Goal: Task Accomplishment & Management: Use online tool/utility

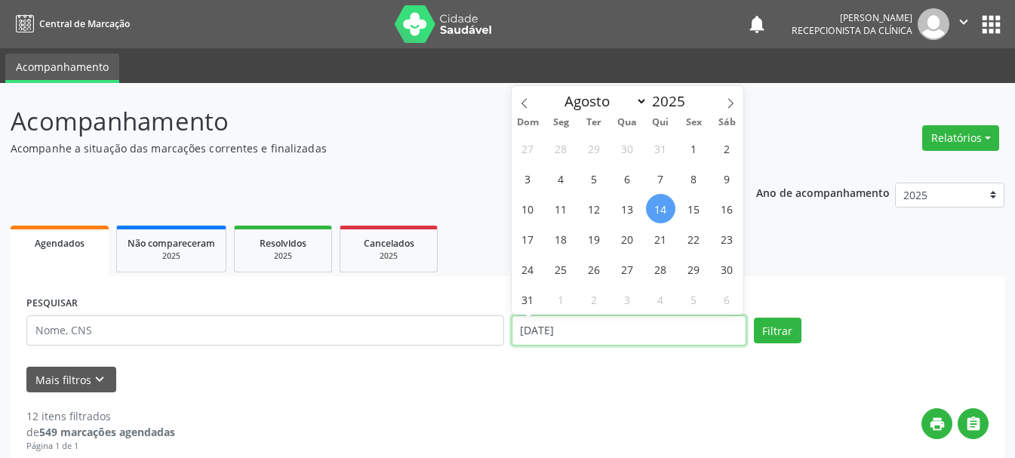
click at [567, 330] on input "[DATE]" at bounding box center [629, 330] width 235 height 30
click at [627, 209] on span "13" at bounding box center [627, 208] width 29 height 29
type input "13/08/2025"
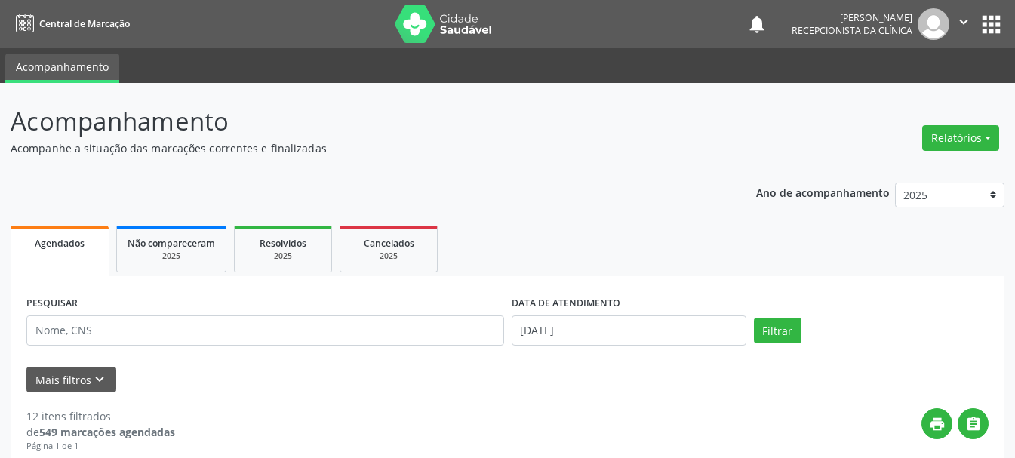
click at [782, 346] on div "PESQUISAR DATA DE ATENDIMENTO 13/08/2025 Filtrar" at bounding box center [508, 324] width 970 height 64
click at [776, 334] on button "Filtrar" at bounding box center [778, 331] width 48 height 26
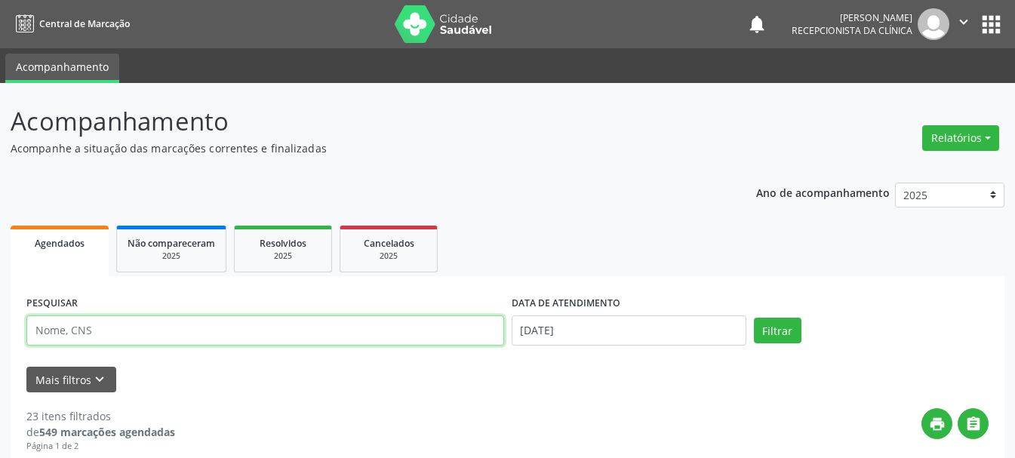
click at [362, 330] on input "text" at bounding box center [265, 330] width 478 height 30
type input "708603071123684"
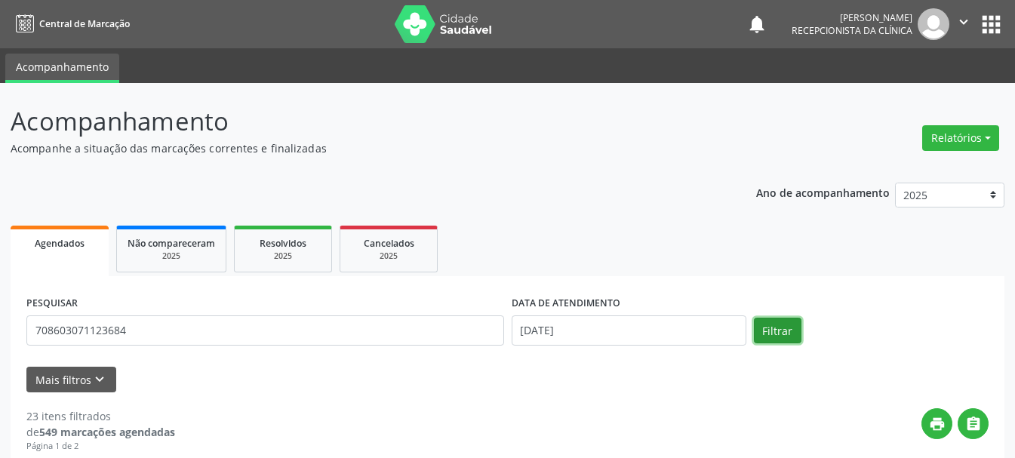
click at [773, 334] on button "Filtrar" at bounding box center [778, 331] width 48 height 26
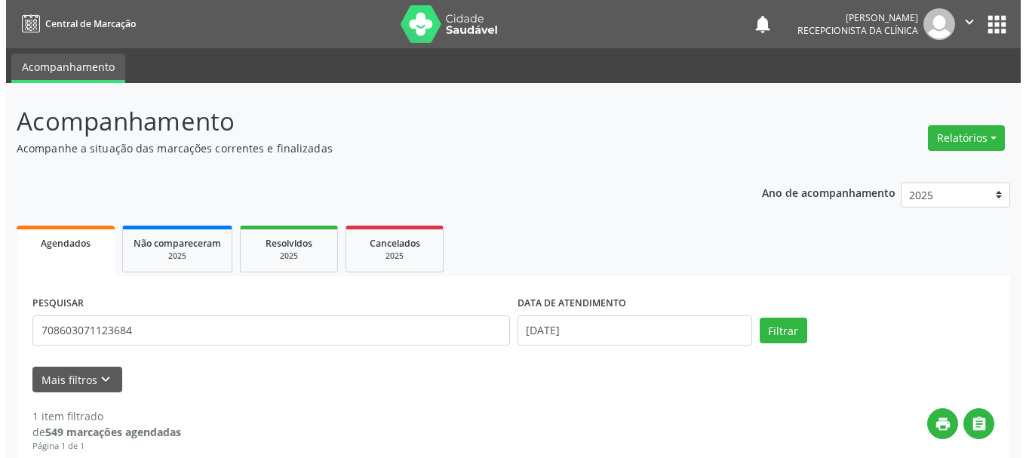
scroll to position [225, 0]
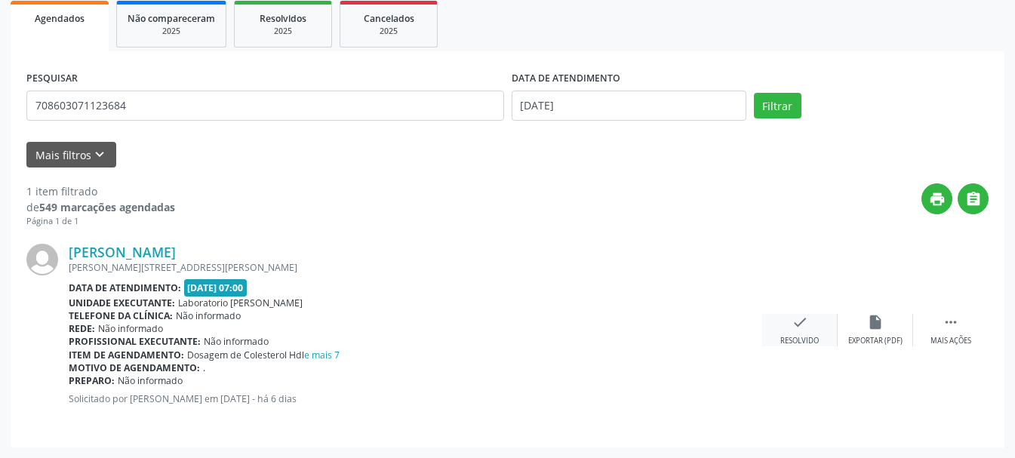
click at [800, 327] on icon "check" at bounding box center [800, 322] width 17 height 17
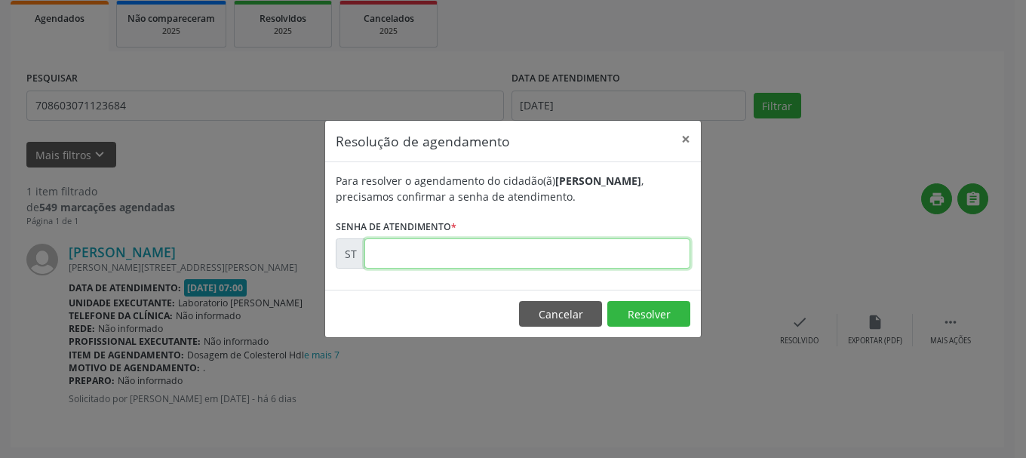
click at [629, 255] on input "text" at bounding box center [527, 253] width 326 height 30
type input "00015653"
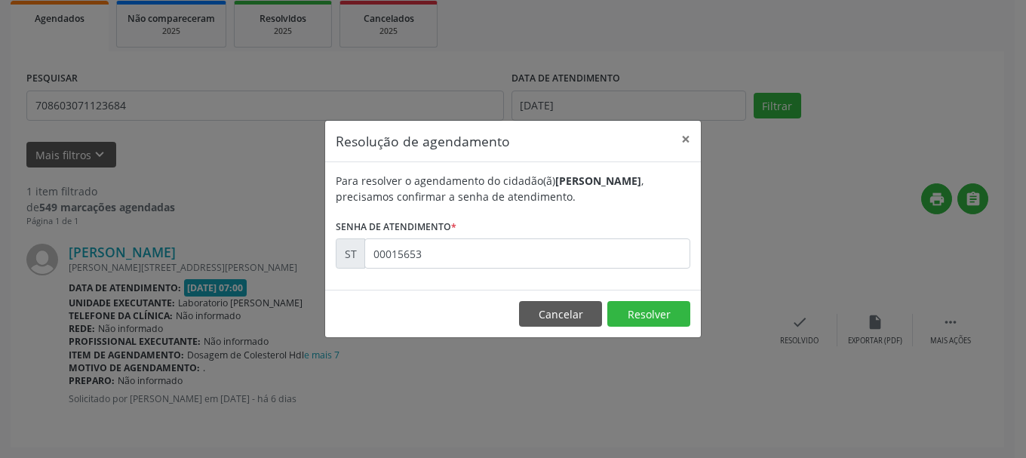
click at [658, 329] on footer "Cancelar Resolver" at bounding box center [513, 314] width 376 height 48
click at [663, 325] on button "Resolver" at bounding box center [648, 314] width 83 height 26
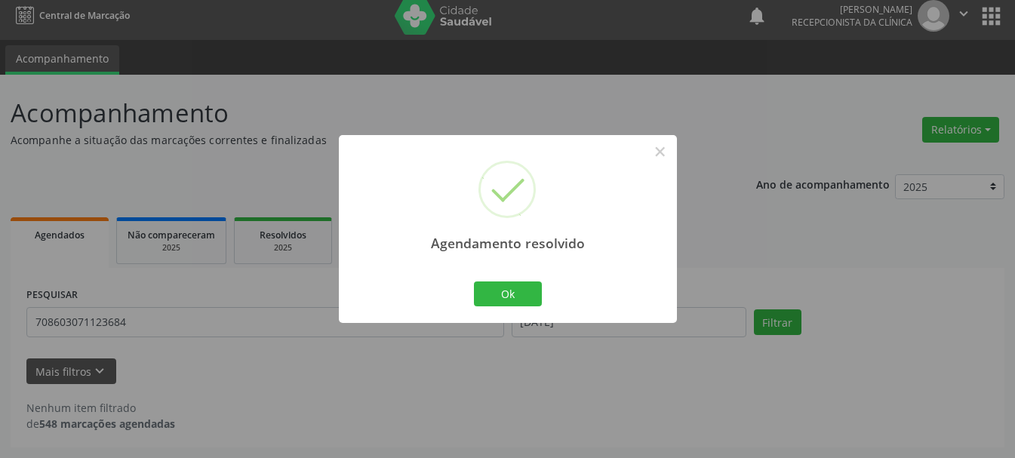
scroll to position [8, 0]
click at [506, 292] on button "Ok" at bounding box center [508, 294] width 68 height 26
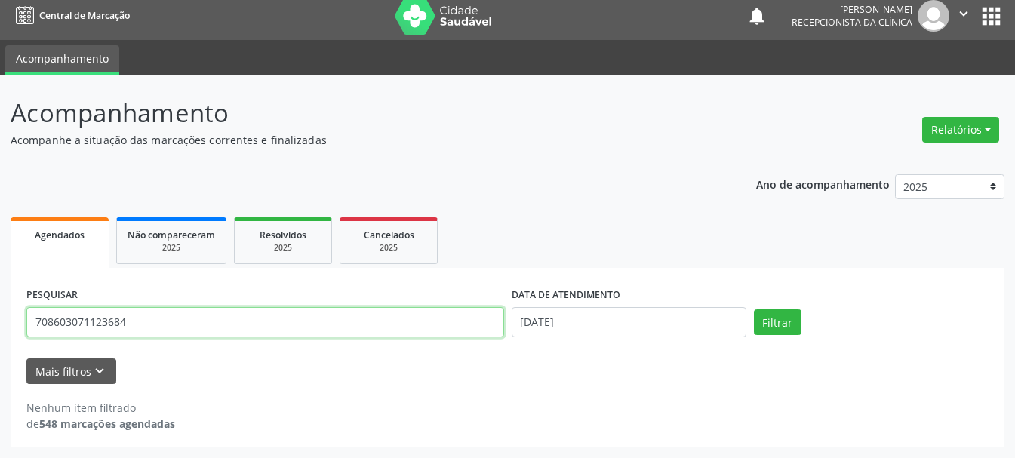
drag, startPoint x: 384, startPoint y: 308, endPoint x: 364, endPoint y: 323, distance: 24.8
click at [383, 309] on input "708603071123684" at bounding box center [265, 322] width 478 height 30
type input "7"
type input "898003740829992"
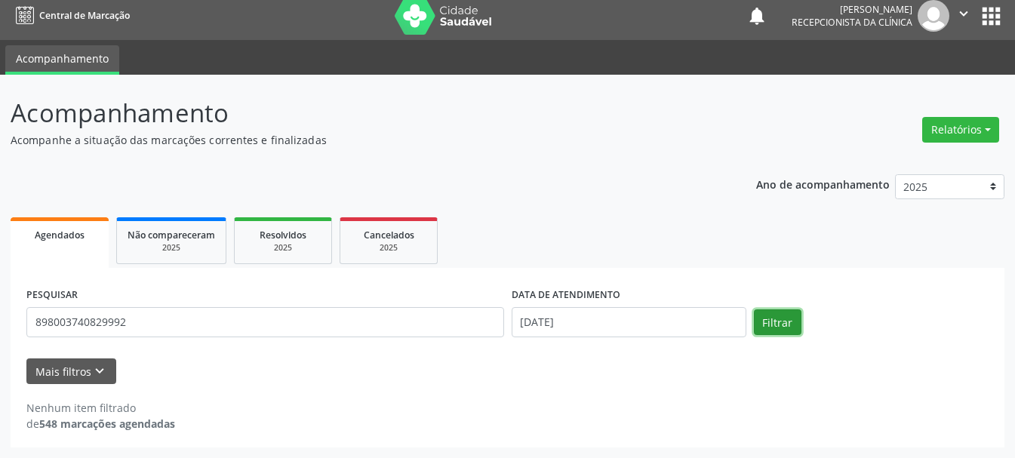
click at [793, 324] on button "Filtrar" at bounding box center [778, 322] width 48 height 26
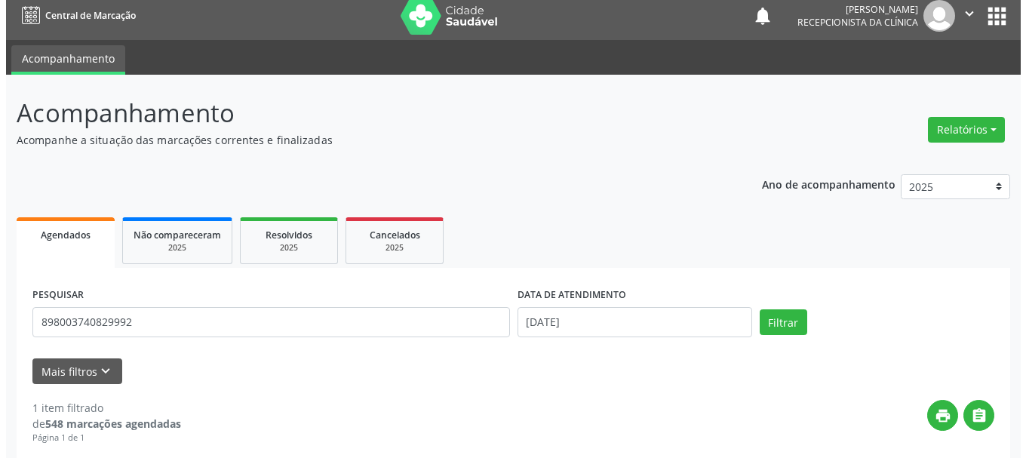
scroll to position [159, 0]
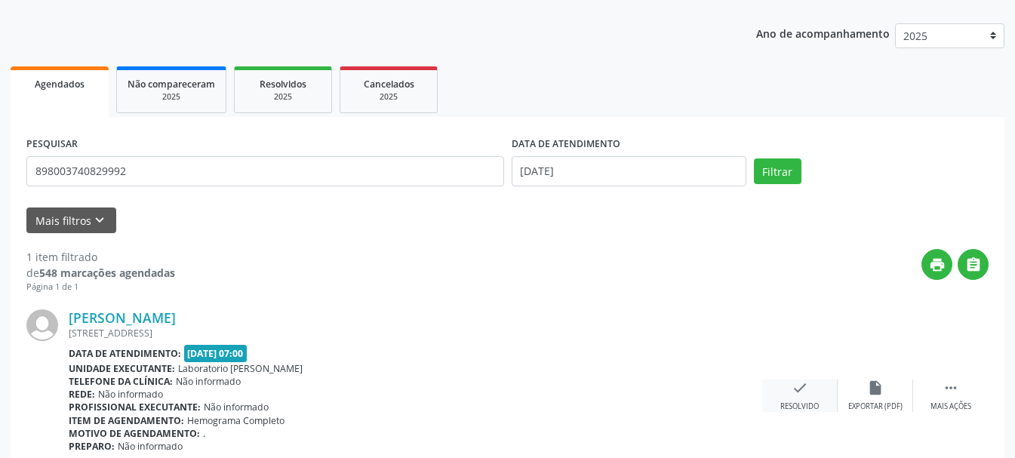
click at [795, 388] on icon "check" at bounding box center [800, 388] width 17 height 17
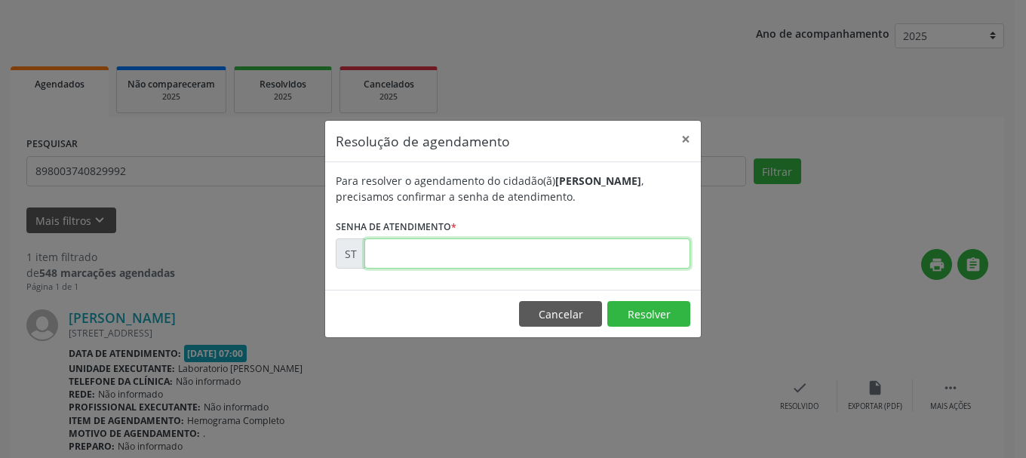
click at [561, 266] on input "text" at bounding box center [527, 253] width 326 height 30
type input "00015642"
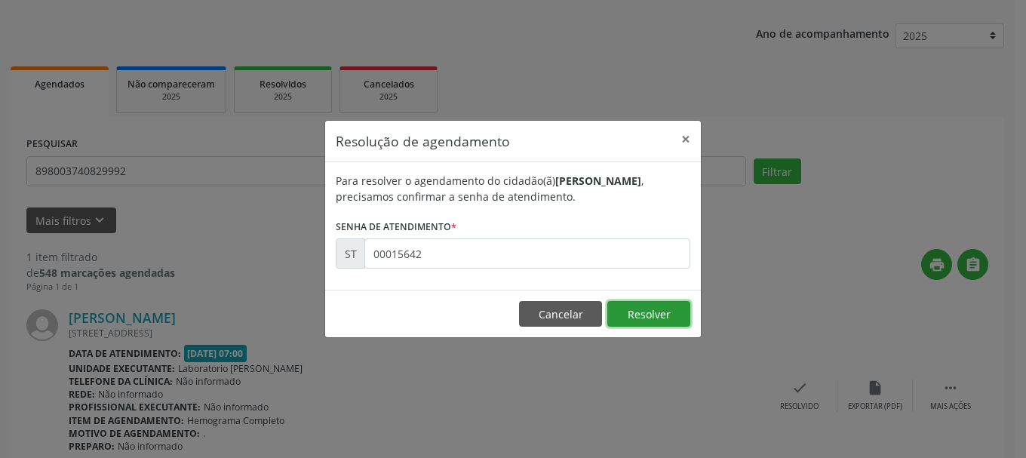
click at [659, 316] on button "Resolver" at bounding box center [648, 314] width 83 height 26
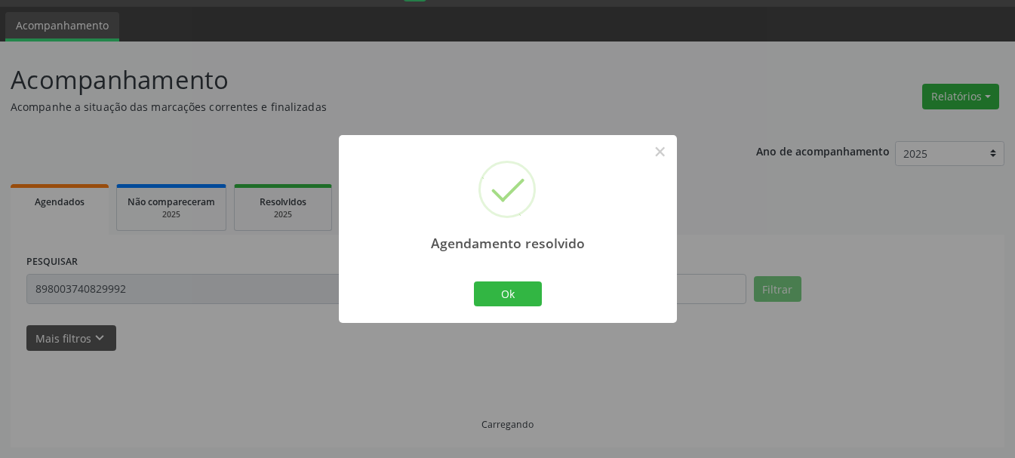
scroll to position [8, 0]
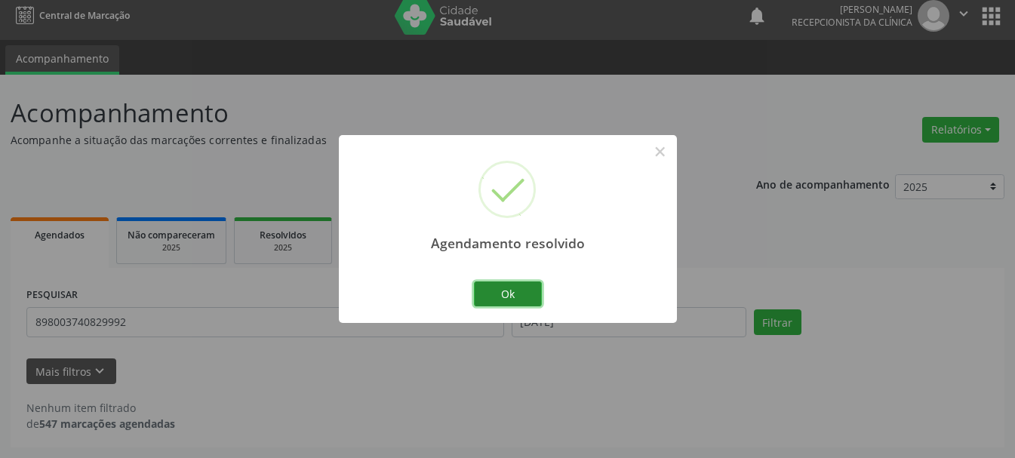
click at [495, 296] on button "Ok" at bounding box center [508, 294] width 68 height 26
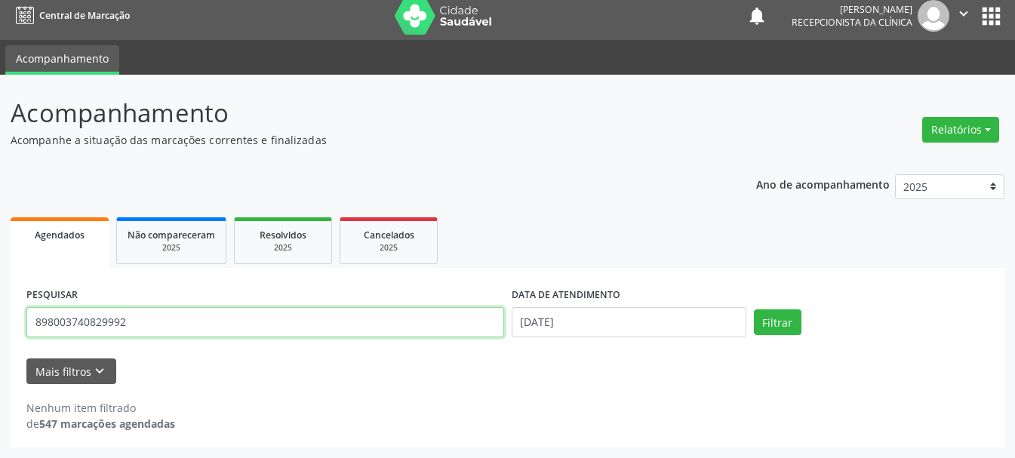
click at [400, 321] on input "898003740829992" at bounding box center [265, 322] width 478 height 30
type input "898003436655793"
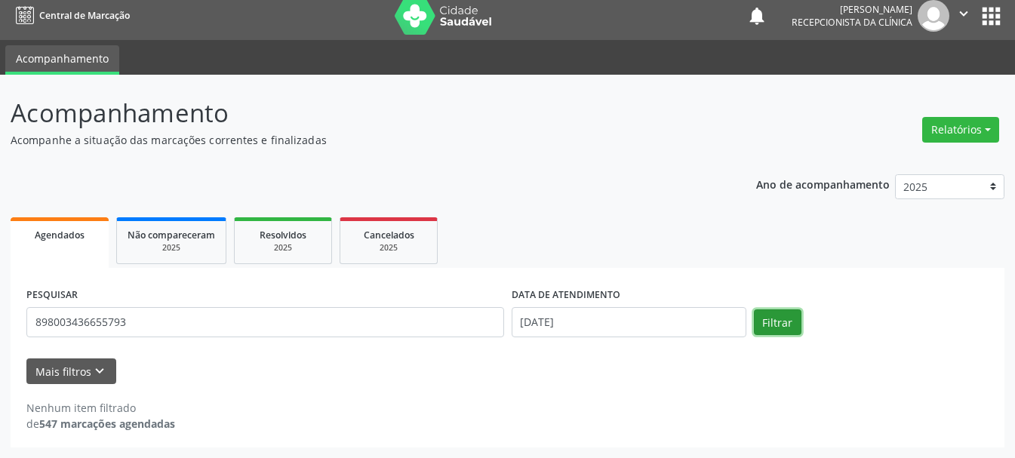
click at [779, 319] on button "Filtrar" at bounding box center [778, 322] width 48 height 26
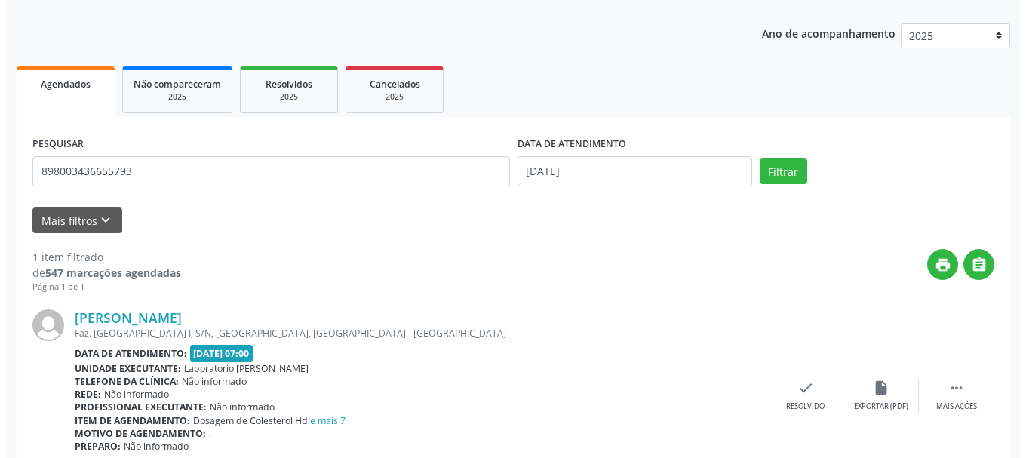
scroll to position [225, 0]
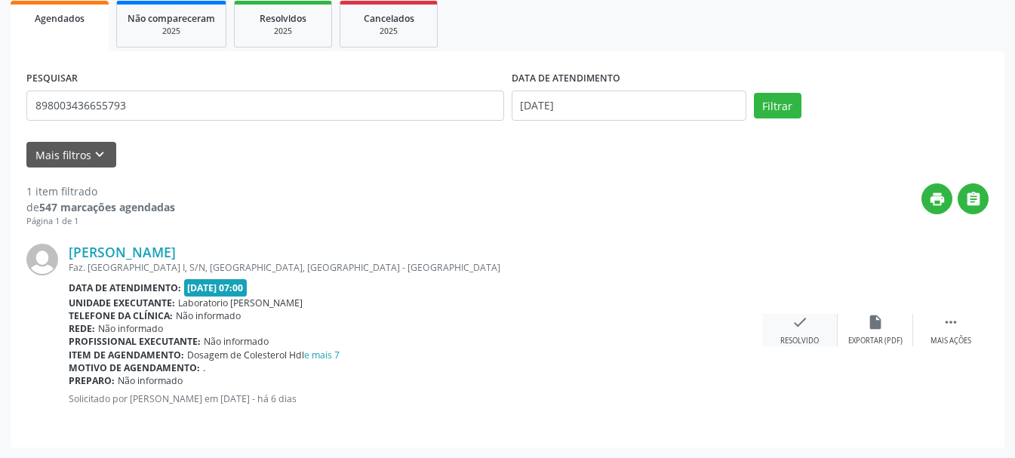
click at [798, 331] on div "check Resolvido" at bounding box center [799, 330] width 75 height 32
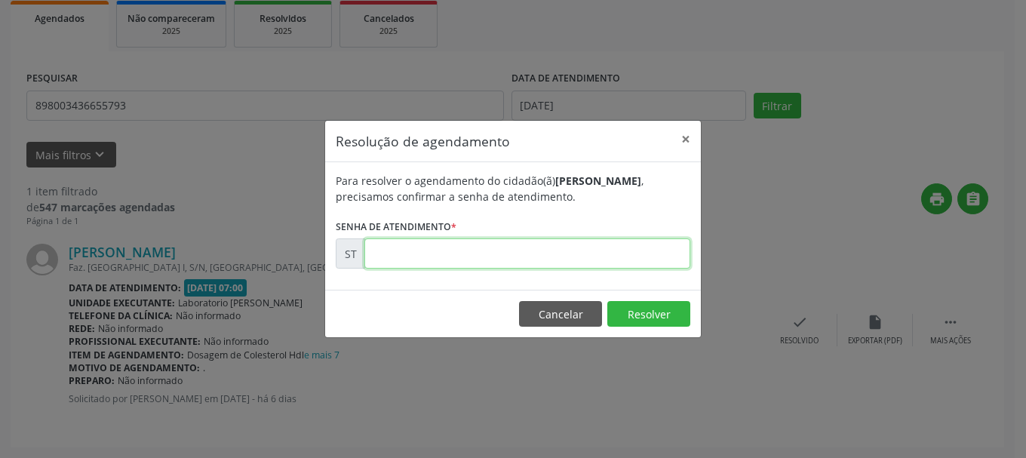
click at [561, 254] on input "text" at bounding box center [527, 253] width 326 height 30
type input "00015651"
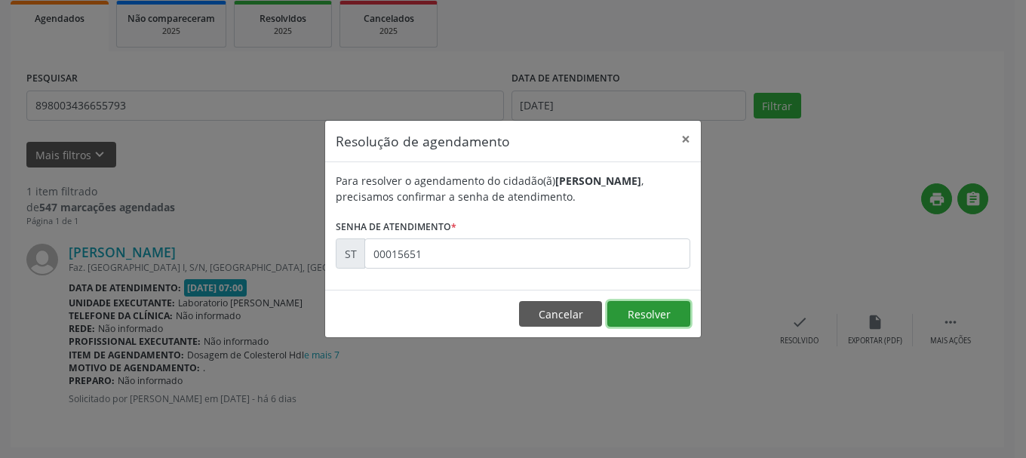
click at [622, 316] on button "Resolver" at bounding box center [648, 314] width 83 height 26
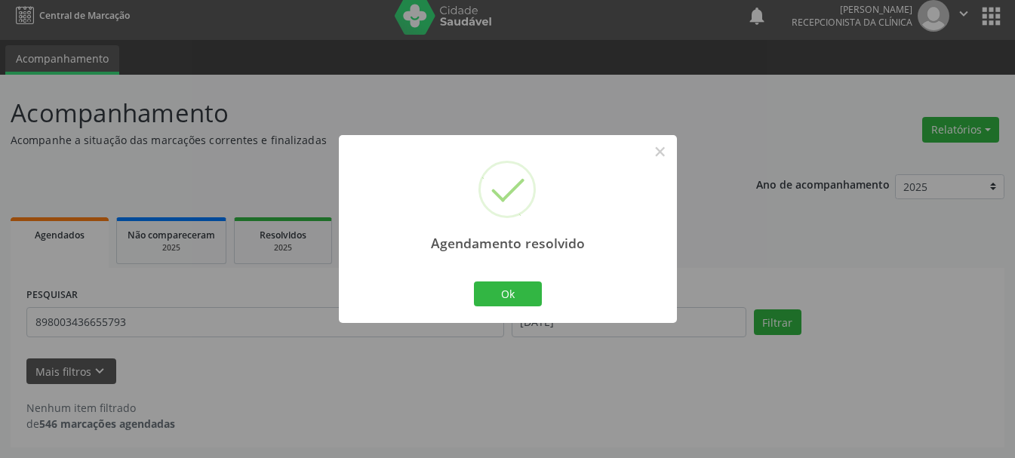
scroll to position [8, 0]
click at [499, 286] on button "Ok" at bounding box center [508, 294] width 68 height 26
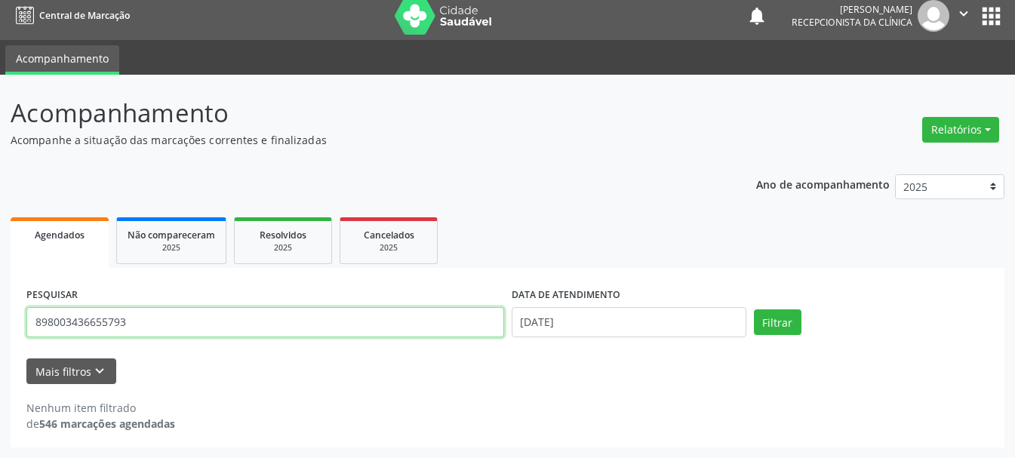
click at [423, 316] on input "898003436655793" at bounding box center [265, 322] width 478 height 30
type input "8"
type input "706808717754026"
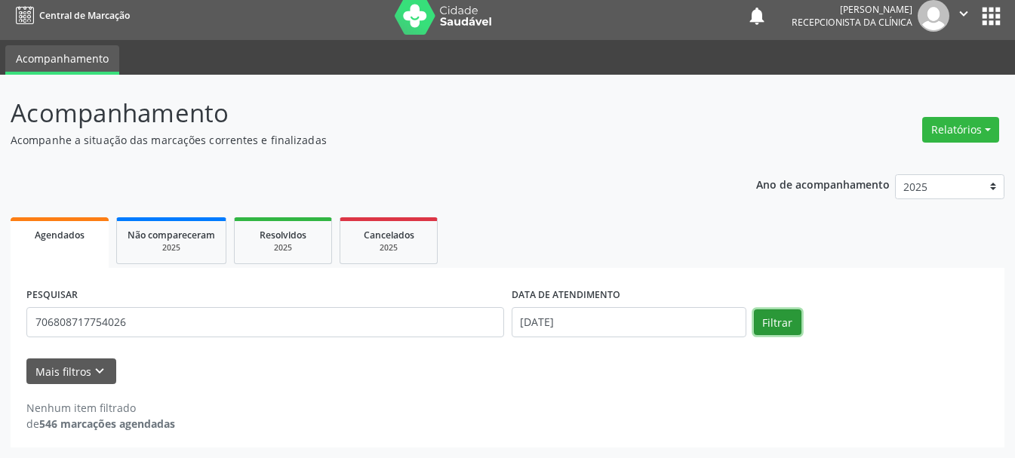
click at [790, 320] on button "Filtrar" at bounding box center [778, 322] width 48 height 26
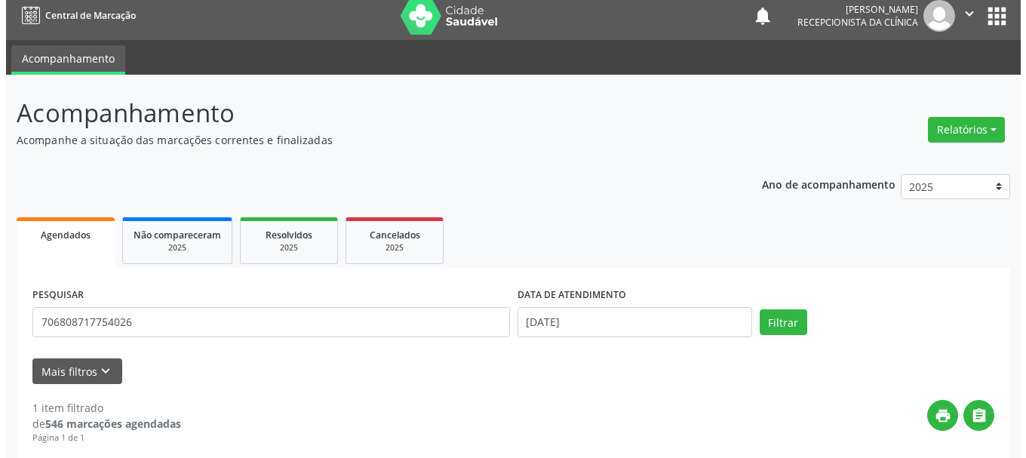
scroll to position [225, 0]
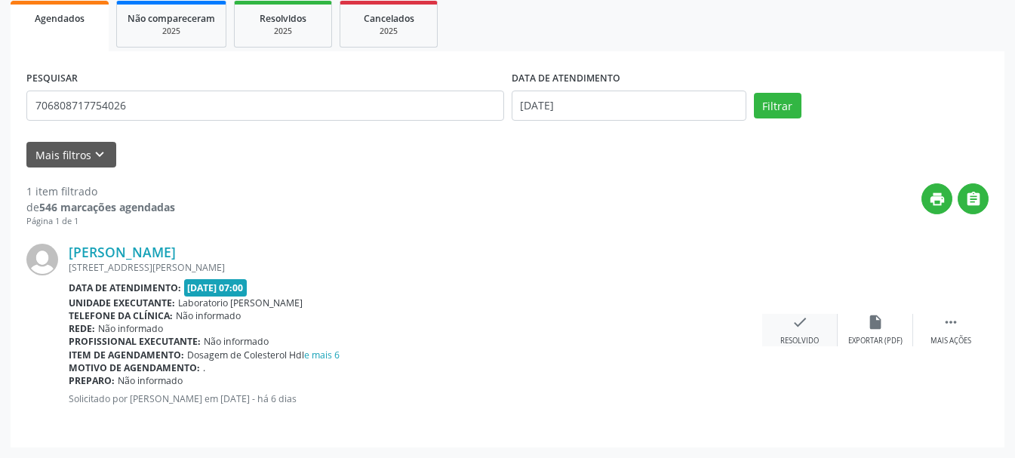
click at [795, 328] on icon "check" at bounding box center [800, 322] width 17 height 17
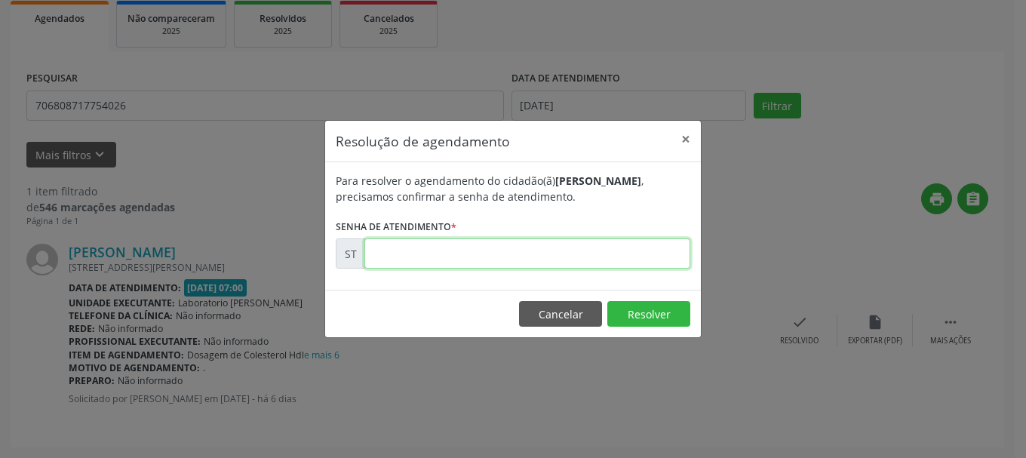
click at [466, 239] on input "text" at bounding box center [527, 253] width 326 height 30
type input "00015649"
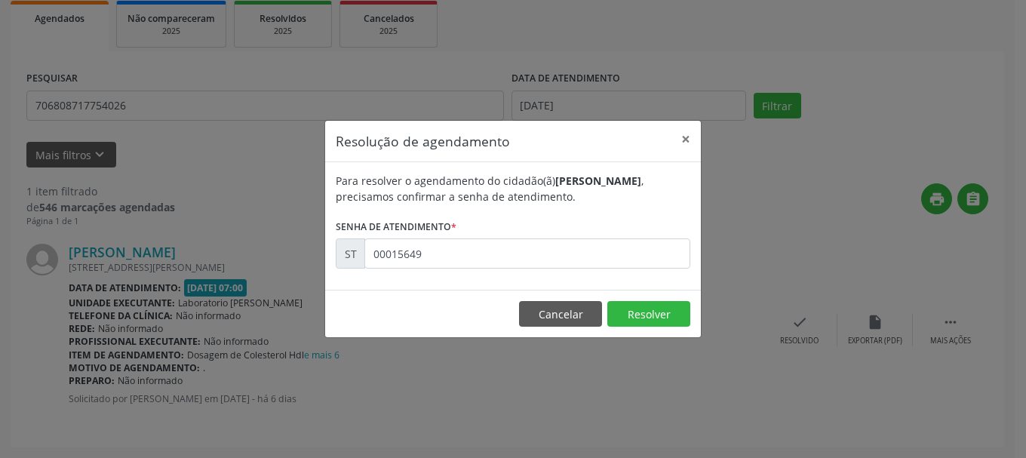
click at [694, 316] on footer "Cancelar Resolver" at bounding box center [513, 314] width 376 height 48
click at [670, 324] on button "Resolver" at bounding box center [648, 314] width 83 height 26
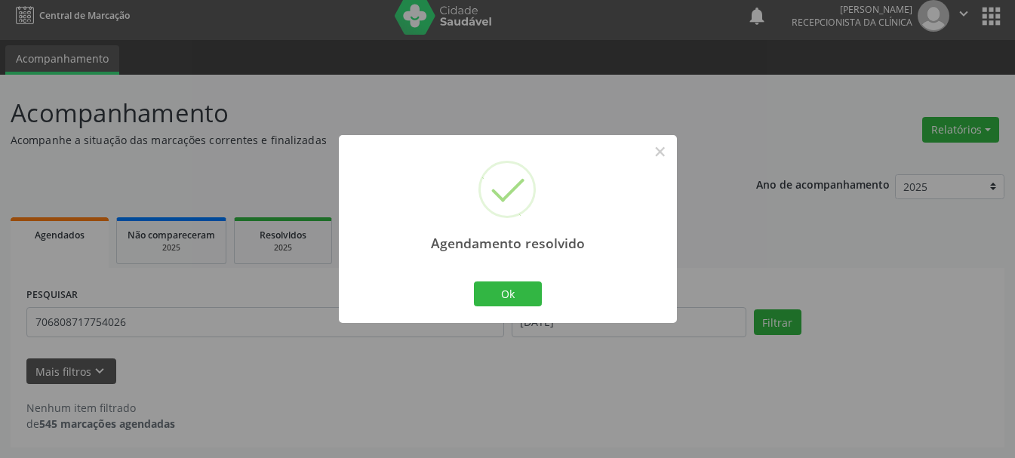
scroll to position [8, 0]
click at [495, 290] on button "Ok" at bounding box center [508, 294] width 68 height 26
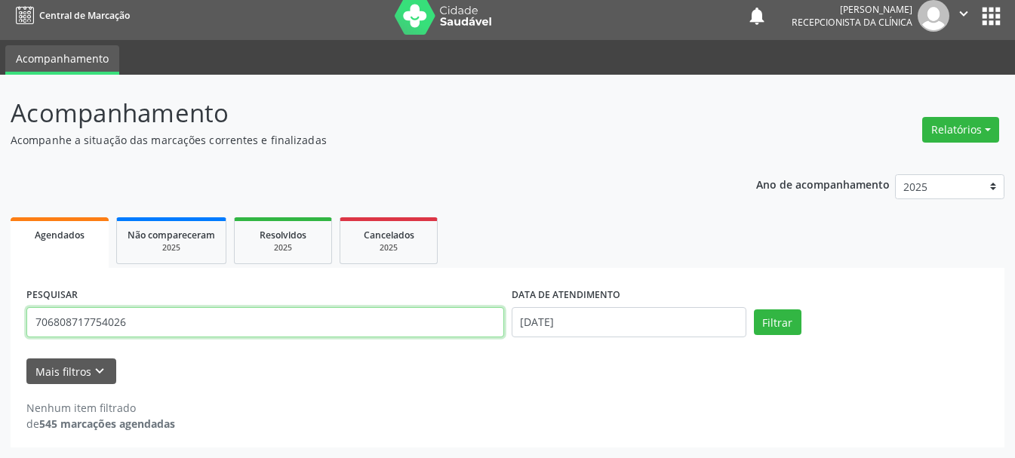
click at [376, 316] on input "706808717754026" at bounding box center [265, 322] width 478 height 30
type input "7"
type input "898004133226188"
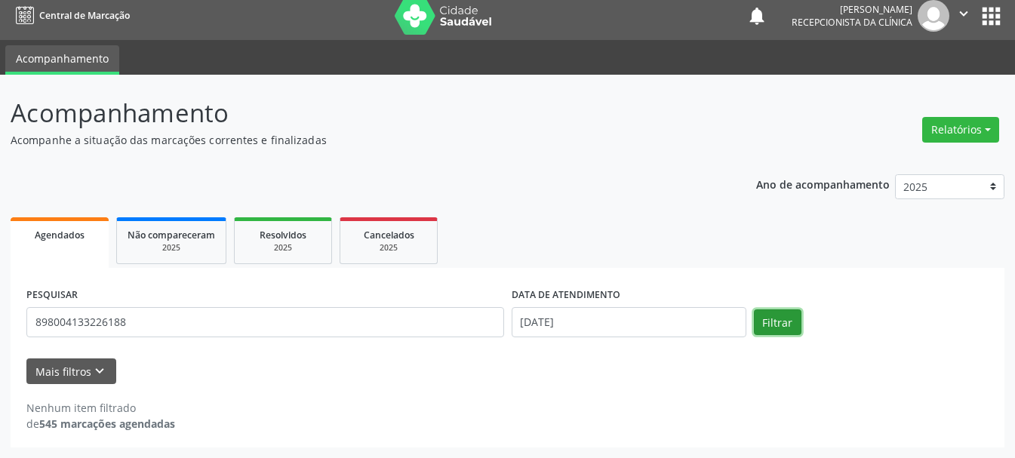
click at [775, 312] on button "Filtrar" at bounding box center [778, 322] width 48 height 26
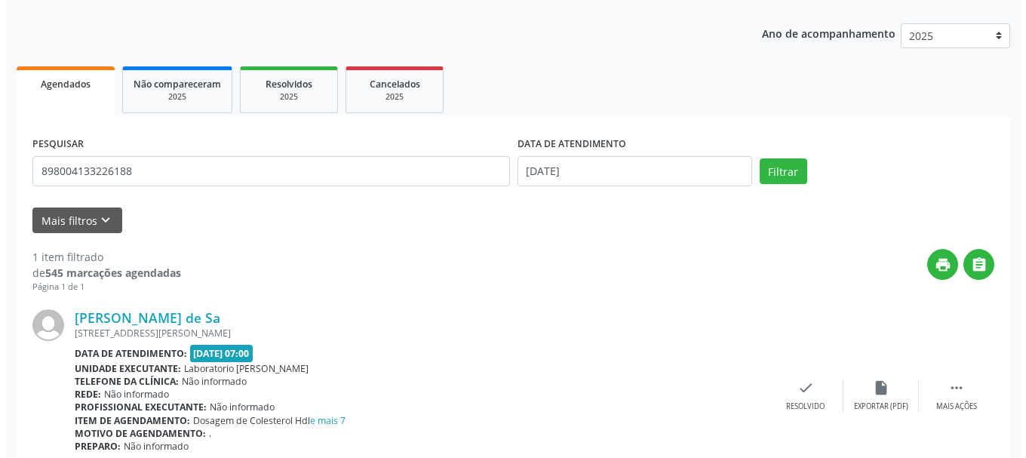
scroll to position [225, 0]
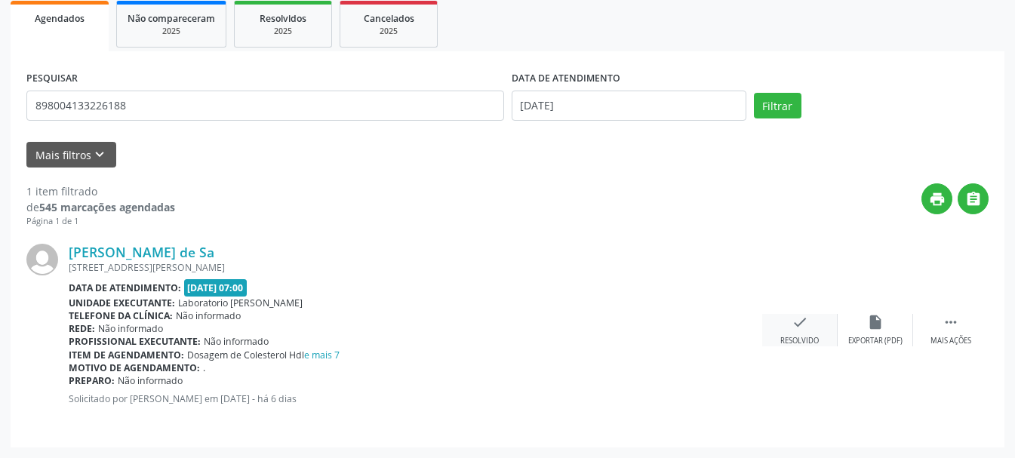
click at [797, 323] on icon "check" at bounding box center [800, 322] width 17 height 17
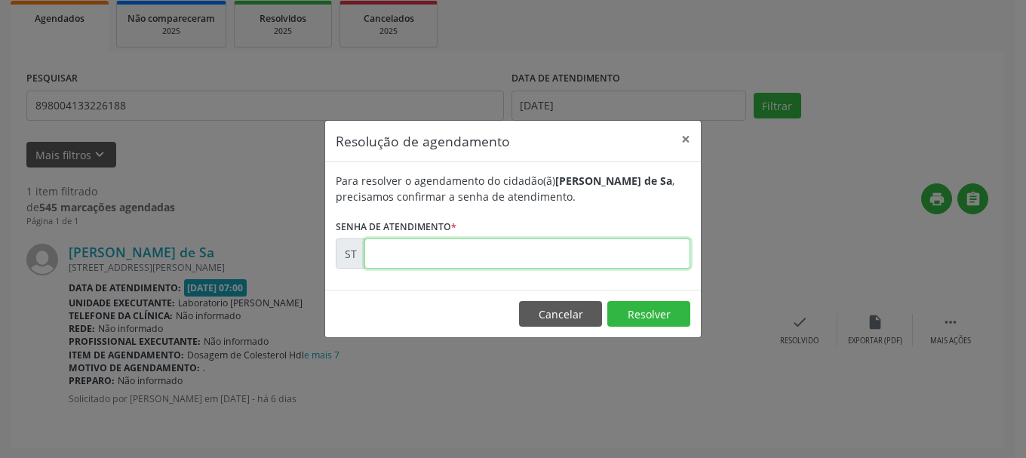
click at [564, 261] on input "text" at bounding box center [527, 253] width 326 height 30
type input "00015647"
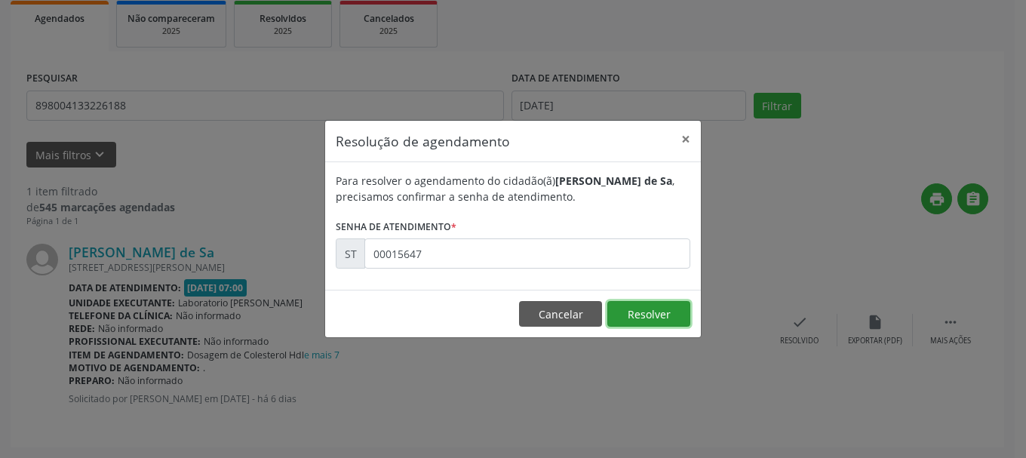
click at [666, 311] on button "Resolver" at bounding box center [648, 314] width 83 height 26
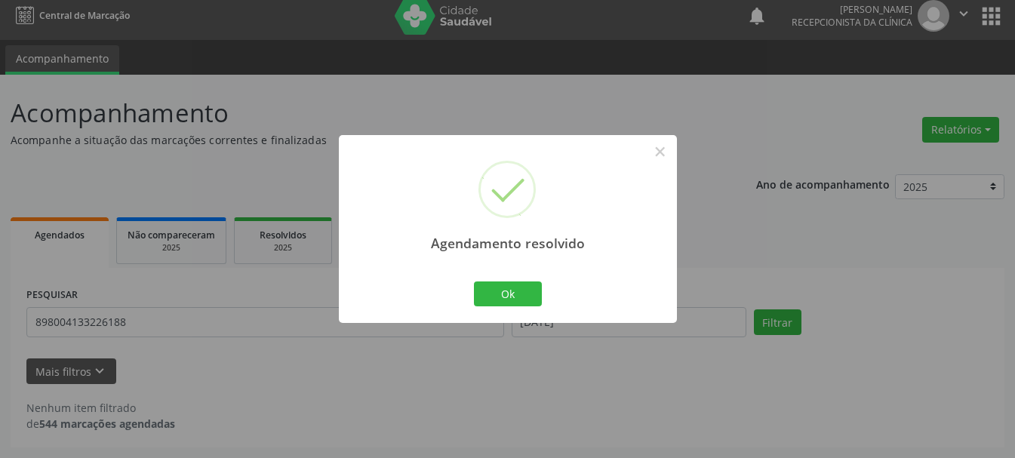
scroll to position [8, 0]
click at [488, 288] on button "Ok" at bounding box center [508, 294] width 68 height 26
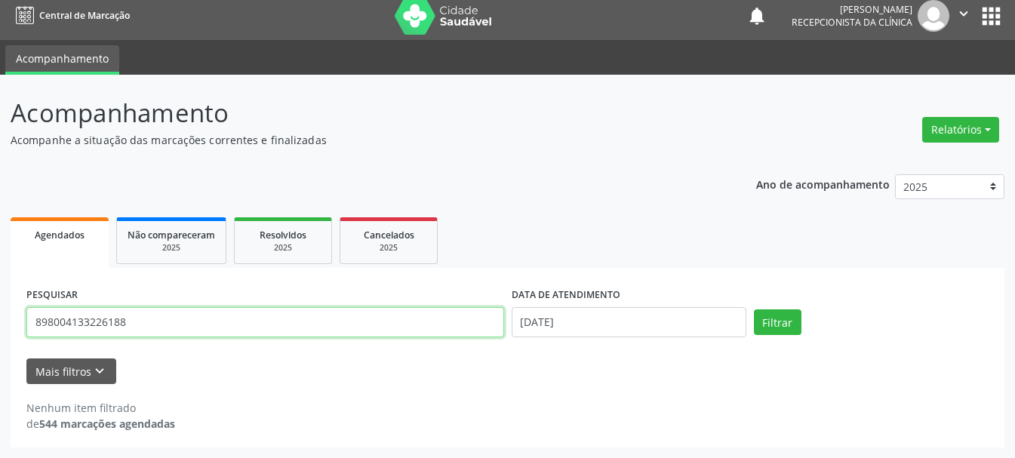
click at [420, 327] on input "898004133226188" at bounding box center [265, 322] width 478 height 30
type input "898003701628272"
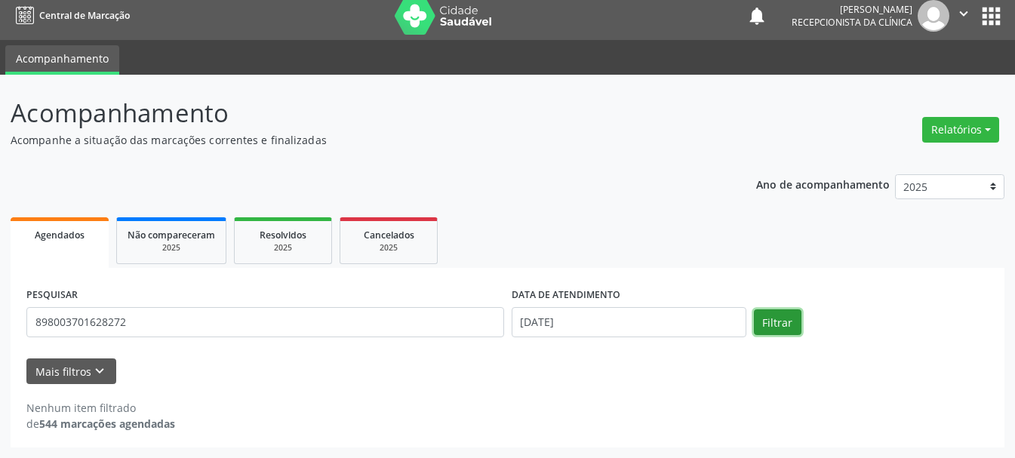
click at [763, 317] on button "Filtrar" at bounding box center [778, 322] width 48 height 26
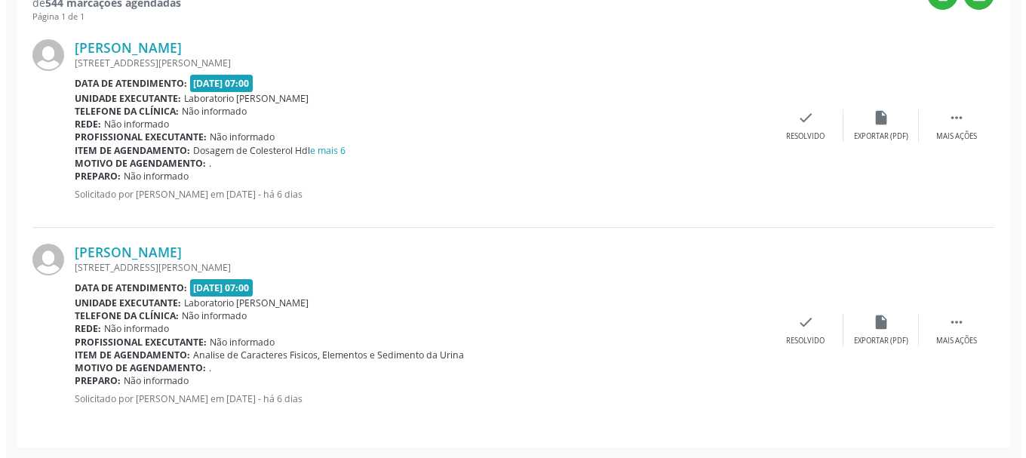
scroll to position [278, 0]
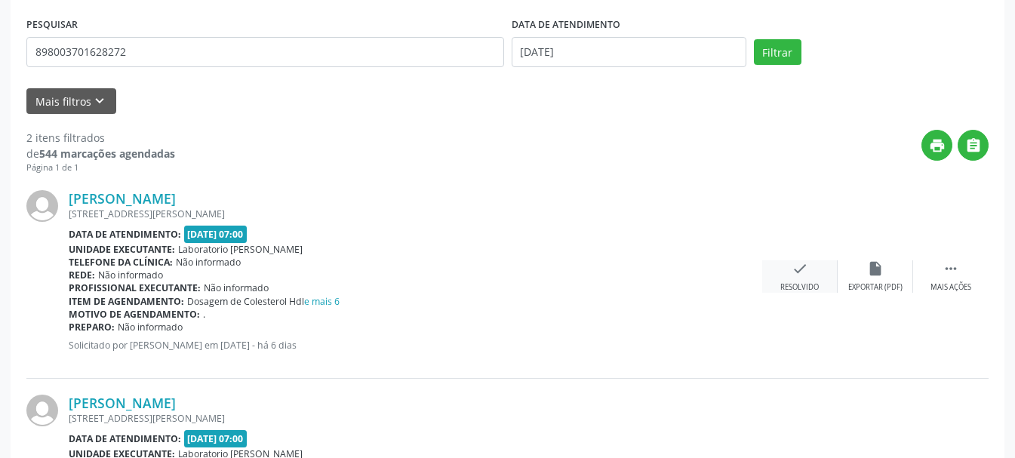
click at [797, 274] on icon "check" at bounding box center [800, 268] width 17 height 17
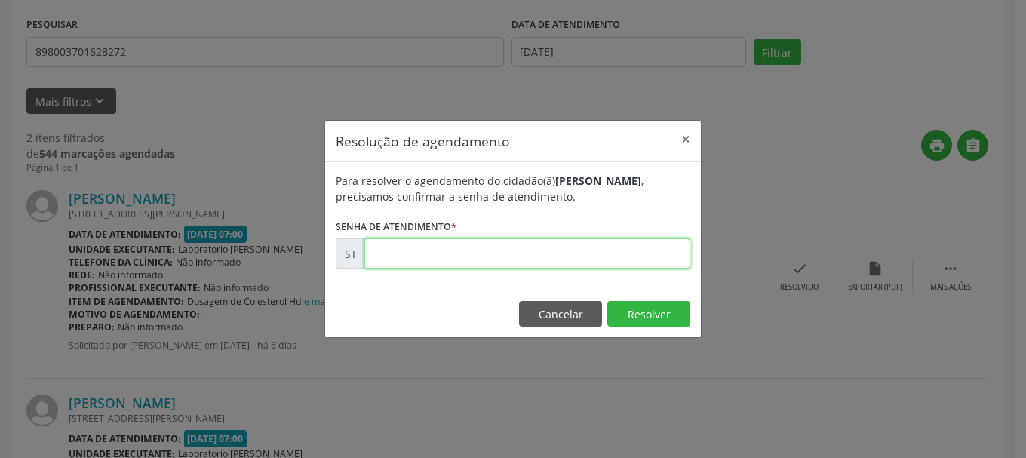
click at [563, 257] on input "text" at bounding box center [527, 253] width 326 height 30
type input "00015643"
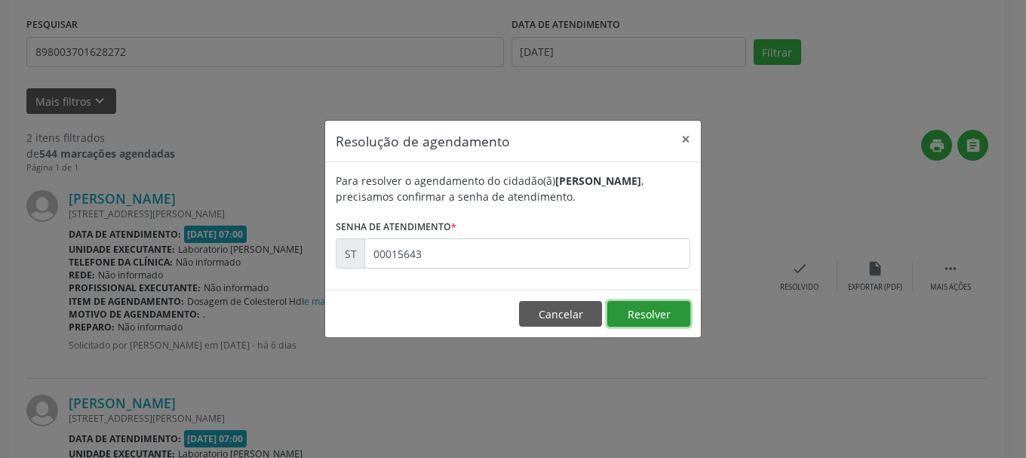
click at [633, 309] on button "Resolver" at bounding box center [648, 314] width 83 height 26
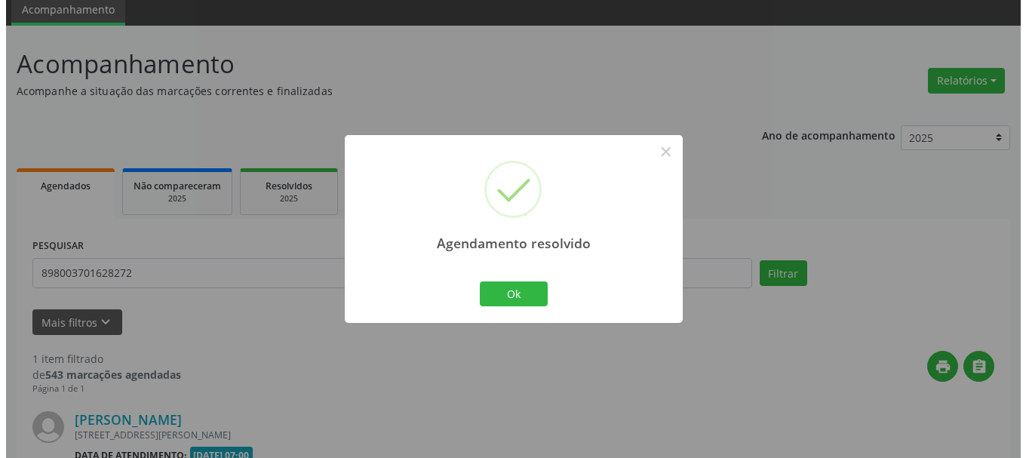
scroll to position [225, 0]
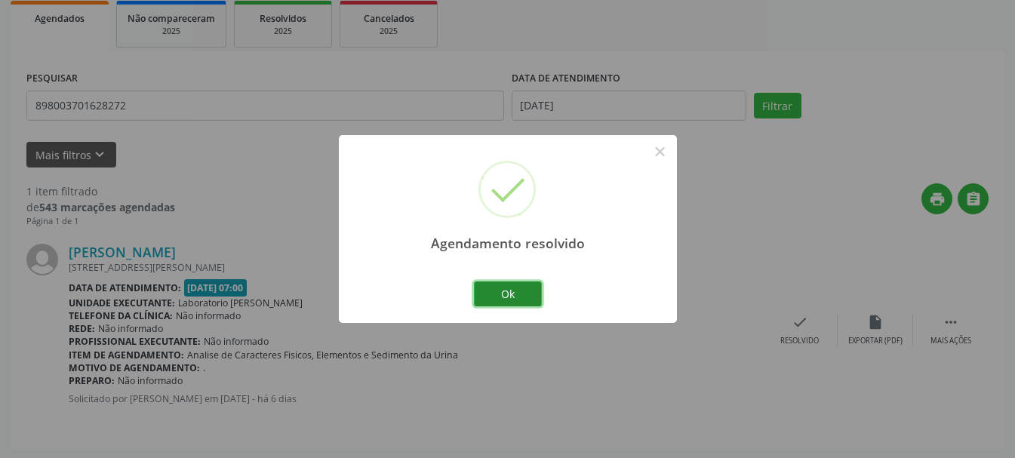
click at [515, 289] on button "Ok" at bounding box center [508, 294] width 68 height 26
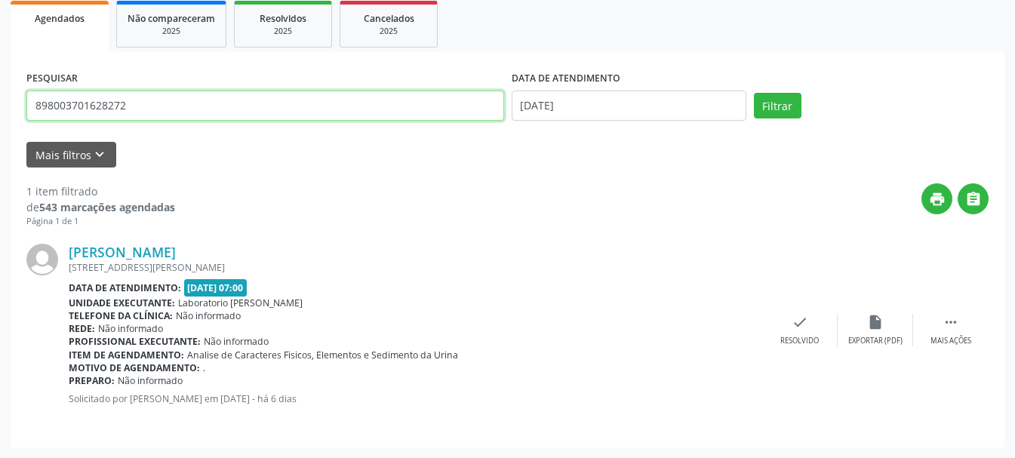
click at [274, 103] on input "898003701628272" at bounding box center [265, 106] width 478 height 30
type input "89800370162"
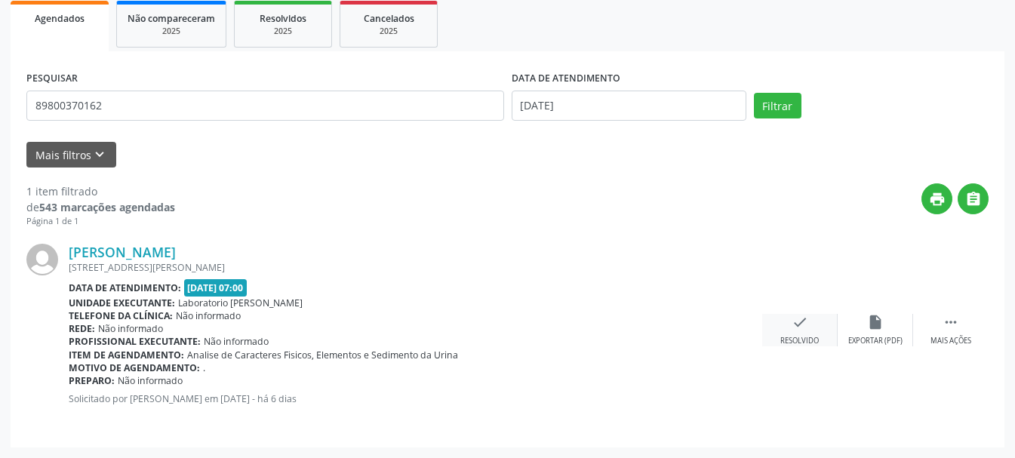
click at [805, 319] on icon "check" at bounding box center [800, 322] width 17 height 17
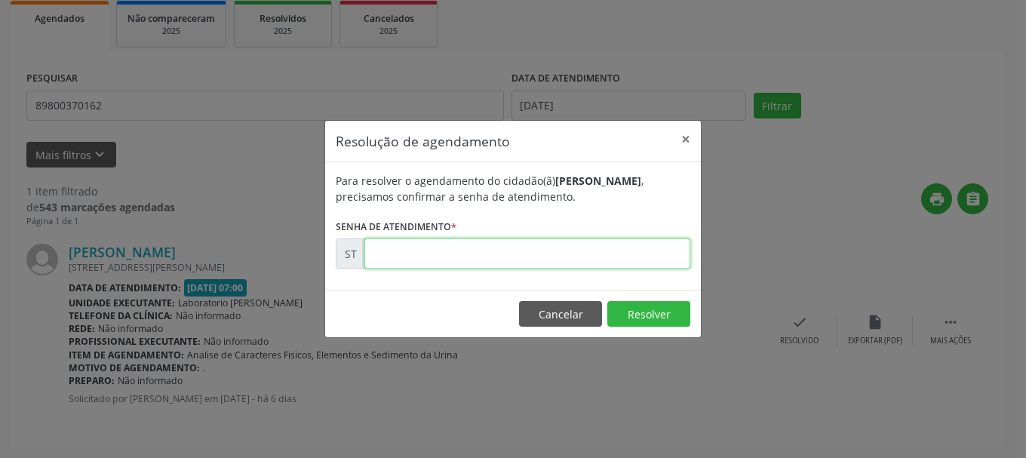
click at [490, 253] on input "text" at bounding box center [527, 253] width 326 height 30
type input "00015644"
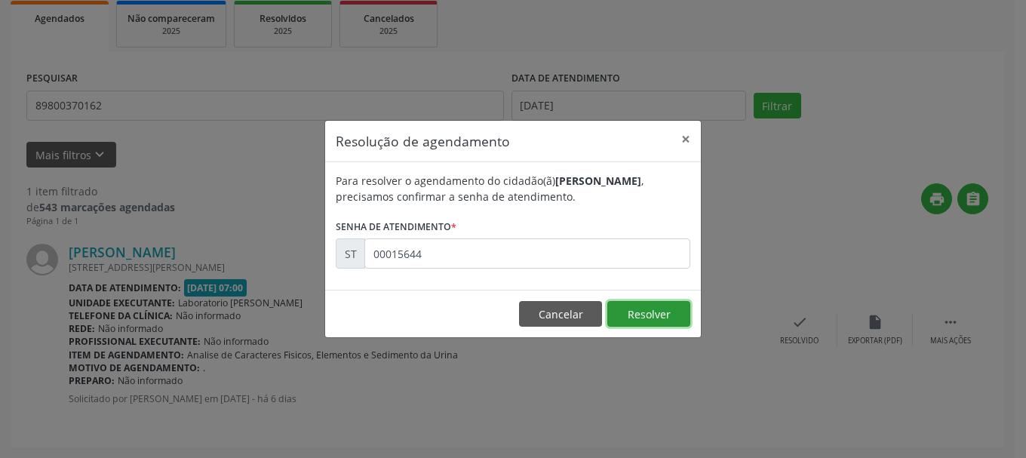
click at [620, 306] on button "Resolver" at bounding box center [648, 314] width 83 height 26
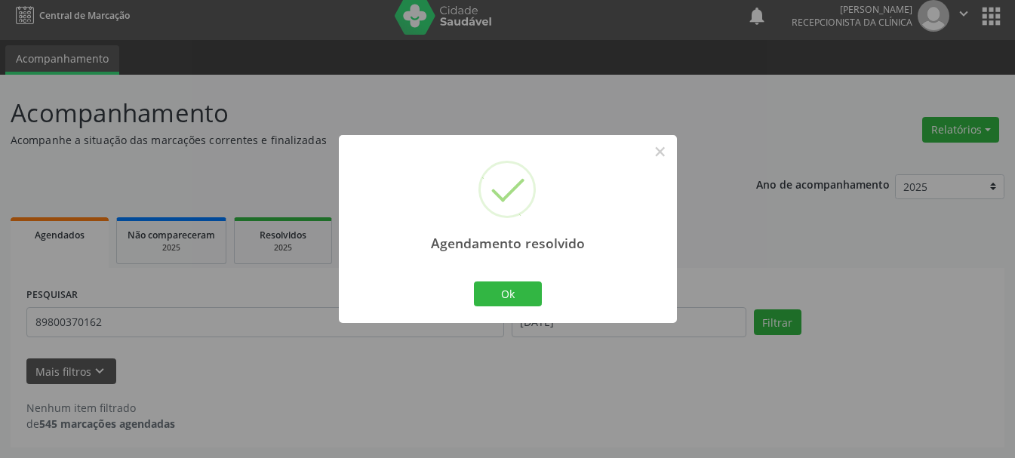
scroll to position [8, 0]
click at [514, 302] on button "Ok" at bounding box center [508, 294] width 68 height 26
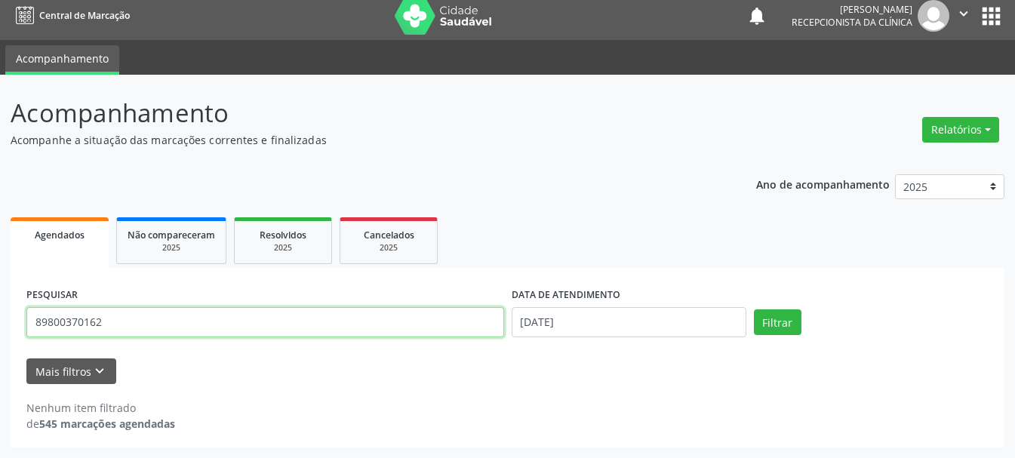
click at [330, 319] on input "89800370162" at bounding box center [265, 322] width 478 height 30
type input "8"
type input "700008579192905"
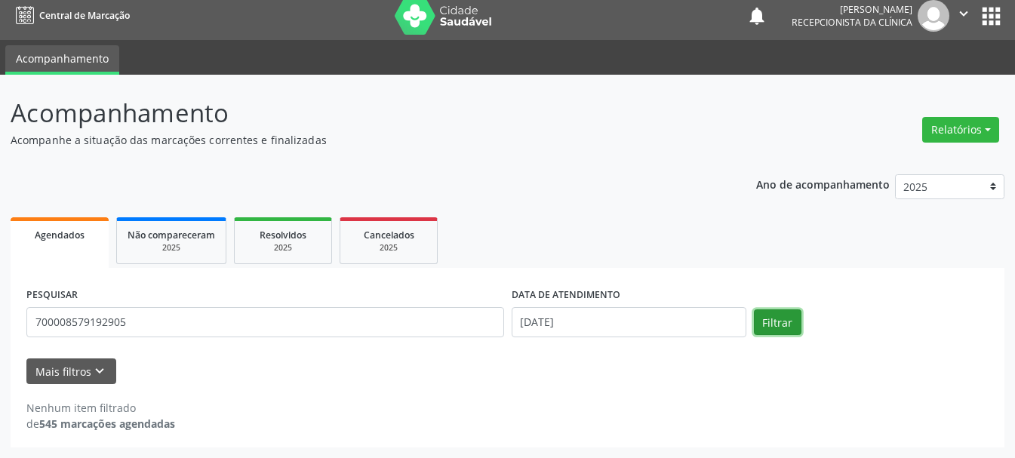
click at [773, 326] on button "Filtrar" at bounding box center [778, 322] width 48 height 26
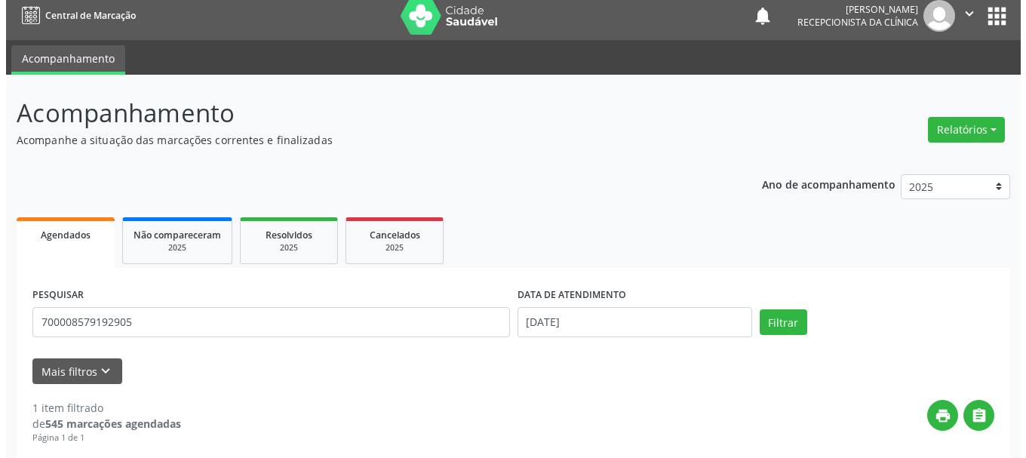
scroll to position [159, 0]
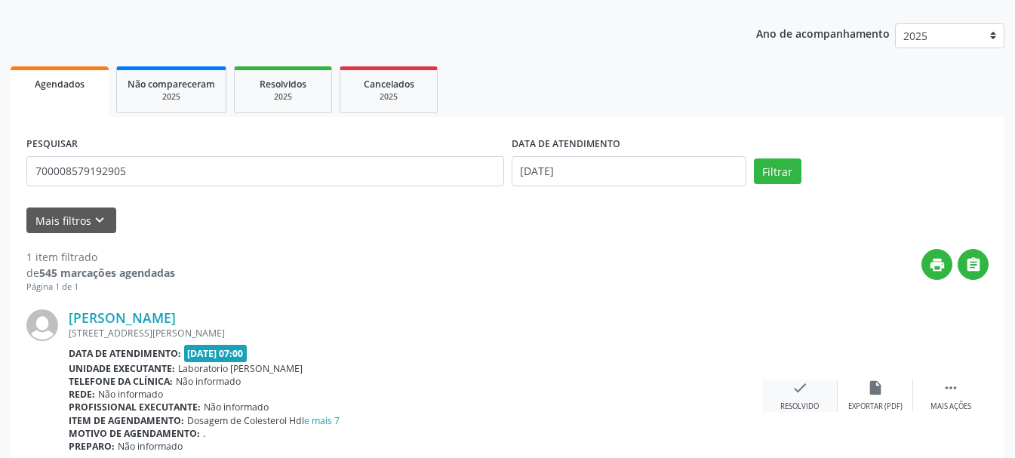
click at [801, 393] on icon "check" at bounding box center [800, 388] width 17 height 17
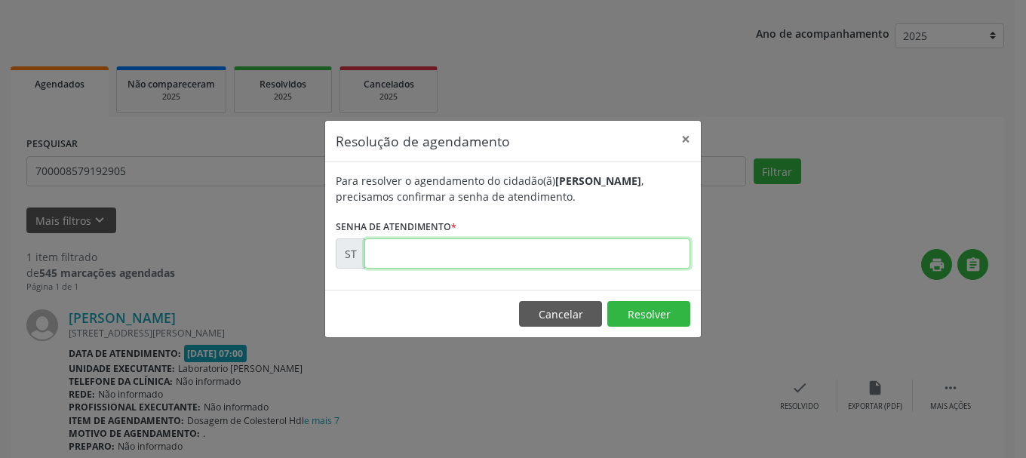
click at [578, 251] on input "text" at bounding box center [527, 253] width 326 height 30
type input "00015636"
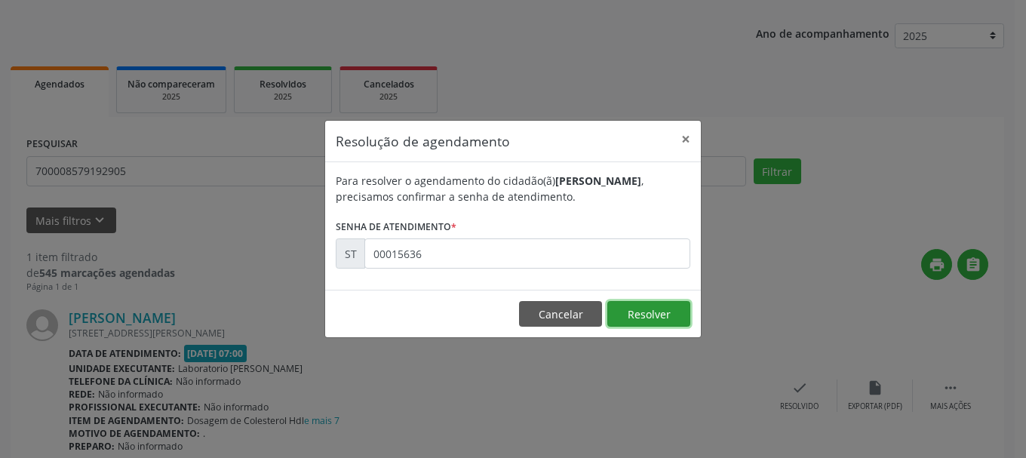
click at [650, 314] on button "Resolver" at bounding box center [648, 314] width 83 height 26
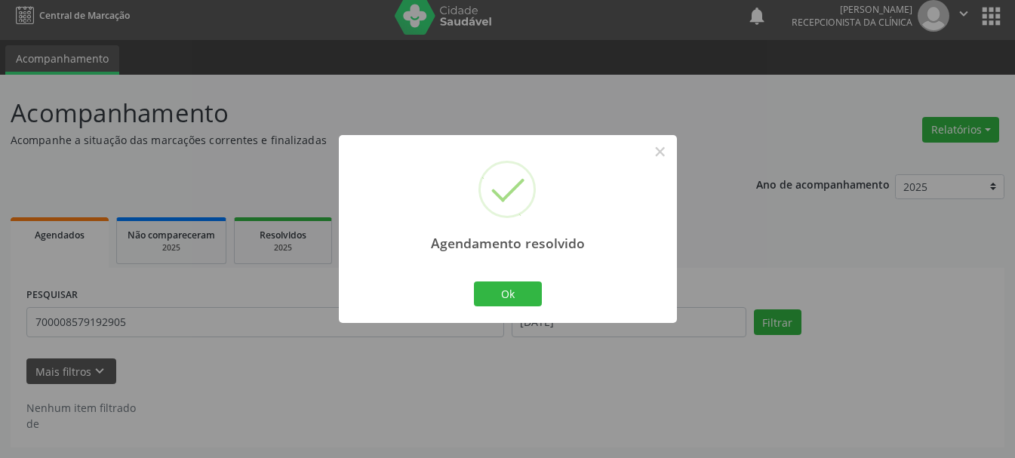
scroll to position [8, 0]
click at [512, 298] on button "Ok" at bounding box center [508, 294] width 68 height 26
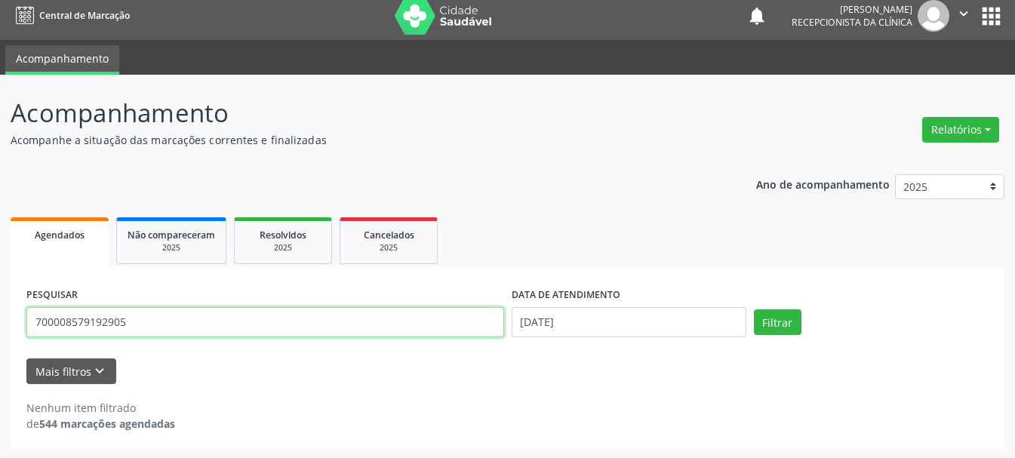
click at [377, 329] on input "700008579192905" at bounding box center [265, 322] width 478 height 30
drag, startPoint x: 372, startPoint y: 330, endPoint x: 0, endPoint y: 331, distance: 372.0
click at [0, 331] on div "Acompanhamento Acompanhe a situação das marcações correntes e finalizadas Relat…" at bounding box center [507, 266] width 1015 height 383
type input "898003965462484"
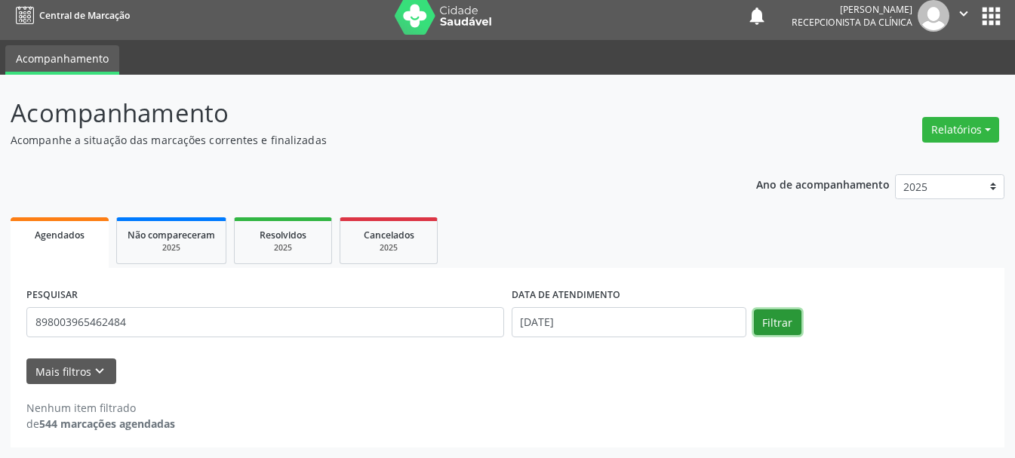
click at [755, 330] on button "Filtrar" at bounding box center [778, 322] width 48 height 26
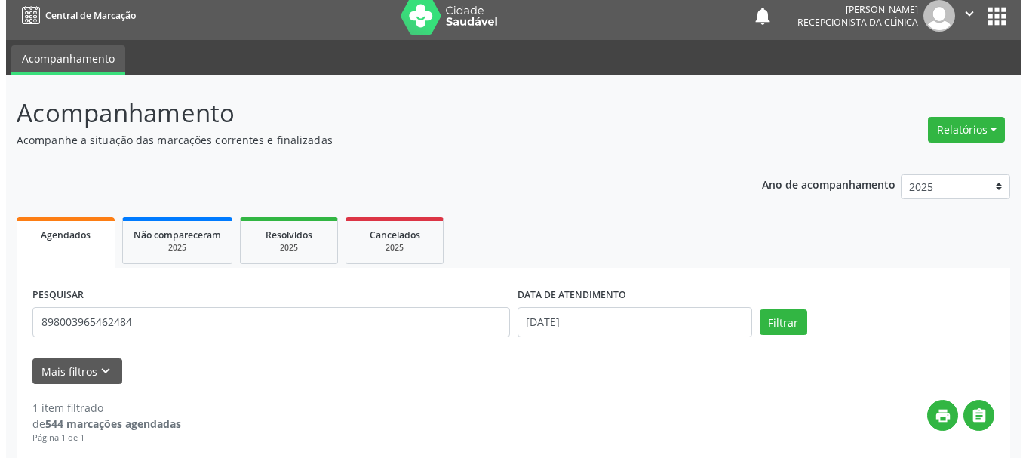
scroll to position [225, 0]
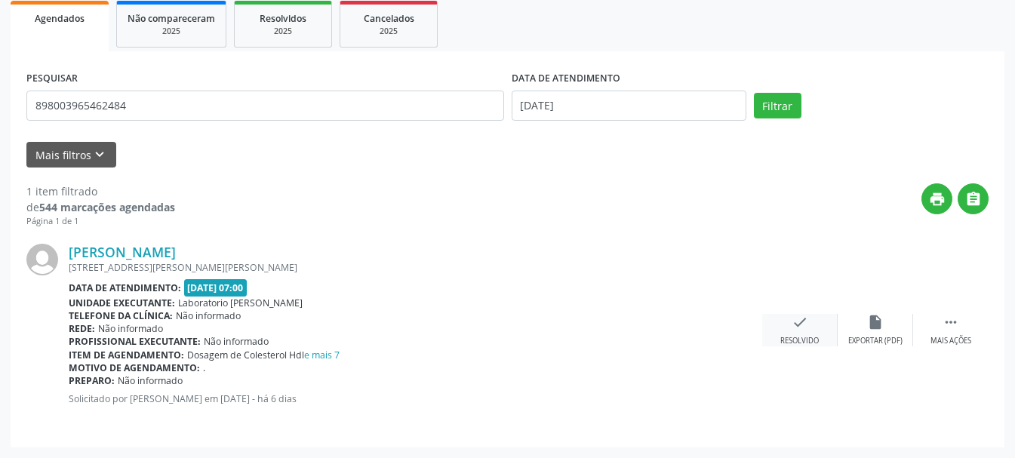
click at [789, 327] on div "check Resolvido" at bounding box center [799, 330] width 75 height 32
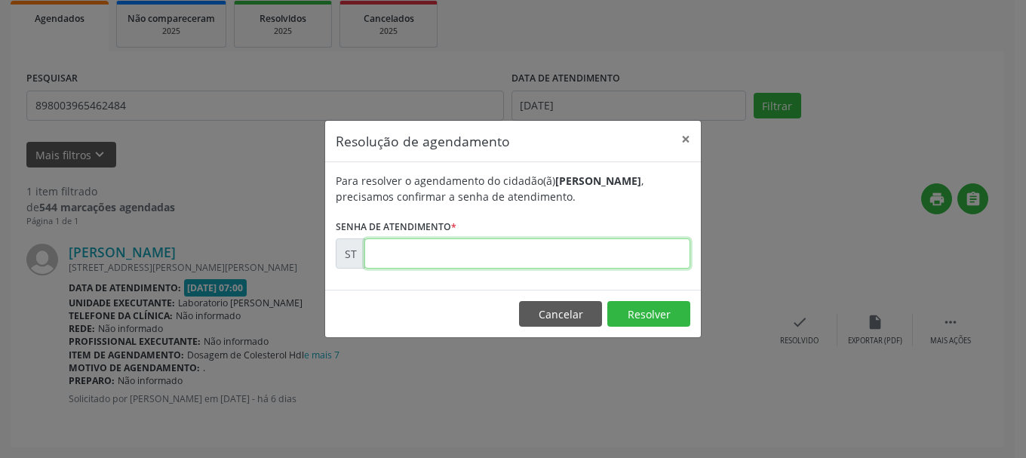
click at [474, 241] on input "text" at bounding box center [527, 253] width 326 height 30
type input "00015623"
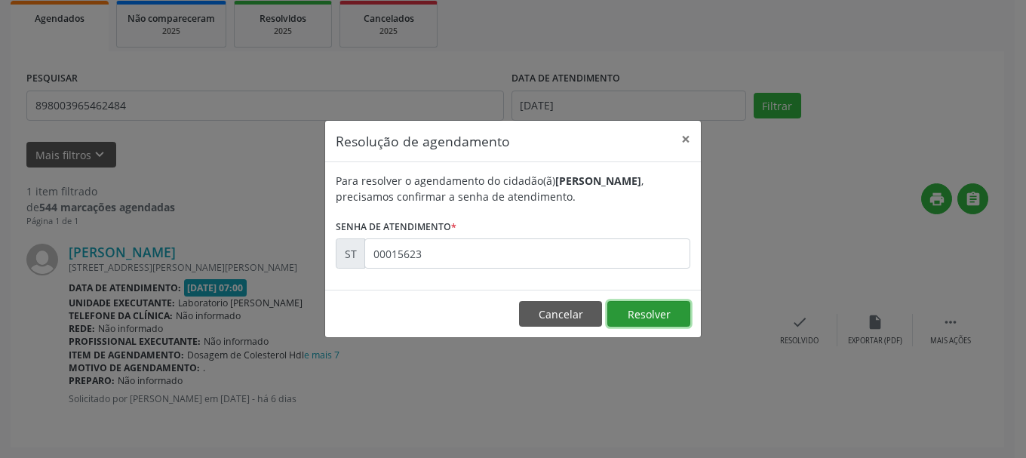
click at [635, 318] on button "Resolver" at bounding box center [648, 314] width 83 height 26
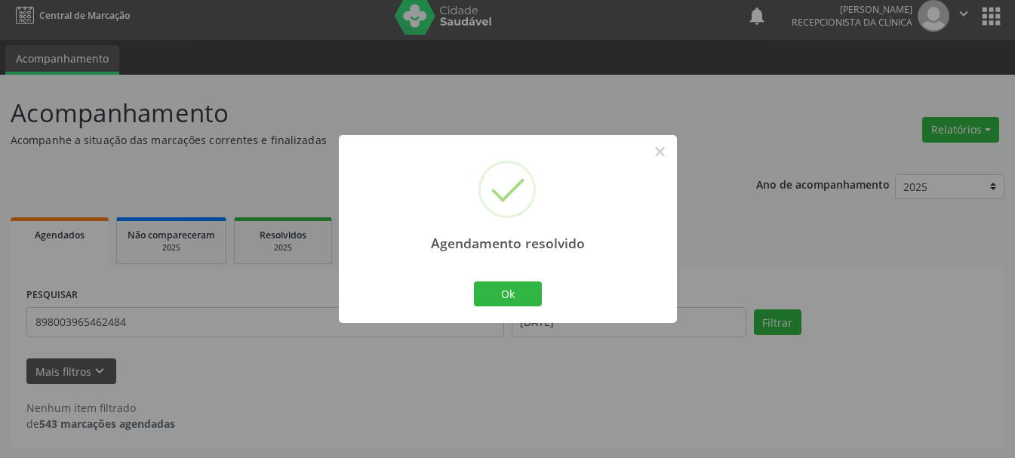
scroll to position [8, 0]
click at [481, 300] on button "Ok" at bounding box center [508, 294] width 68 height 26
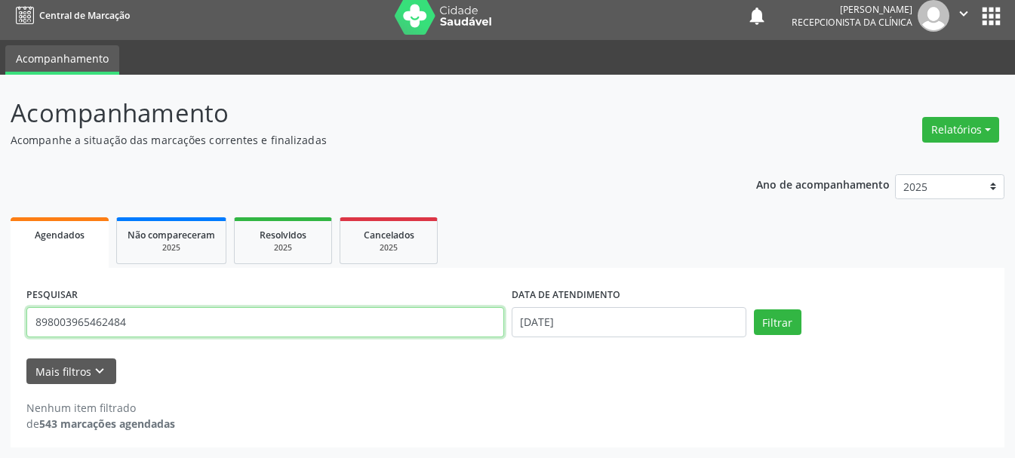
click at [377, 328] on input "898003965462484" at bounding box center [265, 322] width 478 height 30
type input "8"
type input "706208050936262"
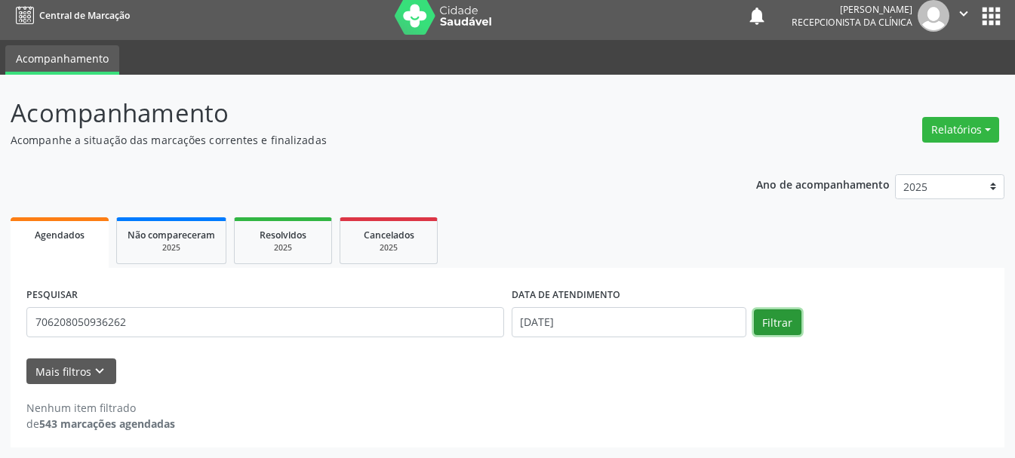
click at [782, 324] on button "Filtrar" at bounding box center [778, 322] width 48 height 26
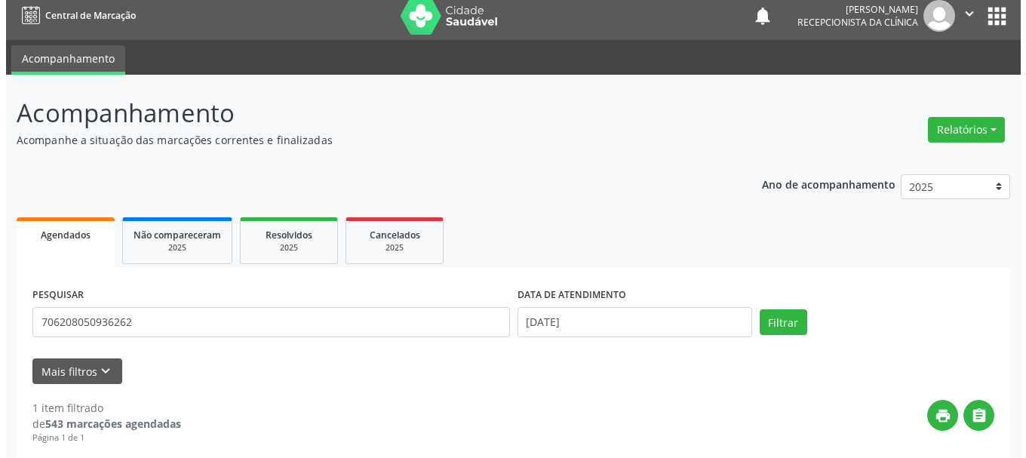
scroll to position [225, 0]
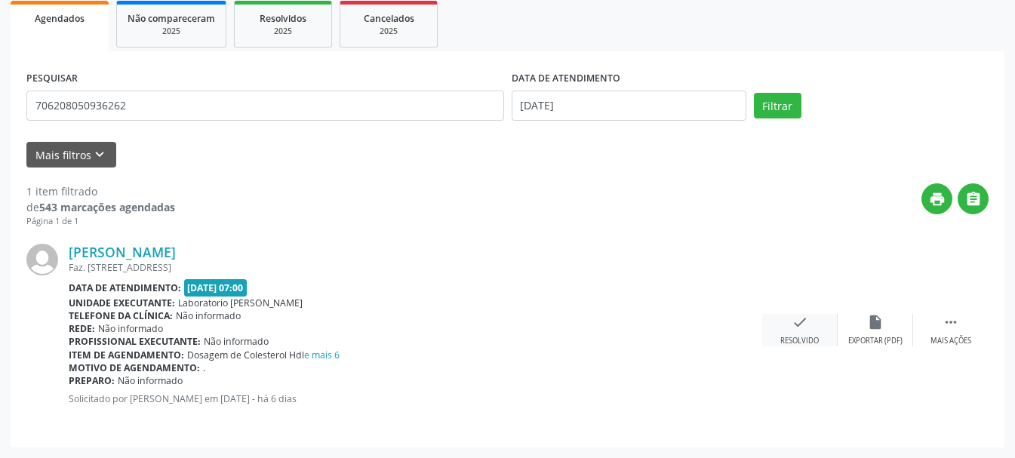
click at [815, 327] on div "check Resolvido" at bounding box center [799, 330] width 75 height 32
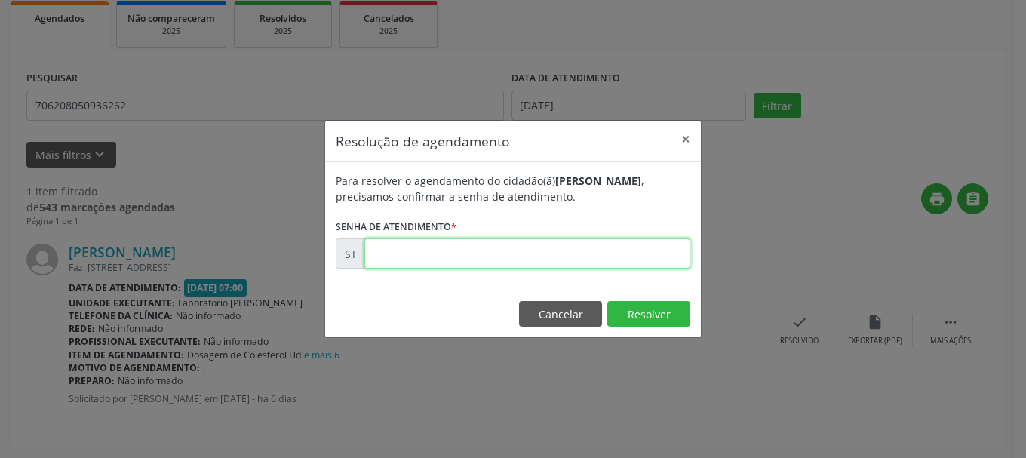
click at [482, 264] on input "text" at bounding box center [527, 253] width 326 height 30
type input "00015621"
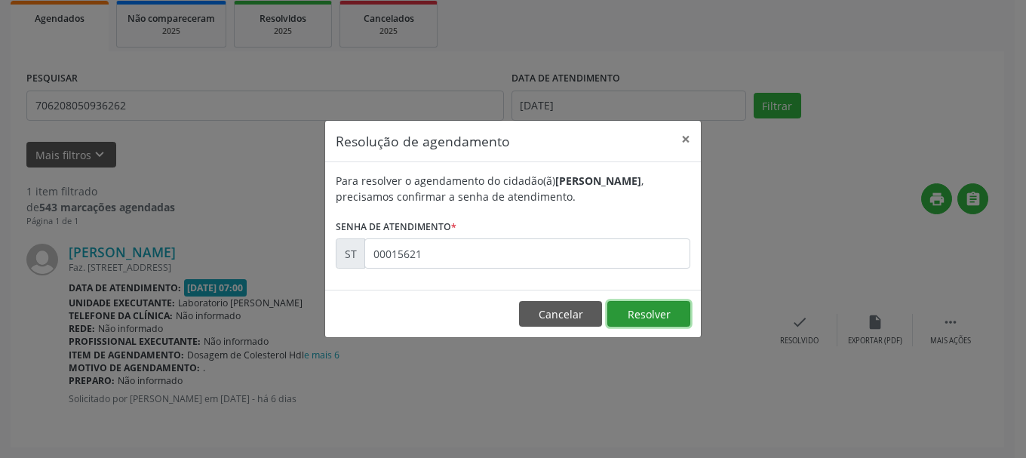
click at [659, 318] on button "Resolver" at bounding box center [648, 314] width 83 height 26
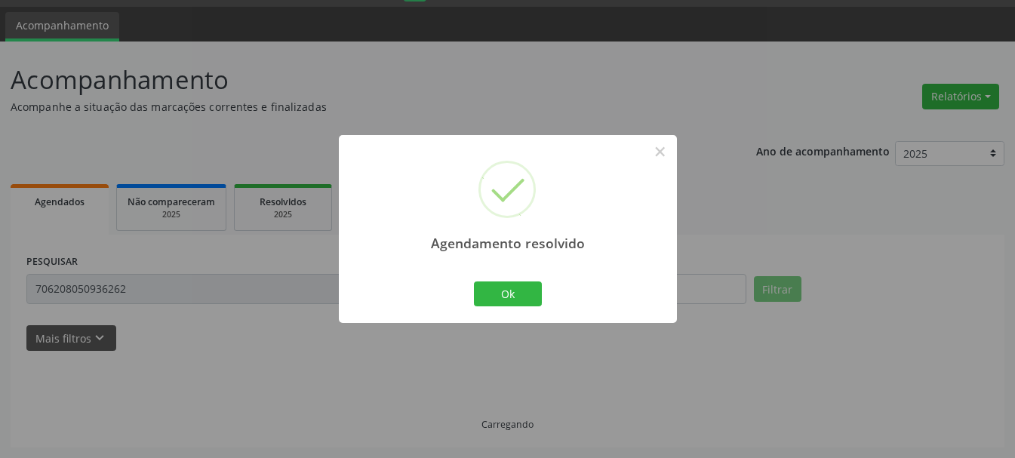
scroll to position [8, 0]
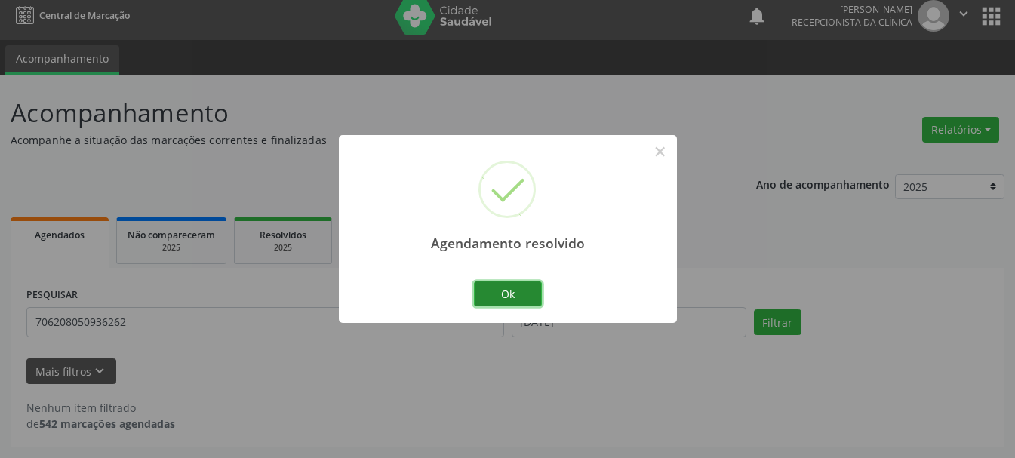
click at [492, 295] on button "Ok" at bounding box center [508, 294] width 68 height 26
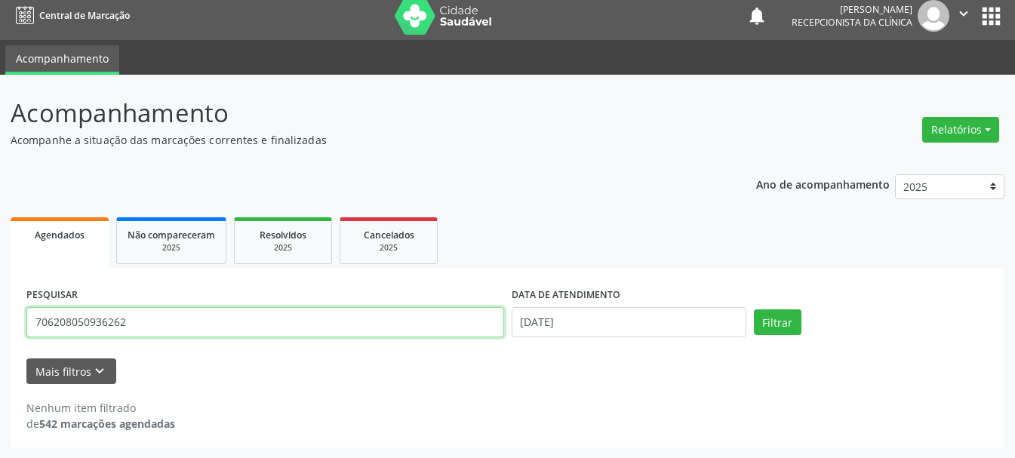
click at [414, 320] on input "706208050936262" at bounding box center [265, 322] width 478 height 30
type input "700300463646640"
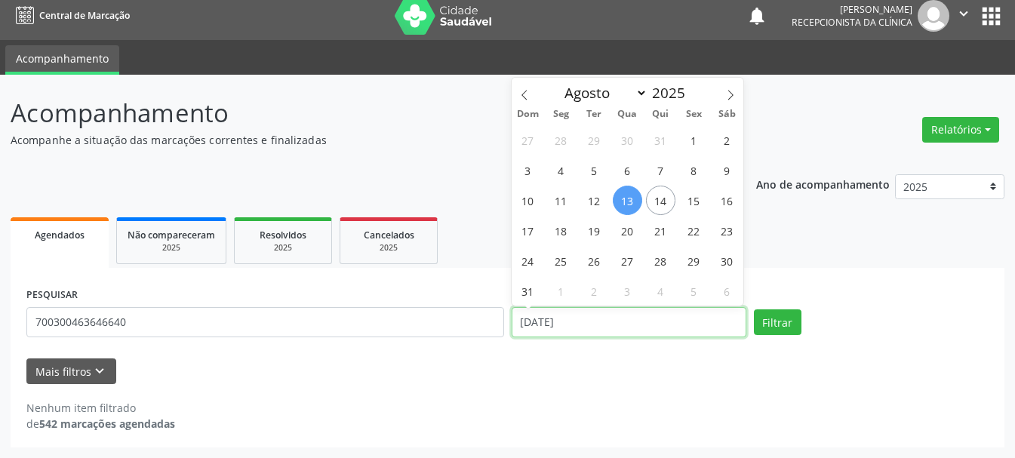
click at [663, 326] on input "13/08/2025" at bounding box center [629, 322] width 235 height 30
click at [569, 204] on span "11" at bounding box center [560, 200] width 29 height 29
type input "11/08/2025"
click at [569, 204] on span "11" at bounding box center [560, 200] width 29 height 29
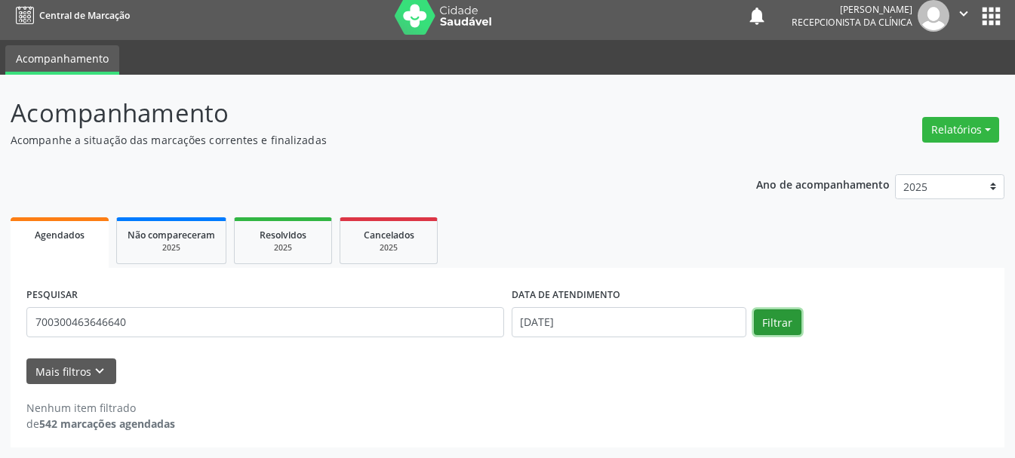
click at [776, 315] on button "Filtrar" at bounding box center [778, 322] width 48 height 26
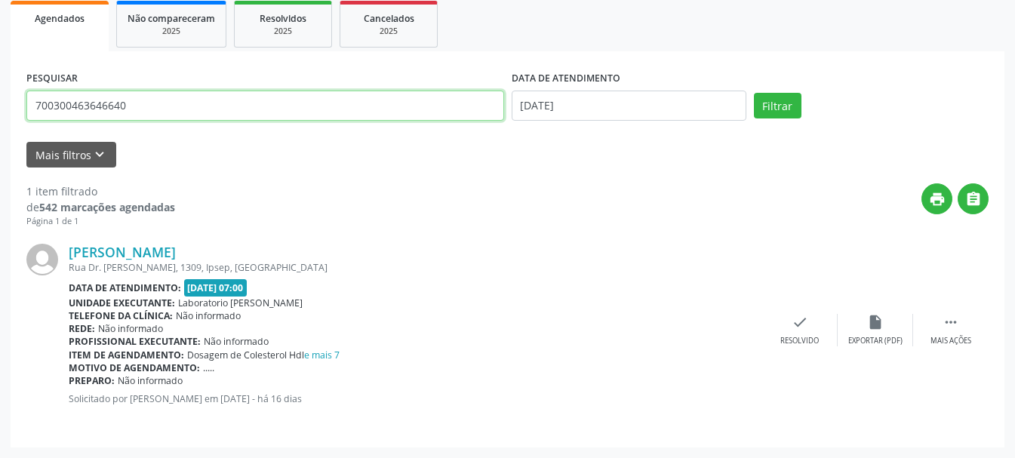
click at [232, 114] on input "700300463646640" at bounding box center [265, 106] width 478 height 30
type input "7"
type input "163944938060007"
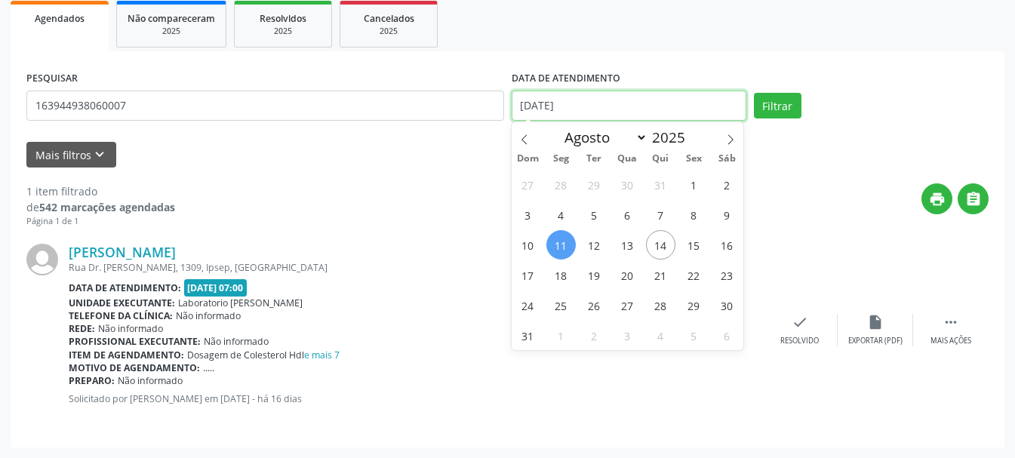
click at [609, 107] on input "11/08/2025" at bounding box center [629, 106] width 235 height 30
click at [618, 244] on span "13" at bounding box center [627, 244] width 29 height 29
type input "13/08/2025"
click at [618, 244] on span "13" at bounding box center [627, 244] width 29 height 29
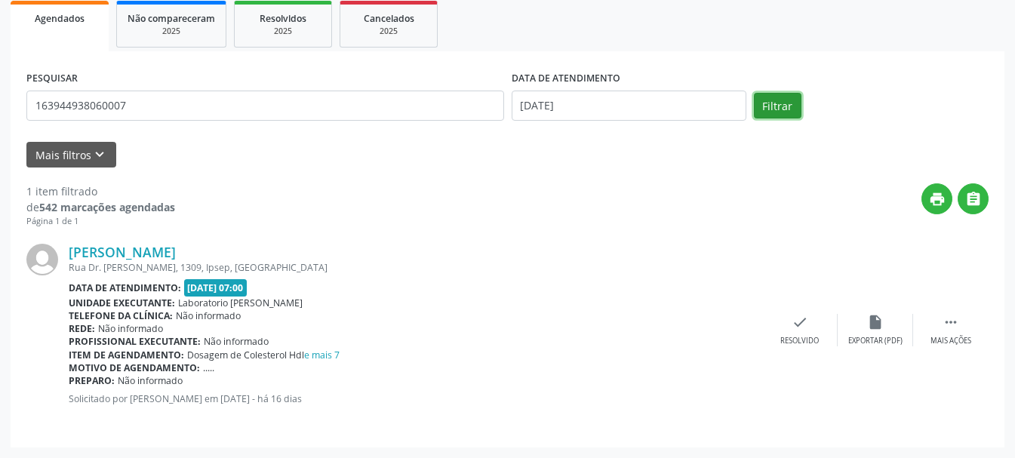
click at [773, 99] on button "Filtrar" at bounding box center [778, 106] width 48 height 26
click at [773, 330] on div "check Resolvido" at bounding box center [799, 330] width 75 height 32
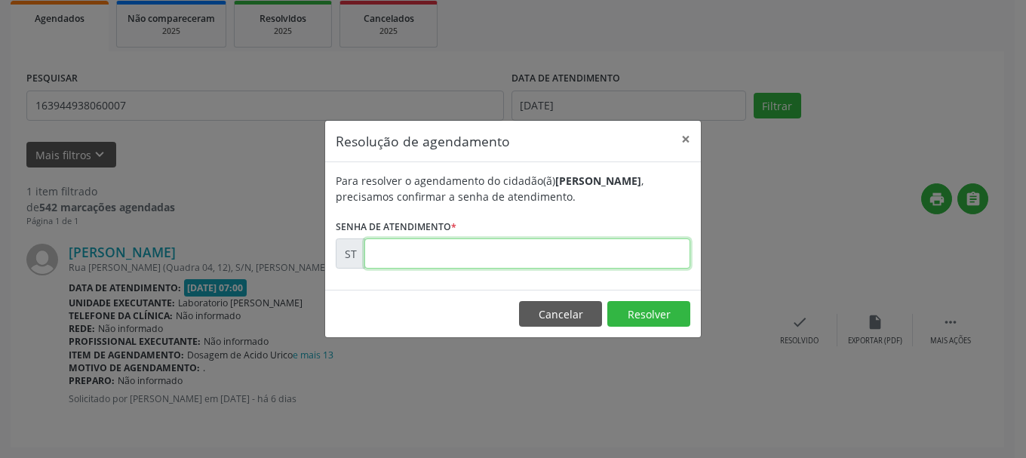
click at [640, 256] on input "text" at bounding box center [527, 253] width 326 height 30
type input "00015630"
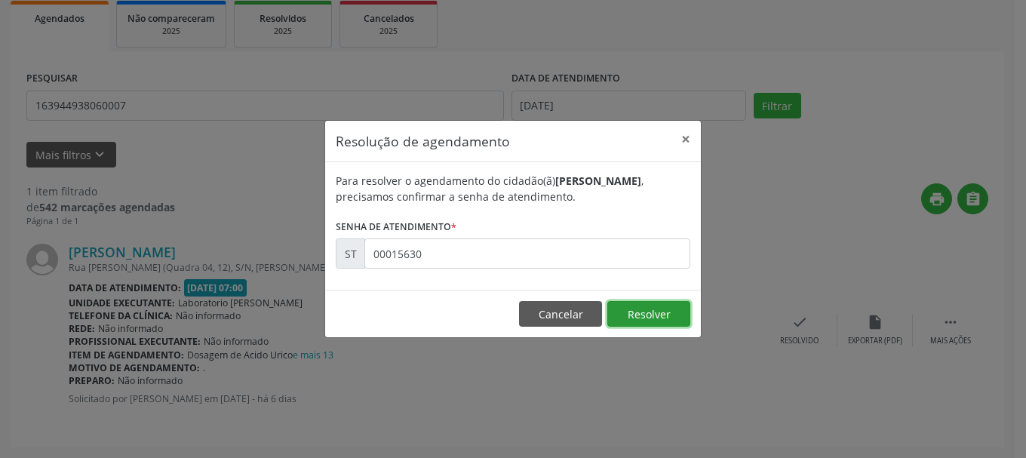
click at [646, 315] on button "Resolver" at bounding box center [648, 314] width 83 height 26
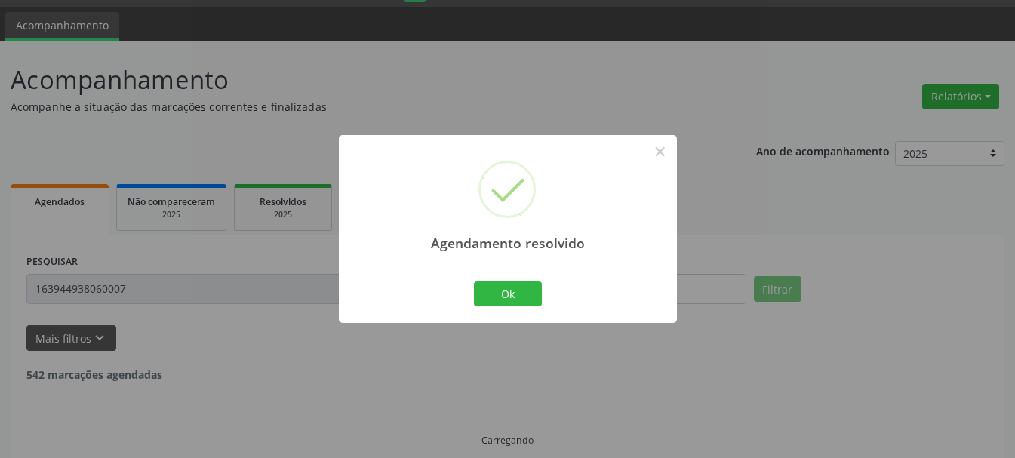
scroll to position [8, 0]
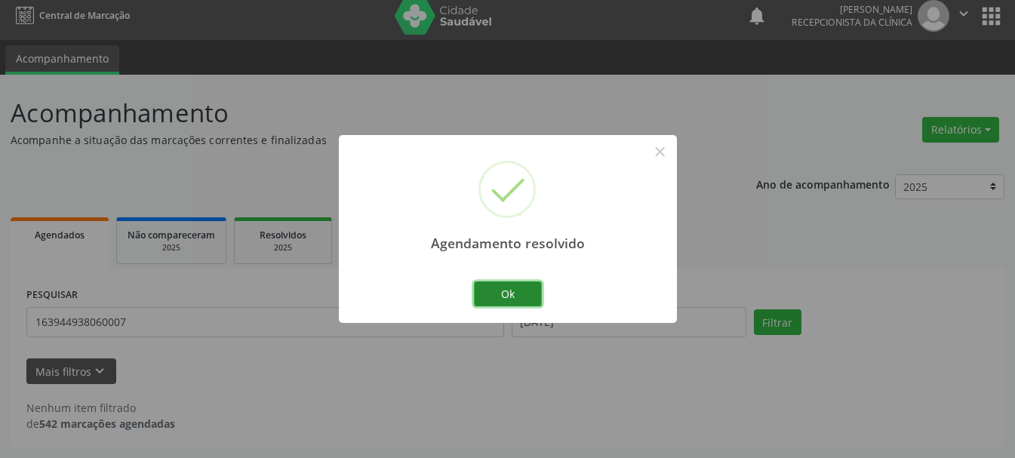
click at [510, 290] on button "Ok" at bounding box center [508, 294] width 68 height 26
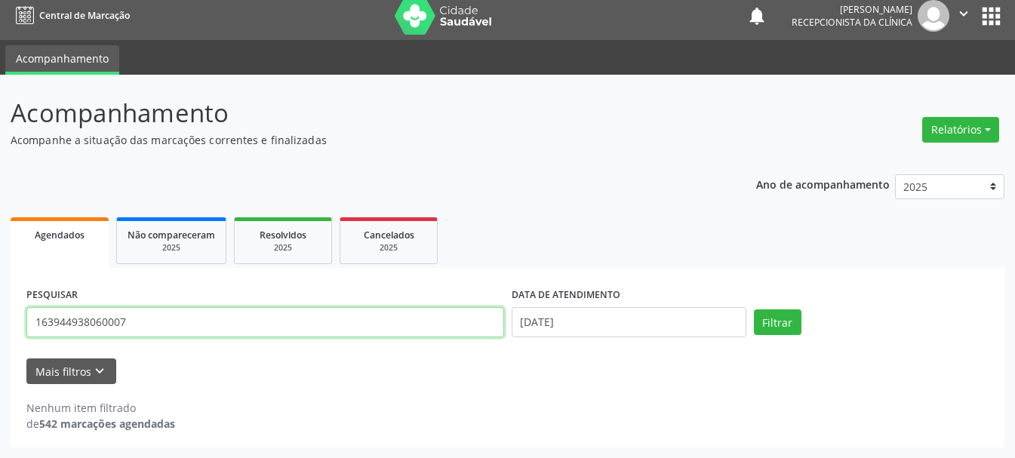
click at [316, 329] on input "163944938060007" at bounding box center [265, 322] width 478 height 30
type input "1"
type input "160922636460006"
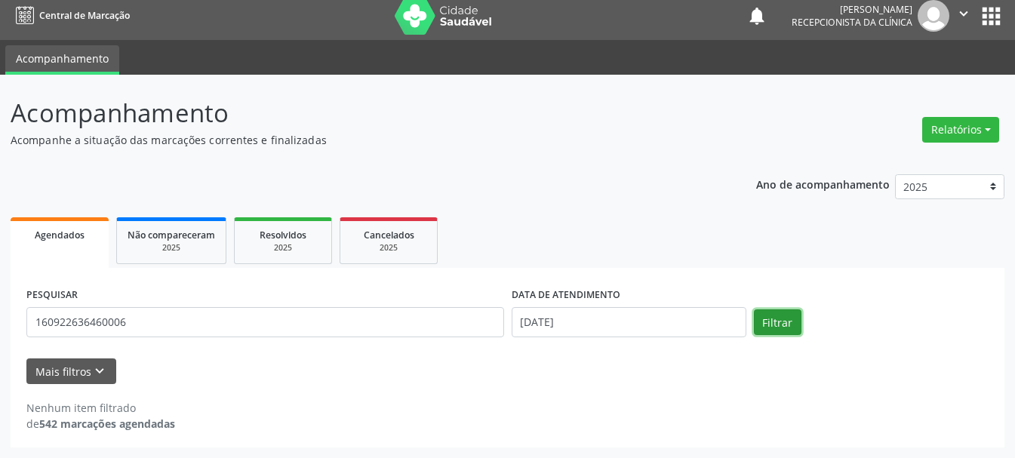
click at [761, 312] on button "Filtrar" at bounding box center [778, 322] width 48 height 26
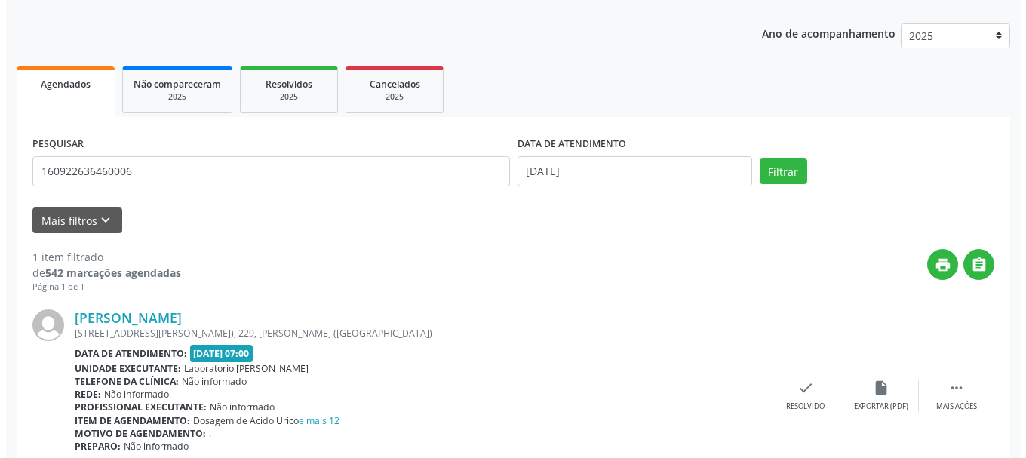
scroll to position [225, 0]
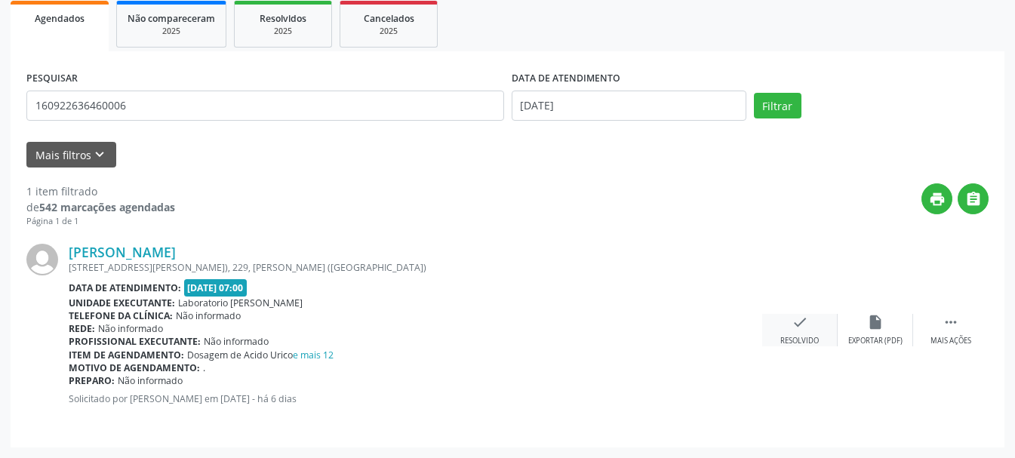
click at [799, 323] on icon "check" at bounding box center [800, 322] width 17 height 17
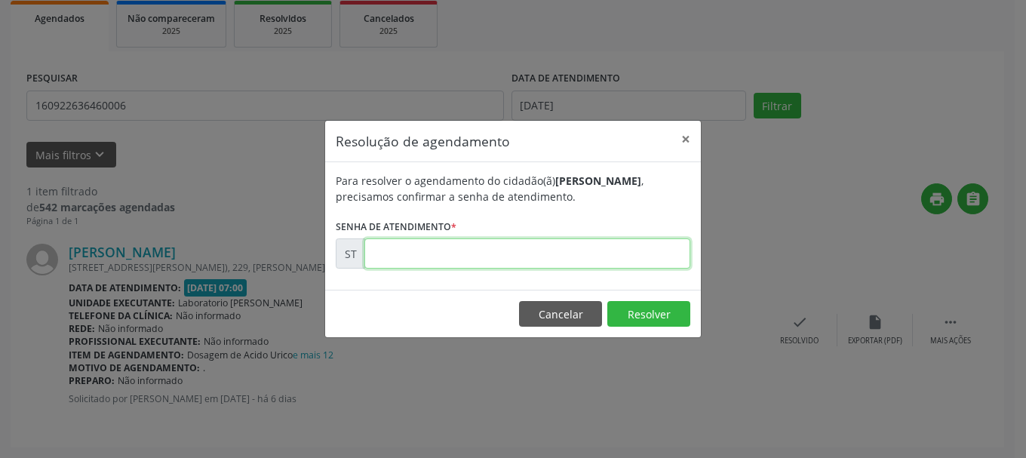
click at [561, 261] on input "text" at bounding box center [527, 253] width 326 height 30
type input "00015626"
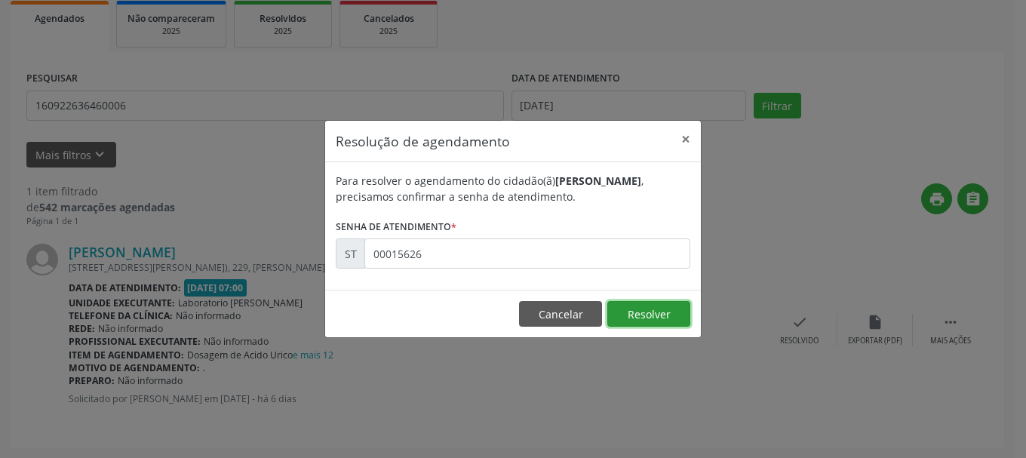
click at [643, 318] on button "Resolver" at bounding box center [648, 314] width 83 height 26
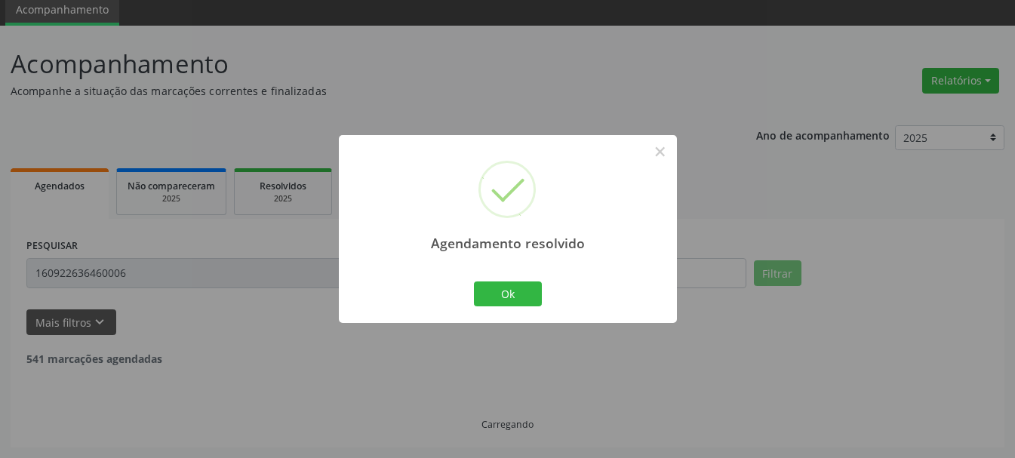
scroll to position [8, 0]
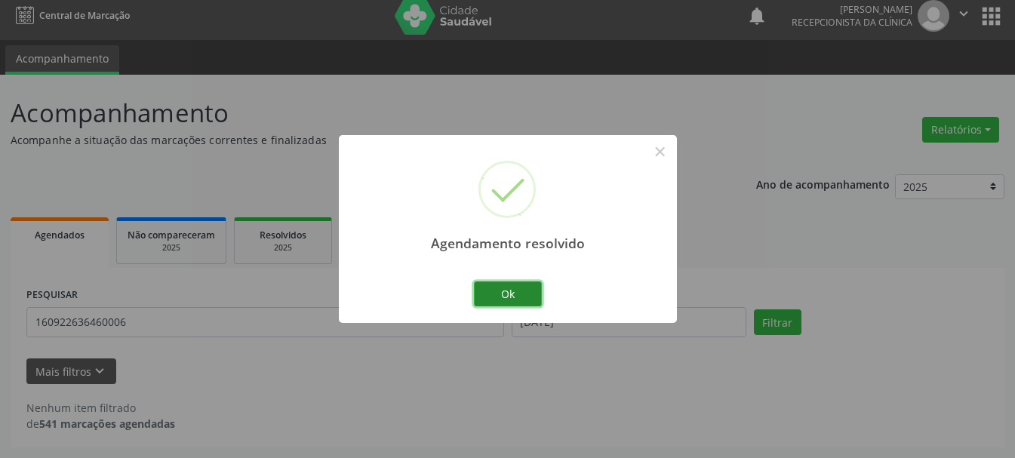
click at [503, 283] on button "Ok" at bounding box center [508, 294] width 68 height 26
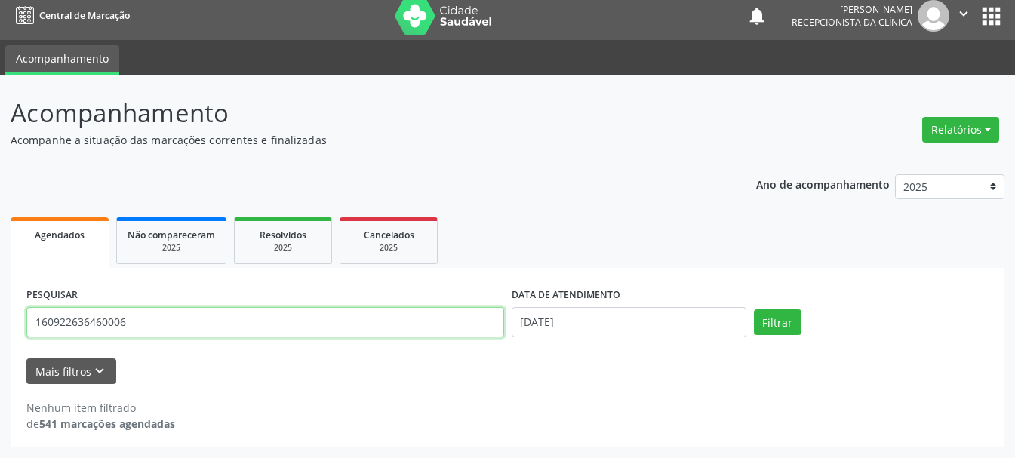
click at [223, 321] on input "160922636460006" at bounding box center [265, 322] width 478 height 30
type input "1"
type input "704604174643921"
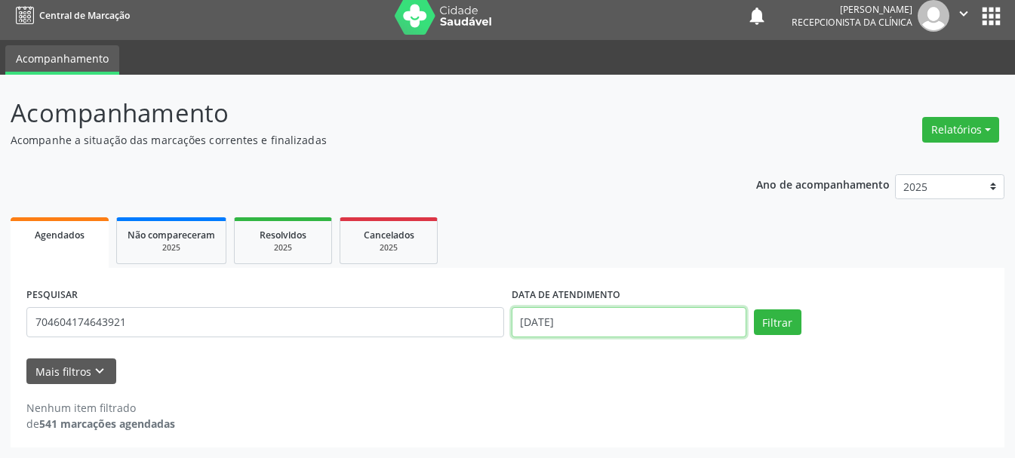
click at [564, 324] on input "13/08/2025" at bounding box center [629, 322] width 235 height 30
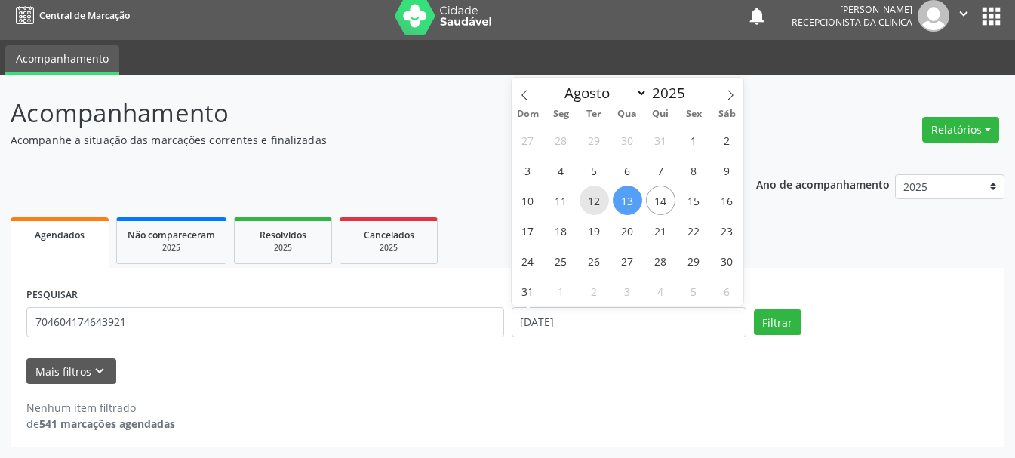
click at [598, 211] on span "12" at bounding box center [594, 200] width 29 height 29
type input "12/08/2025"
click at [598, 211] on span "12" at bounding box center [594, 200] width 29 height 29
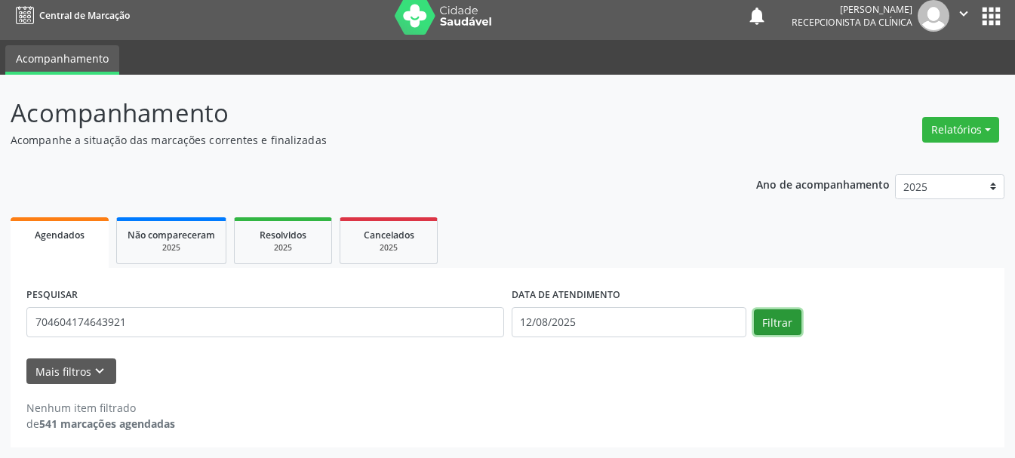
click at [781, 324] on button "Filtrar" at bounding box center [778, 322] width 48 height 26
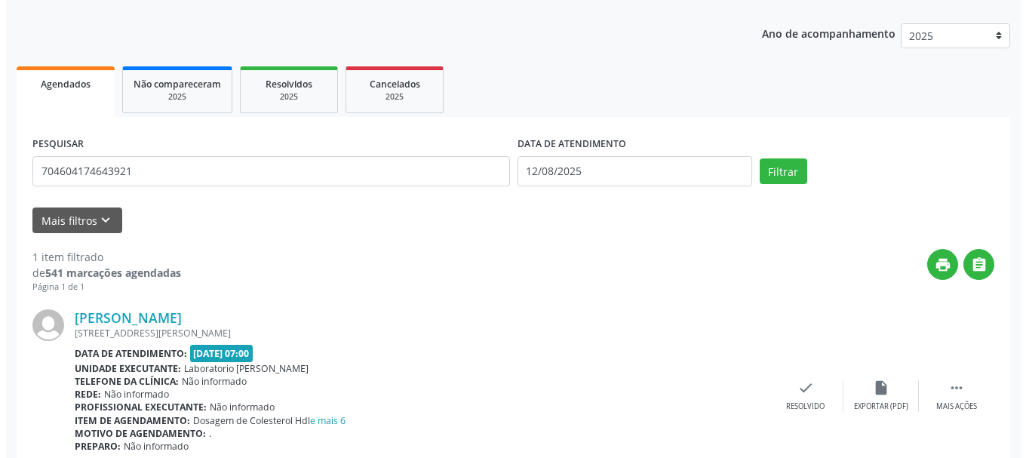
scroll to position [225, 0]
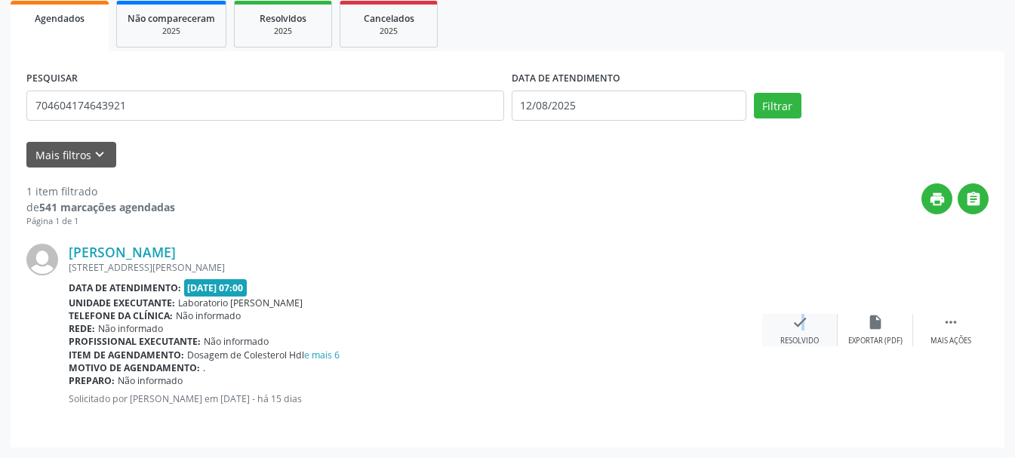
click at [793, 330] on div "check Resolvido" at bounding box center [799, 330] width 75 height 32
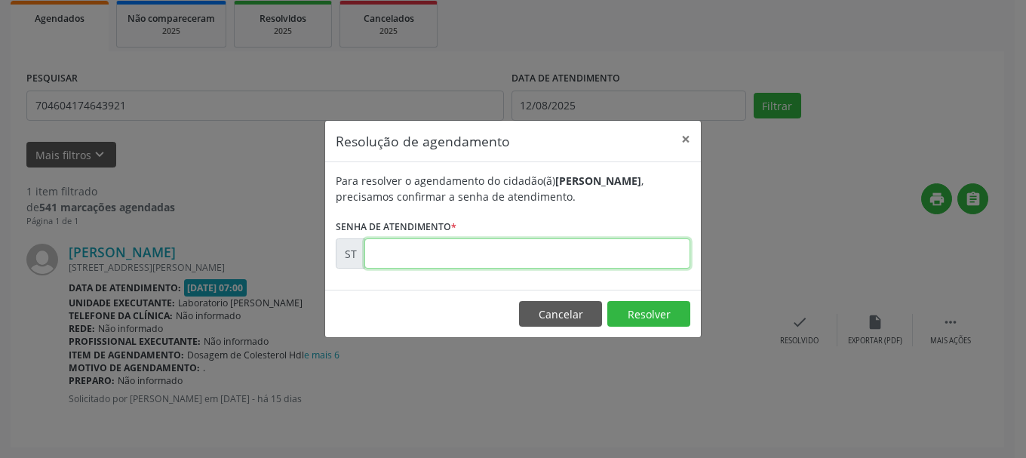
click at [500, 244] on input "text" at bounding box center [527, 253] width 326 height 30
type input "00013906"
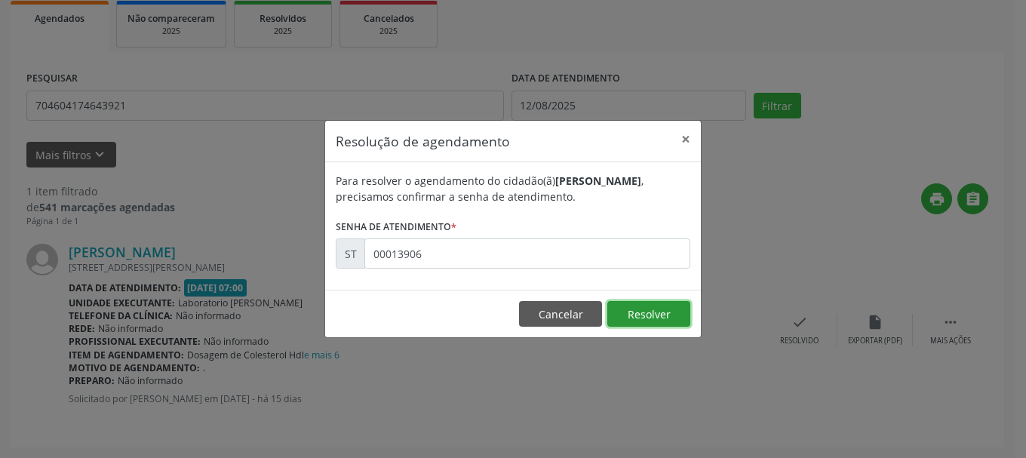
click at [651, 303] on button "Resolver" at bounding box center [648, 314] width 83 height 26
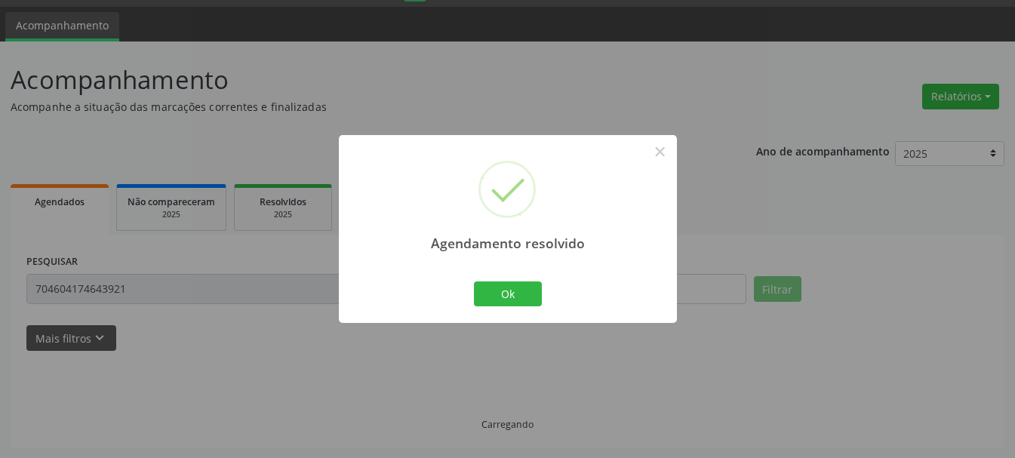
scroll to position [8, 0]
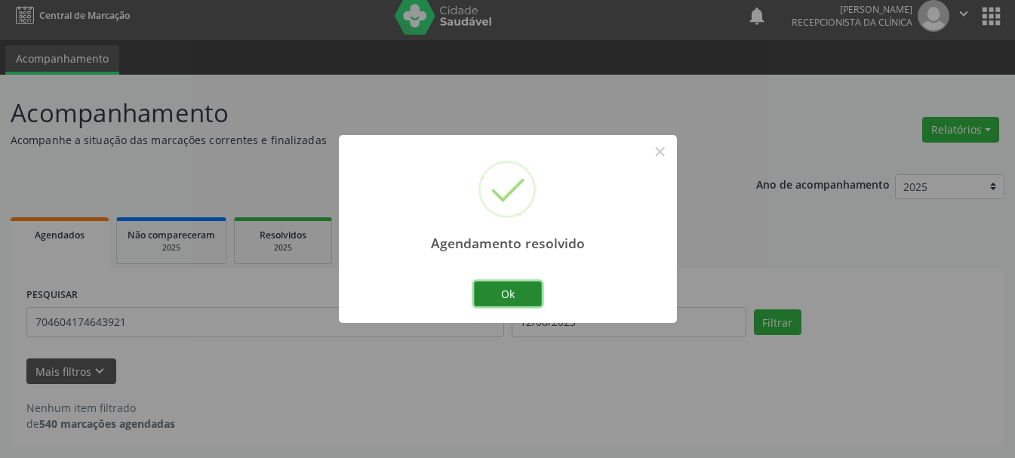
click at [505, 294] on button "Ok" at bounding box center [508, 294] width 68 height 26
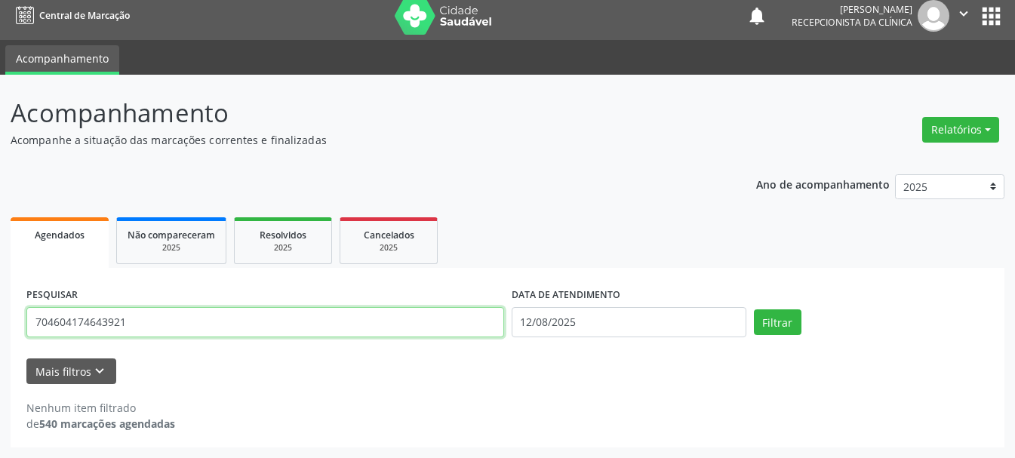
click at [392, 319] on input "704604174643921" at bounding box center [265, 322] width 478 height 30
type input "7"
type input "898000163677834"
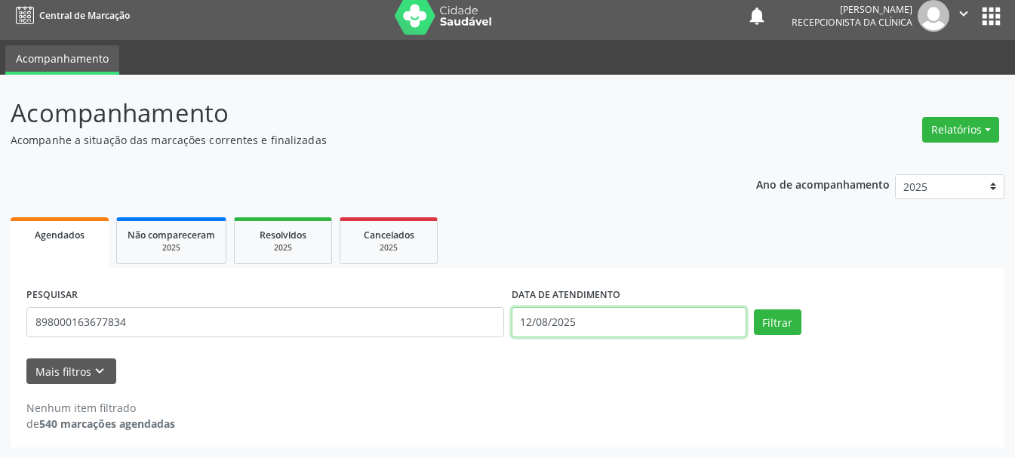
click at [644, 313] on input "12/08/2025" at bounding box center [629, 322] width 235 height 30
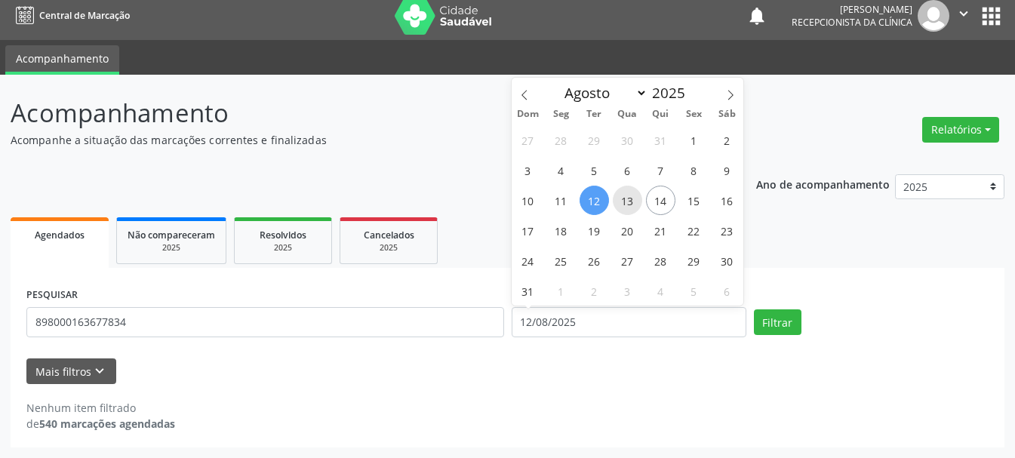
click at [632, 201] on span "13" at bounding box center [627, 200] width 29 height 29
type input "13/08/2025"
click at [632, 201] on span "13" at bounding box center [627, 200] width 29 height 29
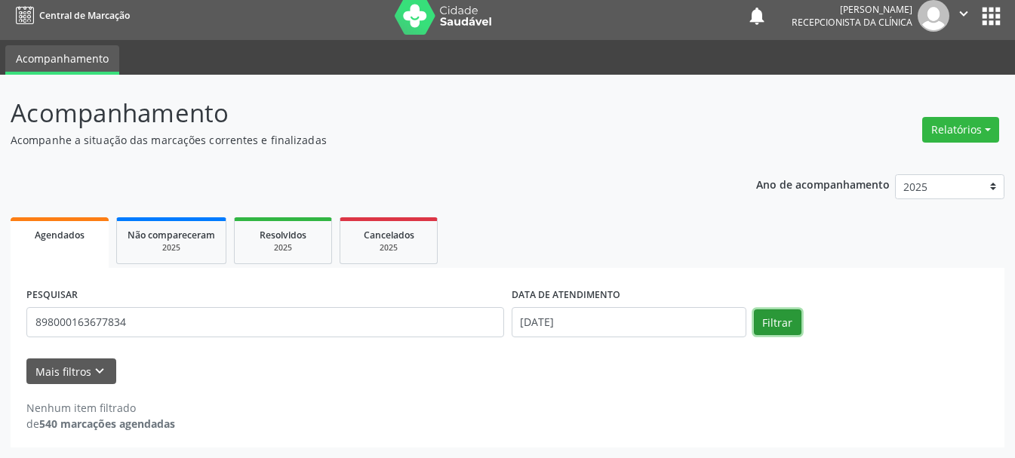
click at [783, 323] on button "Filtrar" at bounding box center [778, 322] width 48 height 26
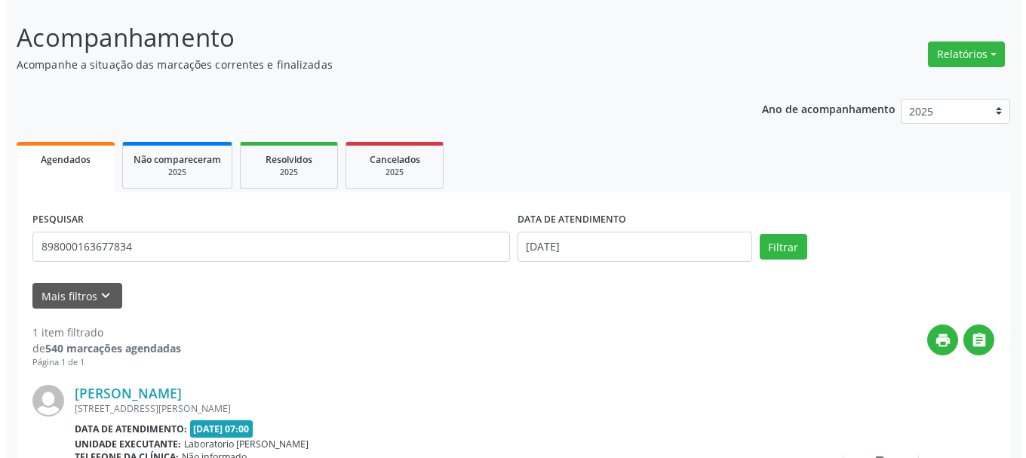
scroll to position [225, 0]
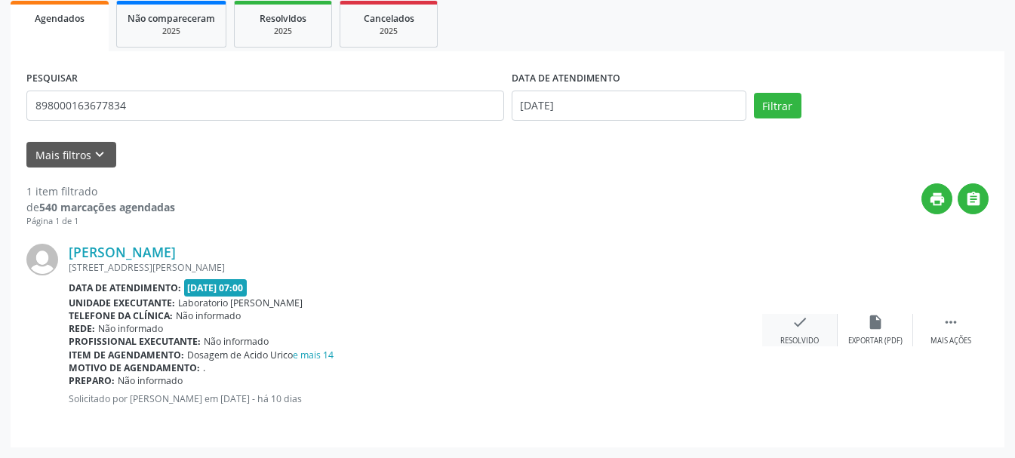
click at [811, 333] on div "check Resolvido" at bounding box center [799, 330] width 75 height 32
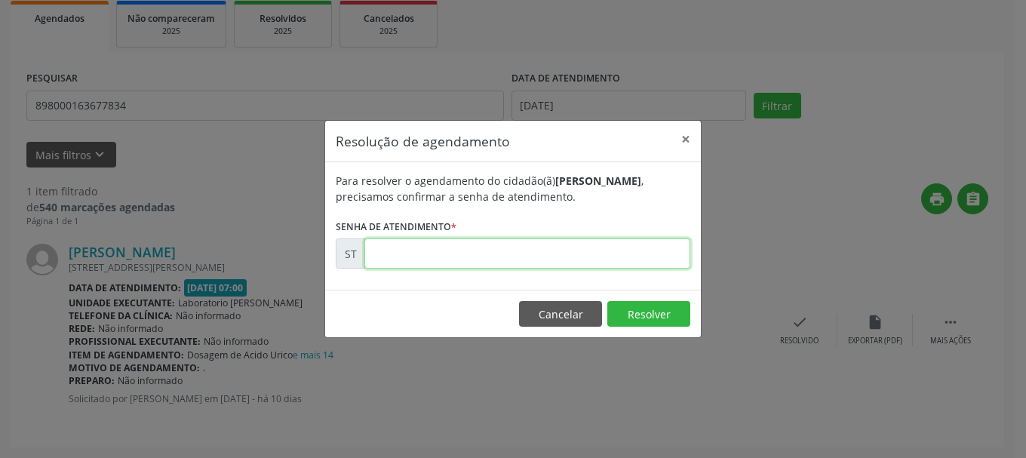
click at [515, 249] on input "text" at bounding box center [527, 253] width 326 height 30
type input "00014726"
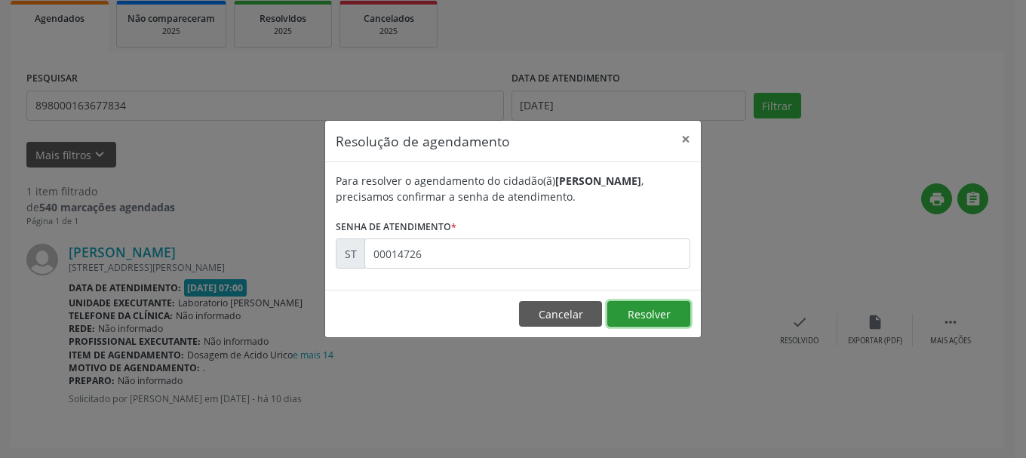
click at [635, 316] on button "Resolver" at bounding box center [648, 314] width 83 height 26
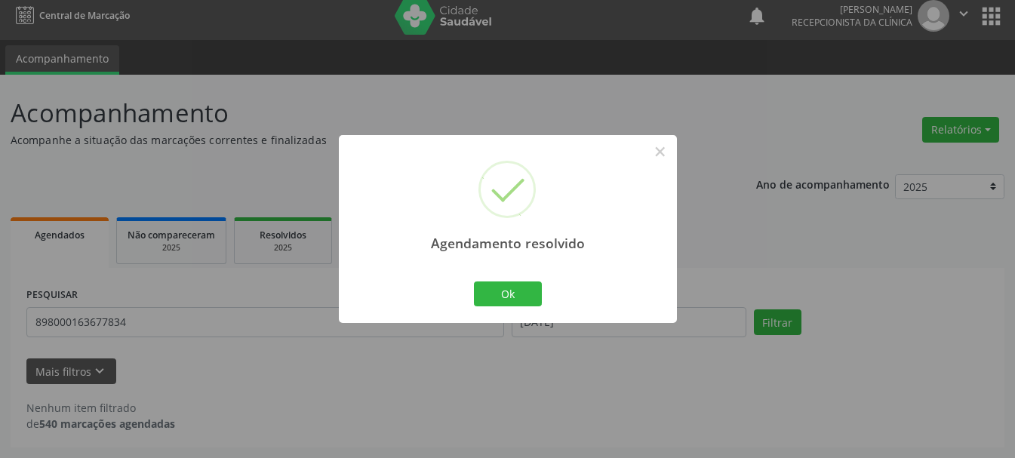
scroll to position [8, 0]
click at [516, 294] on button "Ok" at bounding box center [508, 294] width 68 height 26
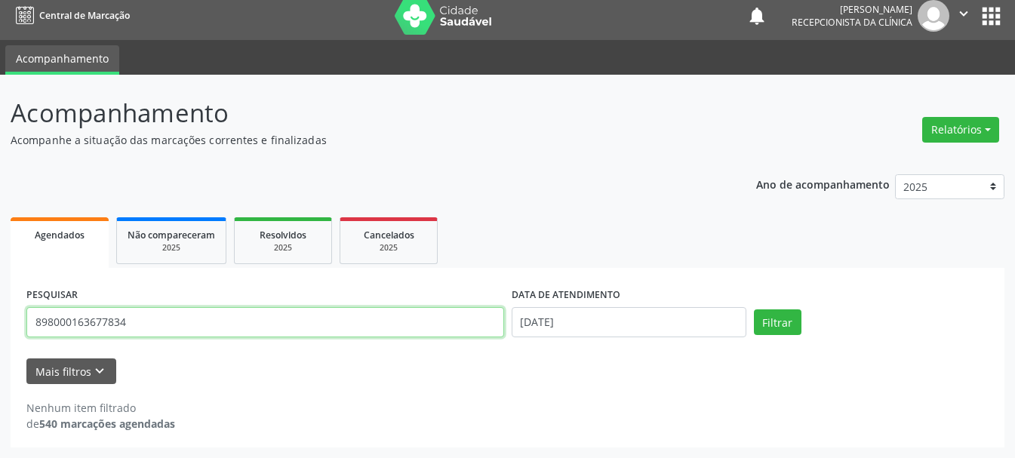
click at [395, 326] on input "898000163677834" at bounding box center [265, 322] width 478 height 30
type input "8"
type input "703407243460610"
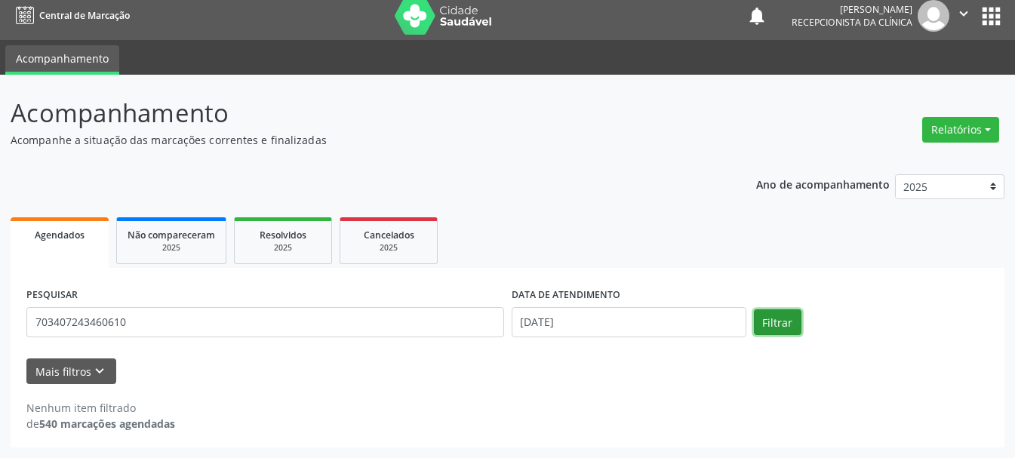
click at [772, 328] on button "Filtrar" at bounding box center [778, 322] width 48 height 26
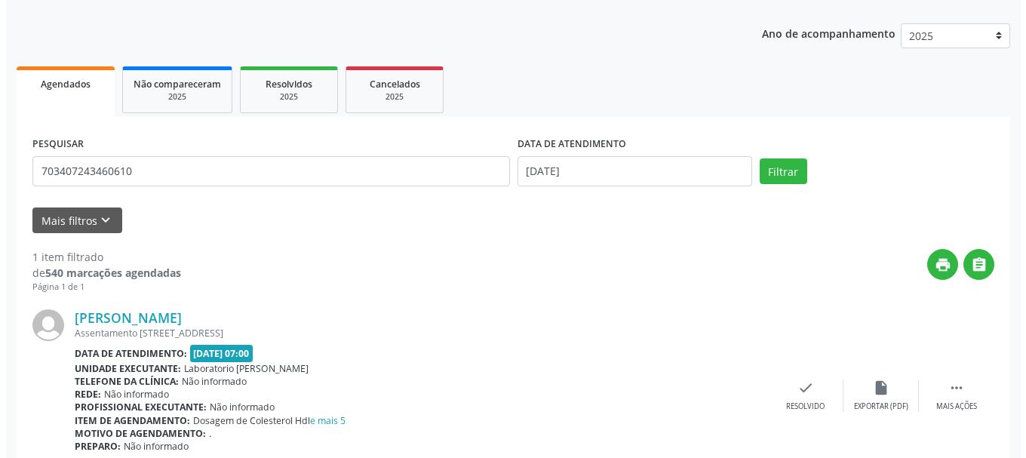
scroll to position [225, 0]
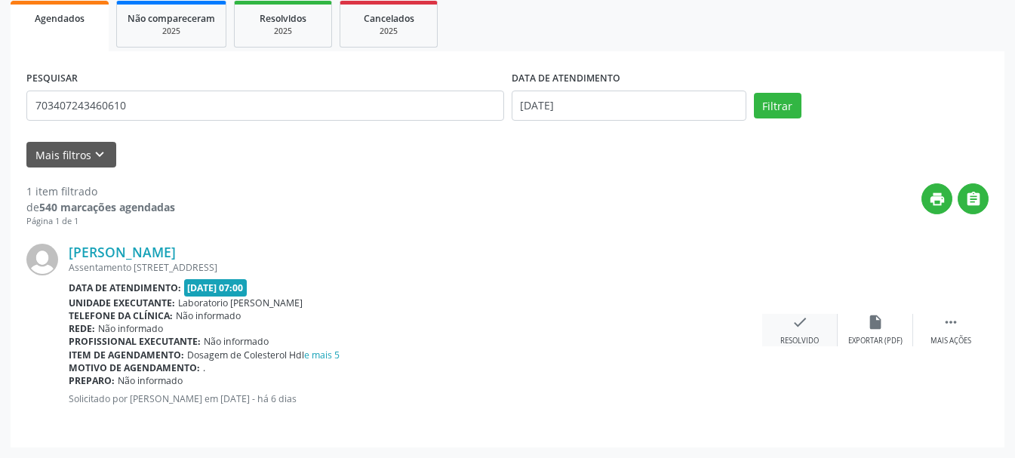
click at [805, 330] on icon "check" at bounding box center [800, 322] width 17 height 17
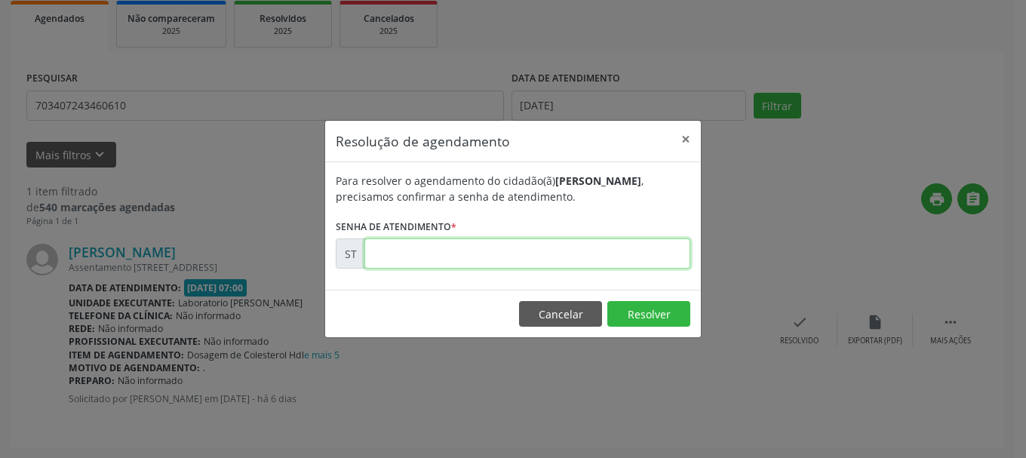
click at [571, 253] on input "text" at bounding box center [527, 253] width 326 height 30
type input "00015607"
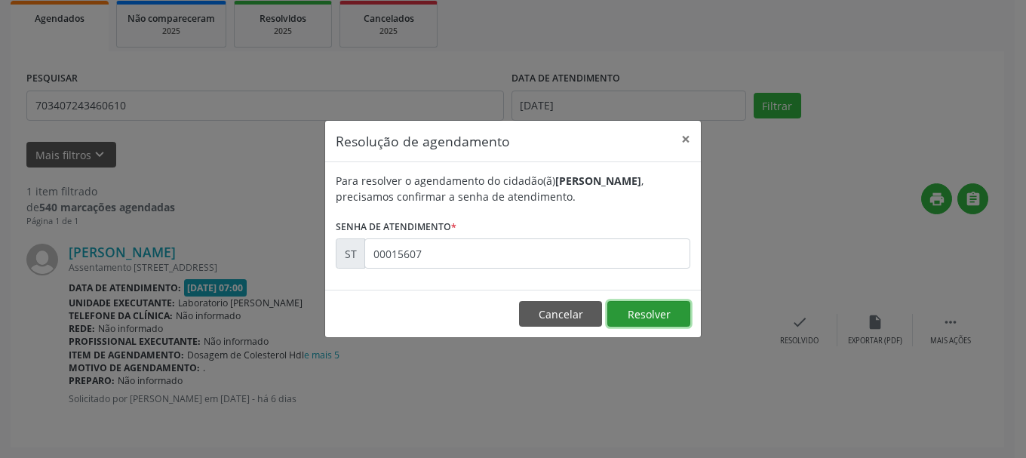
click at [636, 311] on button "Resolver" at bounding box center [648, 314] width 83 height 26
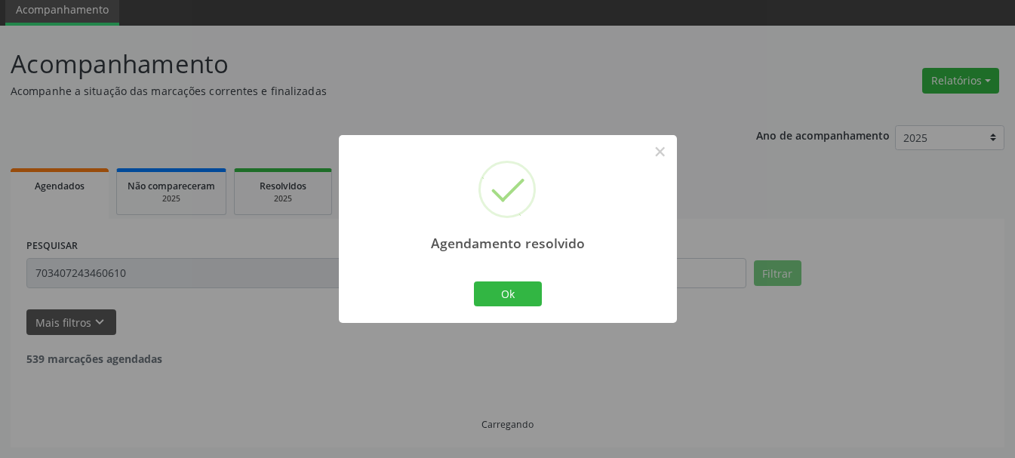
scroll to position [8, 0]
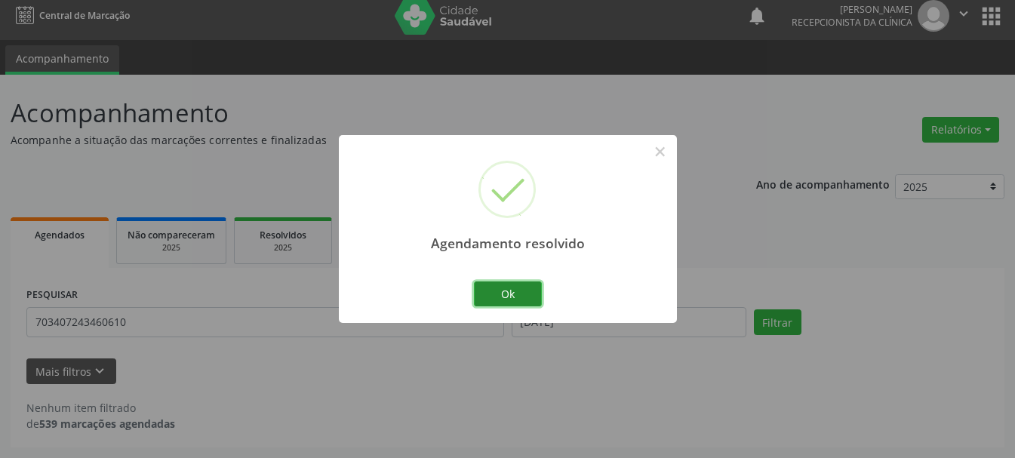
click at [532, 292] on button "Ok" at bounding box center [508, 294] width 68 height 26
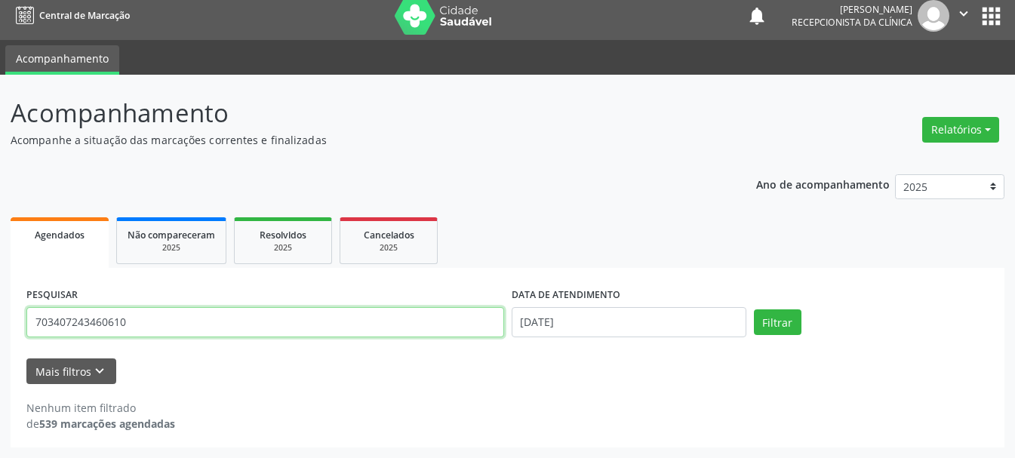
click at [390, 321] on input "703407243460610" at bounding box center [265, 322] width 478 height 30
type input "707604296850896"
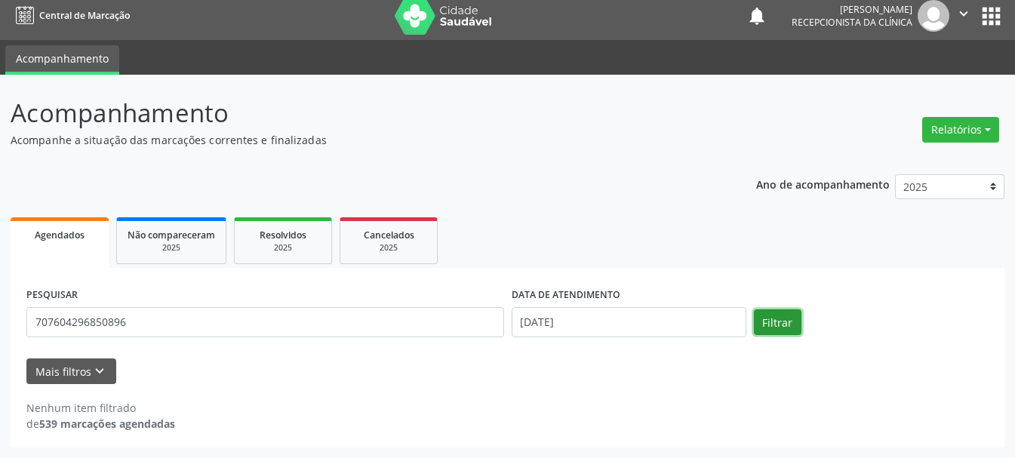
click at [767, 309] on button "Filtrar" at bounding box center [778, 322] width 48 height 26
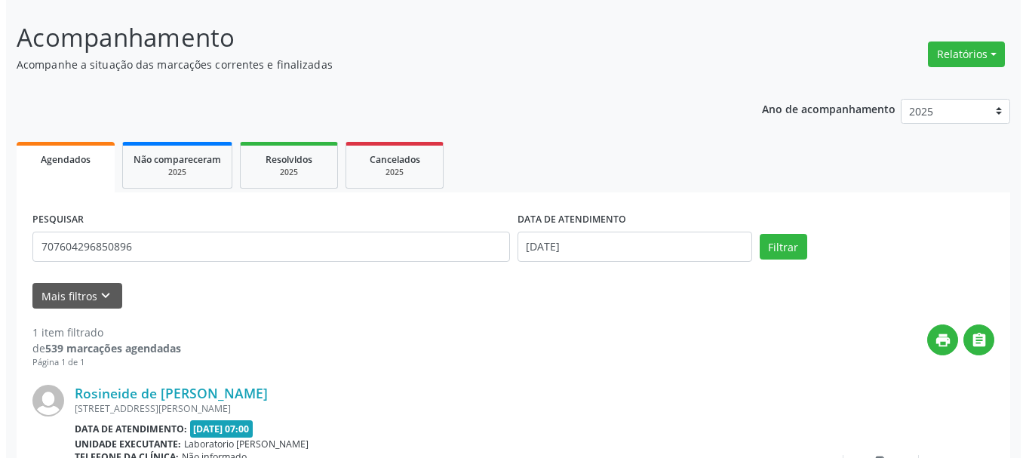
scroll to position [159, 0]
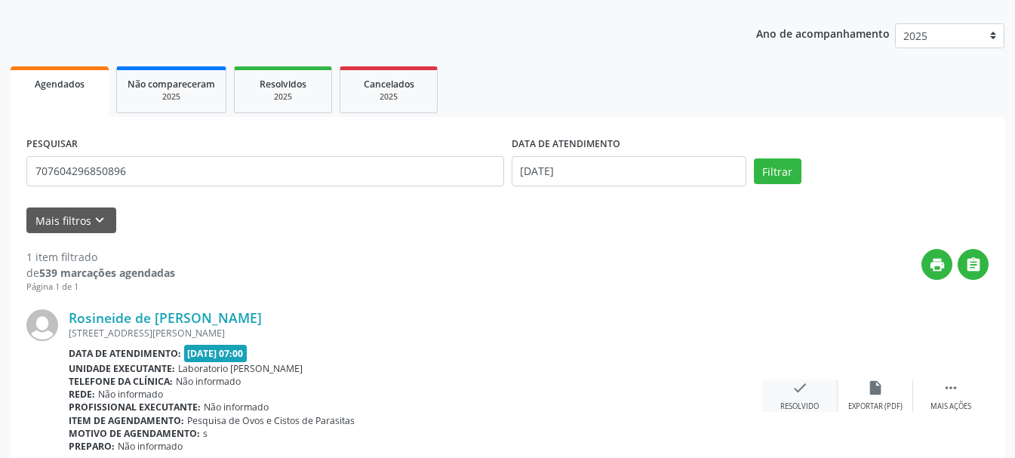
click at [790, 400] on div "check Resolvido" at bounding box center [799, 396] width 75 height 32
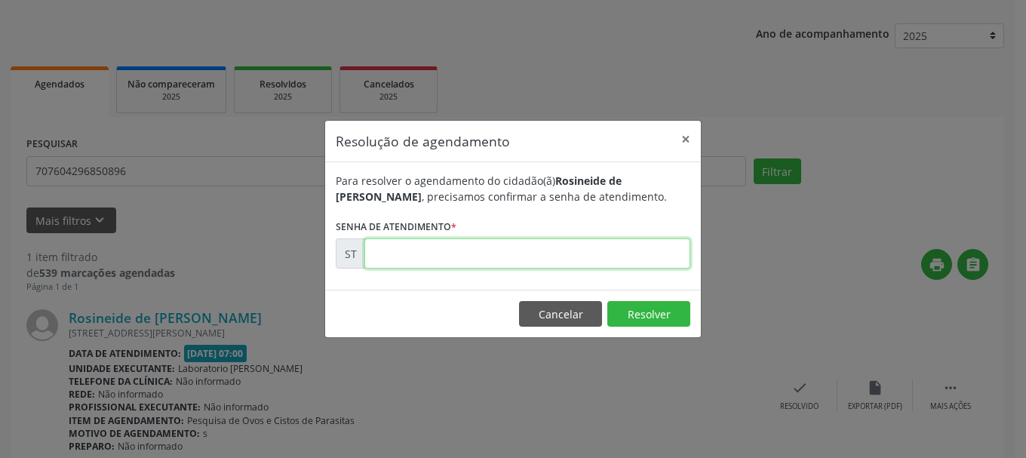
click at [538, 250] on input "text" at bounding box center [527, 253] width 326 height 30
type input "00015734"
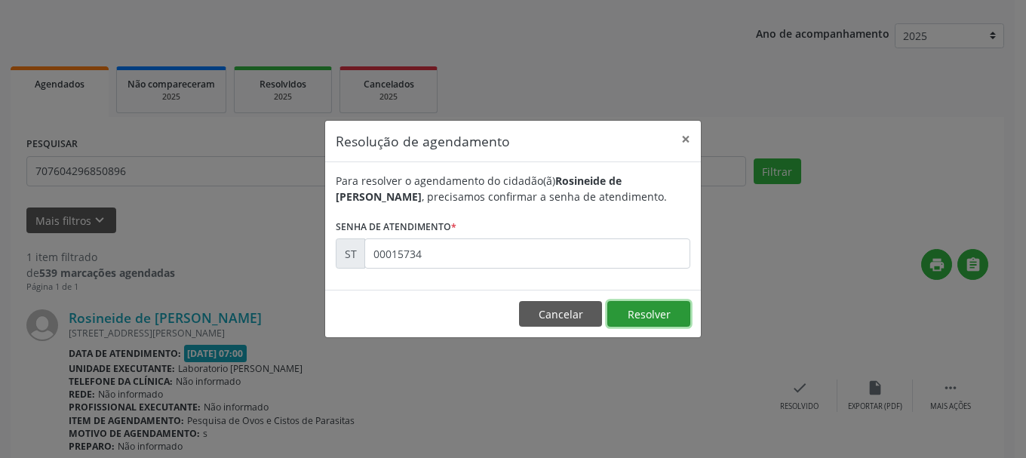
click at [628, 307] on button "Resolver" at bounding box center [648, 314] width 83 height 26
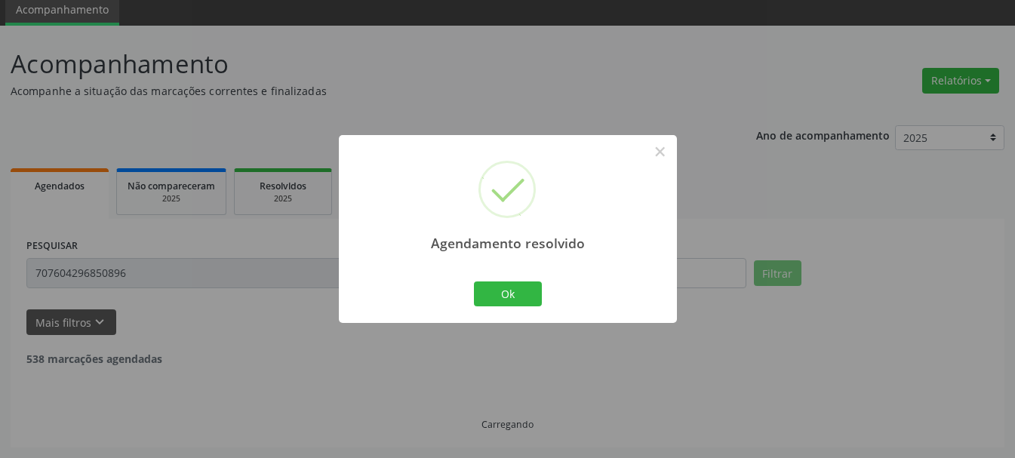
scroll to position [8, 0]
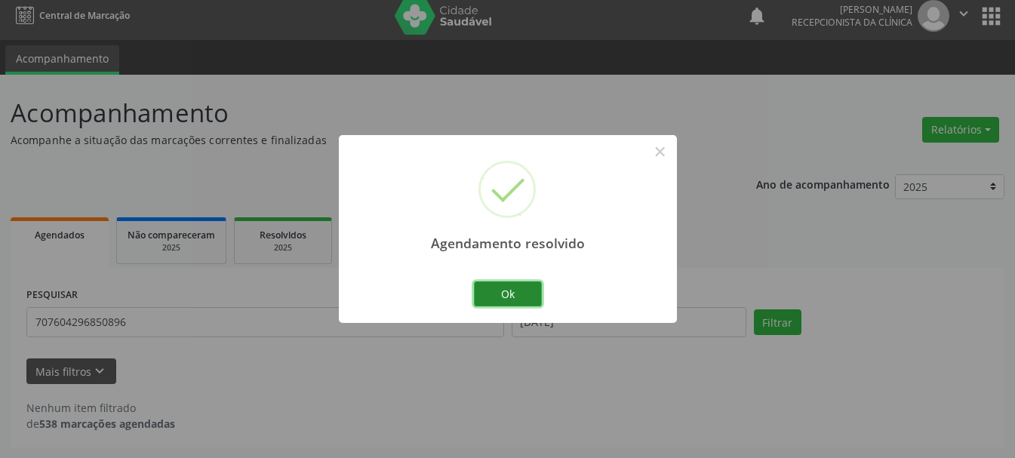
click at [506, 291] on button "Ok" at bounding box center [508, 294] width 68 height 26
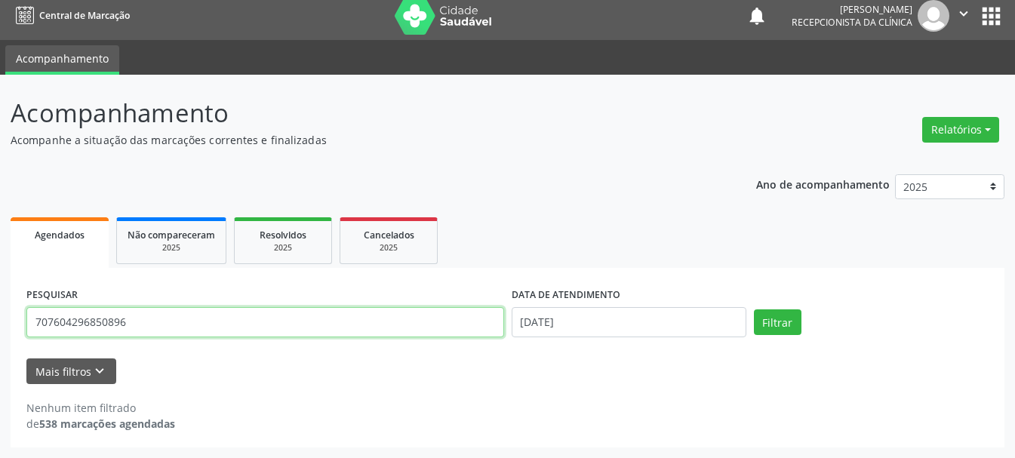
click at [453, 317] on input "707604296850896" at bounding box center [265, 322] width 478 height 30
type input "706702520724614"
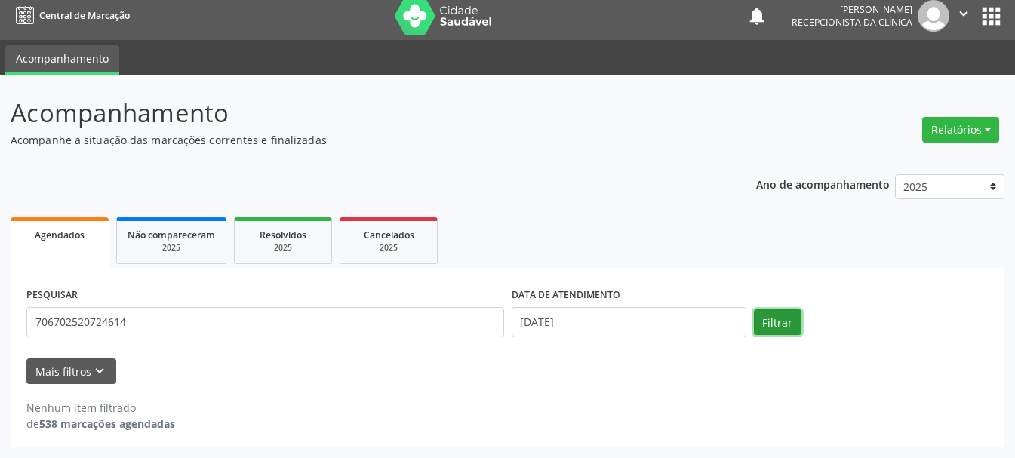
click at [773, 327] on button "Filtrar" at bounding box center [778, 322] width 48 height 26
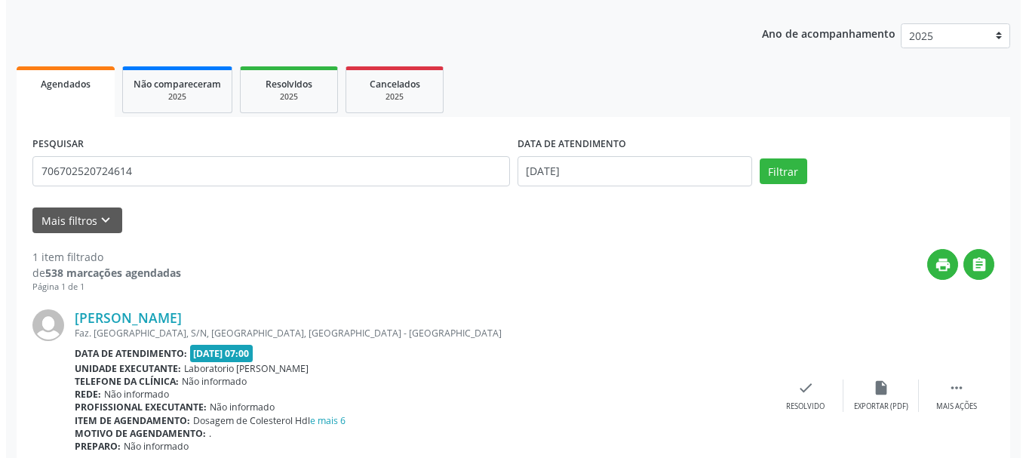
scroll to position [225, 0]
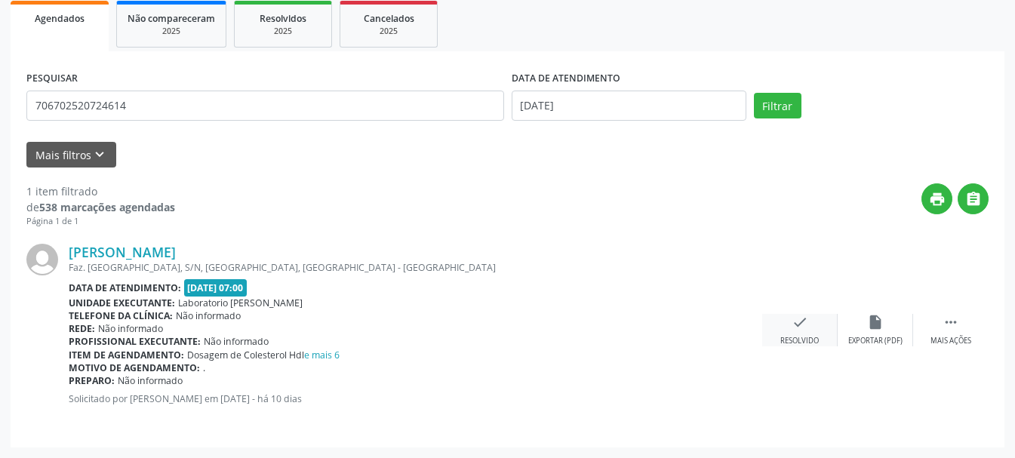
click at [804, 329] on icon "check" at bounding box center [800, 322] width 17 height 17
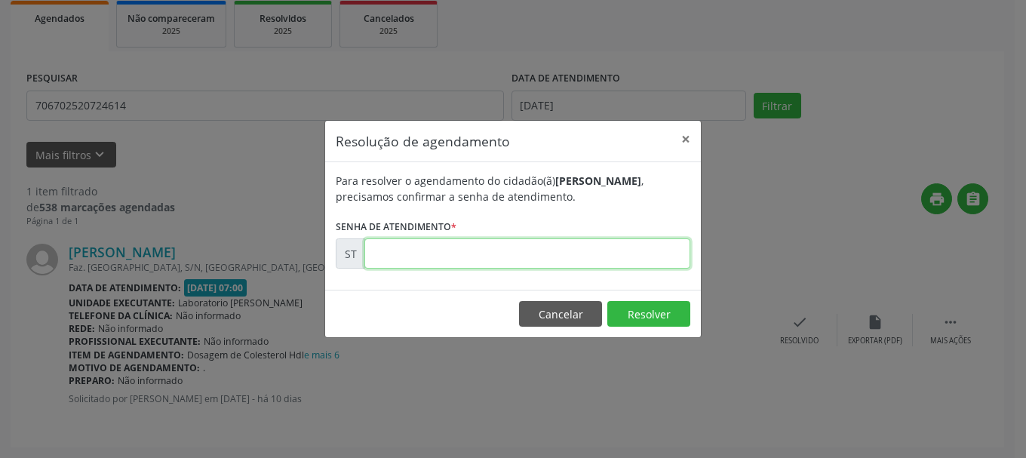
click at [555, 253] on input "text" at bounding box center [527, 253] width 326 height 30
type input "00014685"
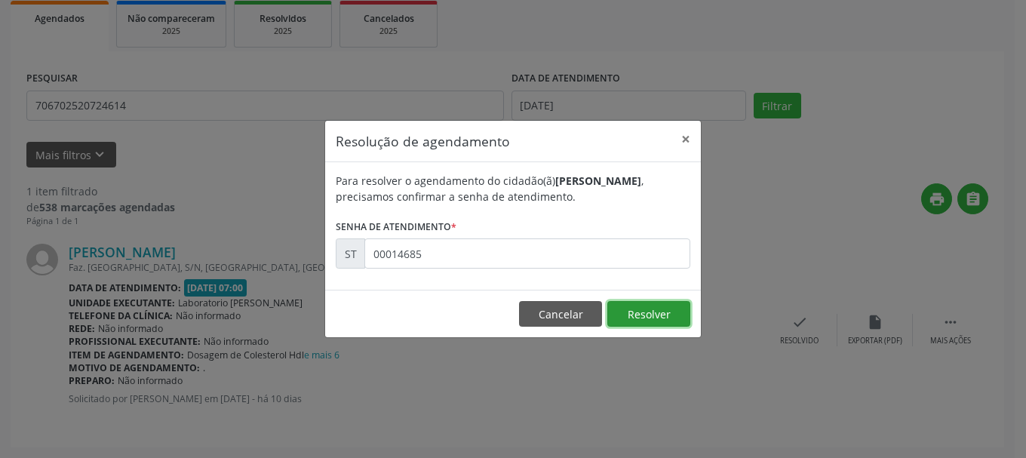
click at [666, 314] on button "Resolver" at bounding box center [648, 314] width 83 height 26
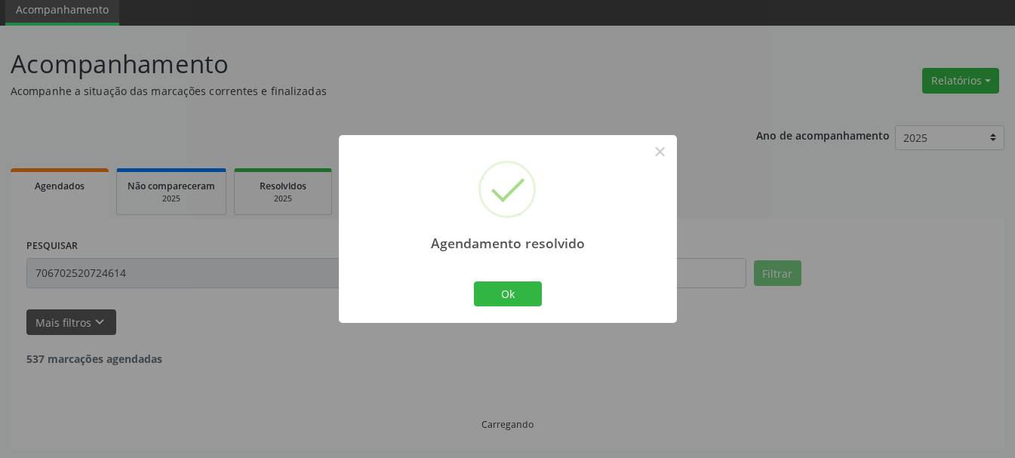
scroll to position [8, 0]
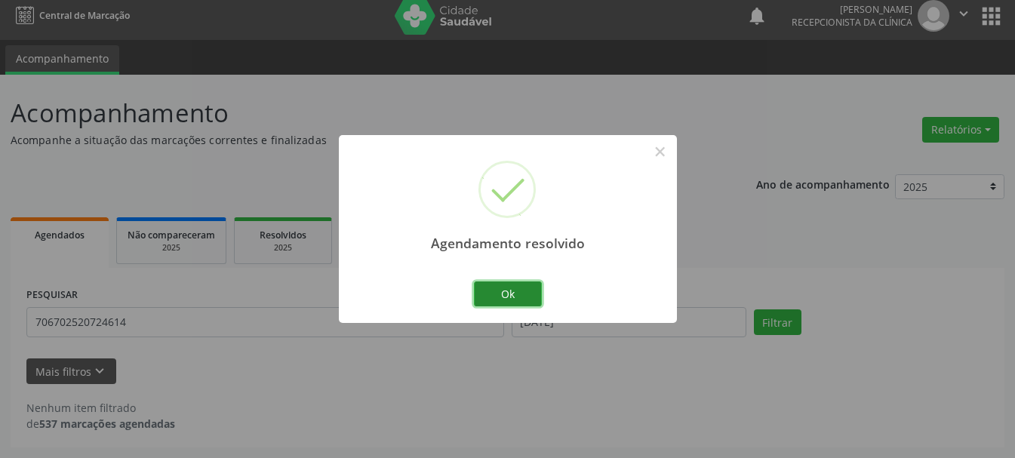
click at [490, 289] on button "Ok" at bounding box center [508, 294] width 68 height 26
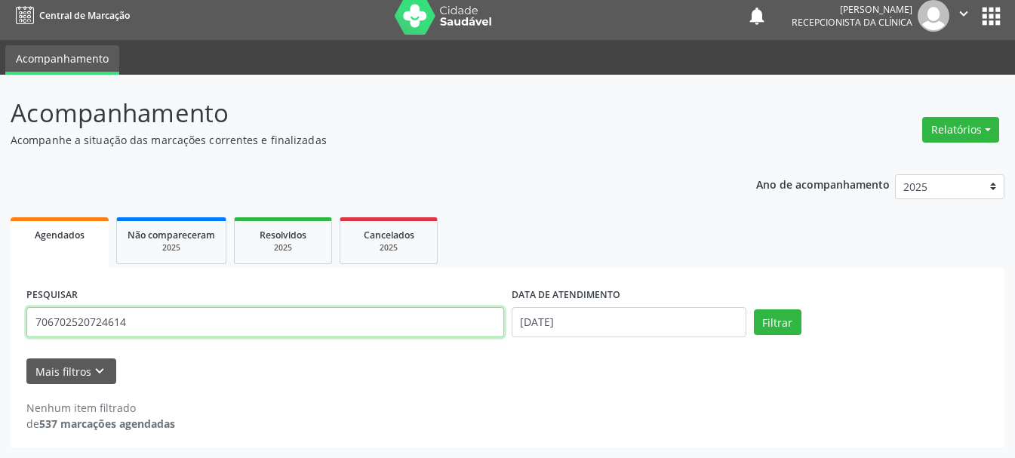
click at [393, 325] on input "706702520724614" at bounding box center [265, 322] width 478 height 30
type input "702404098936124"
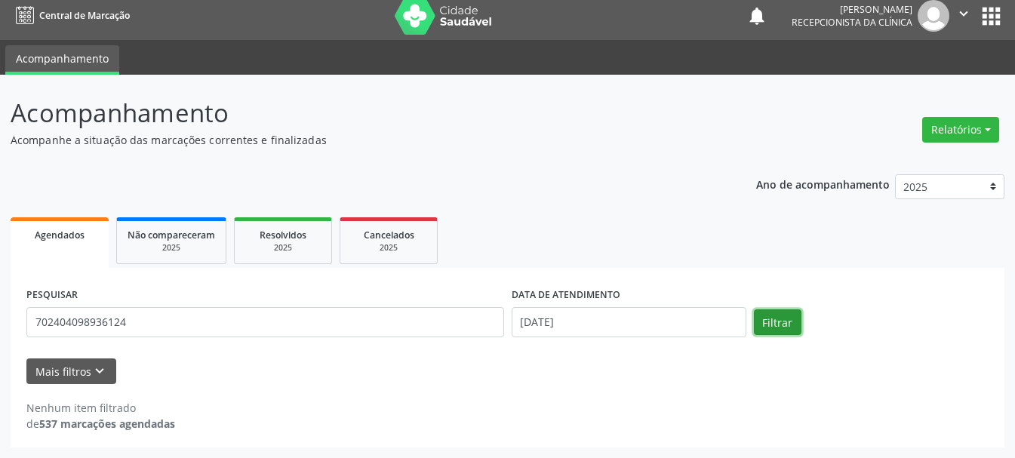
click at [762, 322] on button "Filtrar" at bounding box center [778, 322] width 48 height 26
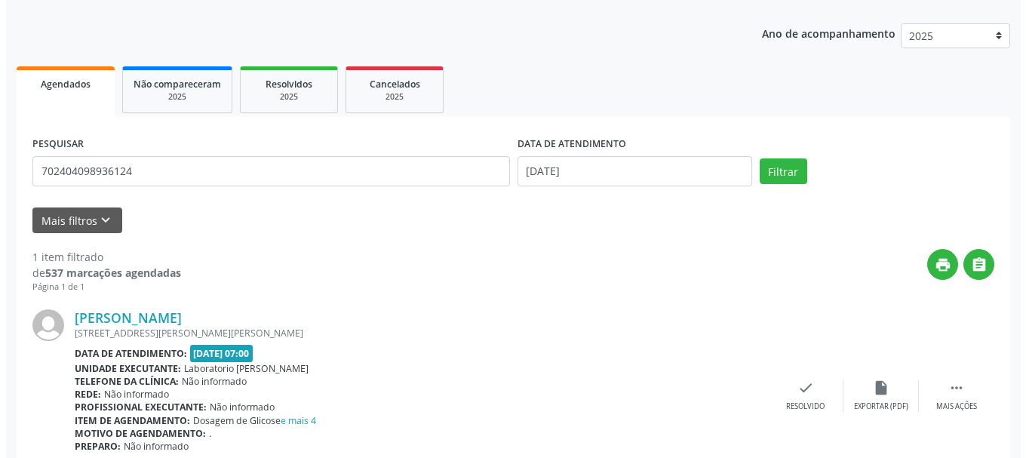
scroll to position [225, 0]
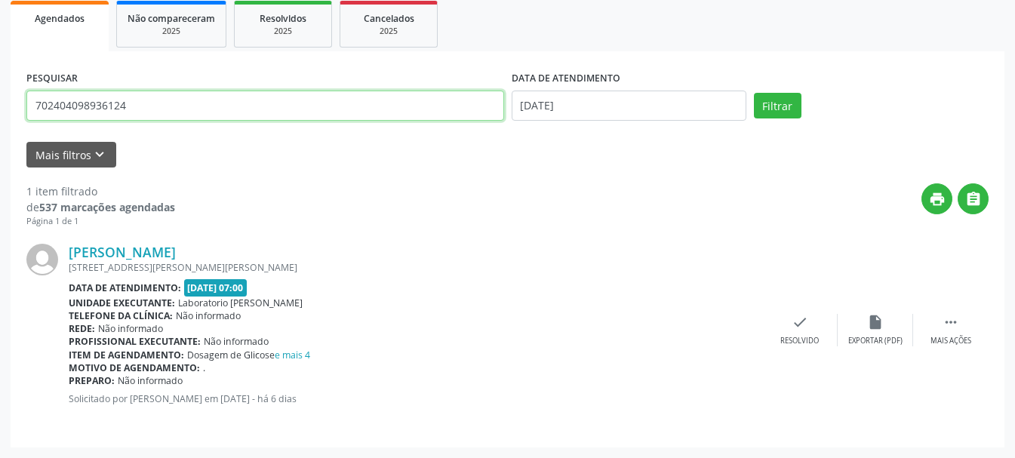
click at [361, 111] on input "702404098936124" at bounding box center [265, 106] width 478 height 30
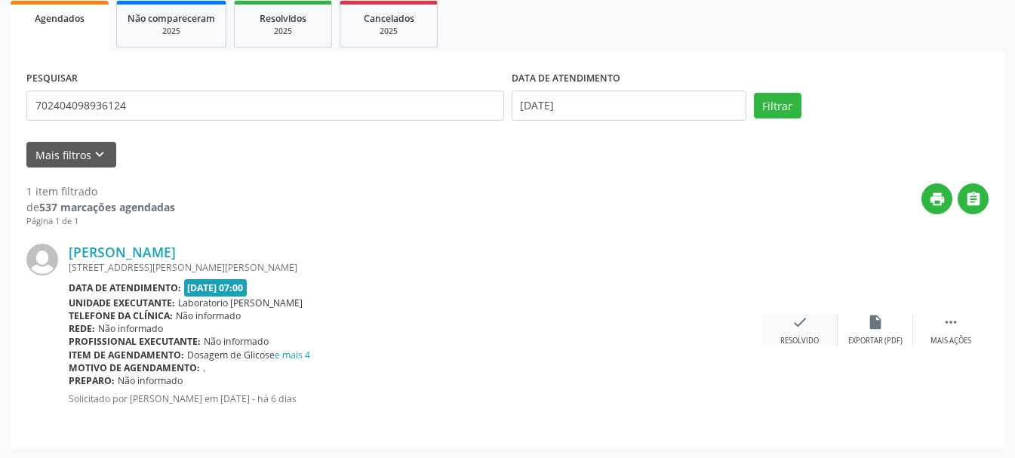
click at [803, 327] on icon "check" at bounding box center [800, 322] width 17 height 17
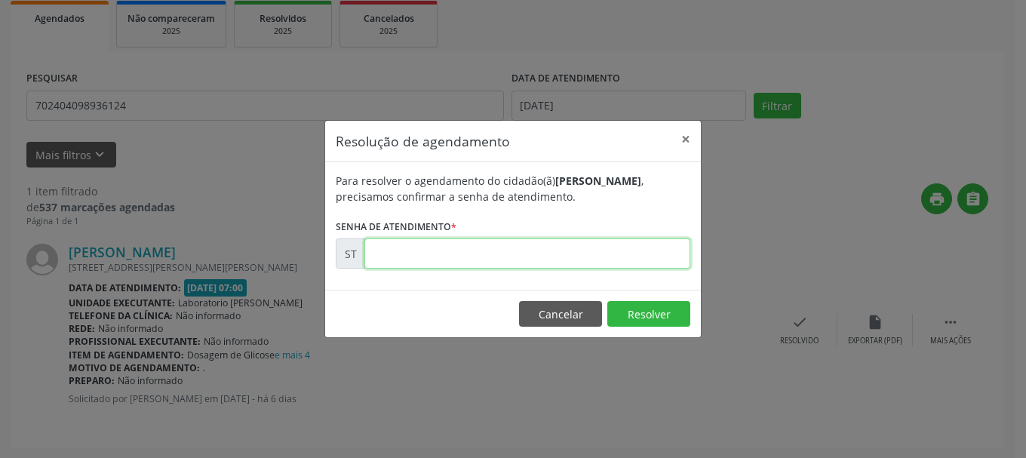
click at [462, 246] on input "text" at bounding box center [527, 253] width 326 height 30
type input "00015637"
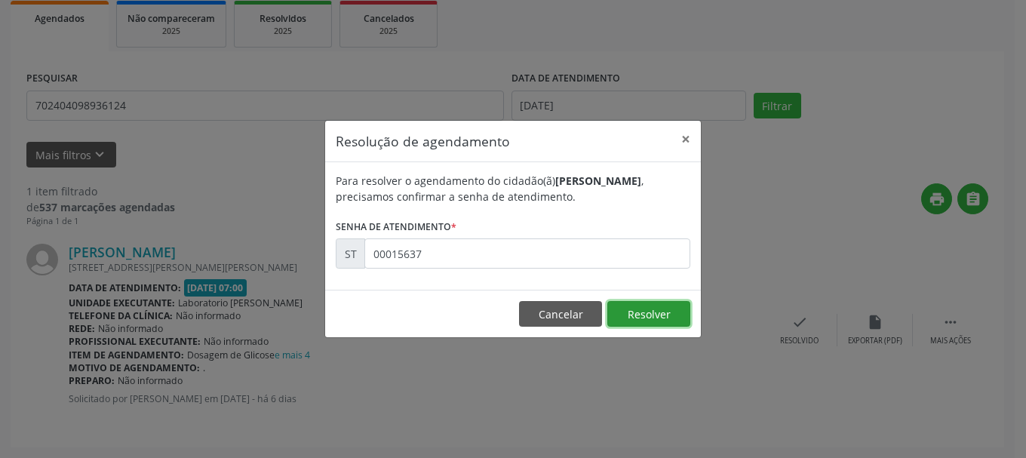
click at [653, 318] on button "Resolver" at bounding box center [648, 314] width 83 height 26
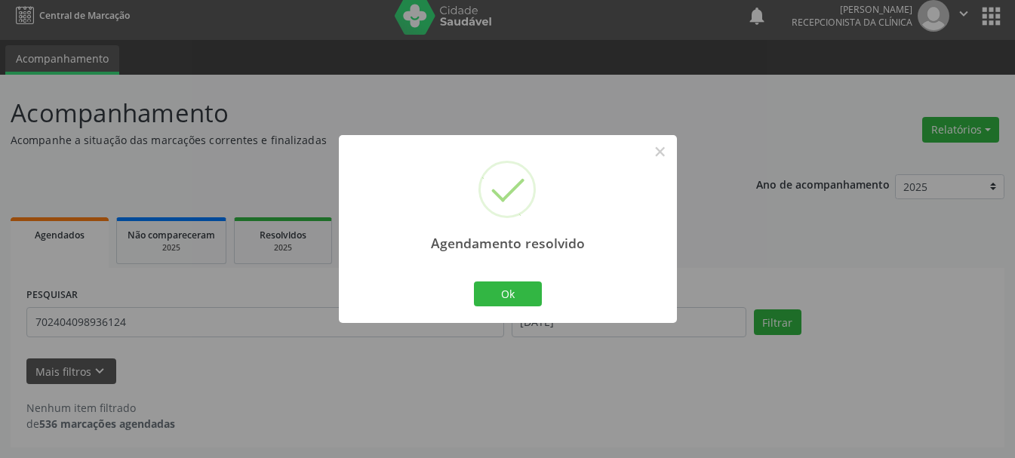
scroll to position [8, 0]
click at [481, 284] on button "Ok" at bounding box center [508, 294] width 68 height 26
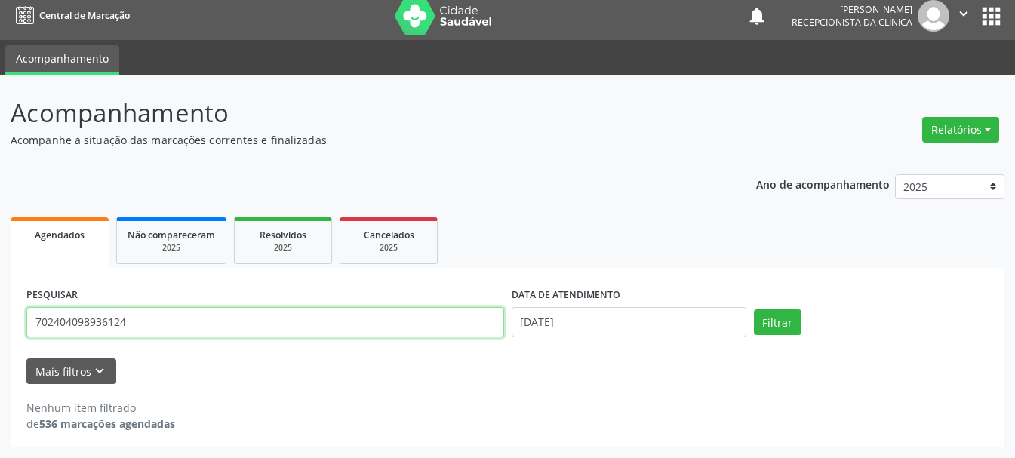
click at [358, 320] on input "702404098936124" at bounding box center [265, 322] width 478 height 30
type input "7"
type input "209136084450003"
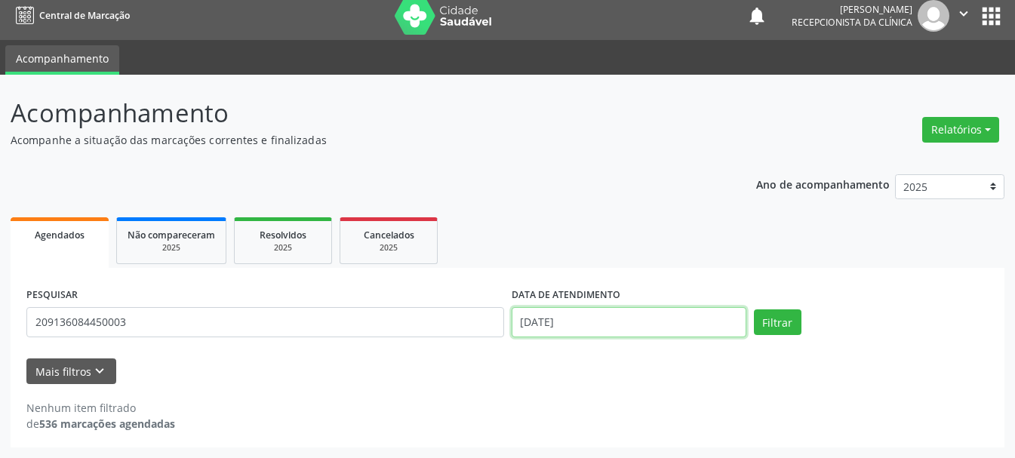
click at [701, 319] on input "13/08/2025" at bounding box center [629, 322] width 235 height 30
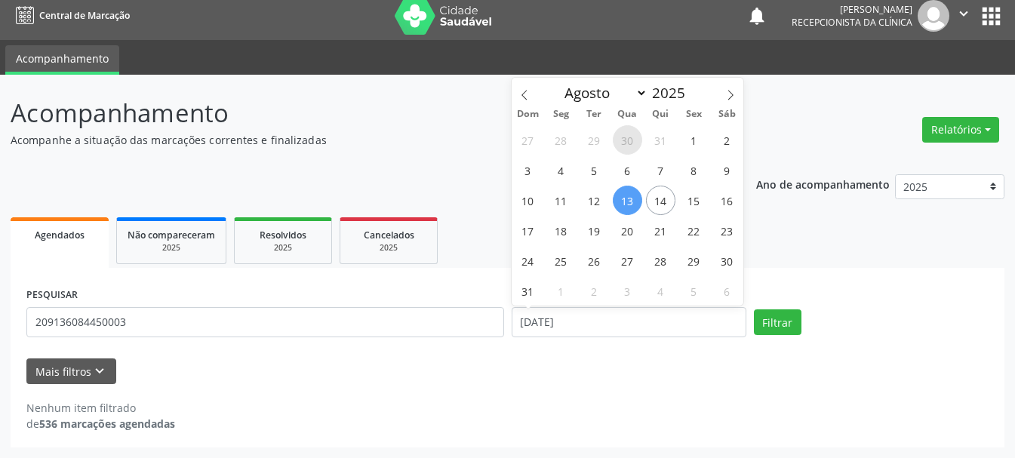
click at [638, 146] on span "30" at bounding box center [627, 139] width 29 height 29
type input "30/07/2025"
click at [638, 146] on span "30" at bounding box center [627, 139] width 29 height 29
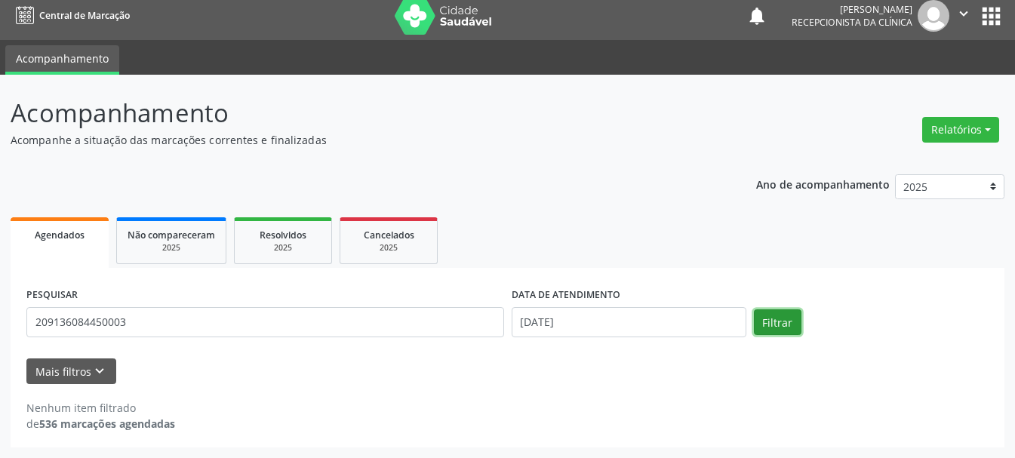
click at [760, 321] on button "Filtrar" at bounding box center [778, 322] width 48 height 26
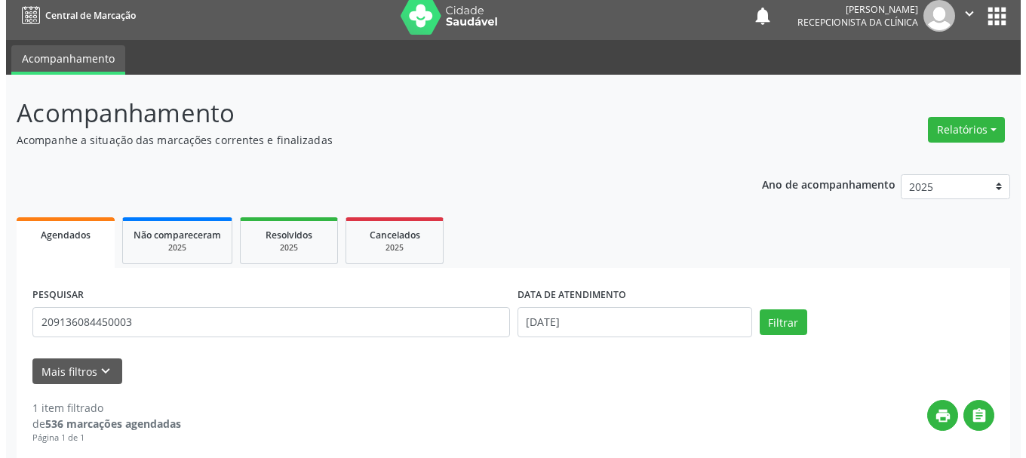
scroll to position [159, 0]
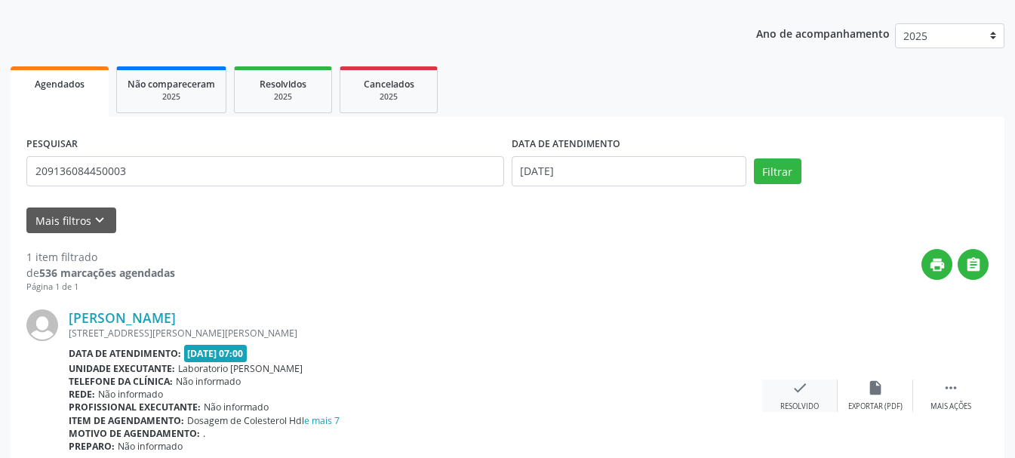
click at [798, 396] on div "check Resolvido" at bounding box center [799, 396] width 75 height 32
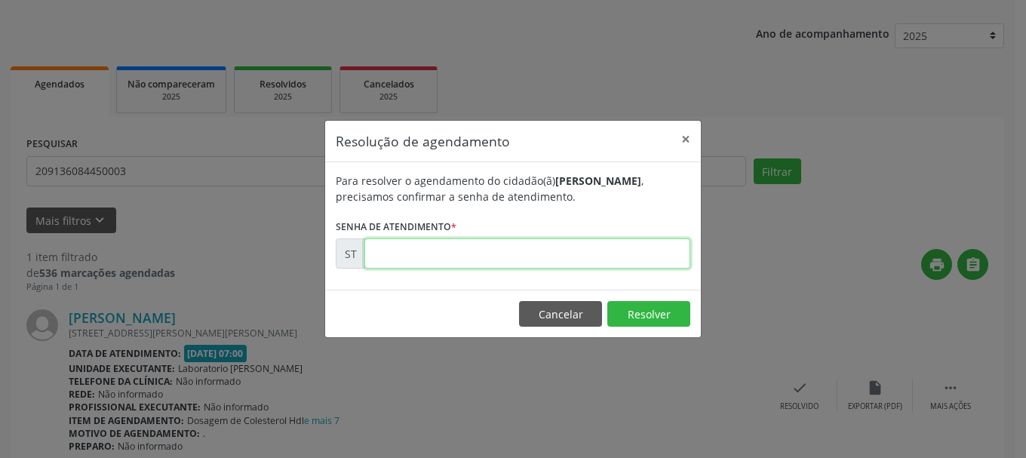
click at [548, 263] on input "text" at bounding box center [527, 253] width 326 height 30
type input "00012967"
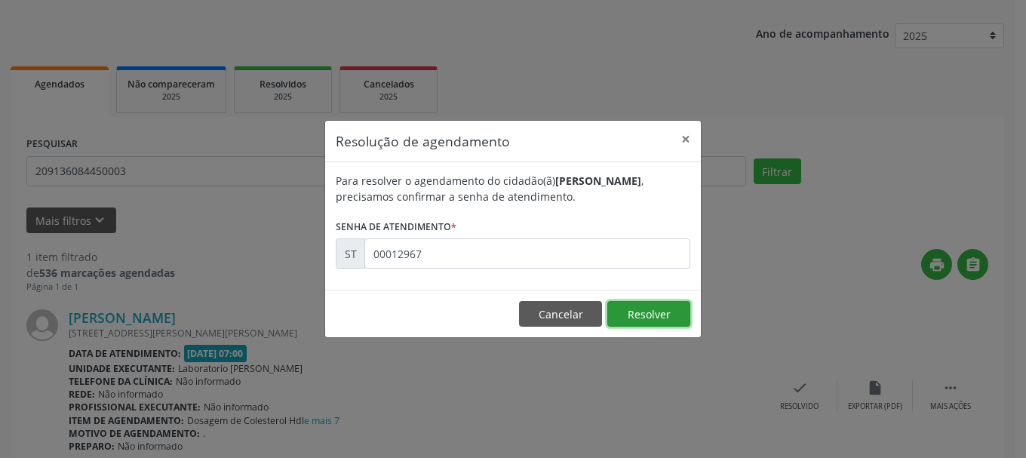
click at [629, 315] on button "Resolver" at bounding box center [648, 314] width 83 height 26
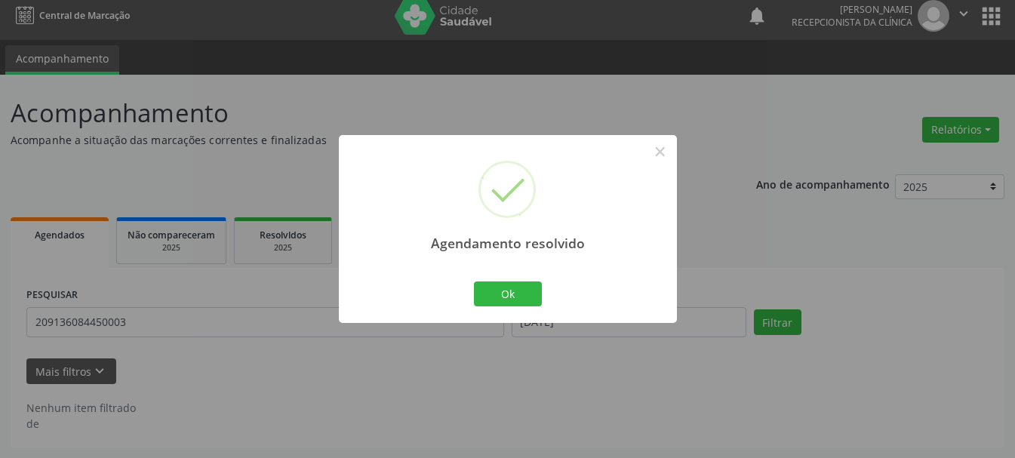
scroll to position [8, 0]
click at [531, 294] on button "Ok" at bounding box center [508, 294] width 68 height 26
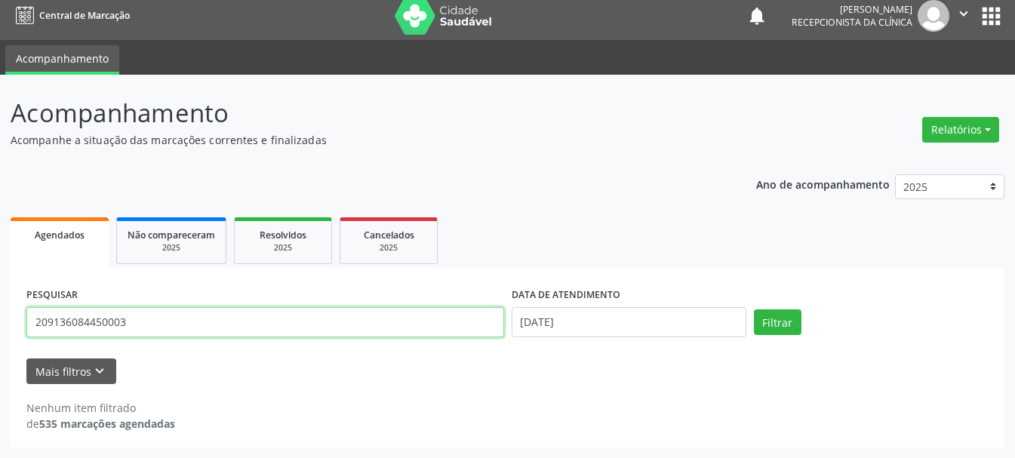
click at [399, 315] on input "209136084450003" at bounding box center [265, 322] width 478 height 30
type input "2"
type input "703604026500539"
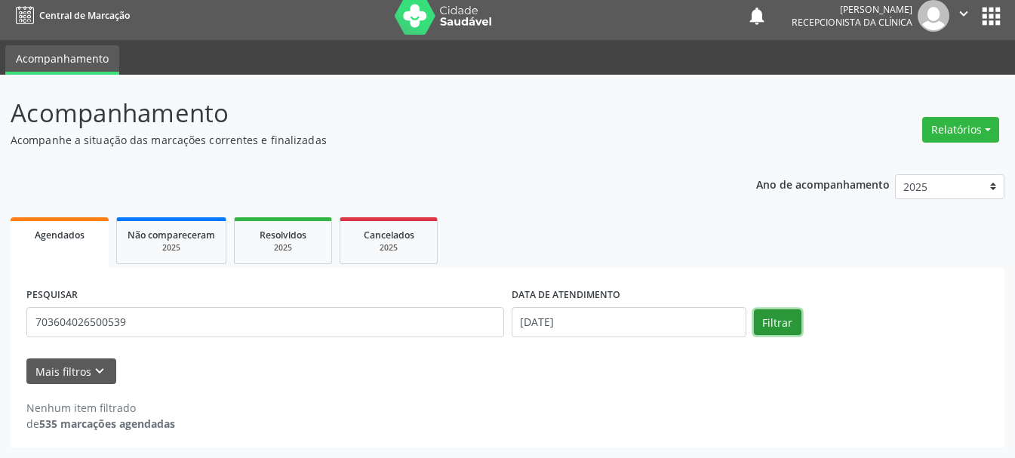
click at [773, 323] on button "Filtrar" at bounding box center [778, 322] width 48 height 26
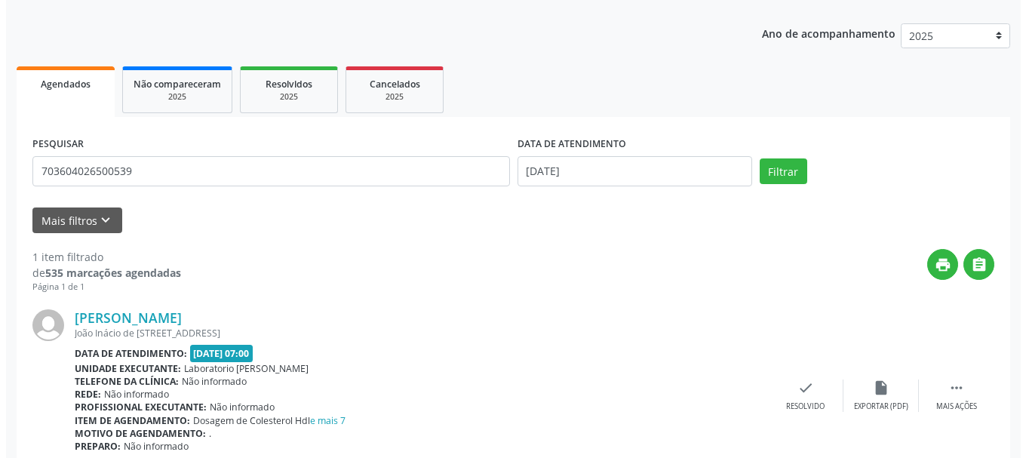
scroll to position [225, 0]
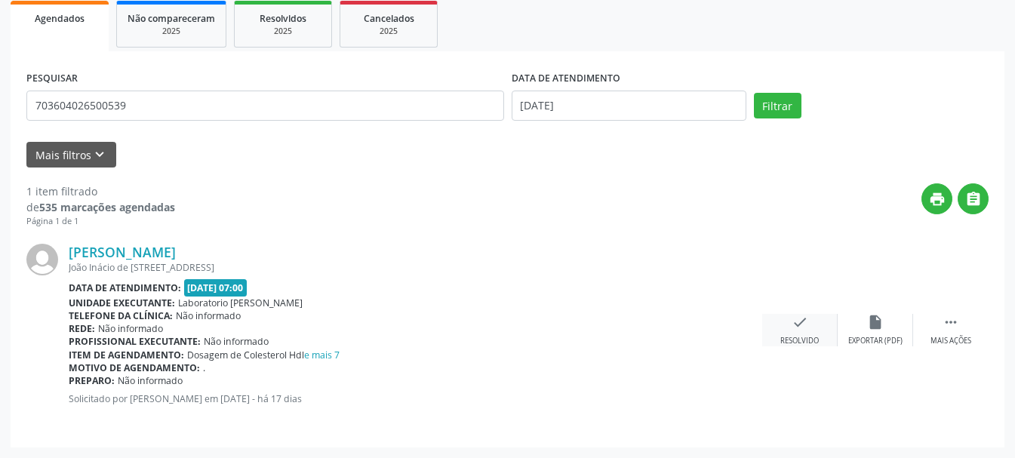
click at [799, 322] on icon "check" at bounding box center [800, 322] width 17 height 17
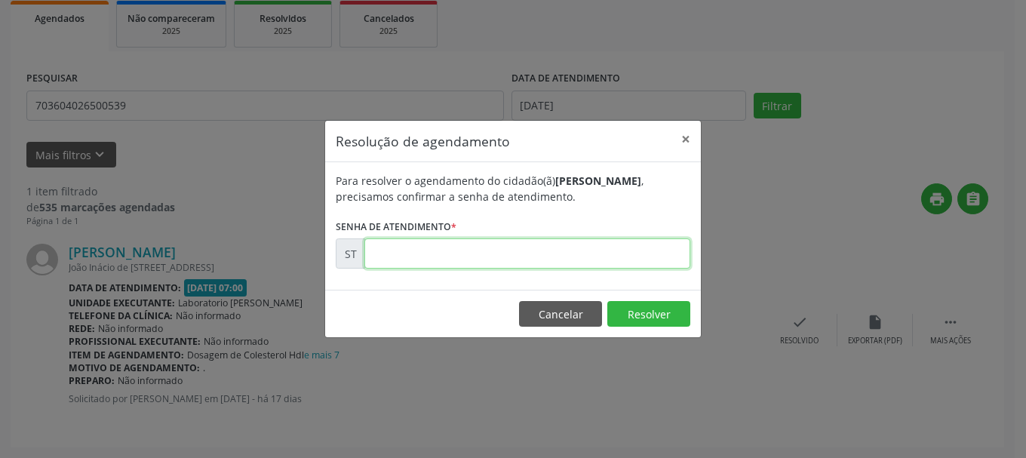
click at [383, 251] on input "text" at bounding box center [527, 253] width 326 height 30
type input "00012952"
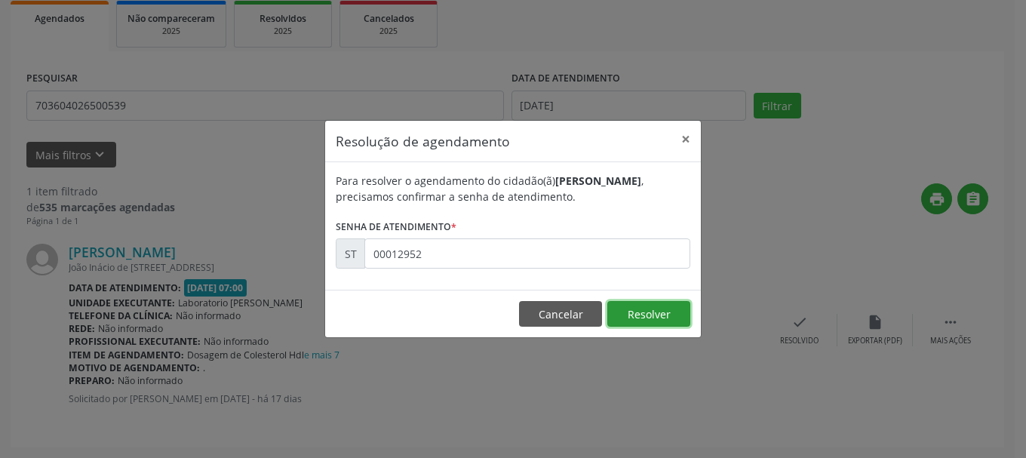
click at [636, 308] on button "Resolver" at bounding box center [648, 314] width 83 height 26
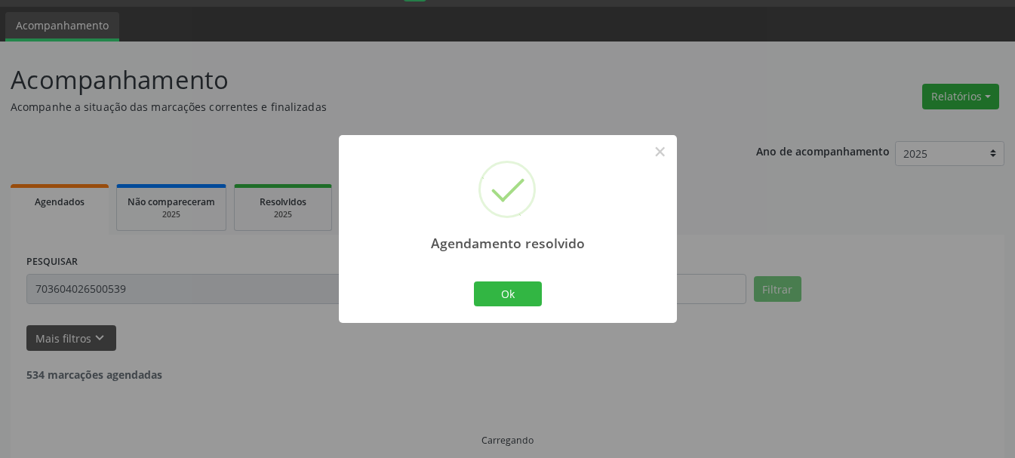
scroll to position [8, 0]
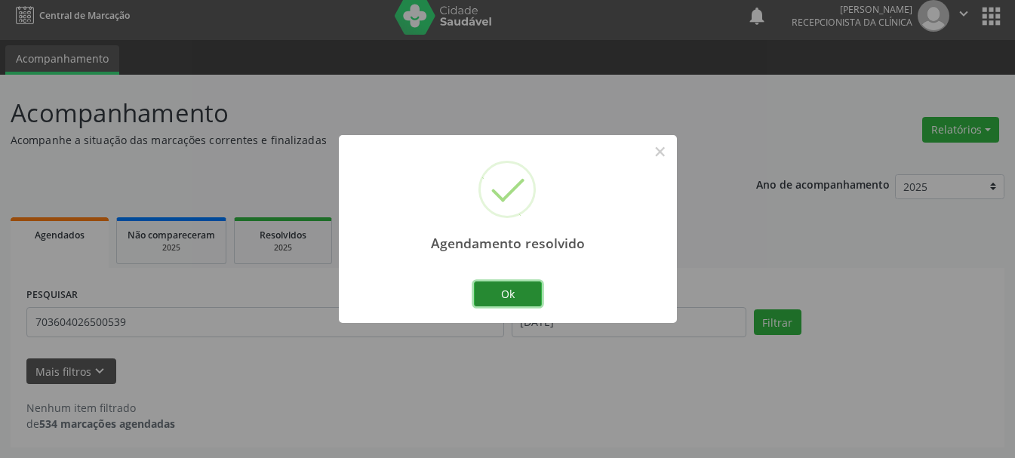
click at [538, 297] on button "Ok" at bounding box center [508, 294] width 68 height 26
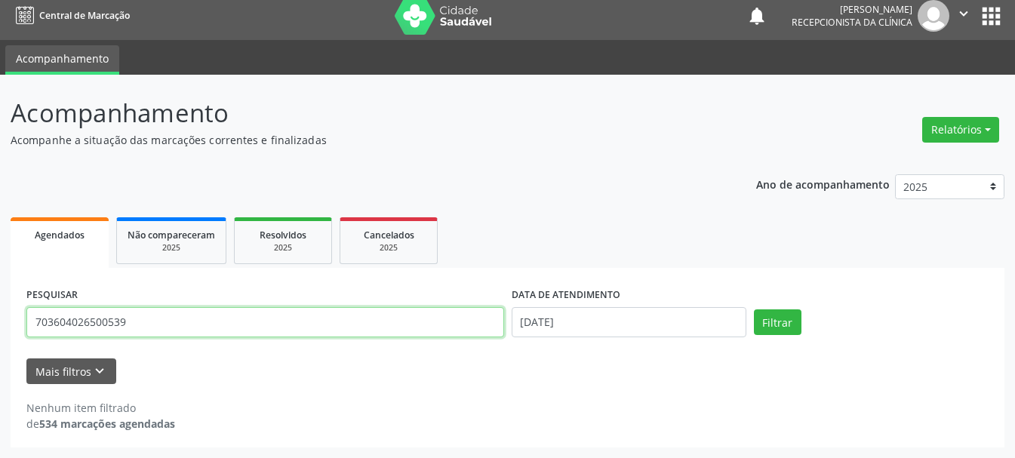
click at [434, 328] on input "703604026500539" at bounding box center [265, 322] width 478 height 30
type input "7"
type input "898003700920891"
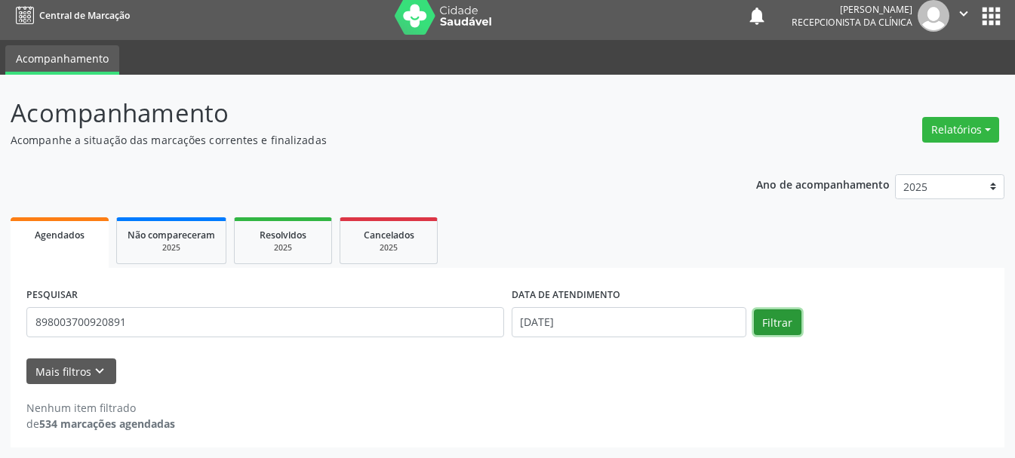
click at [768, 327] on button "Filtrar" at bounding box center [778, 322] width 48 height 26
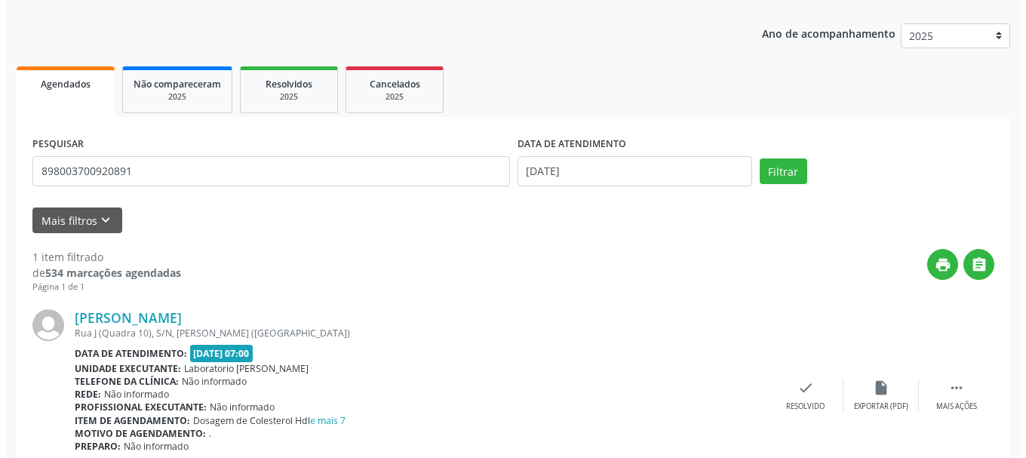
scroll to position [225, 0]
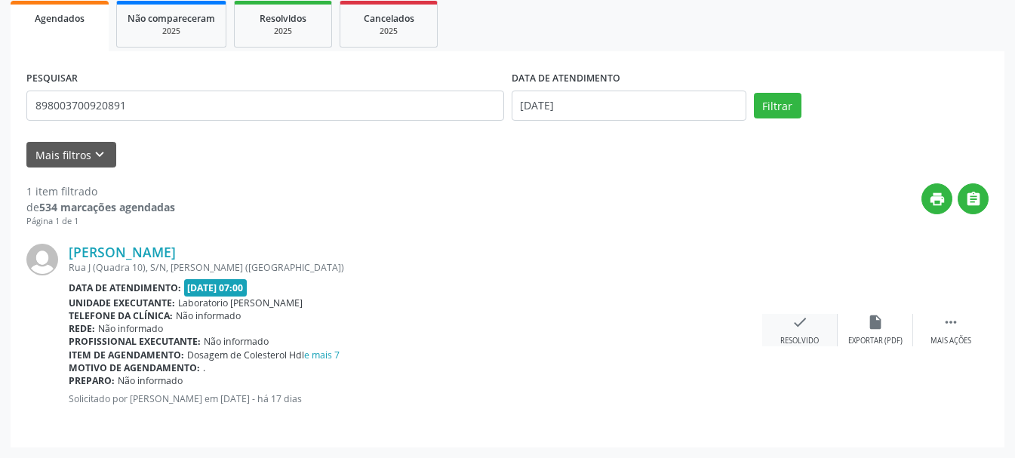
click at [790, 329] on div "check Resolvido" at bounding box center [799, 330] width 75 height 32
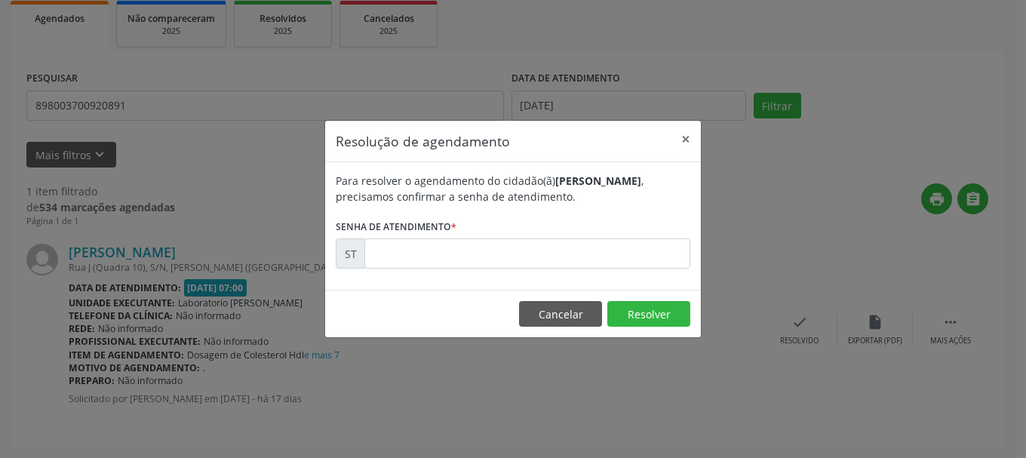
click at [533, 236] on form "Para resolver o agendamento do cidadão(ã) Ana Vitalina Pereira , precisamos con…" at bounding box center [513, 221] width 355 height 96
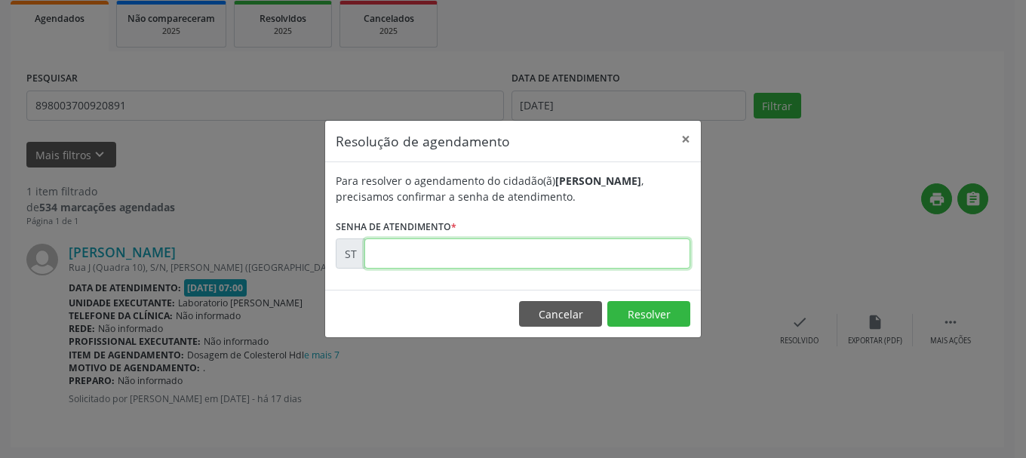
click at [530, 250] on input "text" at bounding box center [527, 253] width 326 height 30
type input "00012941"
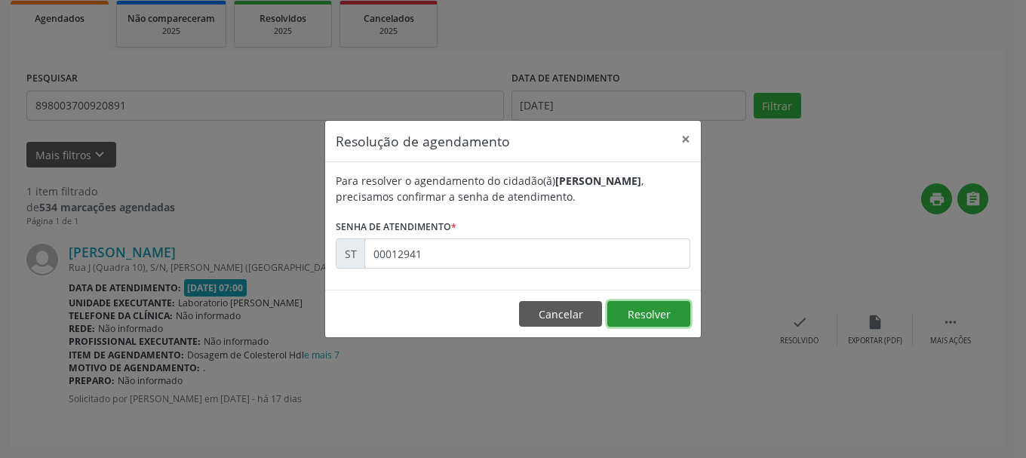
click at [634, 314] on button "Resolver" at bounding box center [648, 314] width 83 height 26
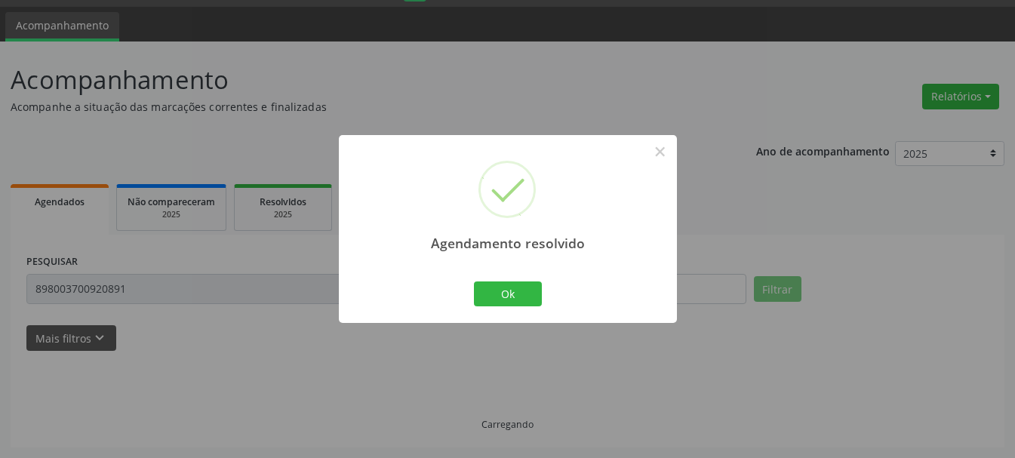
scroll to position [8, 0]
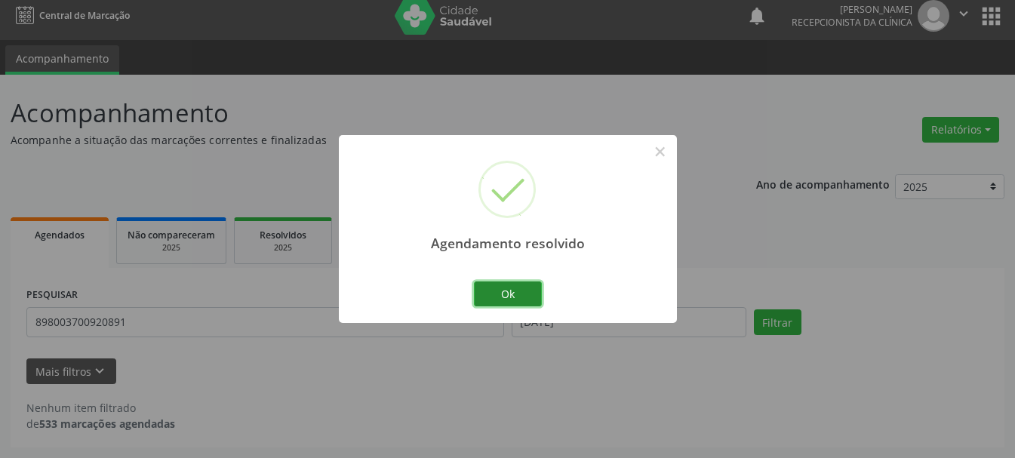
click at [509, 292] on button "Ok" at bounding box center [508, 294] width 68 height 26
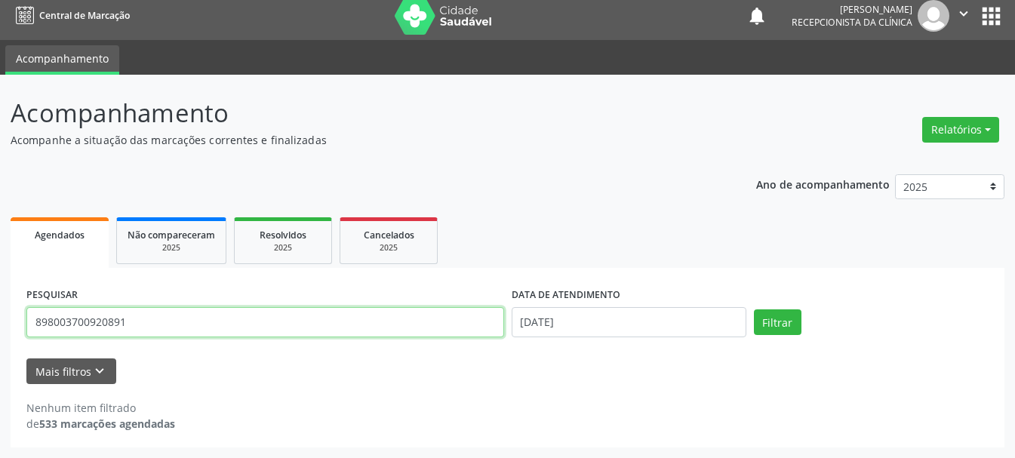
click at [403, 327] on input "898003700920891" at bounding box center [265, 322] width 478 height 30
type input "8"
type input "705000856857055"
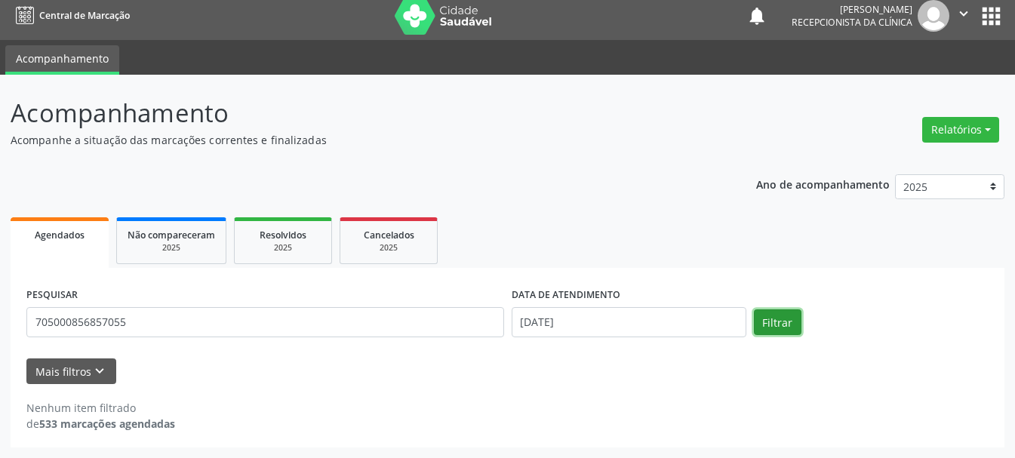
click at [766, 318] on button "Filtrar" at bounding box center [778, 322] width 48 height 26
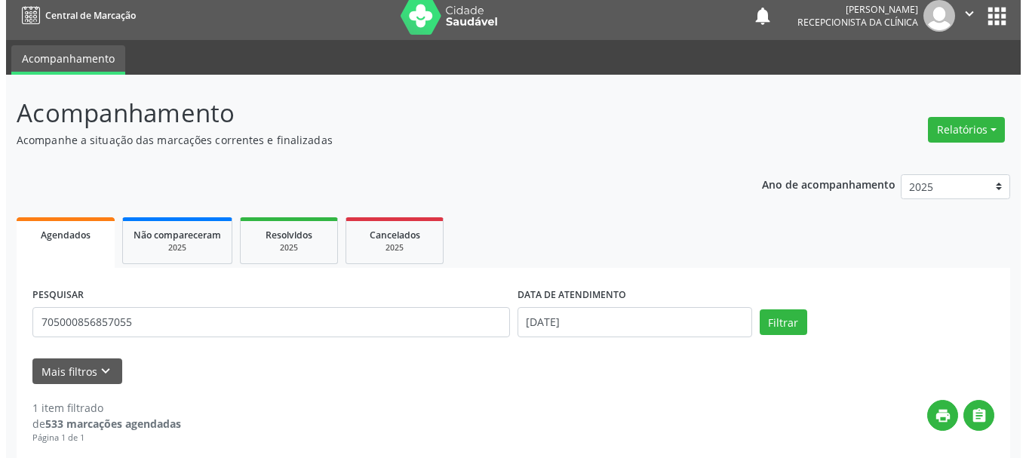
scroll to position [225, 0]
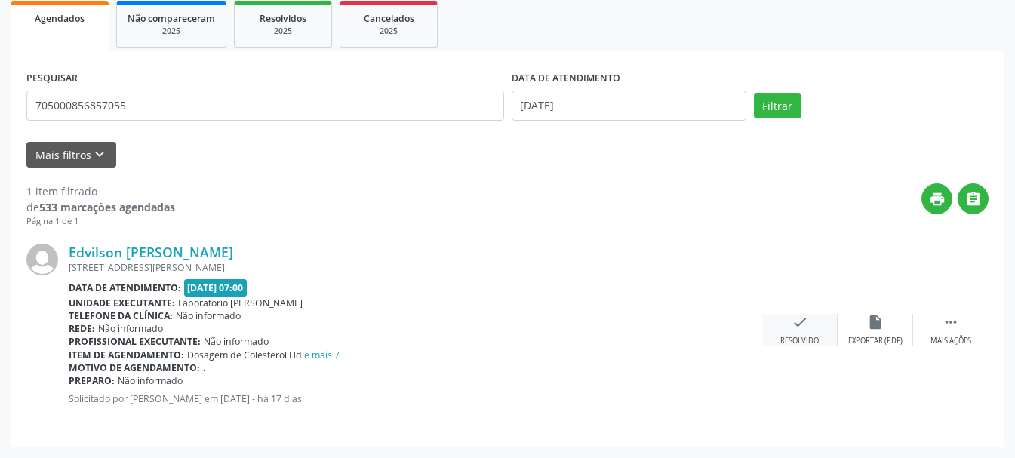
click at [794, 328] on icon "check" at bounding box center [800, 322] width 17 height 17
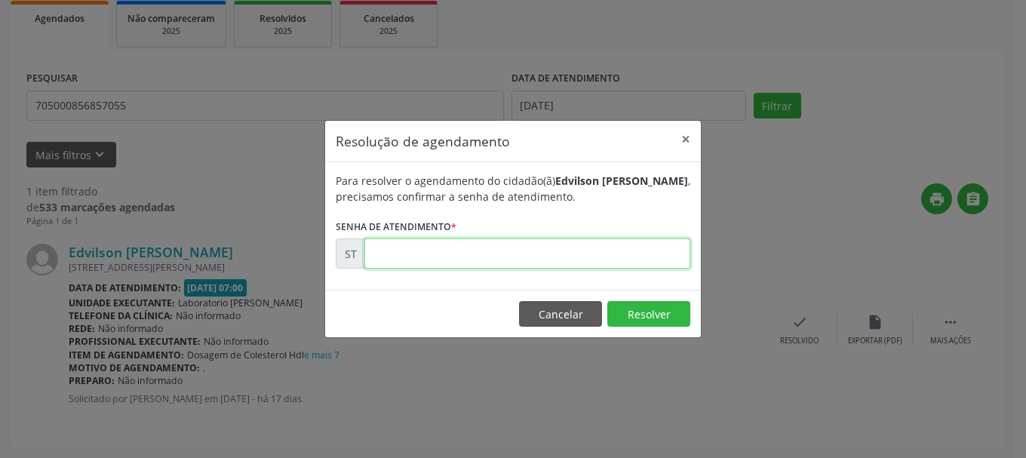
click at [528, 255] on input "text" at bounding box center [527, 253] width 326 height 30
type input "00012921"
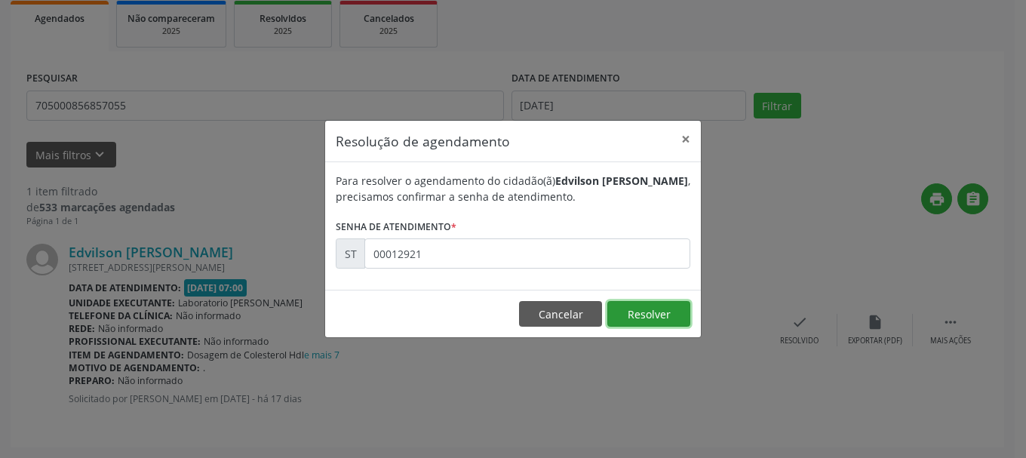
click at [651, 310] on button "Resolver" at bounding box center [648, 314] width 83 height 26
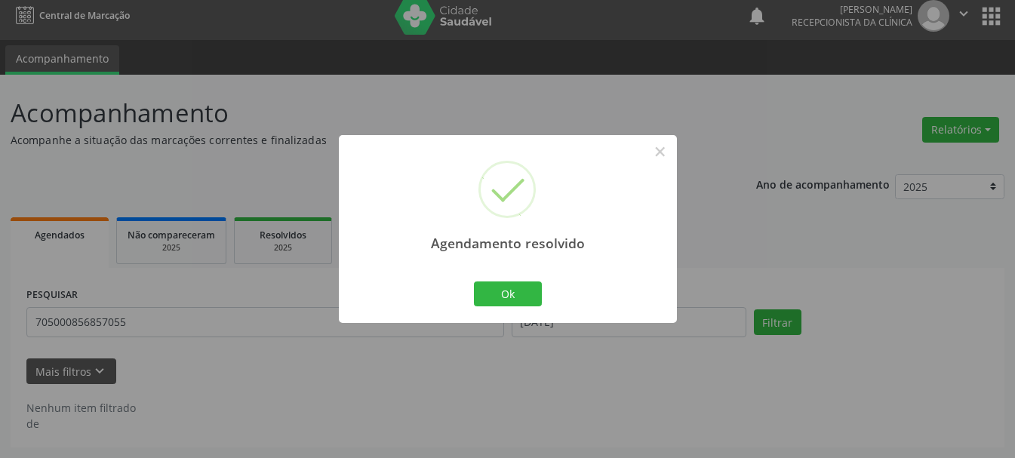
scroll to position [8, 0]
click at [506, 278] on div "Ok Cancel" at bounding box center [507, 294] width 75 height 32
click at [498, 296] on button "Ok" at bounding box center [508, 294] width 68 height 26
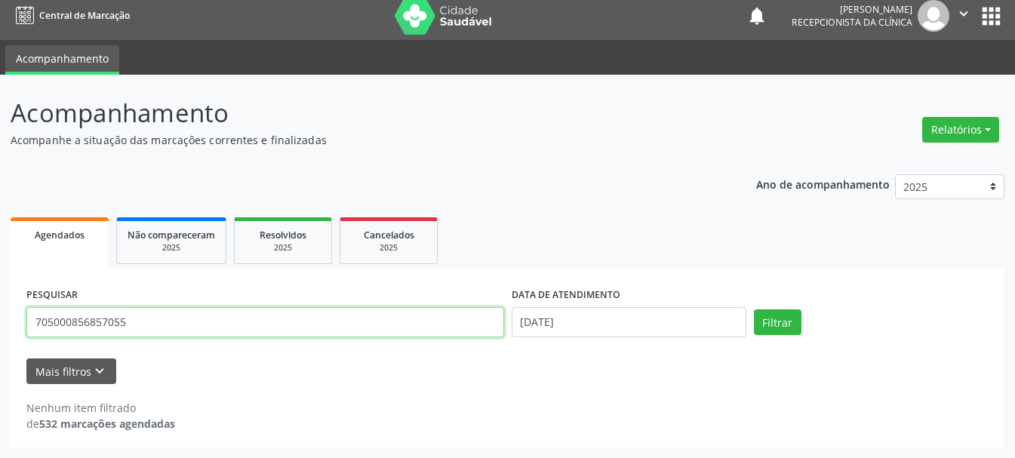
click at [425, 336] on input "705000856857055" at bounding box center [265, 322] width 478 height 30
type input "7"
type input "705608477406812"
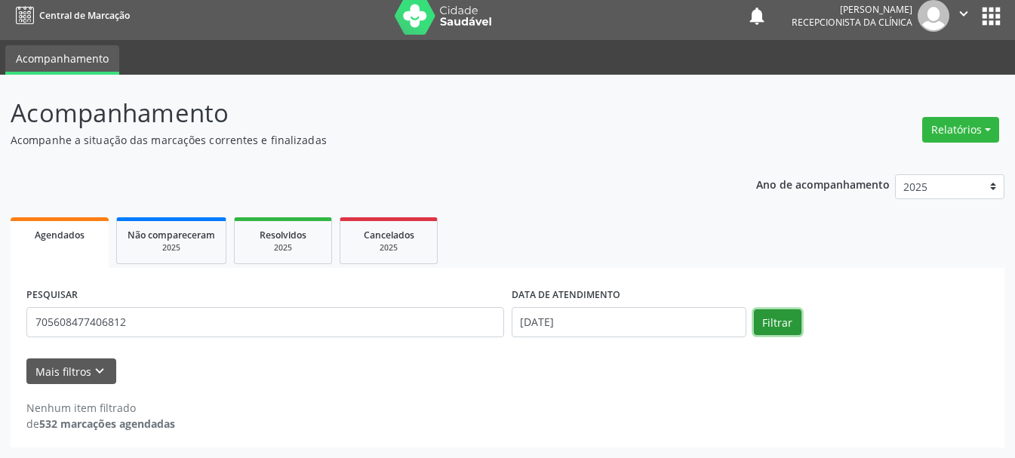
click at [761, 319] on button "Filtrar" at bounding box center [778, 322] width 48 height 26
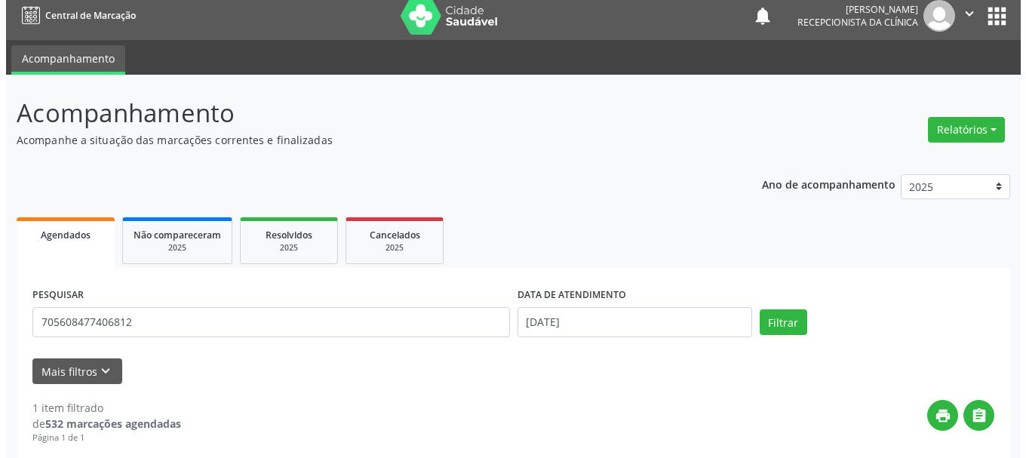
scroll to position [225, 0]
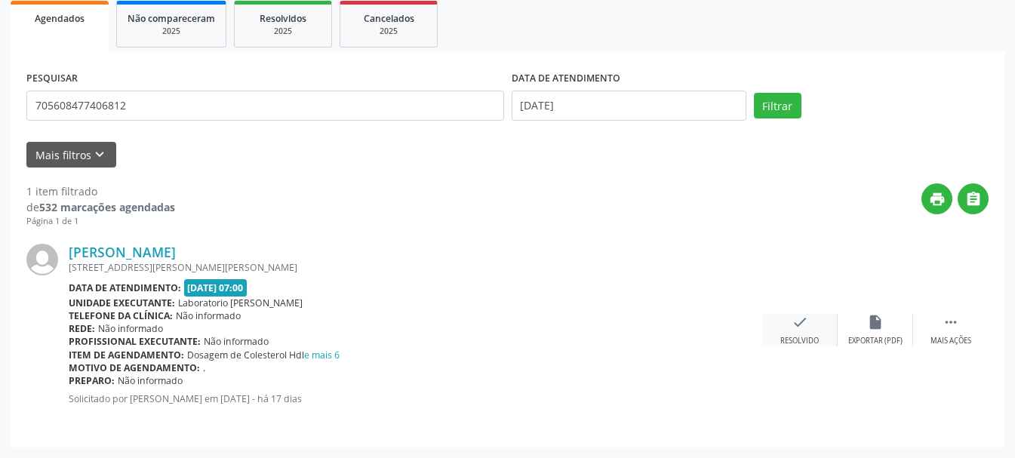
click at [789, 321] on div "check Resolvido" at bounding box center [799, 330] width 75 height 32
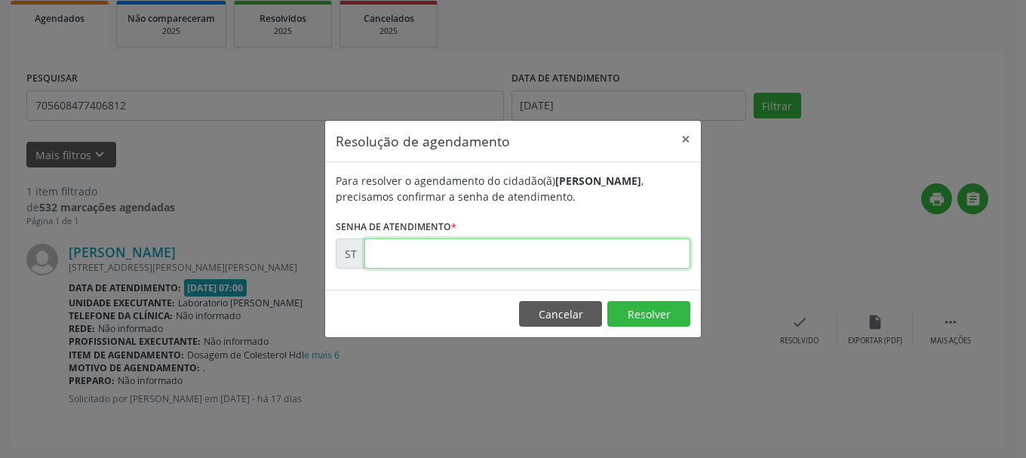
click at [538, 268] on input "text" at bounding box center [527, 253] width 326 height 30
type input "00012937"
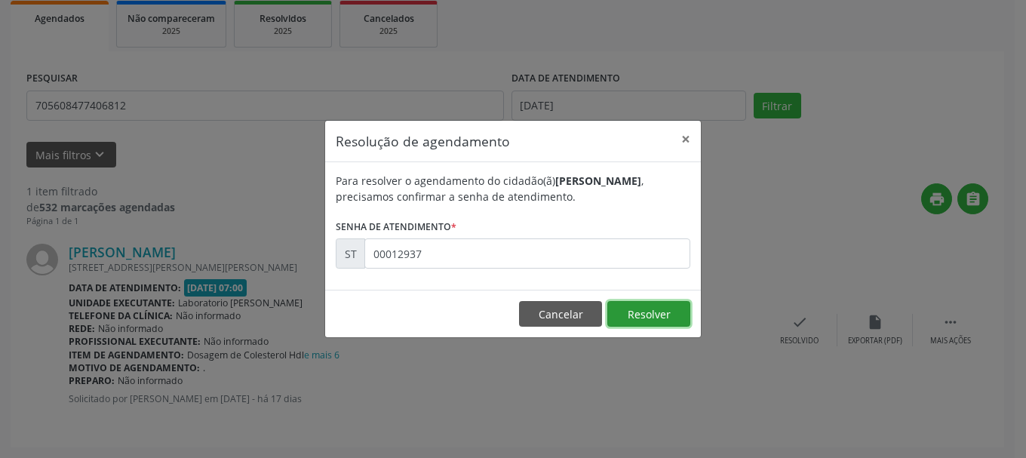
click at [642, 321] on button "Resolver" at bounding box center [648, 314] width 83 height 26
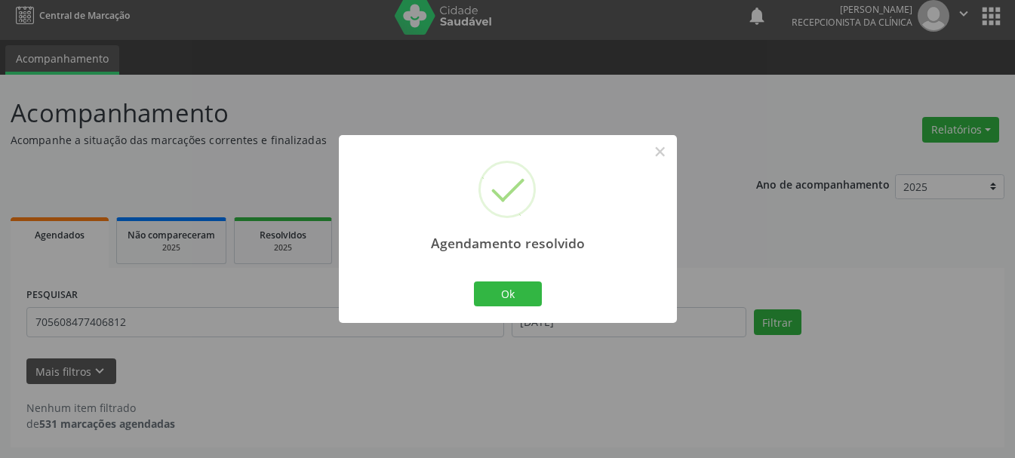
scroll to position [8, 0]
click at [487, 296] on button "Ok" at bounding box center [508, 294] width 68 height 26
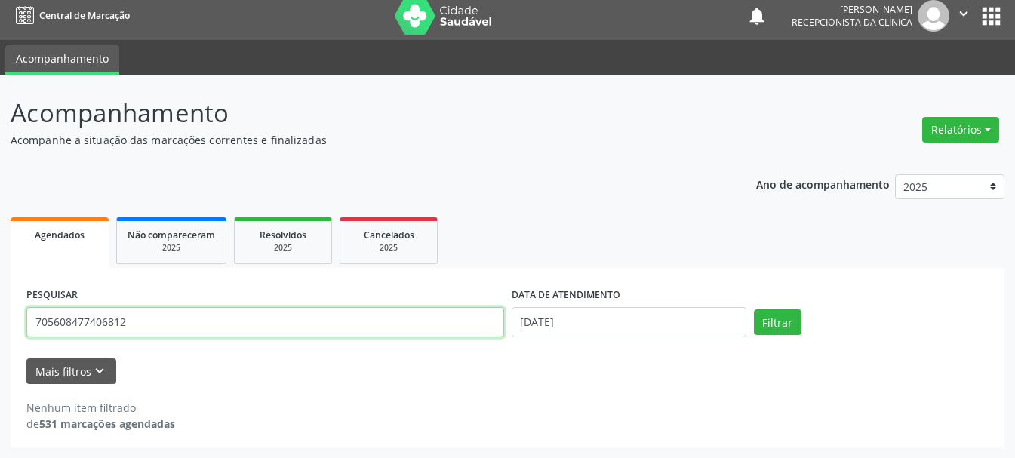
click at [352, 315] on input "705608477406812" at bounding box center [265, 322] width 478 height 30
type input "7"
type input "702806173951766"
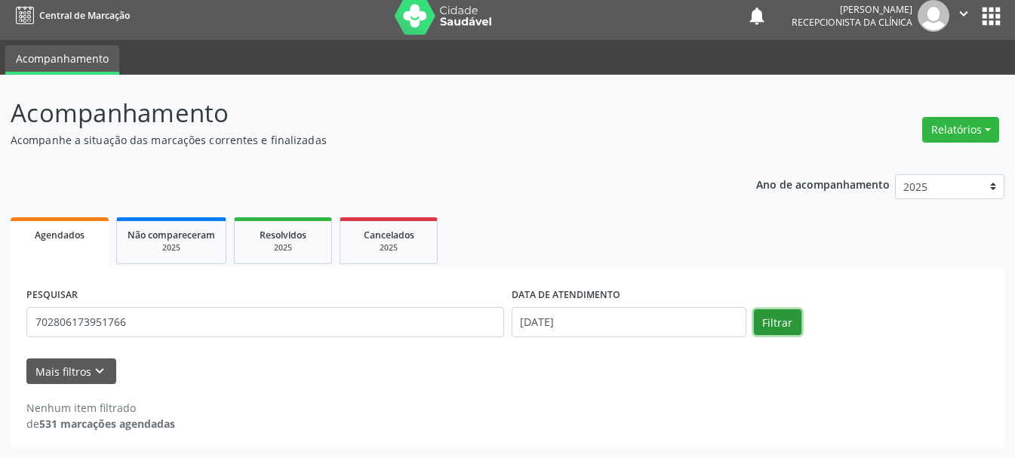
click at [789, 319] on button "Filtrar" at bounding box center [778, 322] width 48 height 26
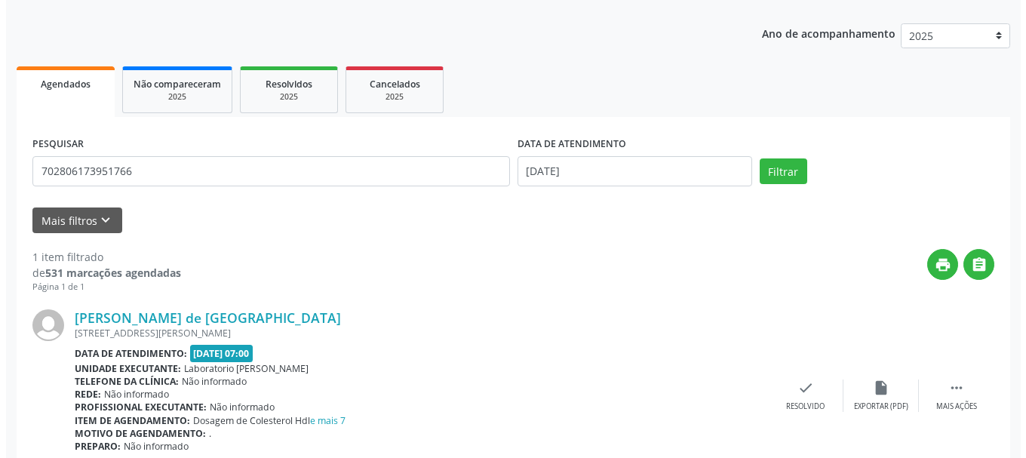
scroll to position [225, 0]
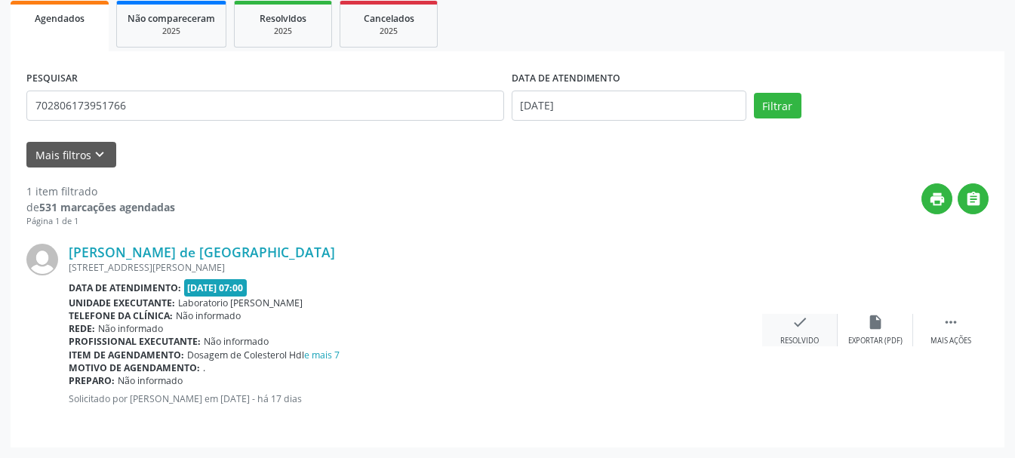
click at [789, 327] on div "check Resolvido" at bounding box center [799, 330] width 75 height 32
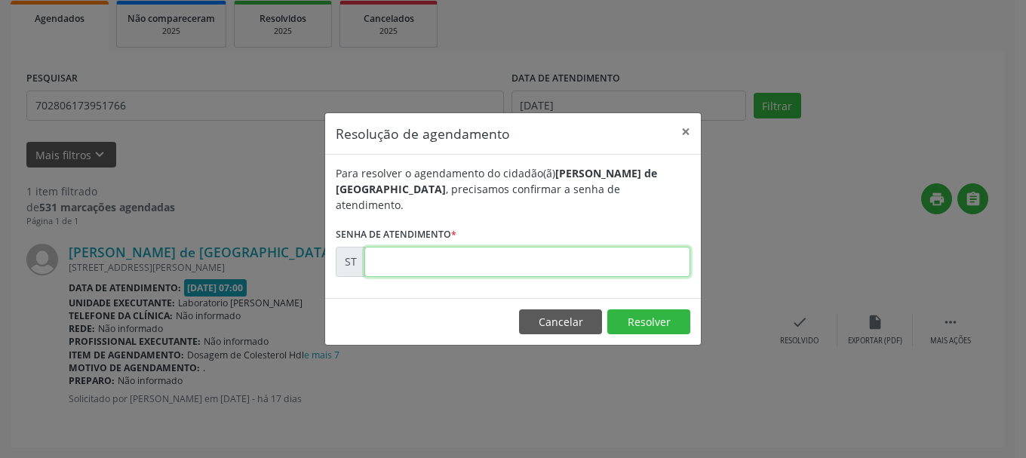
click at [567, 259] on input "text" at bounding box center [527, 262] width 326 height 30
type input "00012929"
click at [650, 316] on button "Resolver" at bounding box center [648, 322] width 83 height 26
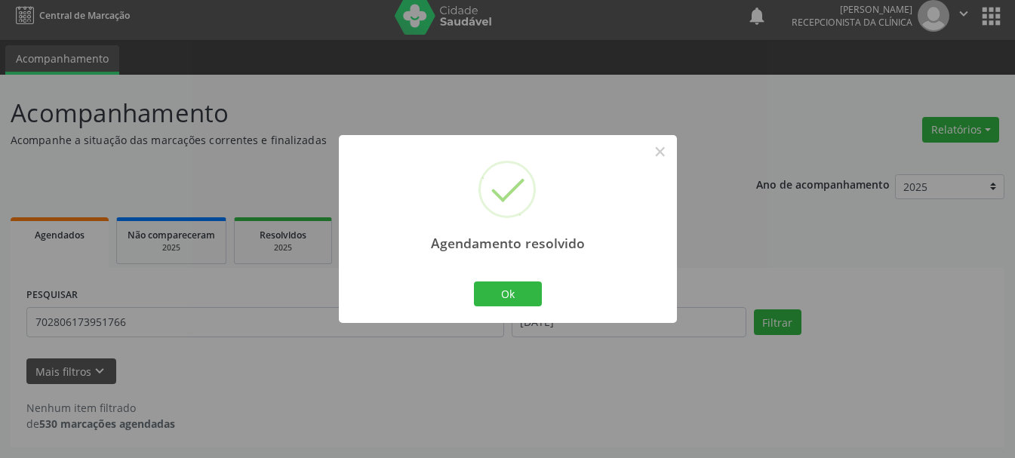
scroll to position [8, 0]
click at [509, 279] on div "Ok Cancel" at bounding box center [507, 294] width 75 height 32
click at [497, 300] on button "Ok" at bounding box center [508, 294] width 68 height 26
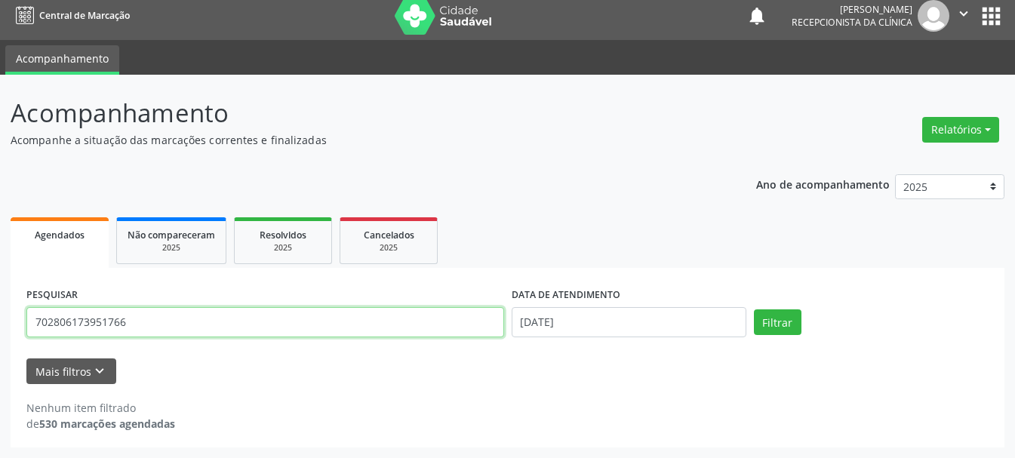
click at [471, 327] on input "702806173951766" at bounding box center [265, 322] width 478 height 30
type input "700000353341309"
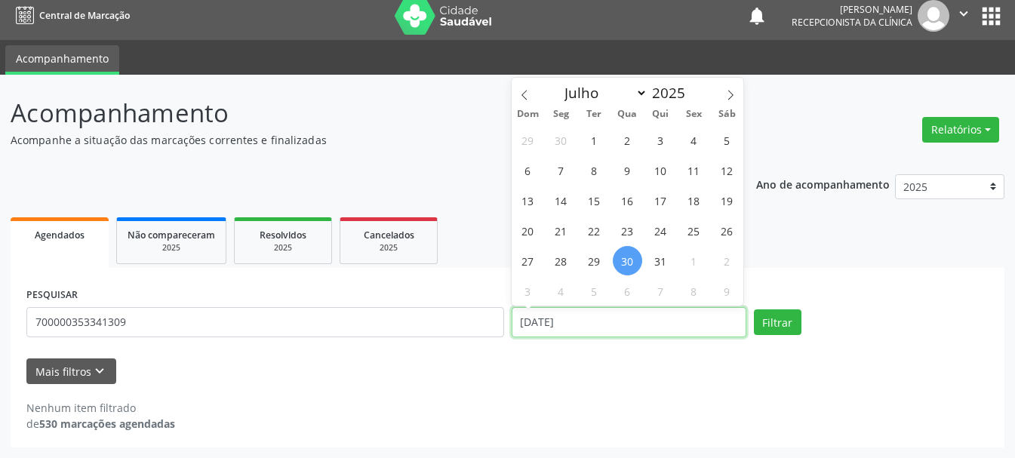
click at [654, 324] on input "30/07/2025" at bounding box center [629, 322] width 235 height 30
click at [687, 145] on span "4" at bounding box center [693, 139] width 29 height 29
type input "04/07/2025"
click at [687, 145] on span "4" at bounding box center [693, 139] width 29 height 29
click at [595, 321] on input "04/07/2025" at bounding box center [629, 322] width 235 height 30
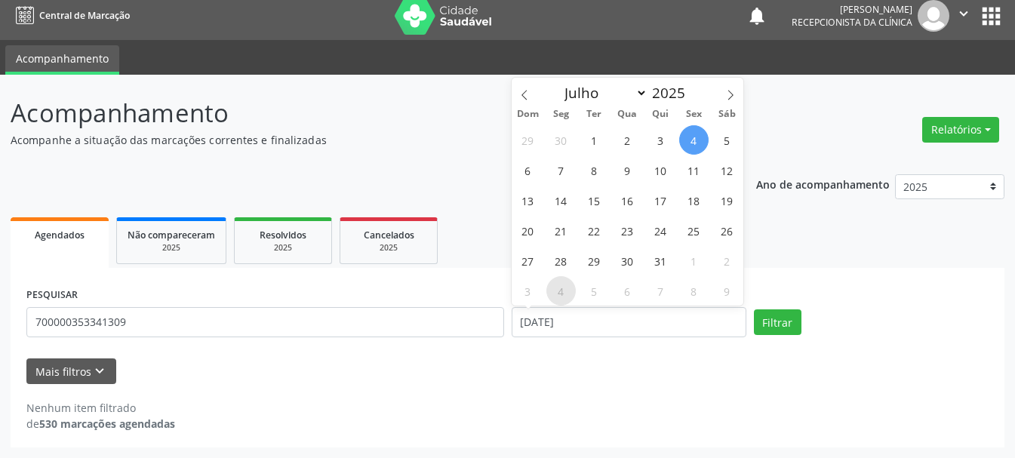
click at [559, 296] on span "4" at bounding box center [560, 290] width 29 height 29
type input "[DATE]"
click at [559, 296] on span "4" at bounding box center [560, 290] width 29 height 29
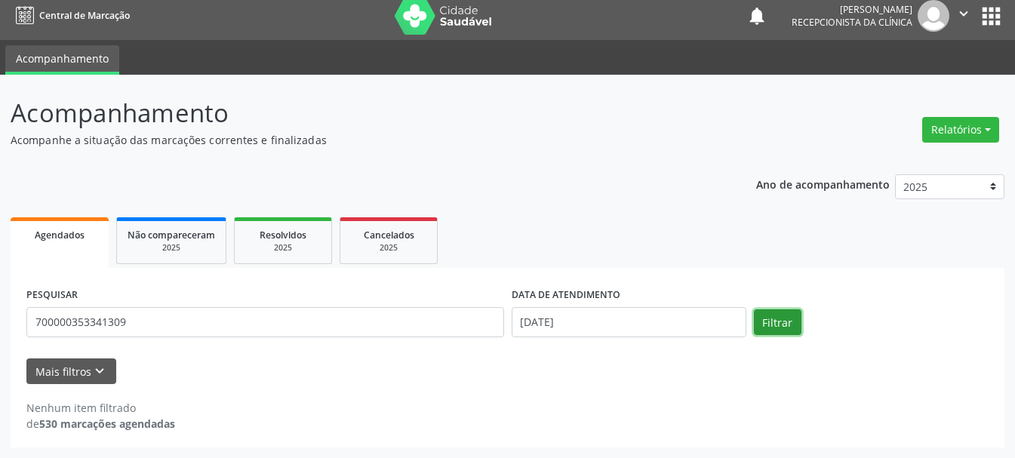
click at [761, 321] on button "Filtrar" at bounding box center [778, 322] width 48 height 26
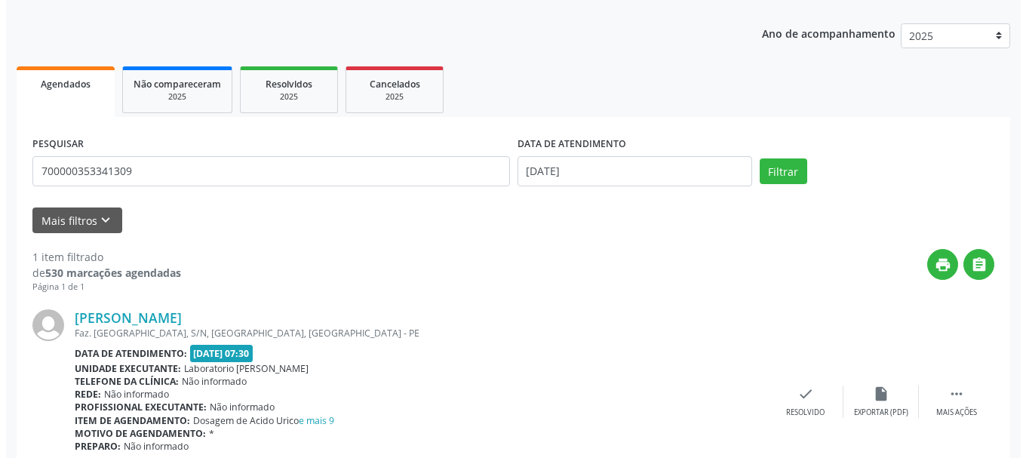
scroll to position [238, 0]
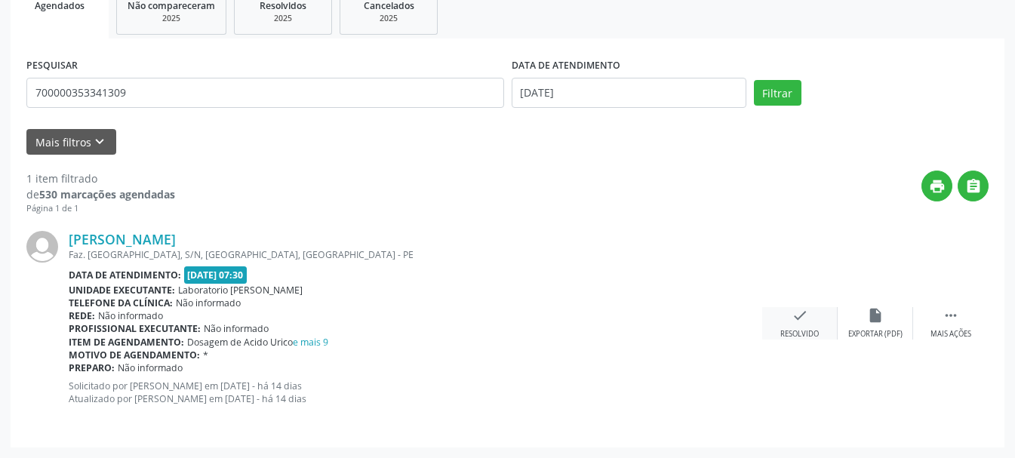
click at [809, 322] on div "check Resolvido" at bounding box center [799, 323] width 75 height 32
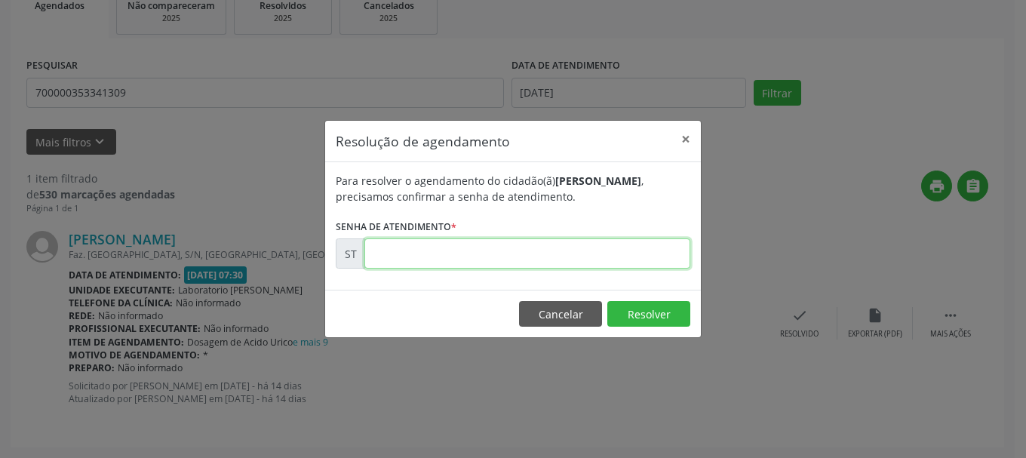
click at [607, 259] on input "text" at bounding box center [527, 253] width 326 height 30
type input "00014081"
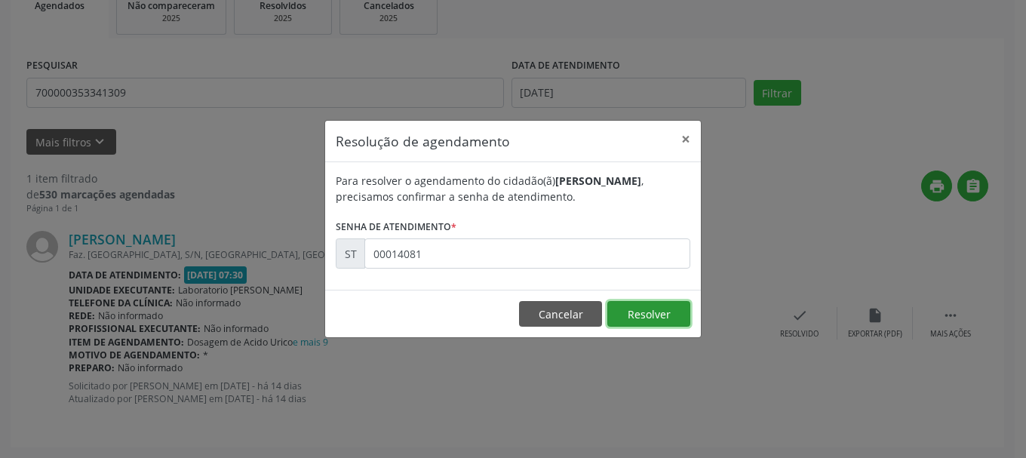
click at [675, 308] on button "Resolver" at bounding box center [648, 314] width 83 height 26
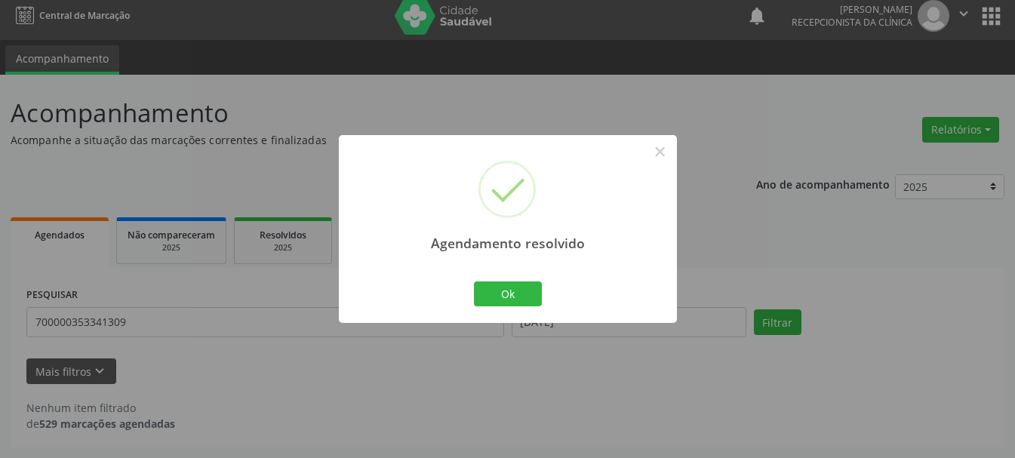
scroll to position [8, 0]
click at [516, 294] on button "Ok" at bounding box center [508, 294] width 68 height 26
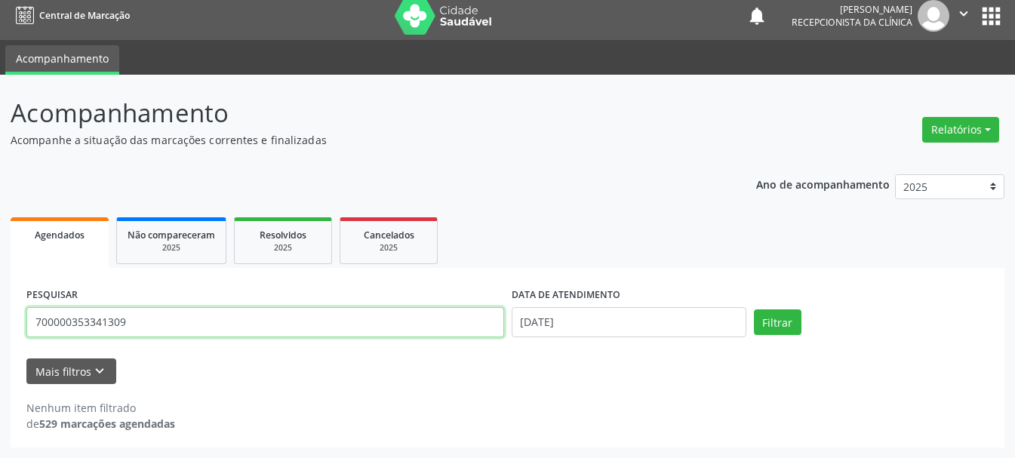
click at [404, 313] on input "700000353341309" at bounding box center [265, 322] width 478 height 30
type input "704207234995582"
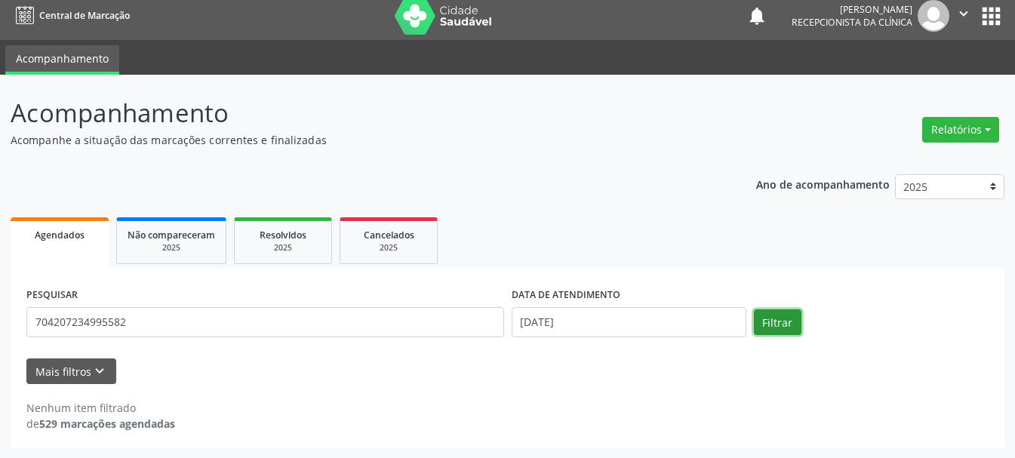
click at [764, 317] on button "Filtrar" at bounding box center [778, 322] width 48 height 26
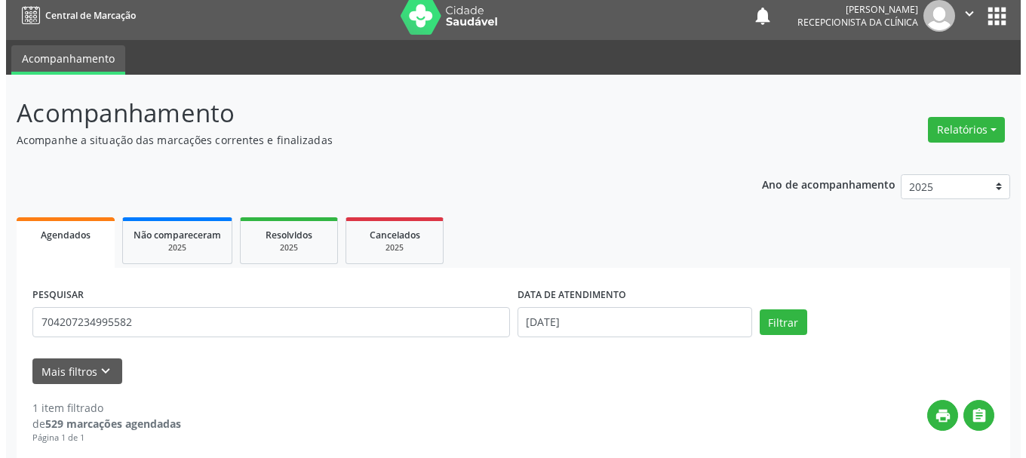
scroll to position [225, 0]
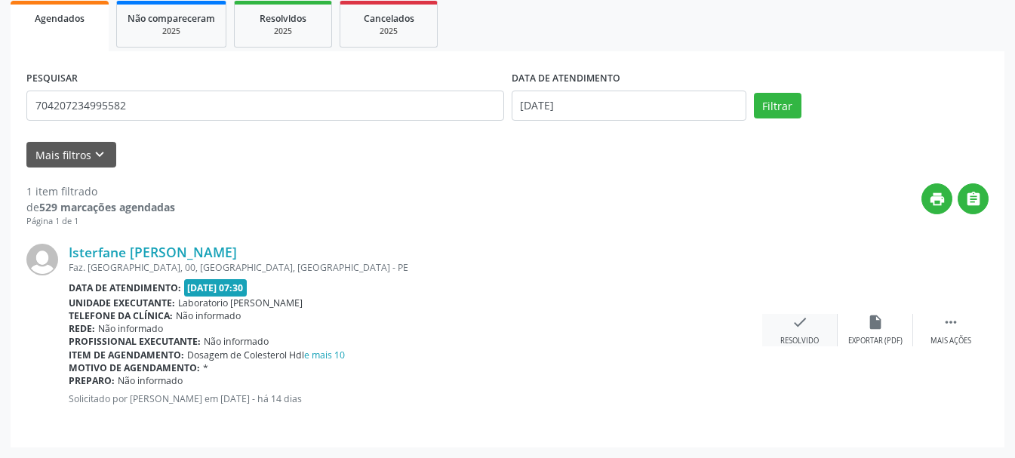
click at [792, 321] on icon "check" at bounding box center [800, 322] width 17 height 17
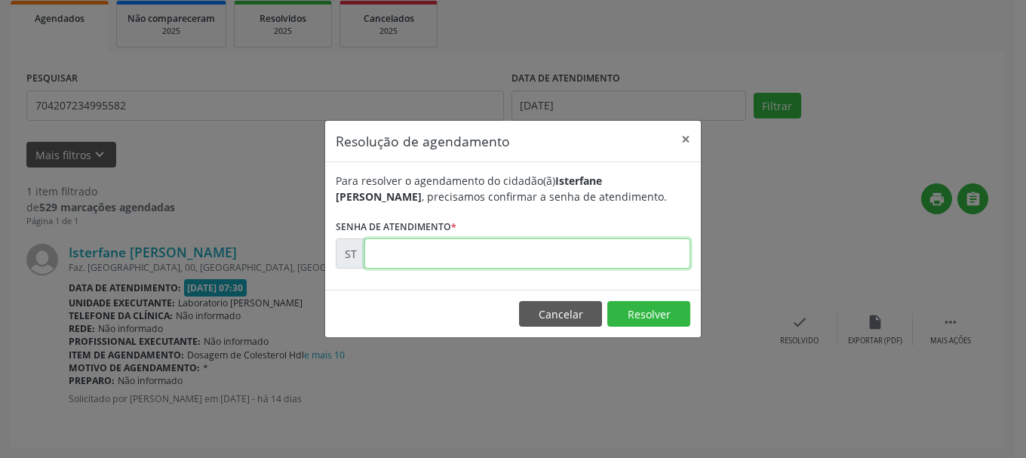
click at [603, 260] on input "text" at bounding box center [527, 253] width 326 height 30
type input "00014122"
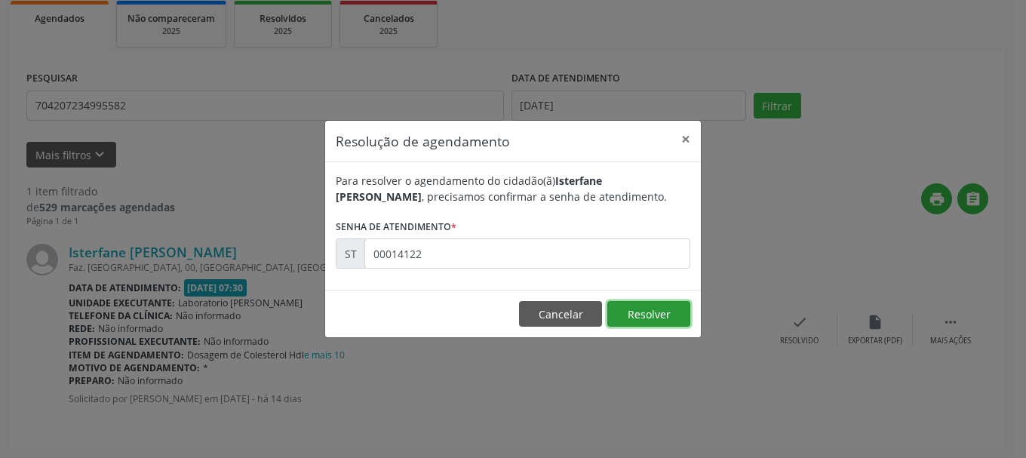
click at [664, 315] on button "Resolver" at bounding box center [648, 314] width 83 height 26
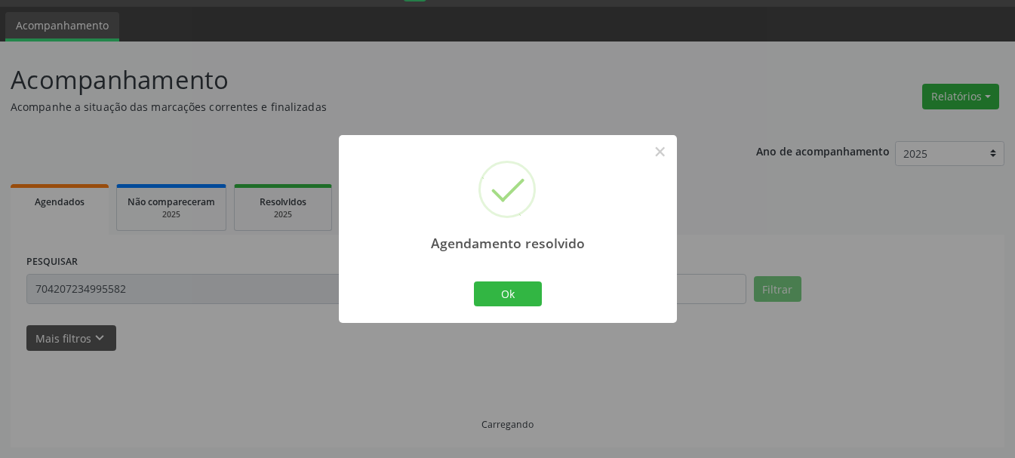
scroll to position [8, 0]
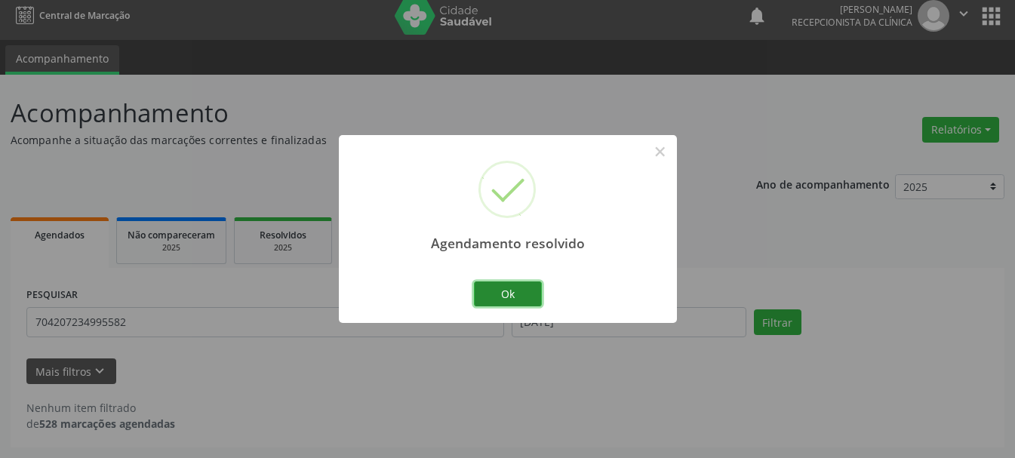
click at [507, 293] on button "Ok" at bounding box center [508, 294] width 68 height 26
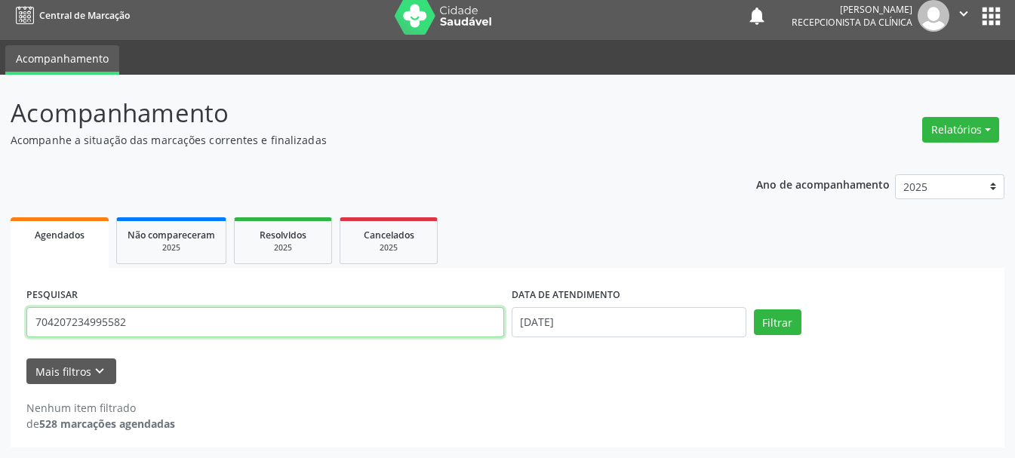
click at [450, 319] on input "704207234995582" at bounding box center [265, 322] width 478 height 30
type input "7"
type input "898003725173887"
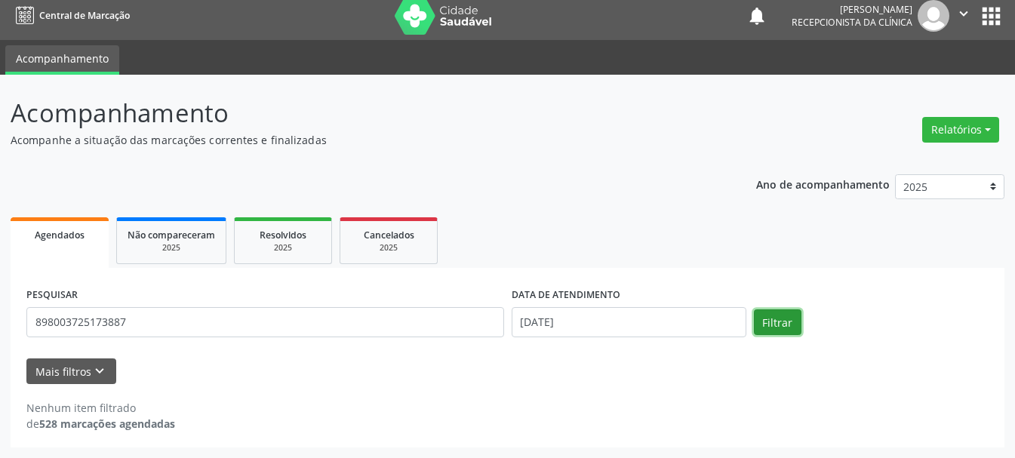
click at [775, 314] on button "Filtrar" at bounding box center [778, 322] width 48 height 26
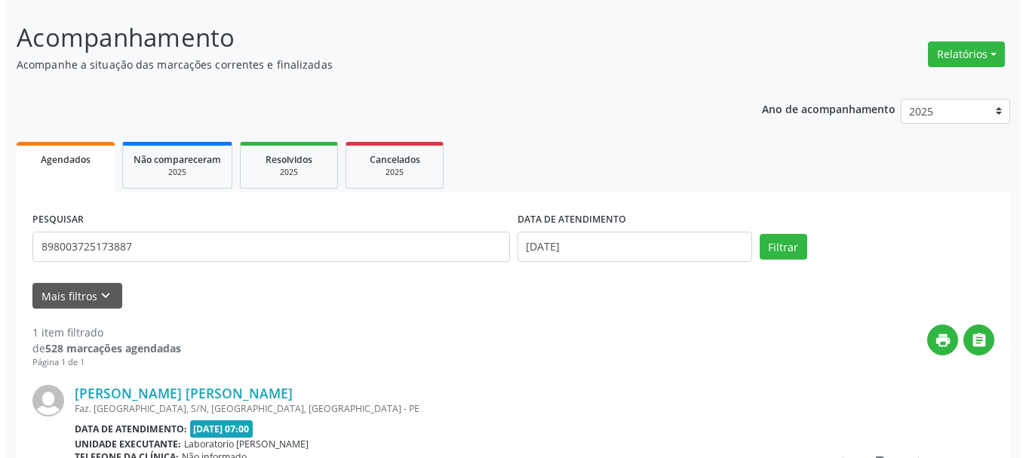
scroll to position [225, 0]
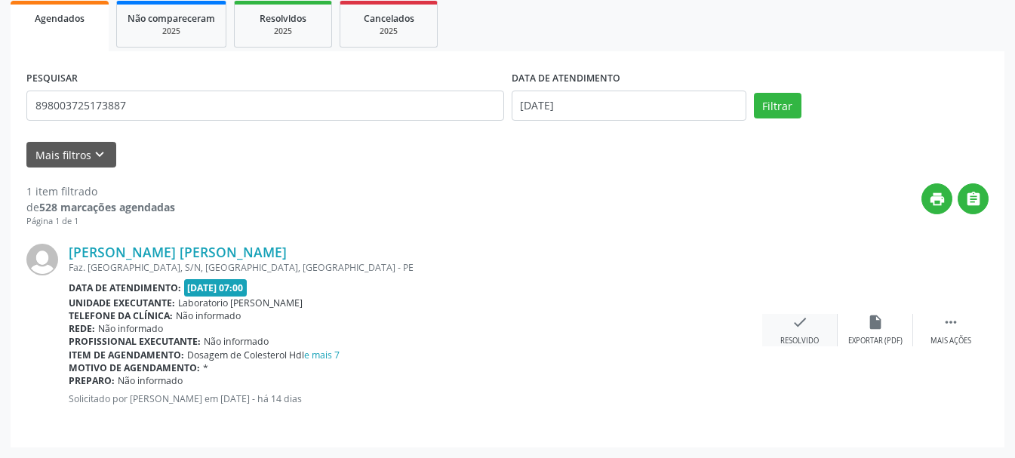
click at [797, 322] on icon "check" at bounding box center [800, 322] width 17 height 17
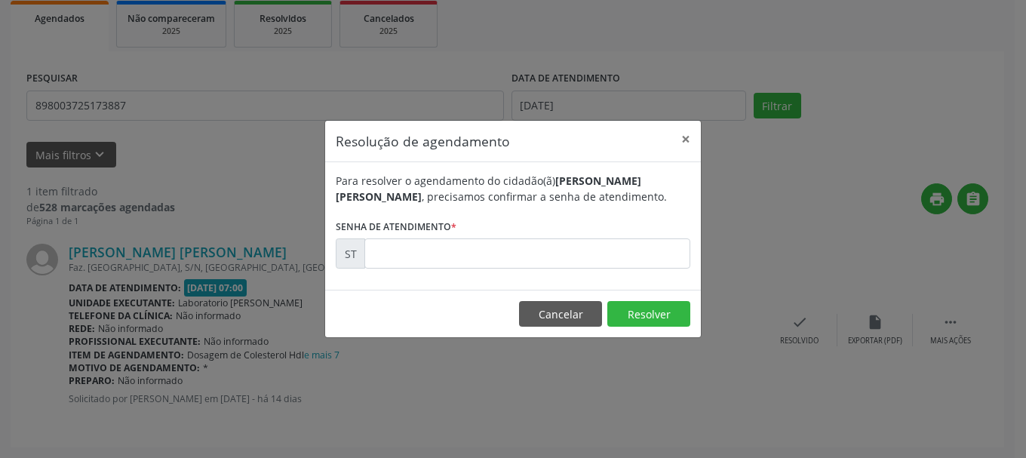
click at [389, 271] on div "Para resolver o agendamento do cidadão(ã) Alex Davd Sheldon da Silva , precisam…" at bounding box center [513, 226] width 376 height 128
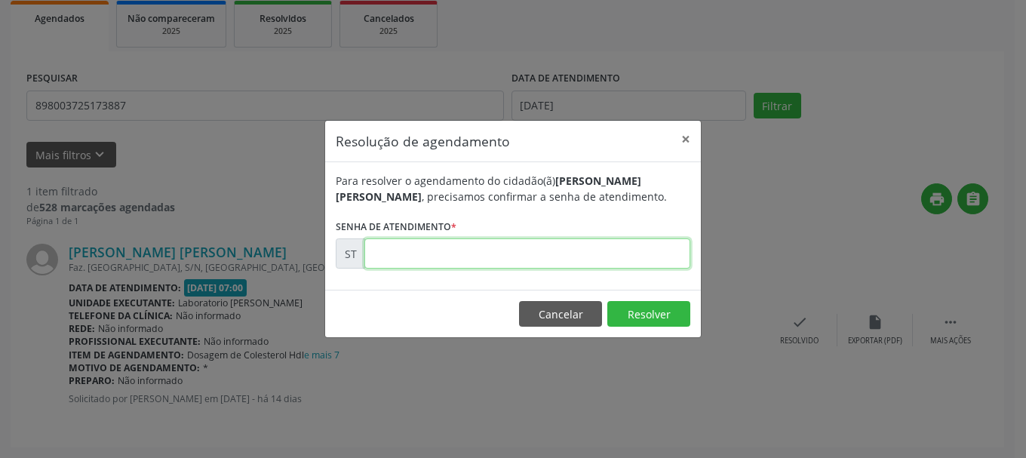
click at [393, 264] on input "text" at bounding box center [527, 253] width 326 height 30
type input "00014201"
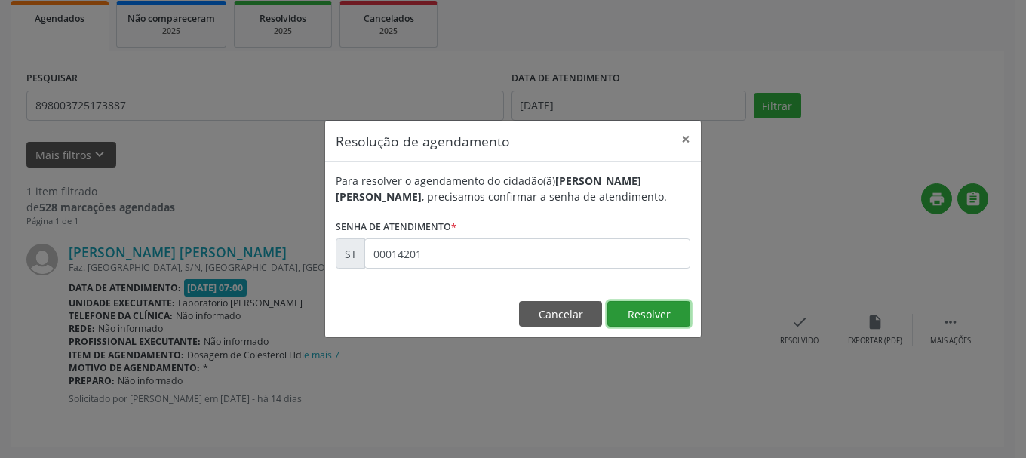
click at [684, 318] on button "Resolver" at bounding box center [648, 314] width 83 height 26
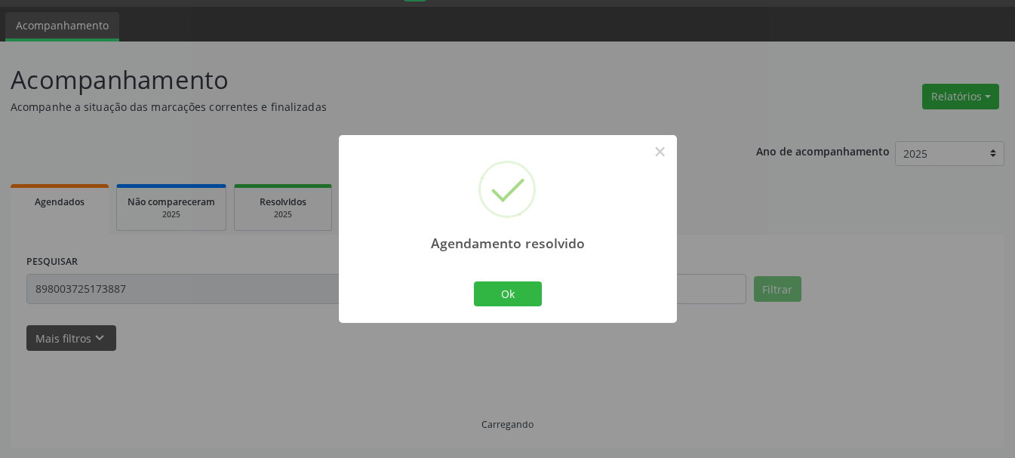
scroll to position [8, 0]
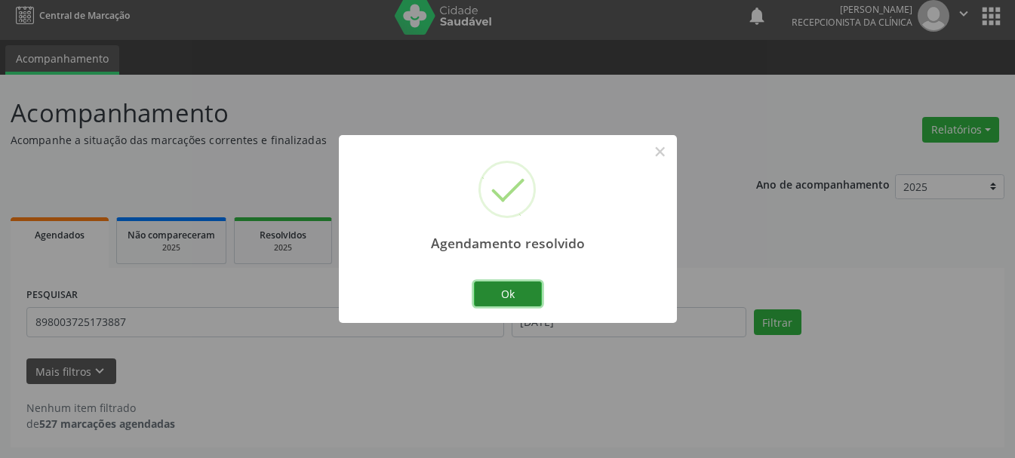
click at [509, 284] on button "Ok" at bounding box center [508, 294] width 68 height 26
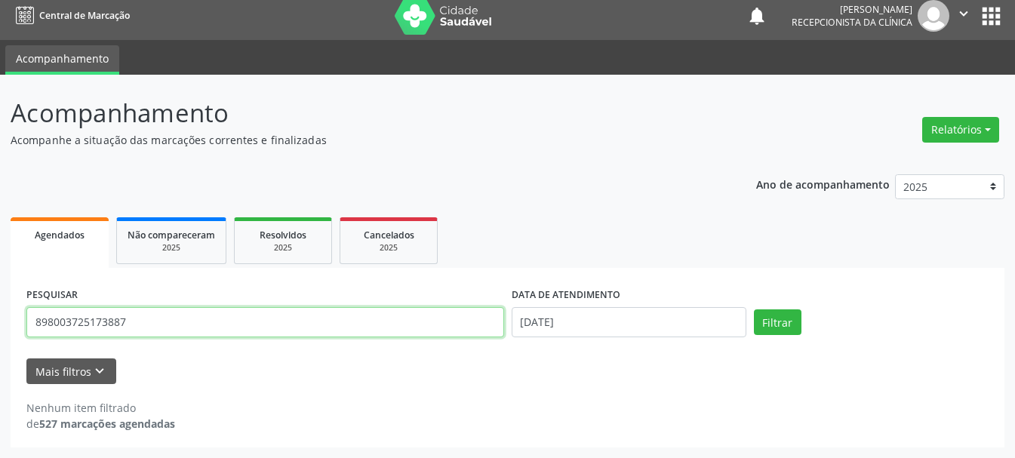
click at [389, 334] on input "898003725173887" at bounding box center [265, 322] width 478 height 30
type input "8"
type input "702303888034920"
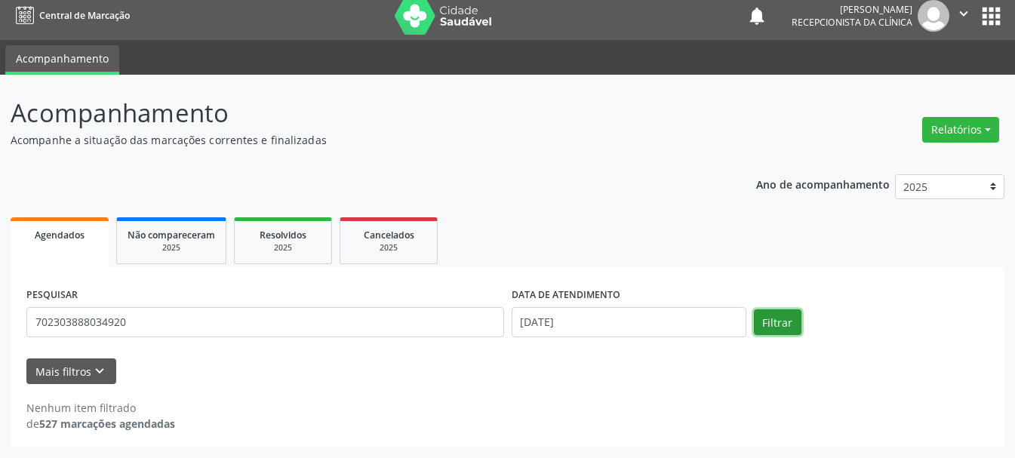
click at [797, 330] on button "Filtrar" at bounding box center [778, 322] width 48 height 26
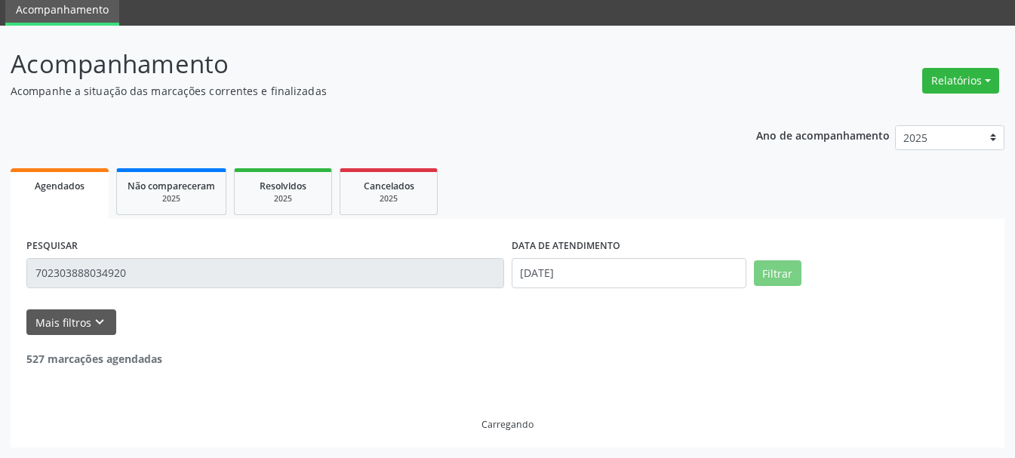
scroll to position [5, 0]
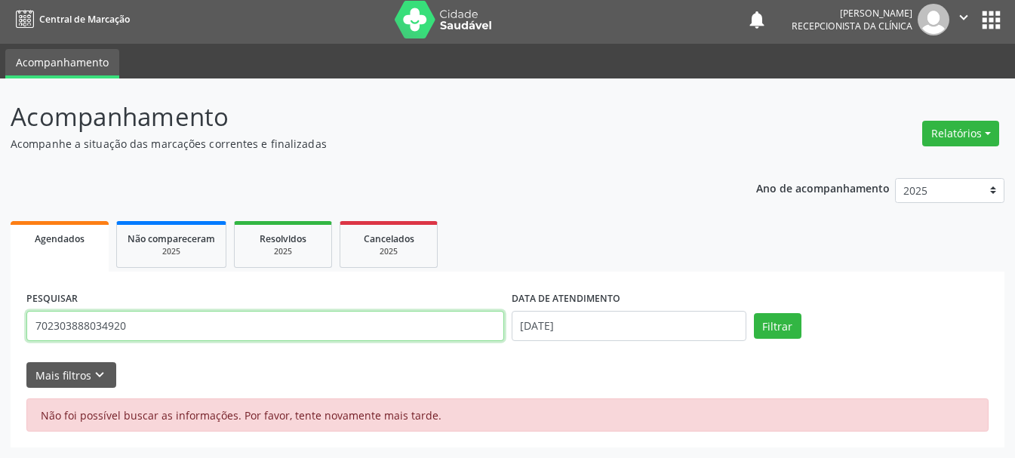
click at [400, 325] on input "702303888034920" at bounding box center [265, 326] width 478 height 30
click at [730, 329] on input "[DATE]" at bounding box center [629, 326] width 235 height 30
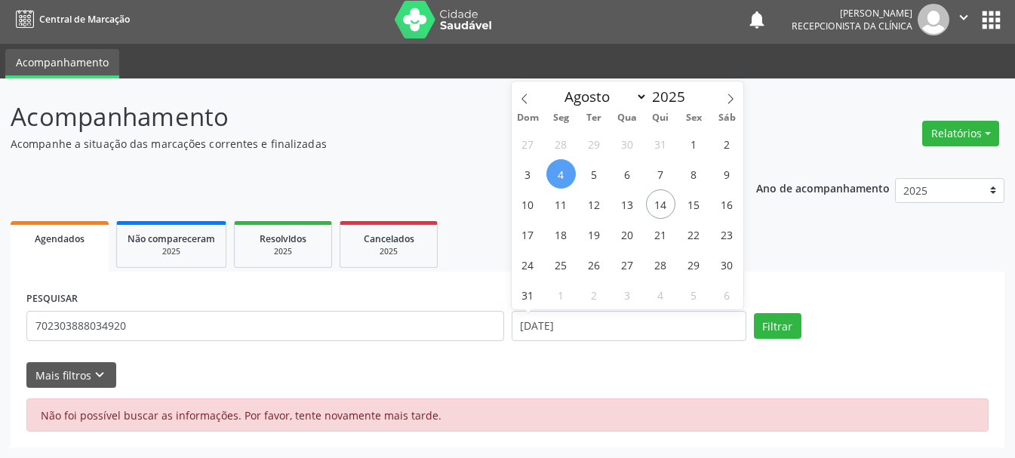
click at [564, 177] on span "4" at bounding box center [560, 173] width 29 height 29
type input "[DATE]"
click at [564, 177] on span "4" at bounding box center [560, 173] width 29 height 29
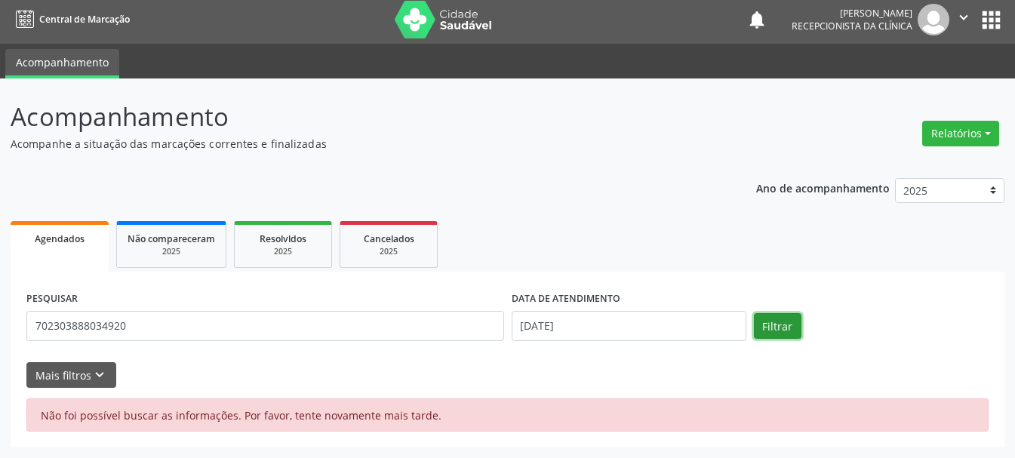
click at [781, 332] on button "Filtrar" at bounding box center [778, 326] width 48 height 26
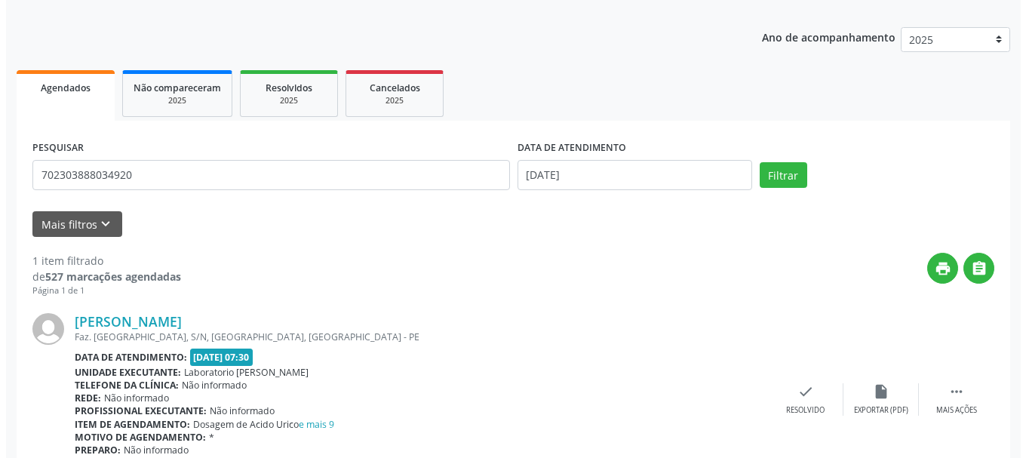
scroll to position [225, 0]
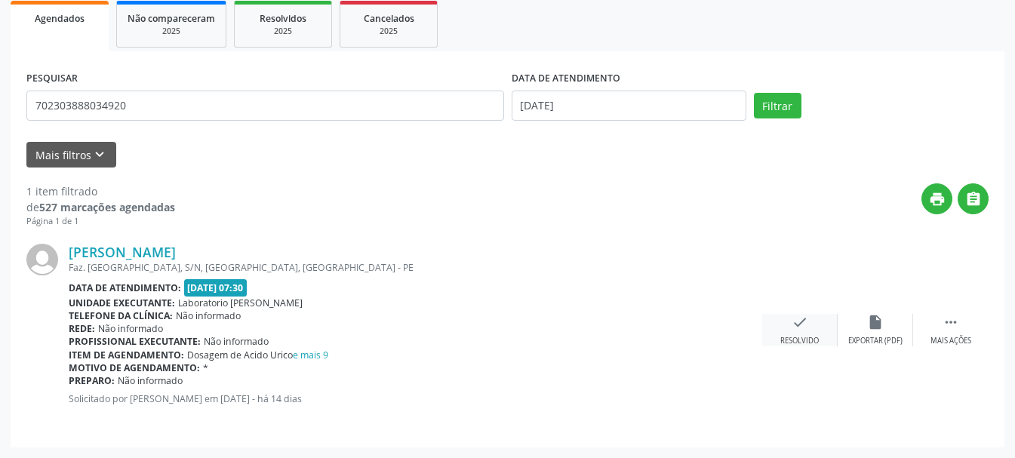
click at [789, 328] on div "check Resolvido" at bounding box center [799, 330] width 75 height 32
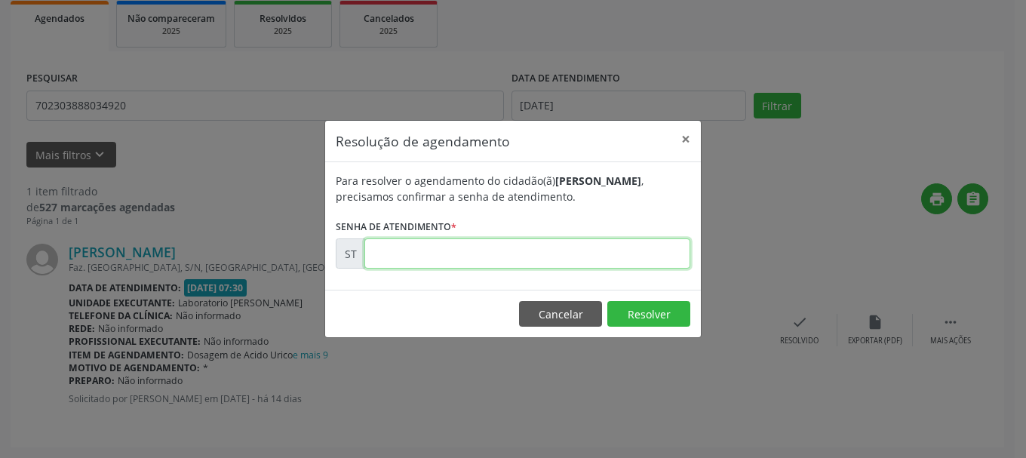
click at [612, 257] on input "text" at bounding box center [527, 253] width 326 height 30
type input "00014132"
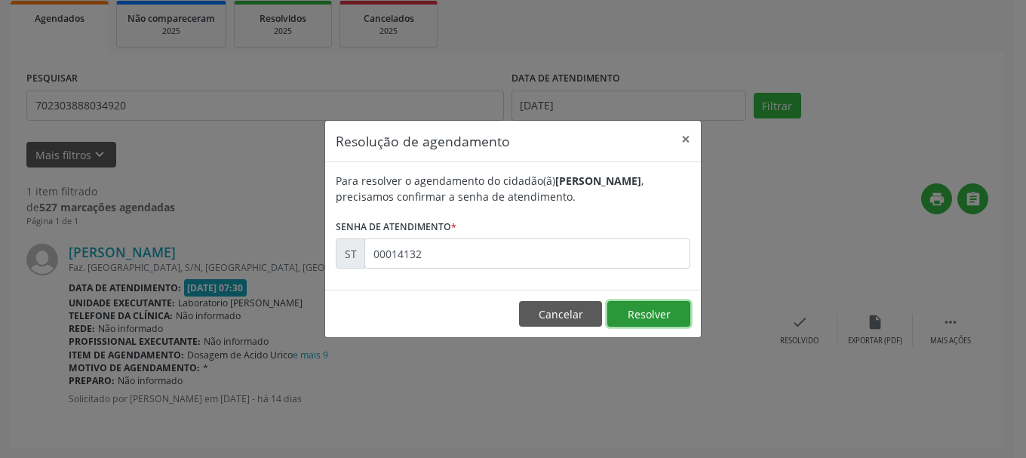
click at [689, 321] on button "Resolver" at bounding box center [648, 314] width 83 height 26
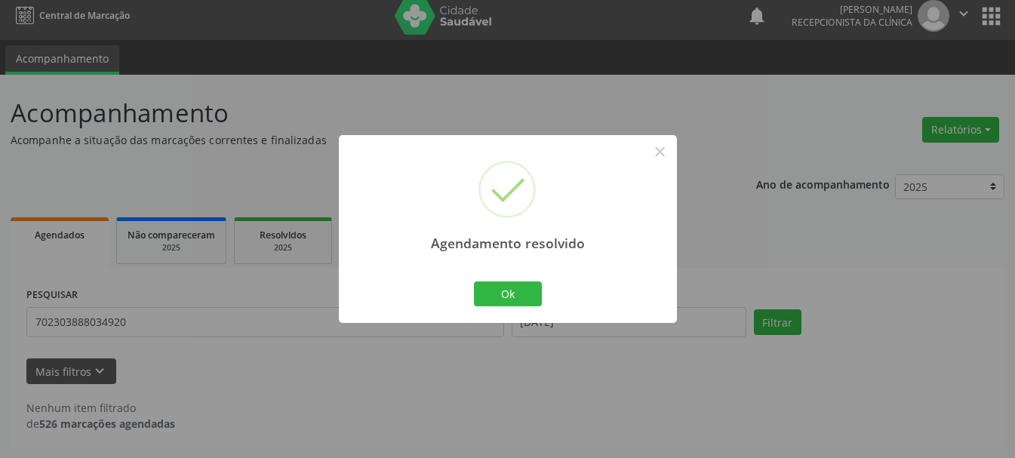
scroll to position [8, 0]
click at [533, 303] on button "Ok" at bounding box center [508, 294] width 68 height 26
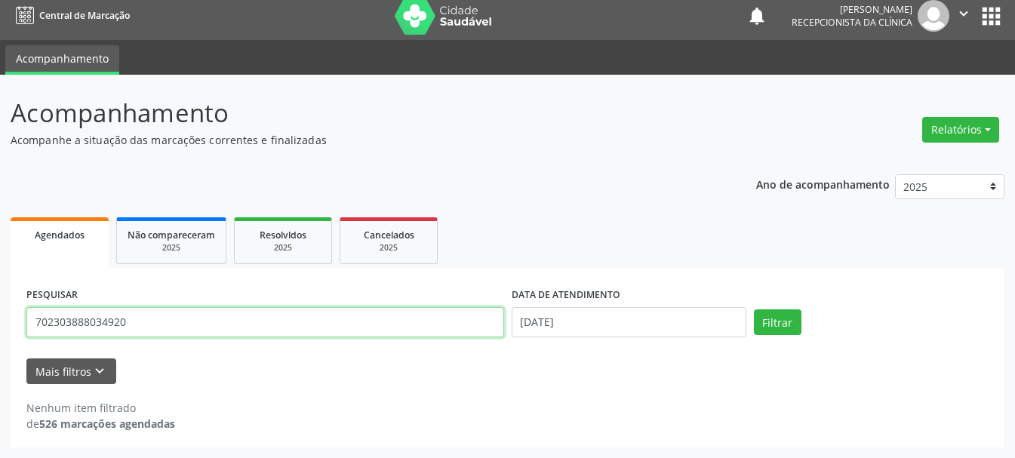
click at [402, 322] on input "702303888034920" at bounding box center [265, 322] width 478 height 30
type input "7"
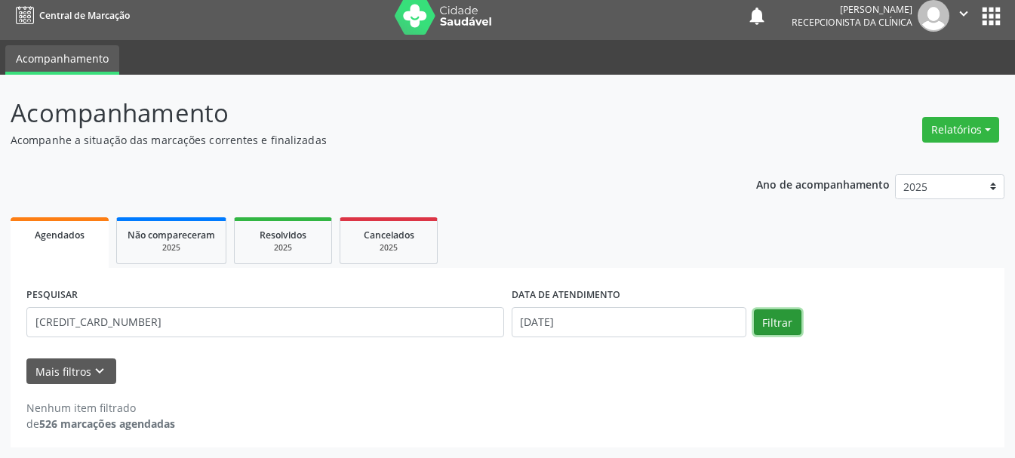
click at [799, 310] on button "Filtrar" at bounding box center [778, 322] width 48 height 26
click at [373, 339] on div "PESQUISAR 160102863020004" at bounding box center [265, 316] width 485 height 64
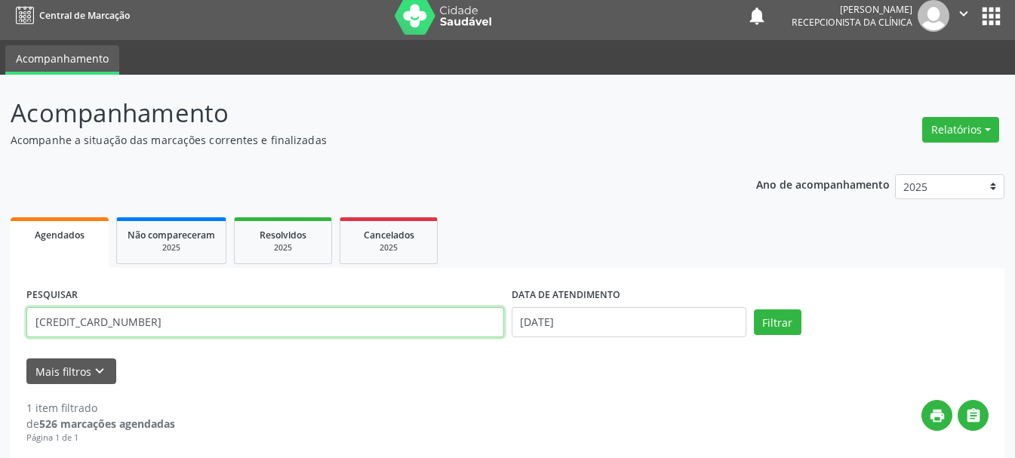
click at [373, 327] on input "160102863020004" at bounding box center [265, 322] width 478 height 30
type input "1"
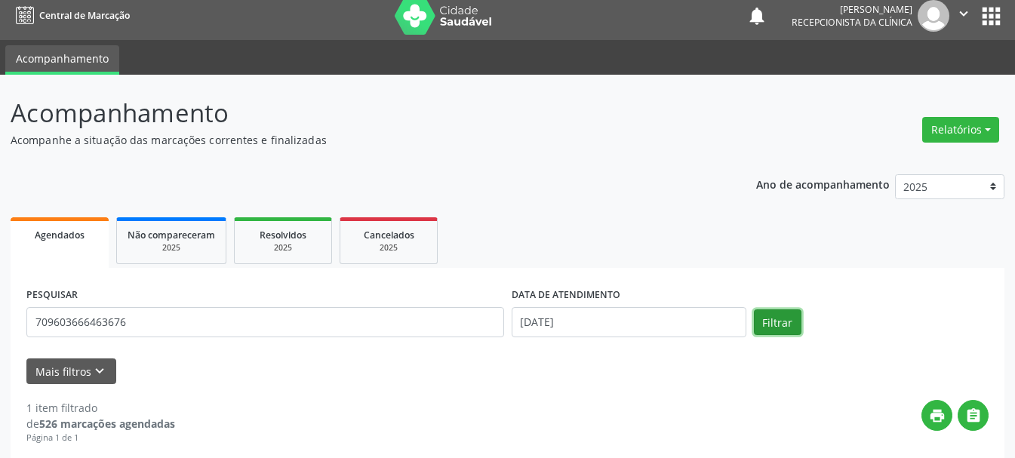
click at [770, 318] on button "Filtrar" at bounding box center [778, 322] width 48 height 26
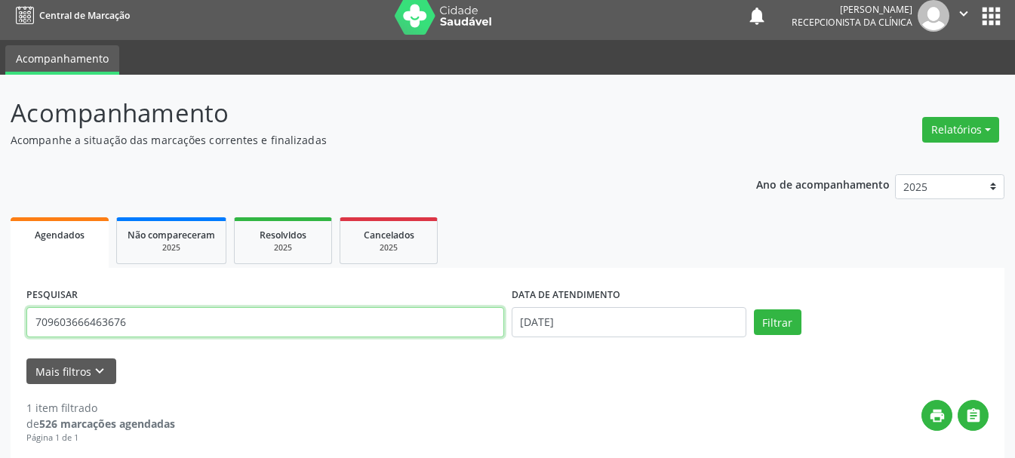
click at [423, 321] on input "709603666463676" at bounding box center [265, 322] width 478 height 30
type input "7"
type input "898002994493383"
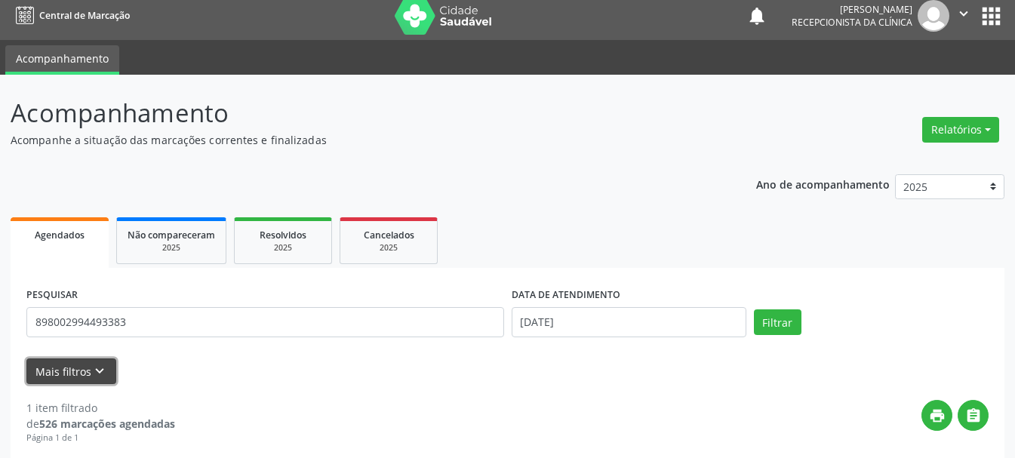
click at [68, 369] on button "Mais filtros keyboard_arrow_down" at bounding box center [71, 371] width 90 height 26
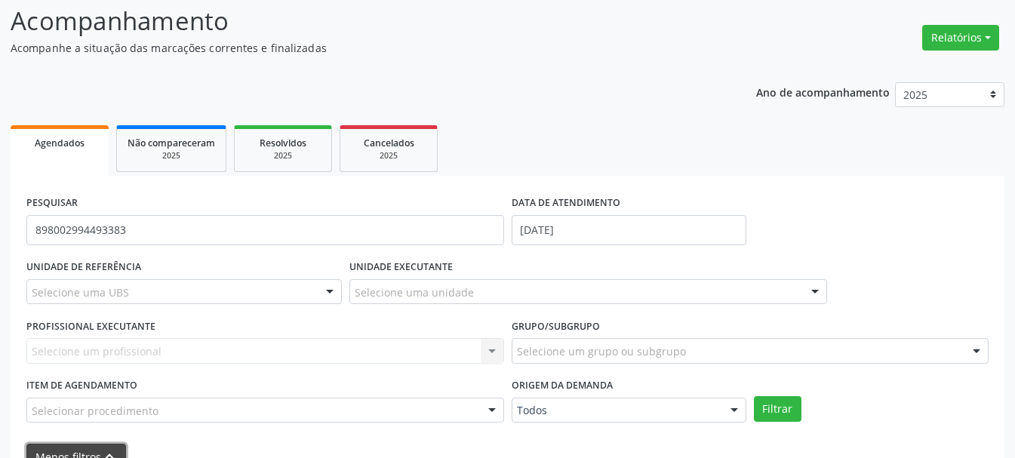
scroll to position [0, 0]
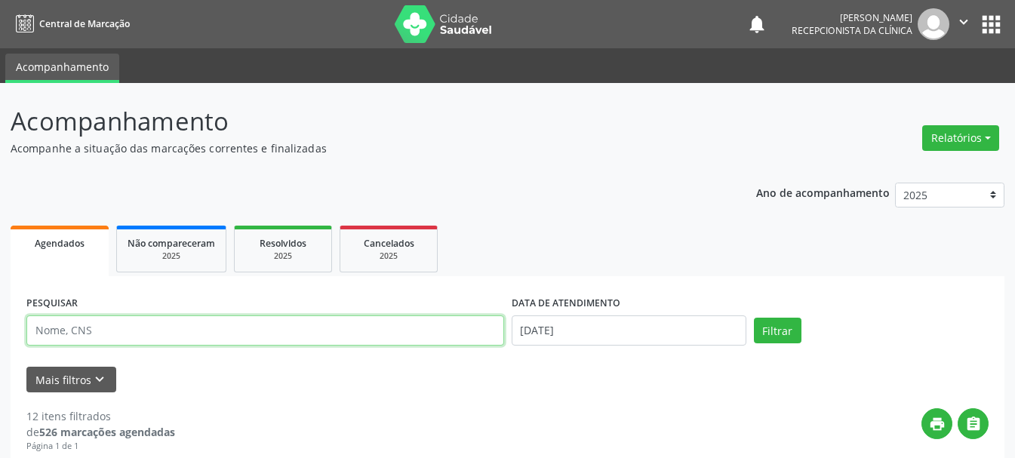
click at [307, 326] on input "text" at bounding box center [265, 330] width 478 height 30
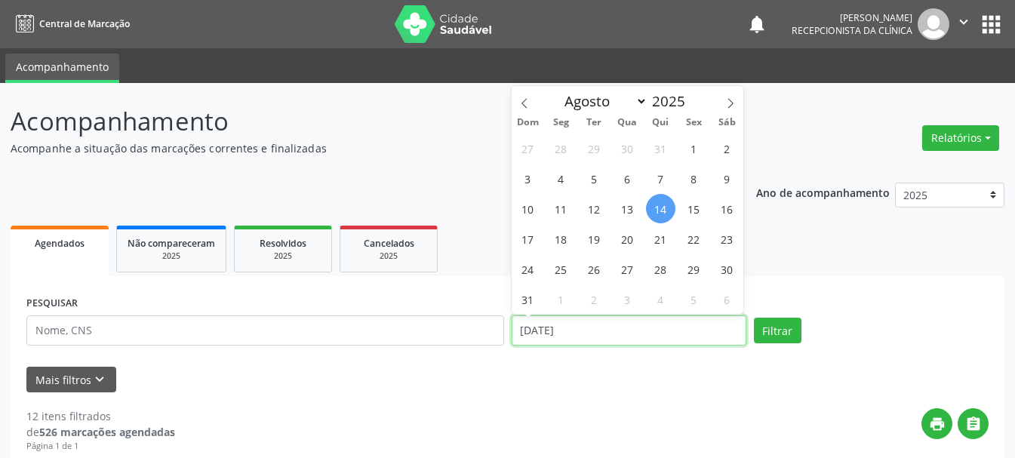
click at [632, 334] on input "[DATE]" at bounding box center [629, 330] width 235 height 30
click at [555, 175] on span "4" at bounding box center [560, 178] width 29 height 29
type input "[DATE]"
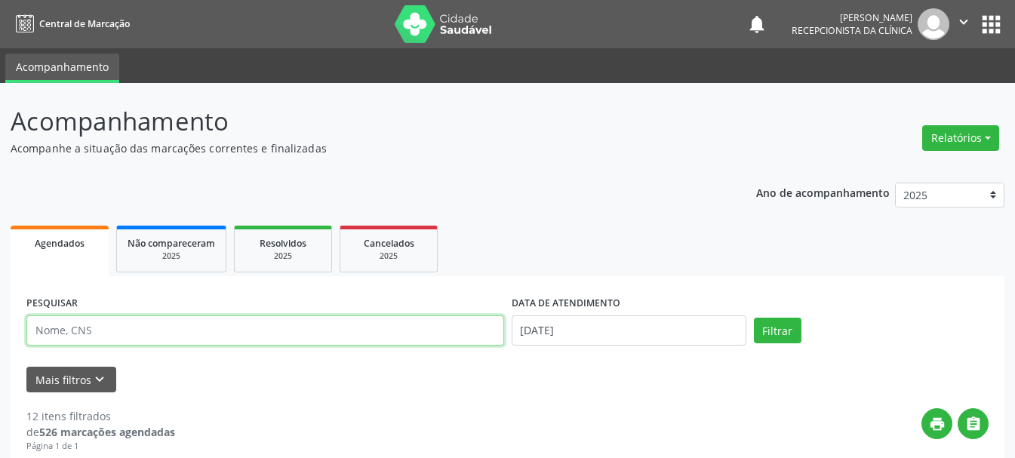
click at [406, 325] on input "text" at bounding box center [265, 330] width 478 height 30
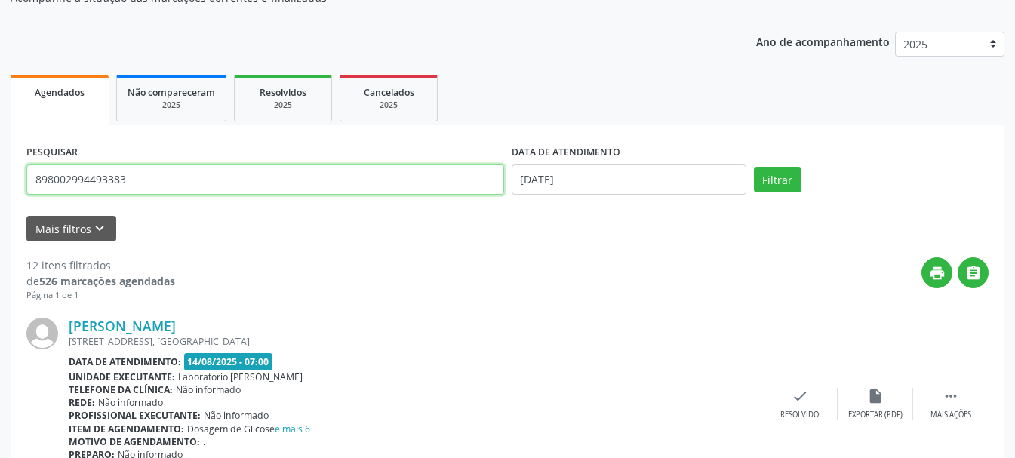
scroll to position [75, 0]
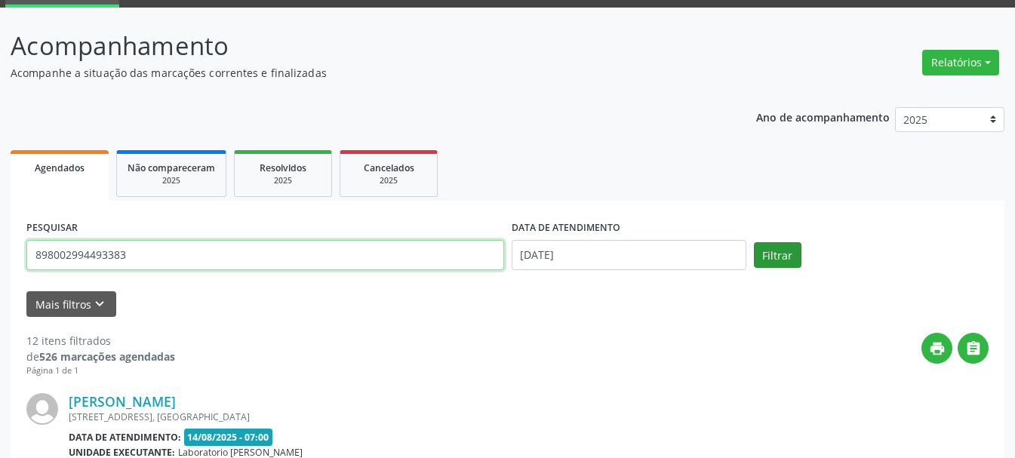
type input "898002994493383"
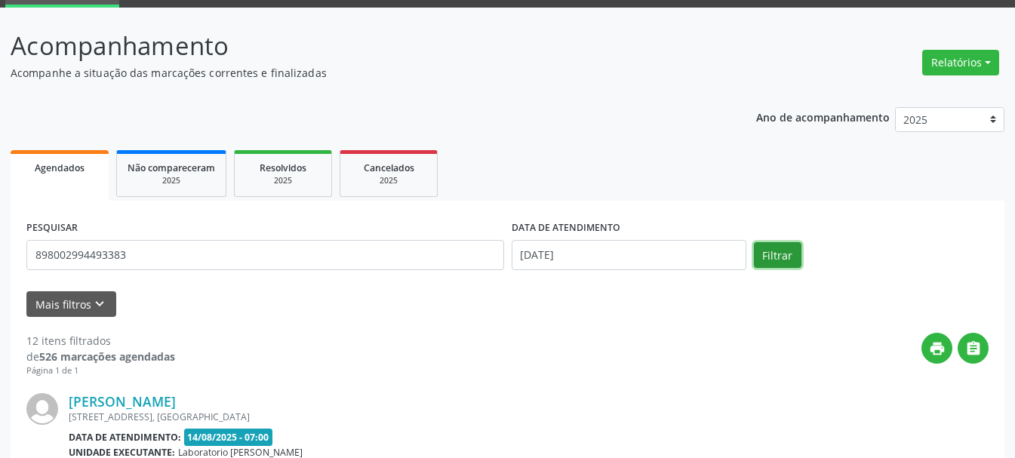
click at [789, 250] on button "Filtrar" at bounding box center [778, 255] width 48 height 26
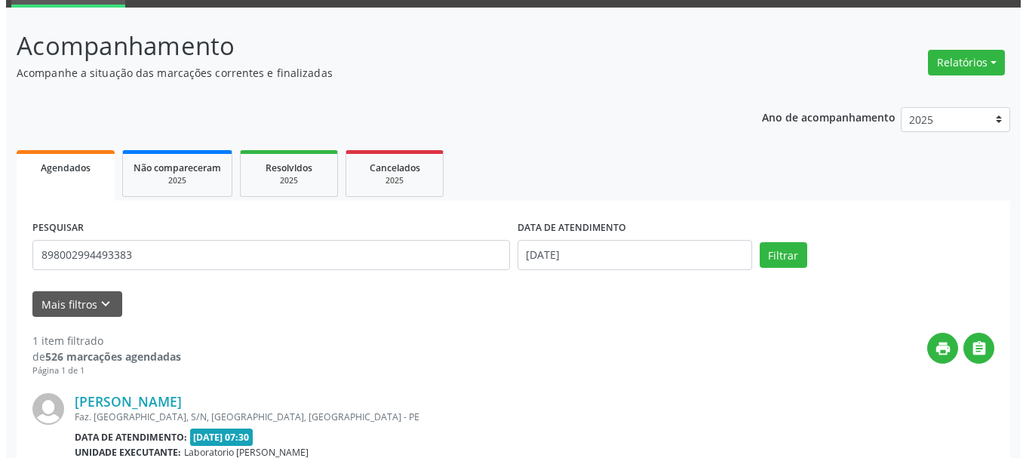
scroll to position [225, 0]
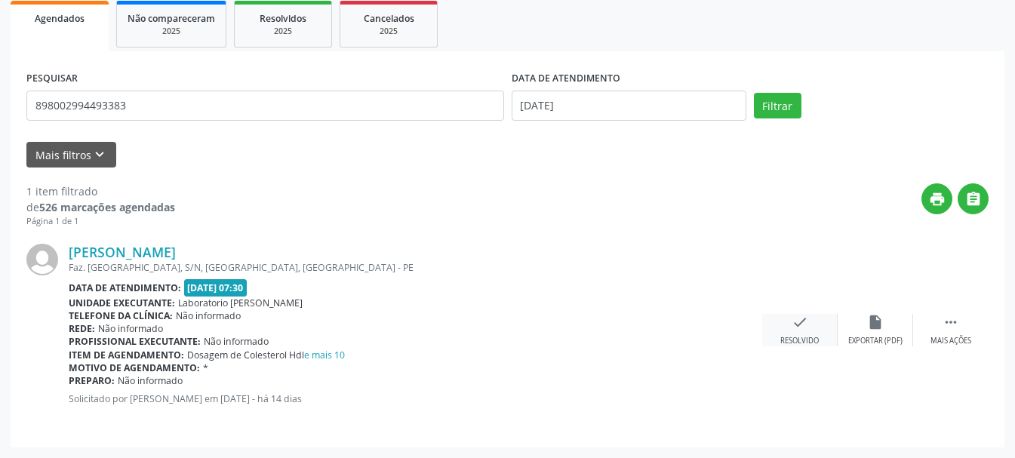
click at [786, 332] on div "check Resolvido" at bounding box center [799, 330] width 75 height 32
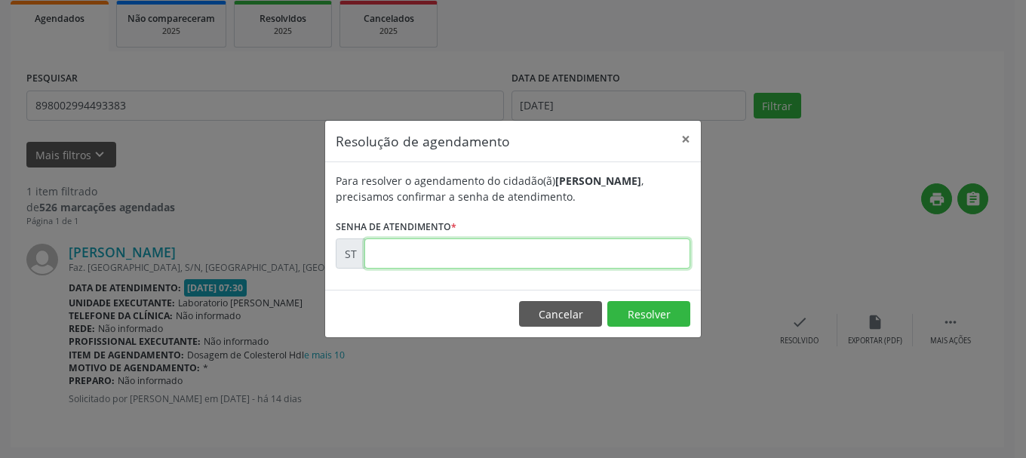
click at [417, 257] on input "text" at bounding box center [527, 253] width 326 height 30
type input "00014116"
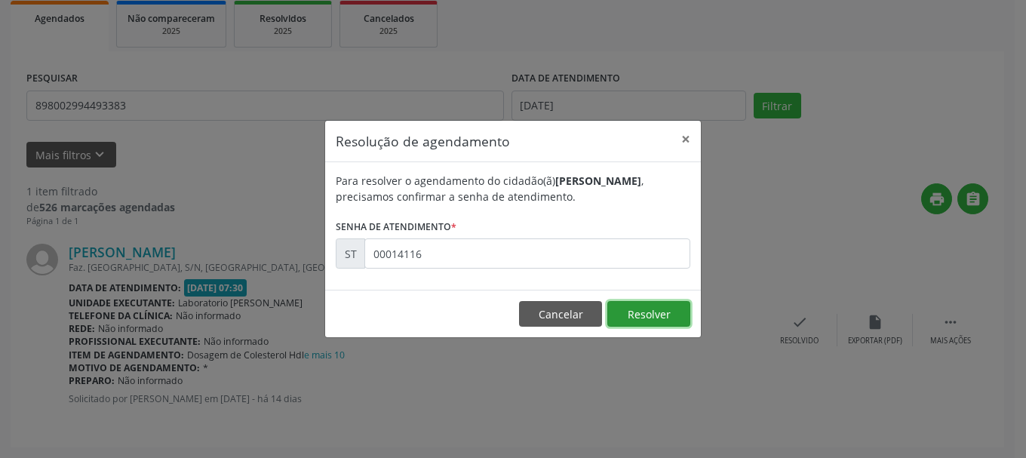
click at [666, 312] on button "Resolver" at bounding box center [648, 314] width 83 height 26
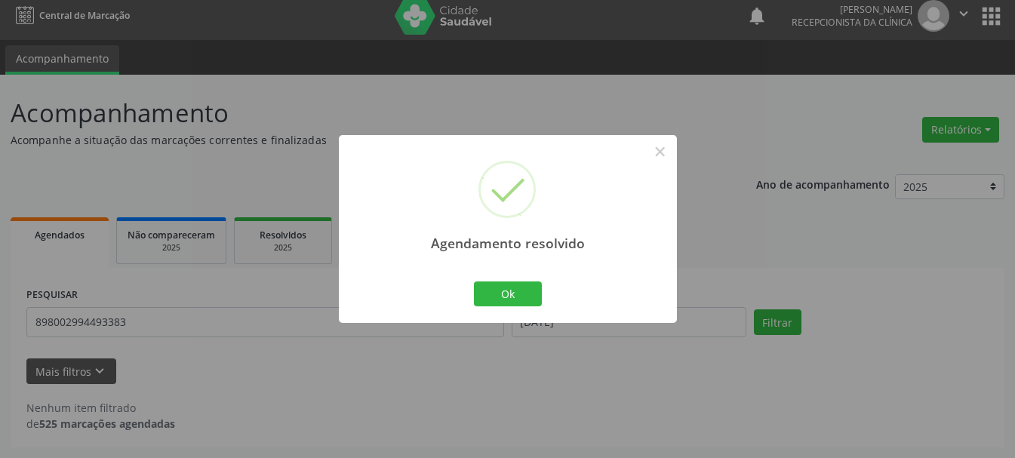
scroll to position [8, 0]
click at [486, 291] on button "Ok" at bounding box center [508, 294] width 68 height 26
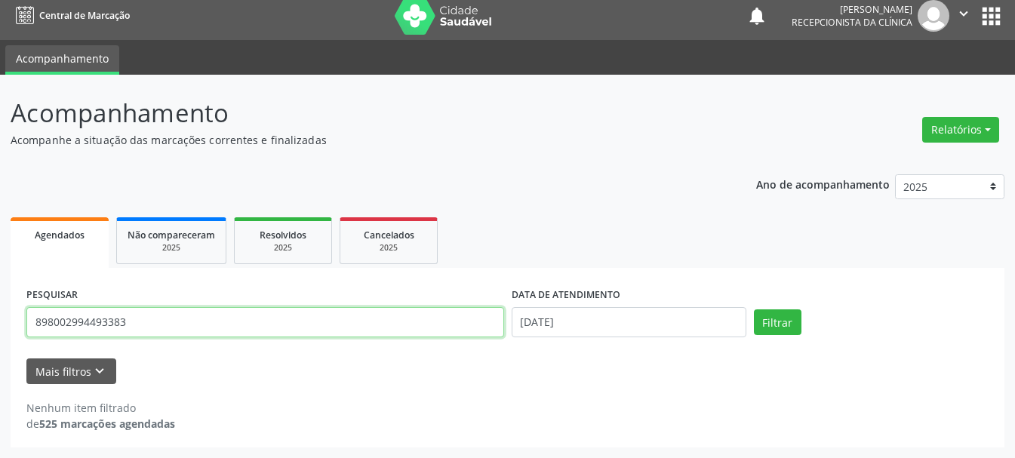
click at [353, 333] on input "898002994493383" at bounding box center [265, 322] width 478 height 30
type input "8"
type input "700608935766061"
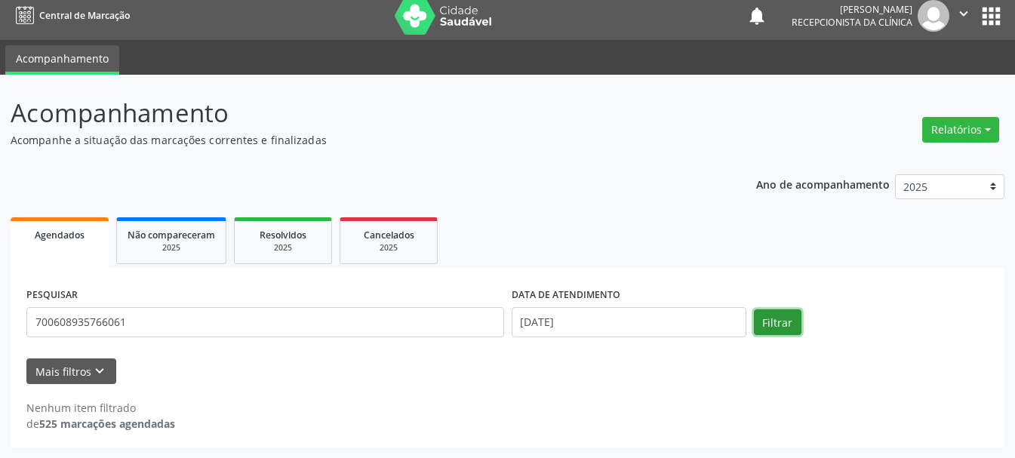
click at [789, 315] on button "Filtrar" at bounding box center [778, 322] width 48 height 26
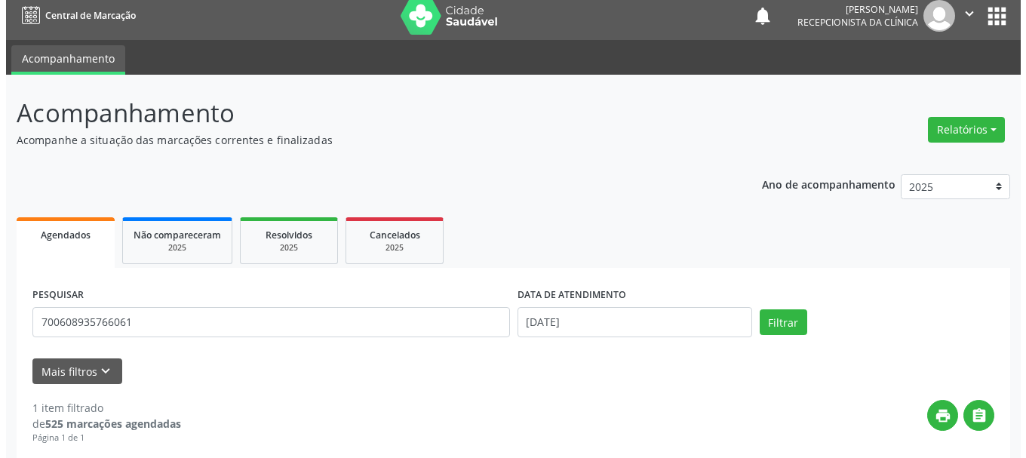
scroll to position [225, 0]
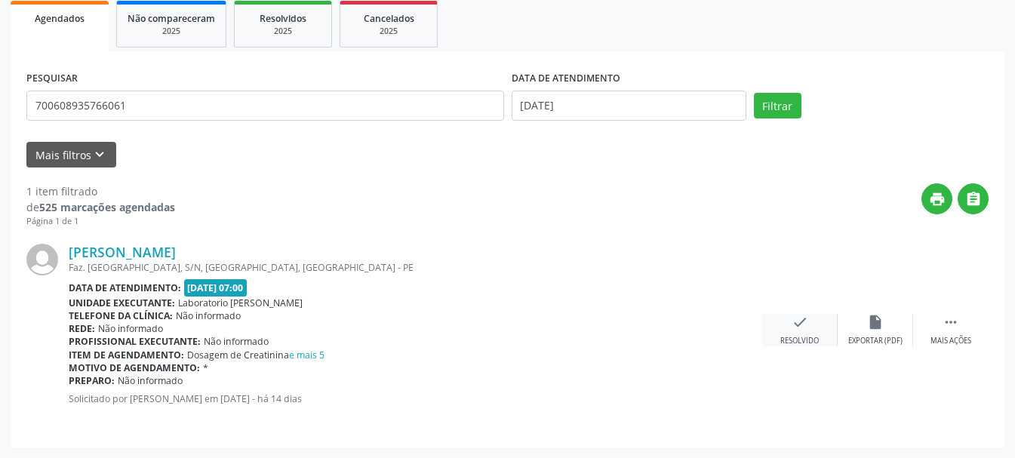
click at [801, 336] on div "Resolvido" at bounding box center [799, 341] width 38 height 11
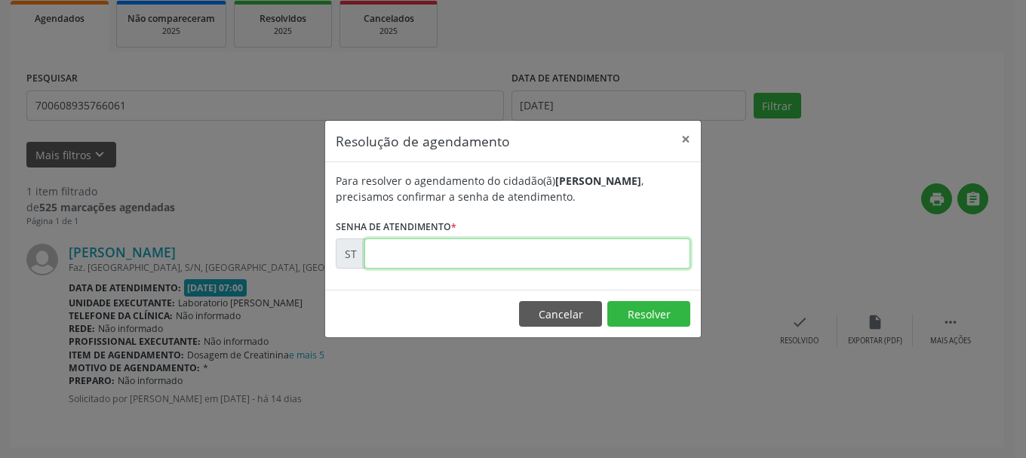
click at [472, 254] on input "text" at bounding box center [527, 253] width 326 height 30
type input "00014213"
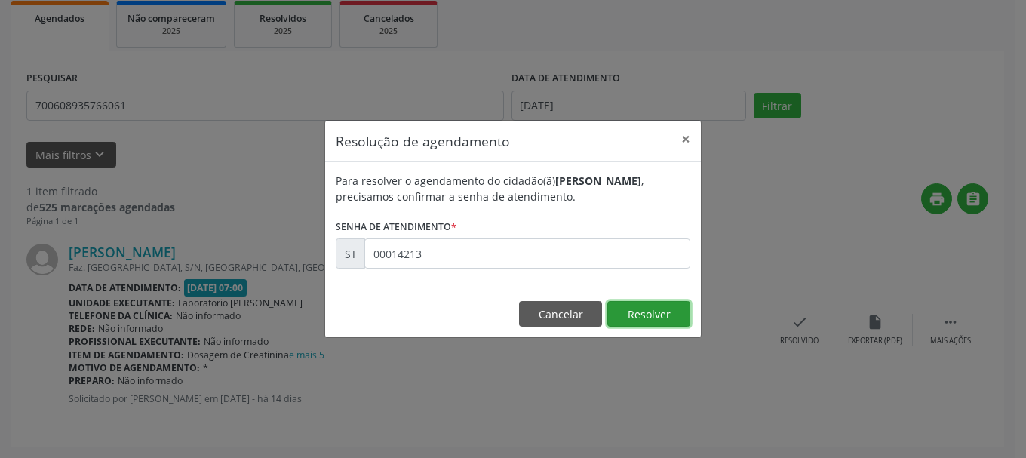
click at [638, 312] on button "Resolver" at bounding box center [648, 314] width 83 height 26
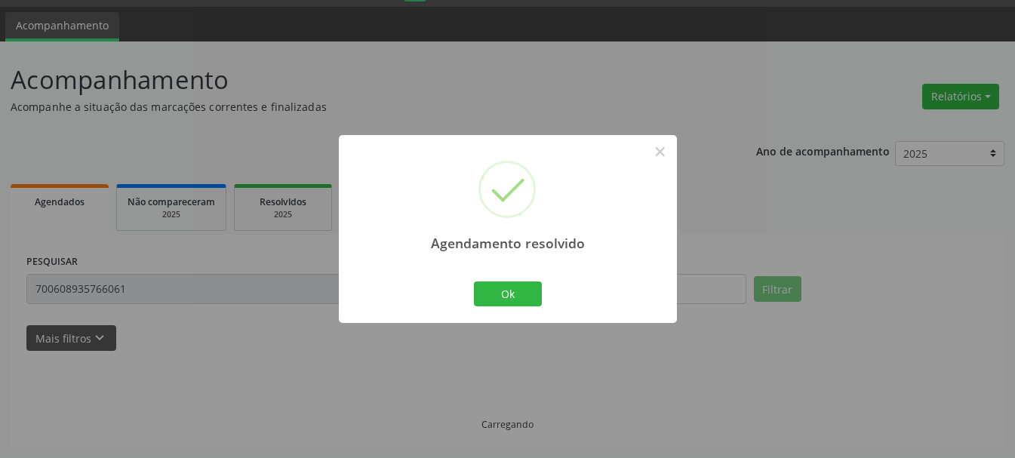
scroll to position [8, 0]
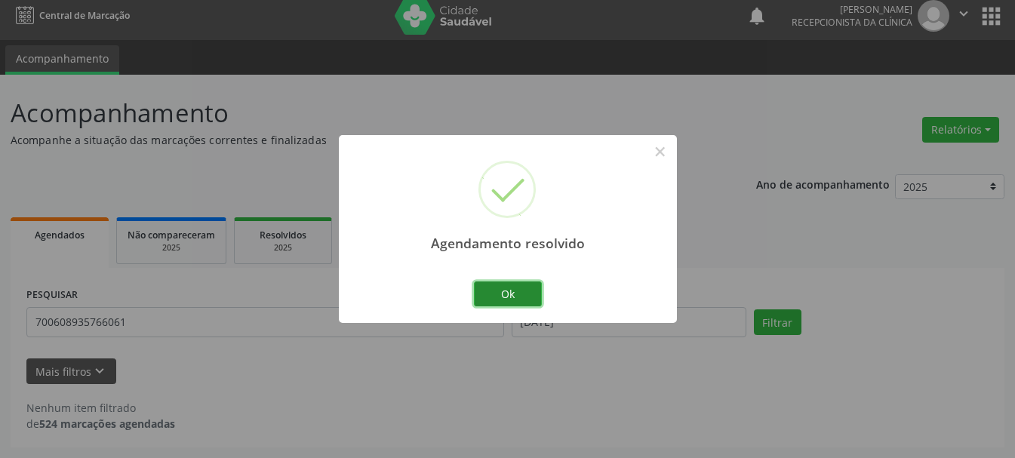
click at [497, 286] on button "Ok" at bounding box center [508, 294] width 68 height 26
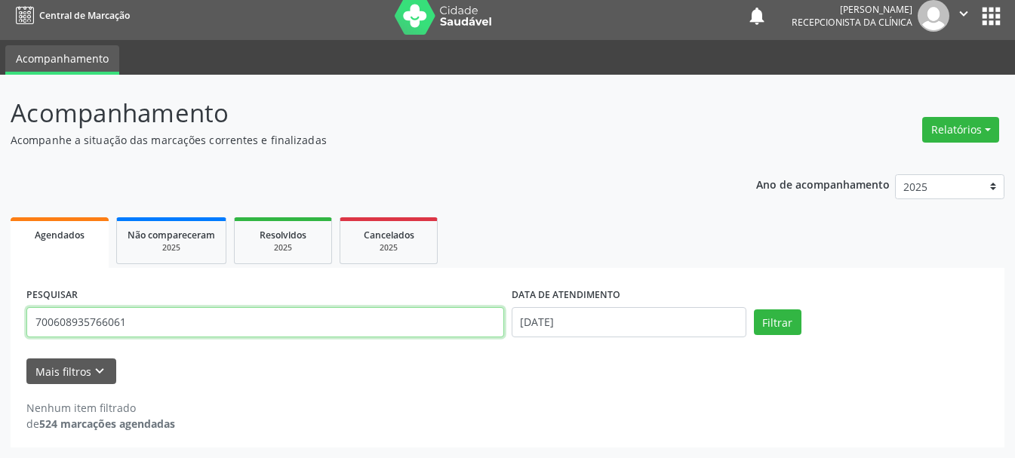
click at [419, 312] on input "700608935766061" at bounding box center [265, 322] width 478 height 30
type input "709703060709590"
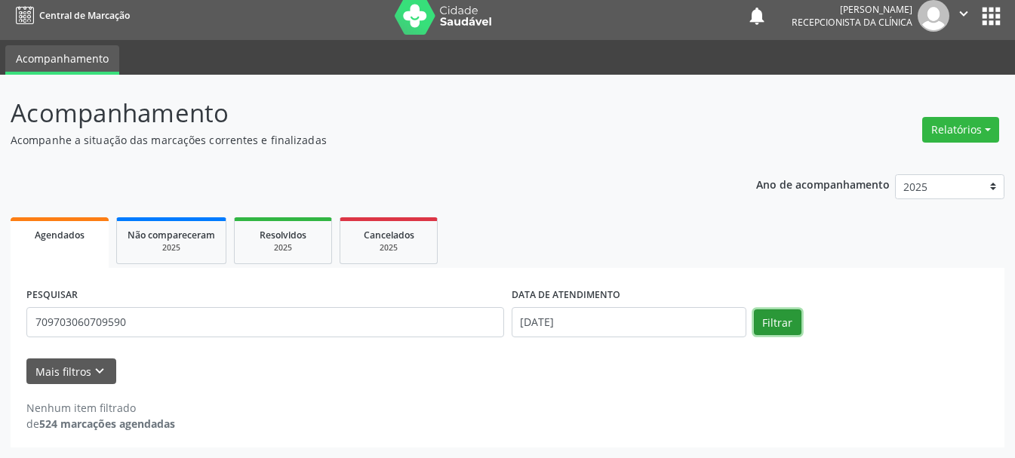
click at [785, 323] on button "Filtrar" at bounding box center [778, 322] width 48 height 26
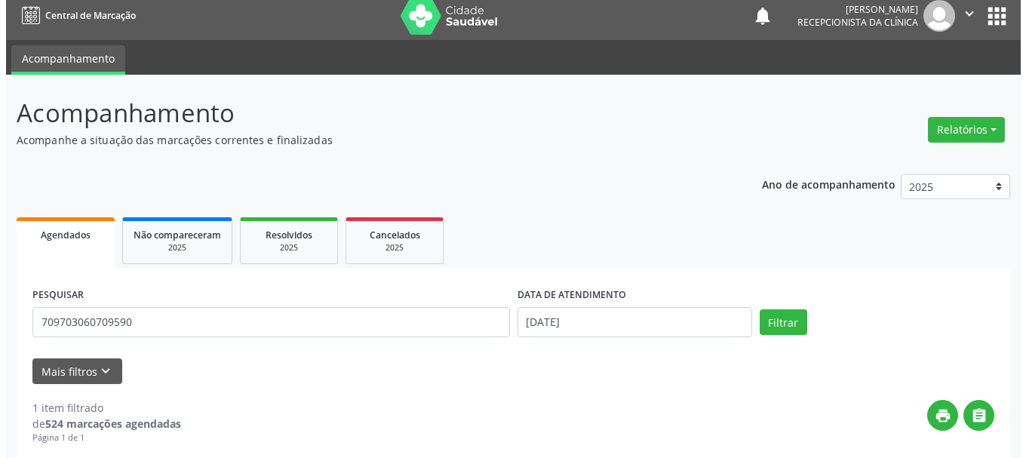
scroll to position [225, 0]
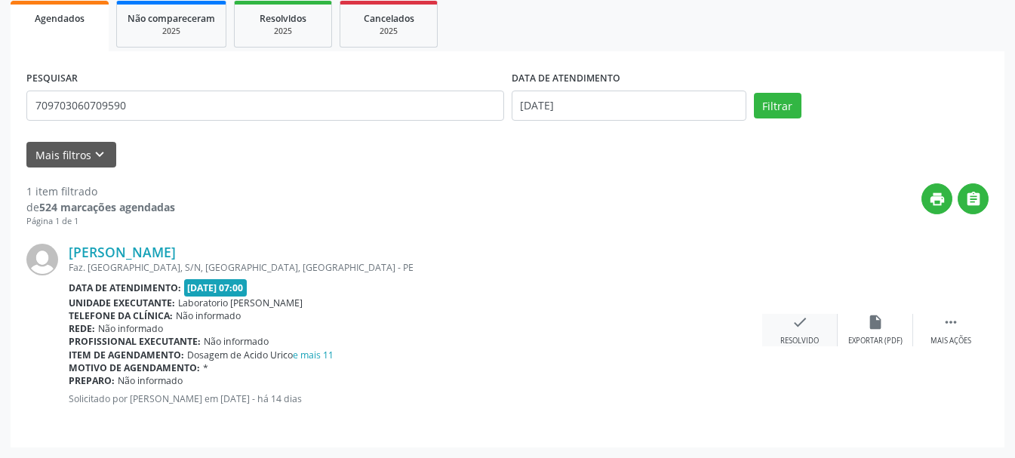
click at [795, 330] on div "check Resolvido" at bounding box center [799, 330] width 75 height 32
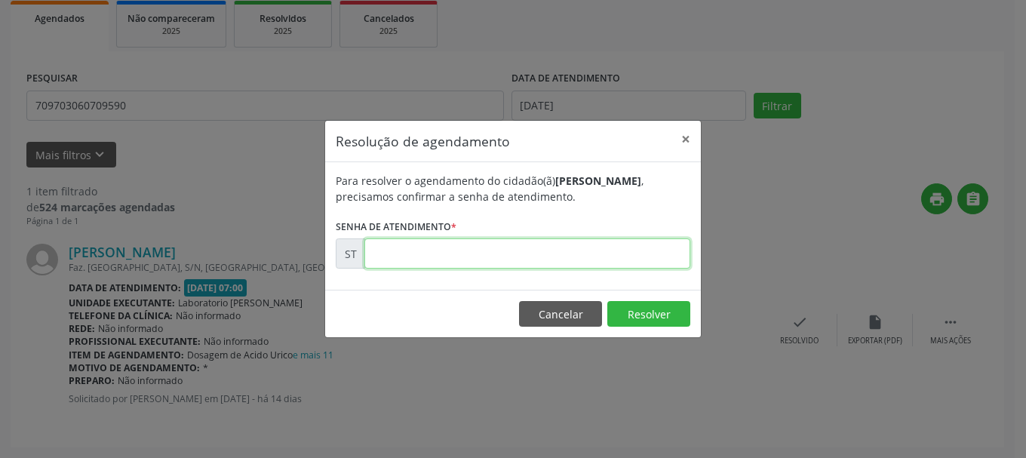
click at [595, 268] on input "text" at bounding box center [527, 253] width 326 height 30
type input "00014198"
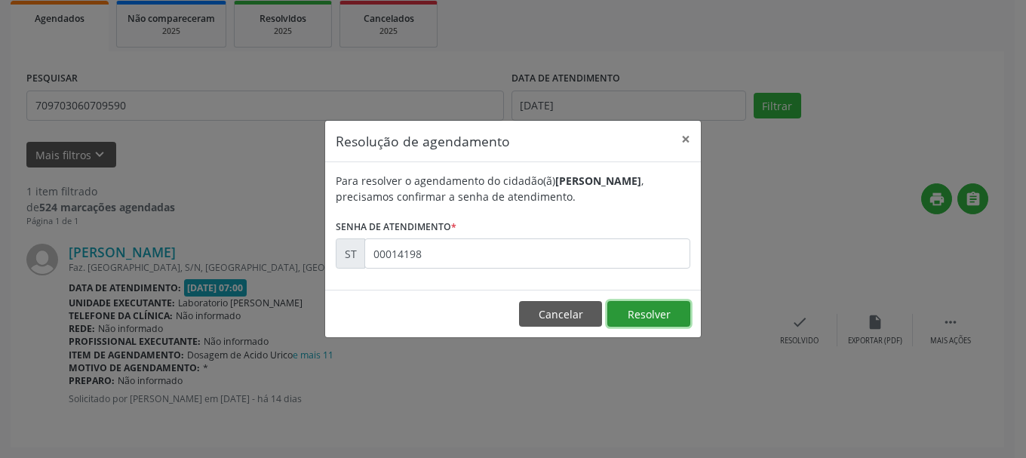
click at [669, 304] on button "Resolver" at bounding box center [648, 314] width 83 height 26
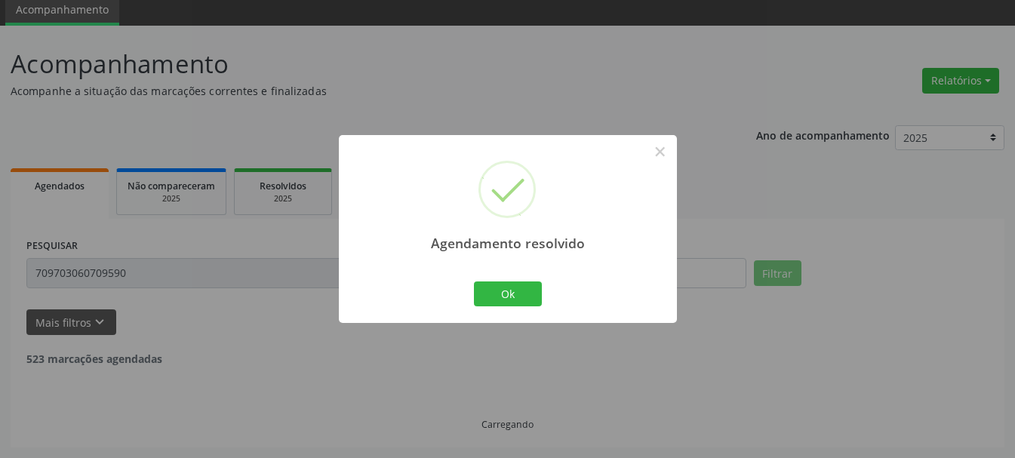
scroll to position [8, 0]
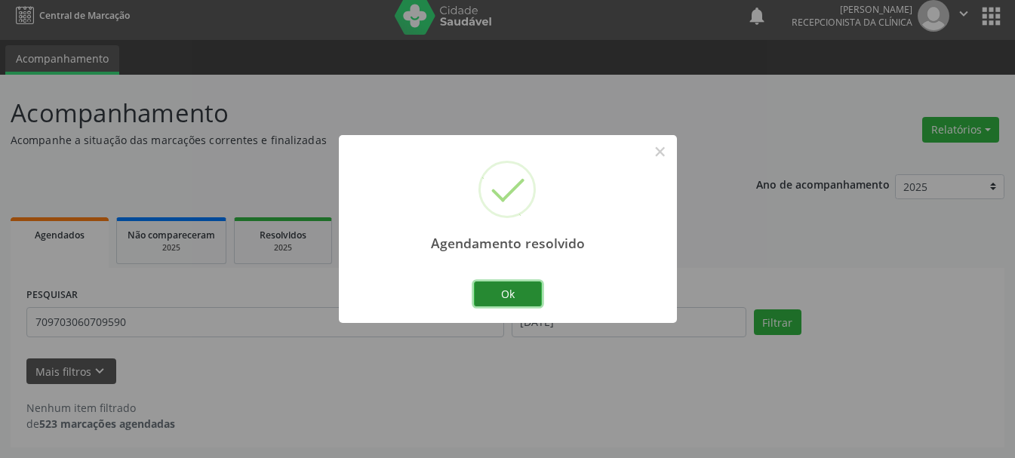
click at [500, 294] on button "Ok" at bounding box center [508, 294] width 68 height 26
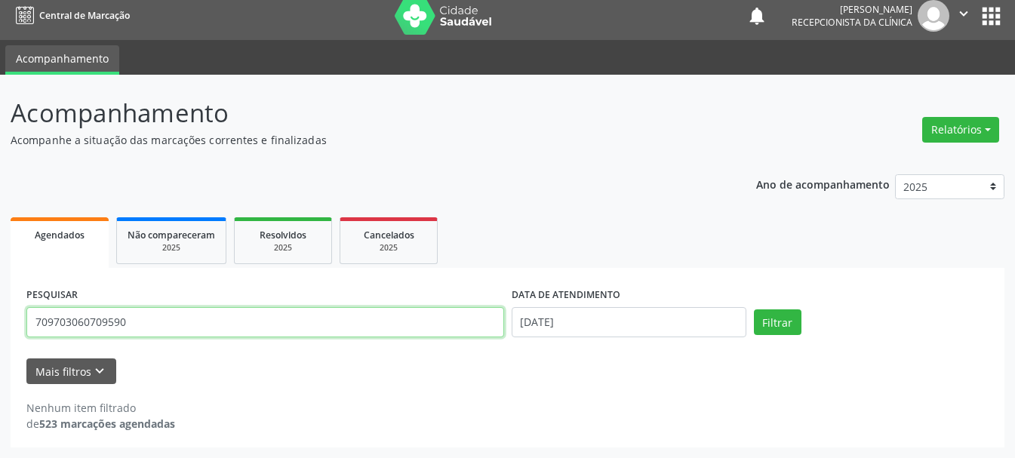
click at [268, 325] on input "709703060709590" at bounding box center [265, 322] width 478 height 30
type input "706203015513267"
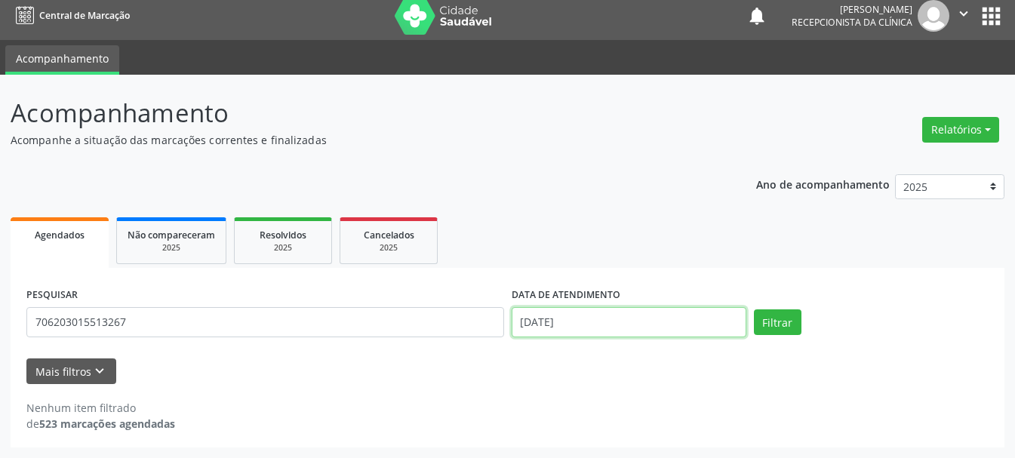
click at [652, 310] on input "[DATE]" at bounding box center [629, 322] width 235 height 30
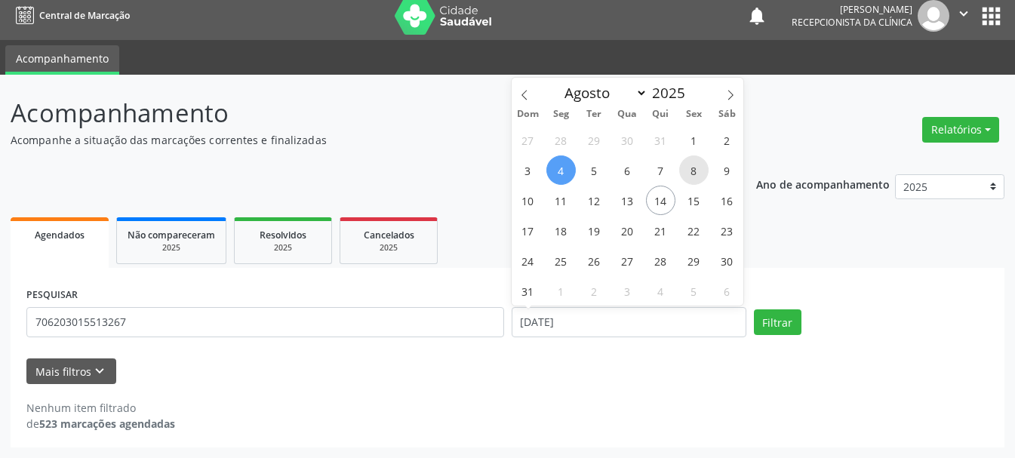
click at [690, 167] on span "8" at bounding box center [693, 169] width 29 height 29
type input "[DATE]"
click at [690, 167] on span "8" at bounding box center [693, 169] width 29 height 29
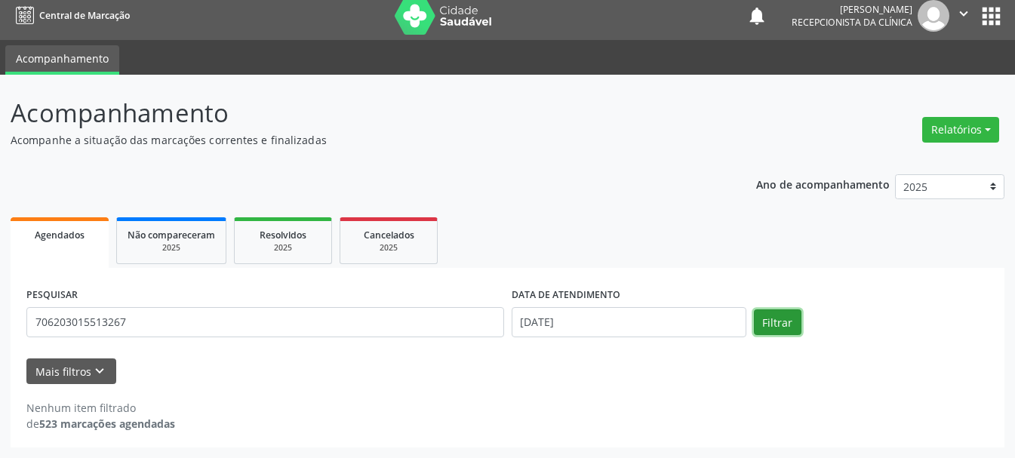
click at [791, 325] on button "Filtrar" at bounding box center [778, 322] width 48 height 26
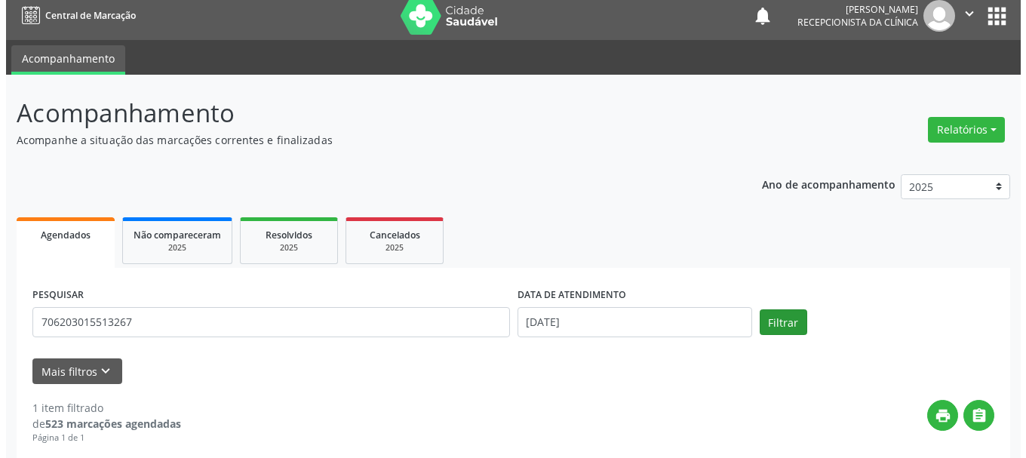
scroll to position [225, 0]
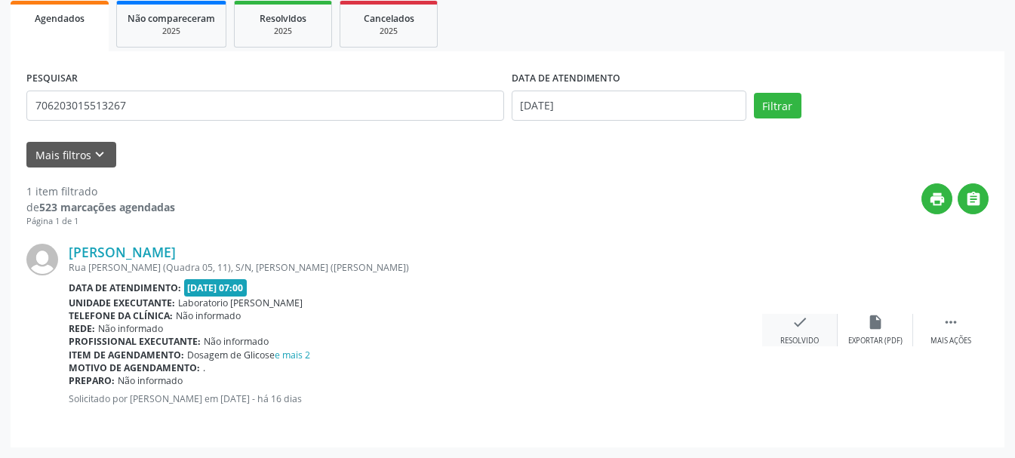
click at [799, 336] on div "Resolvido" at bounding box center [799, 341] width 38 height 11
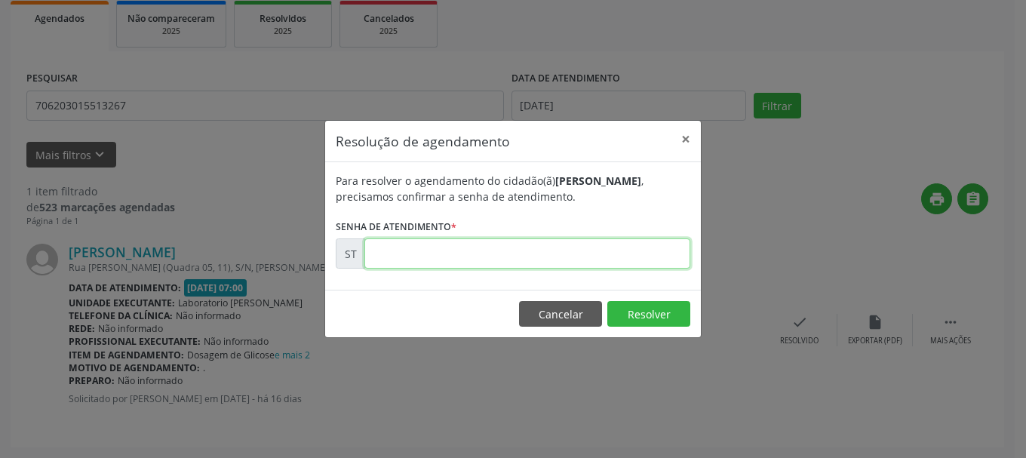
click at [533, 249] on input "text" at bounding box center [527, 253] width 326 height 30
type input "00013518"
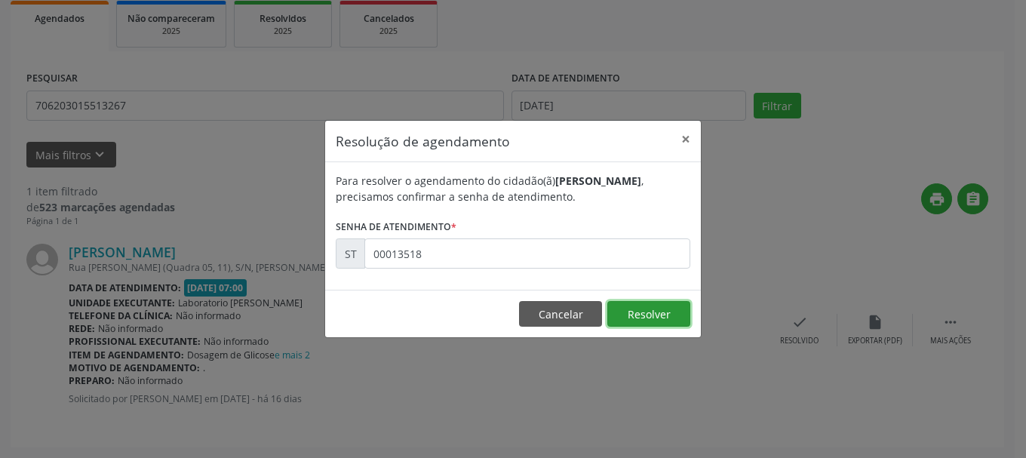
click at [640, 316] on button "Resolver" at bounding box center [648, 314] width 83 height 26
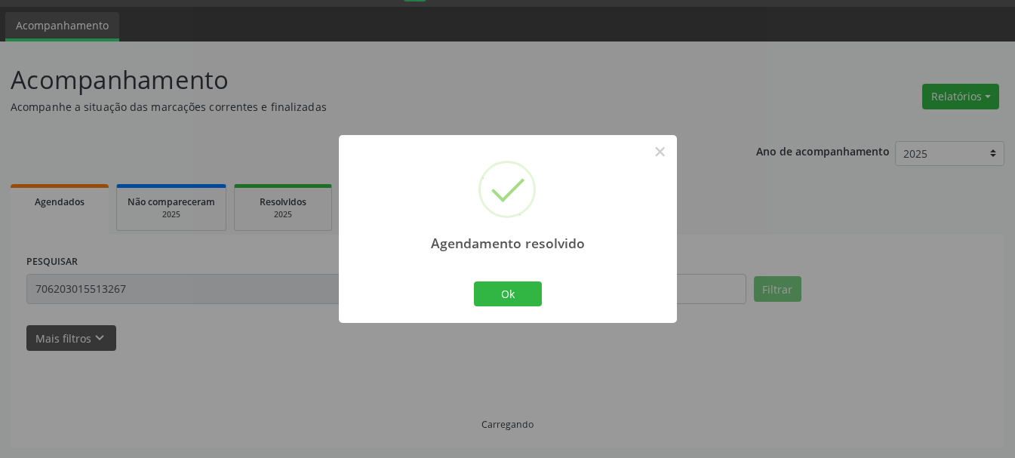
scroll to position [8, 0]
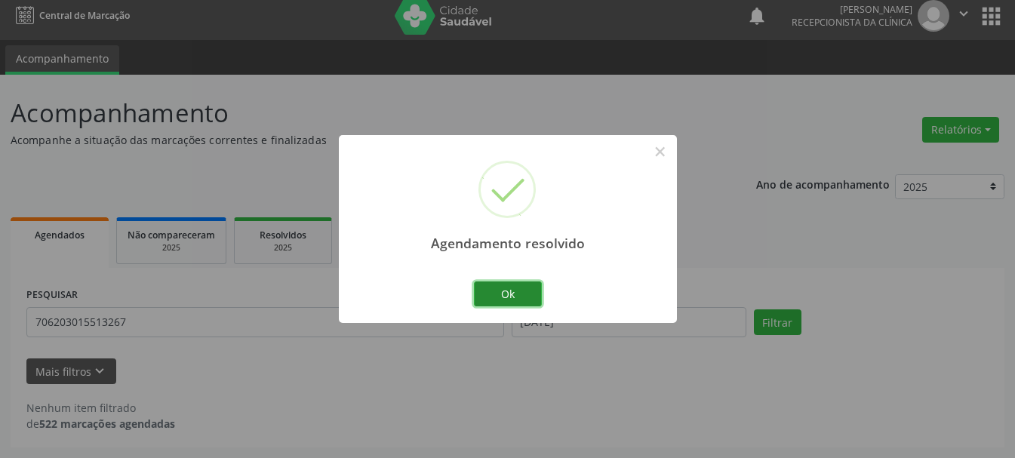
click at [499, 291] on button "Ok" at bounding box center [508, 294] width 68 height 26
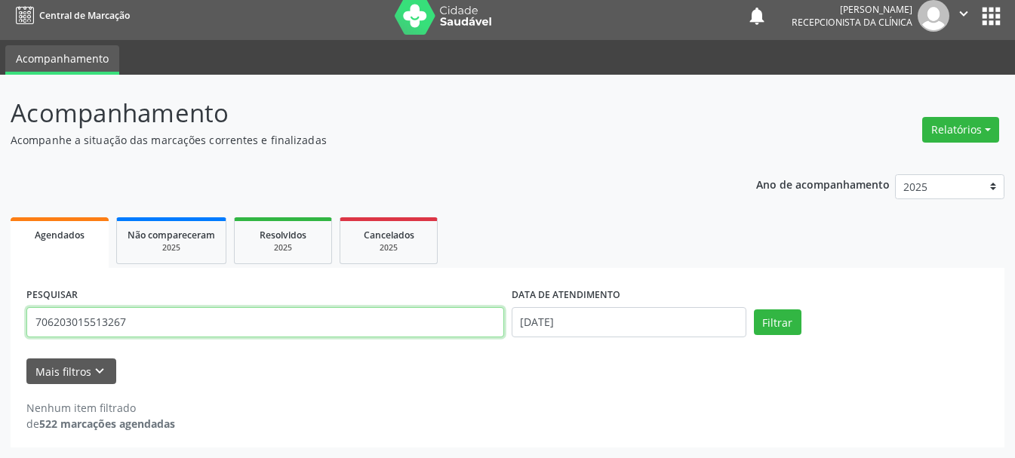
click at [351, 335] on input "706203015513267" at bounding box center [265, 322] width 478 height 30
type input "7"
type input "898005140969108"
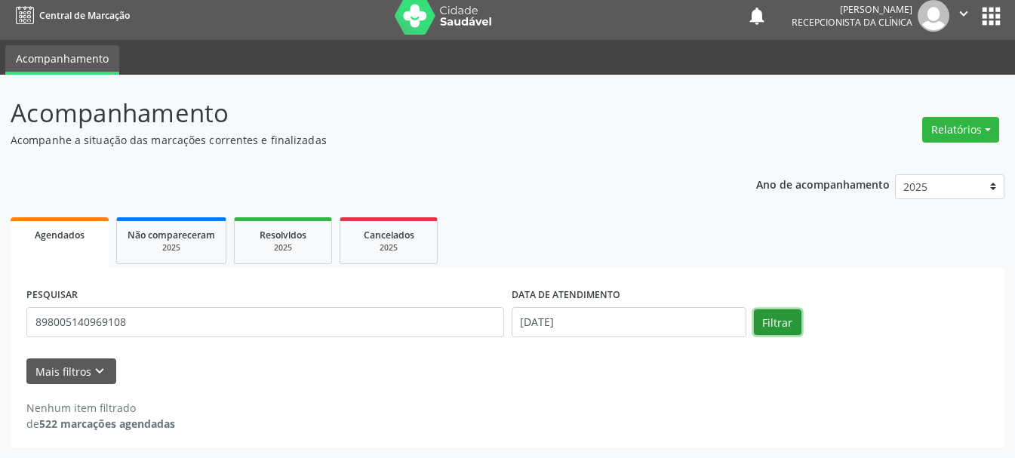
click at [782, 332] on button "Filtrar" at bounding box center [778, 322] width 48 height 26
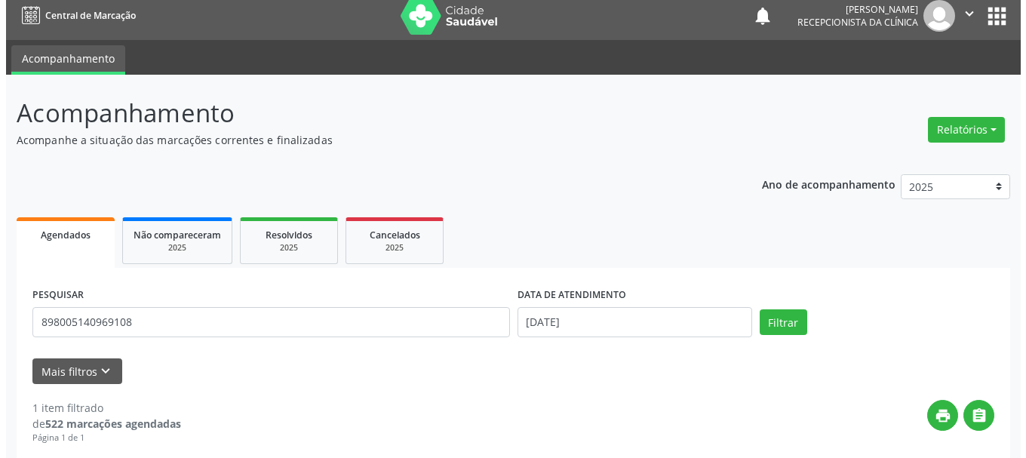
scroll to position [225, 0]
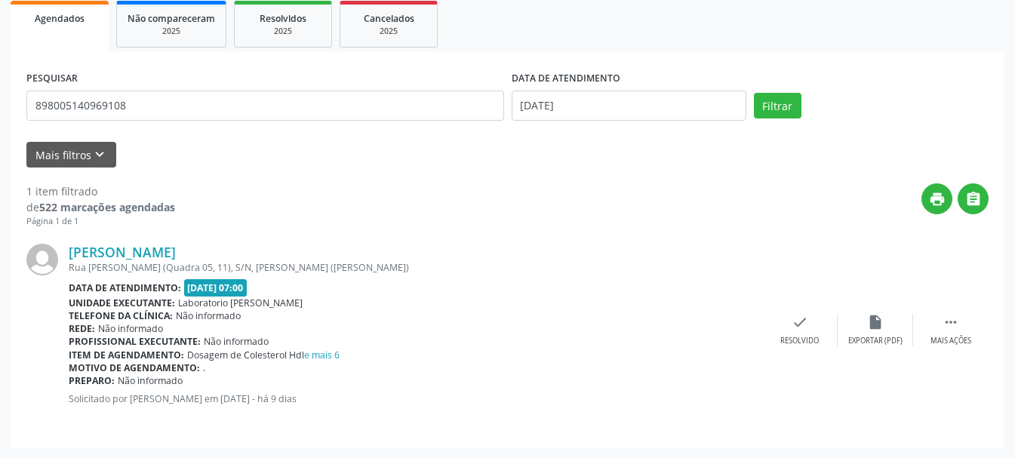
click at [789, 312] on div "[PERSON_NAME] Rua [PERSON_NAME] (Quadra 05, 11), S/N, [PERSON_NAME] (Mutirão) D…" at bounding box center [507, 330] width 962 height 204
click at [798, 343] on div "Resolvido" at bounding box center [799, 341] width 38 height 11
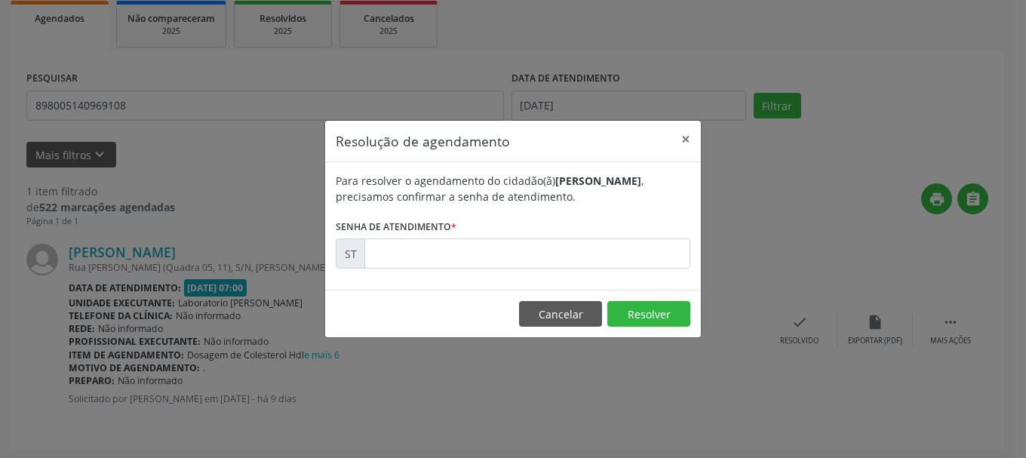
click at [589, 276] on div "Para resolver o agendamento do cidadão(ã) [PERSON_NAME] , precisamos confirmar …" at bounding box center [513, 226] width 376 height 128
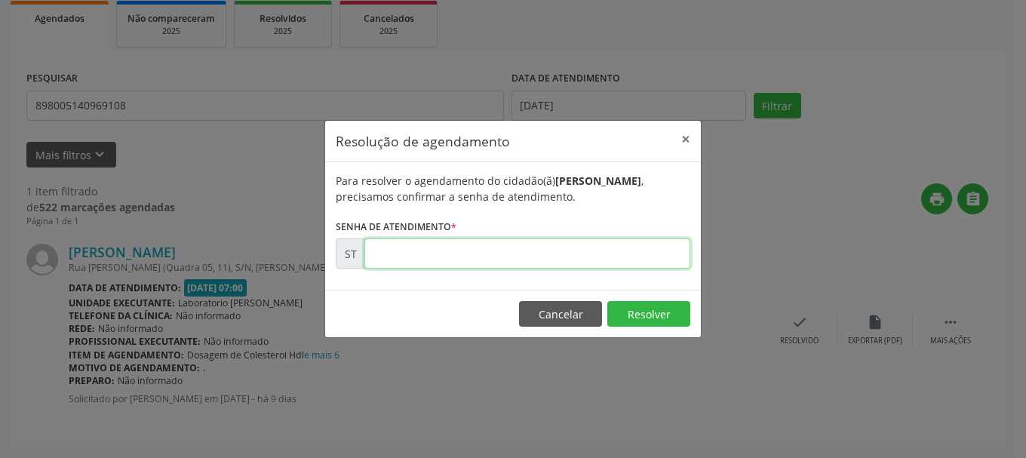
click at [589, 268] on input "text" at bounding box center [527, 253] width 326 height 30
type input "00015029"
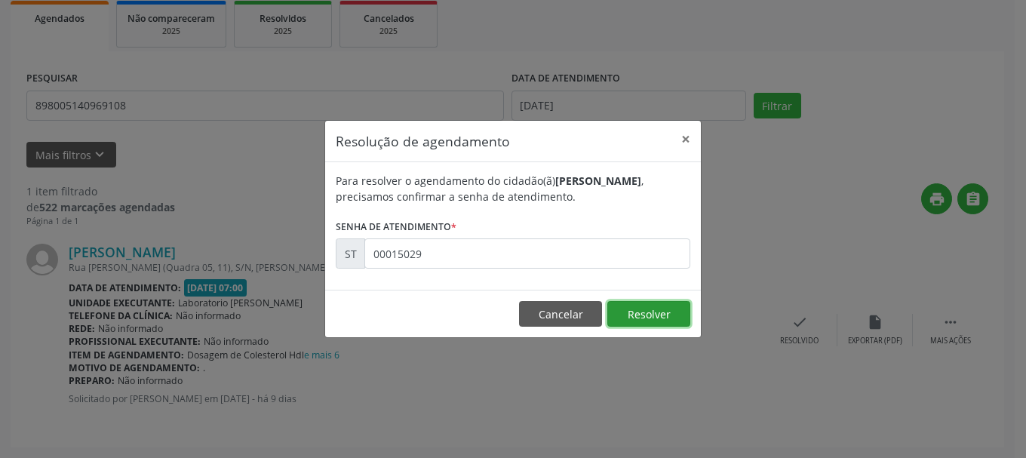
click at [655, 312] on button "Resolver" at bounding box center [648, 314] width 83 height 26
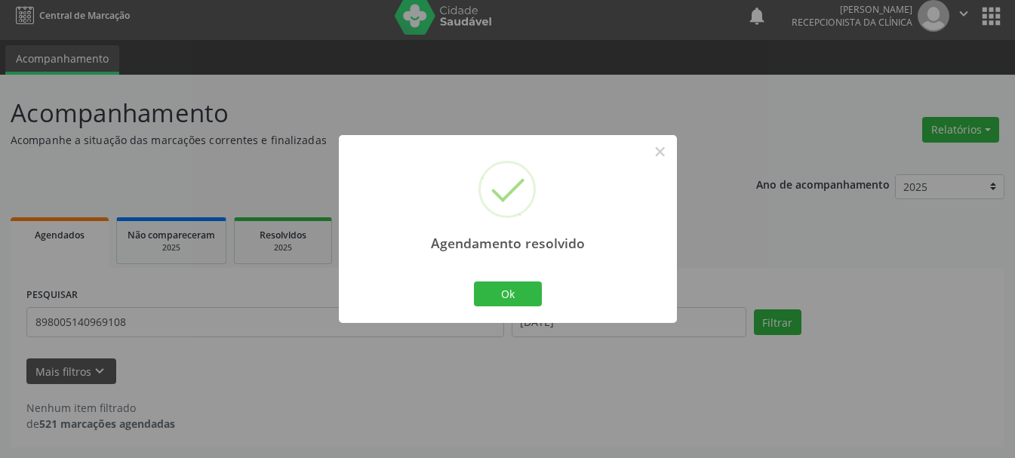
scroll to position [8, 0]
click at [507, 297] on button "Ok" at bounding box center [508, 294] width 68 height 26
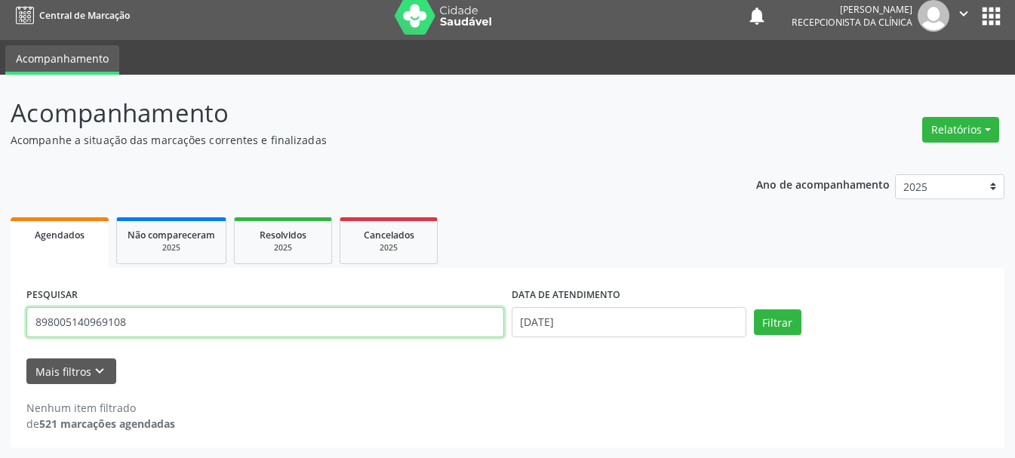
click at [392, 325] on input "898005140969108" at bounding box center [265, 322] width 478 height 30
type input "898006370202411"
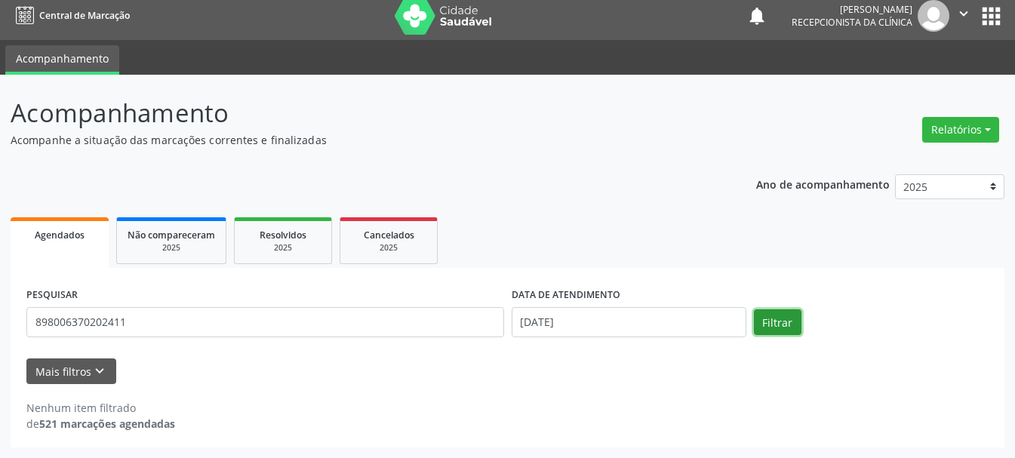
click at [776, 318] on button "Filtrar" at bounding box center [778, 322] width 48 height 26
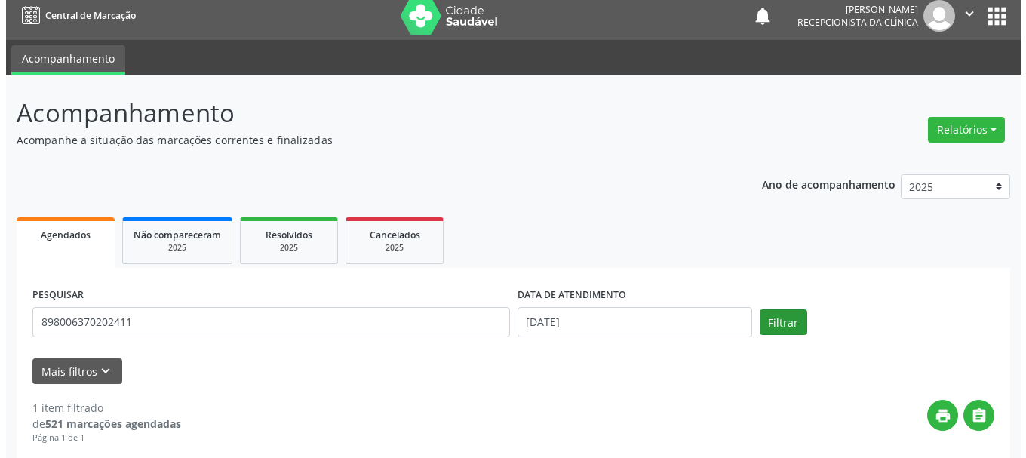
scroll to position [225, 0]
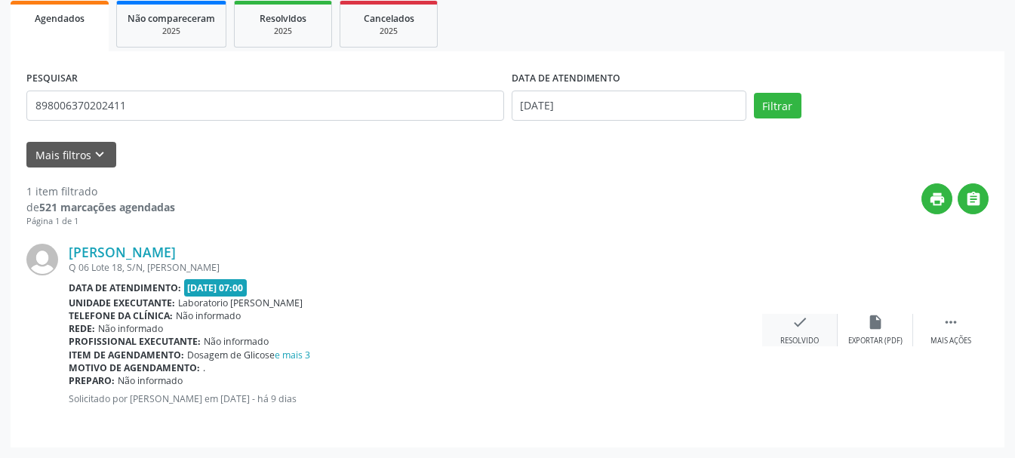
click at [794, 333] on div "check Resolvido" at bounding box center [799, 330] width 75 height 32
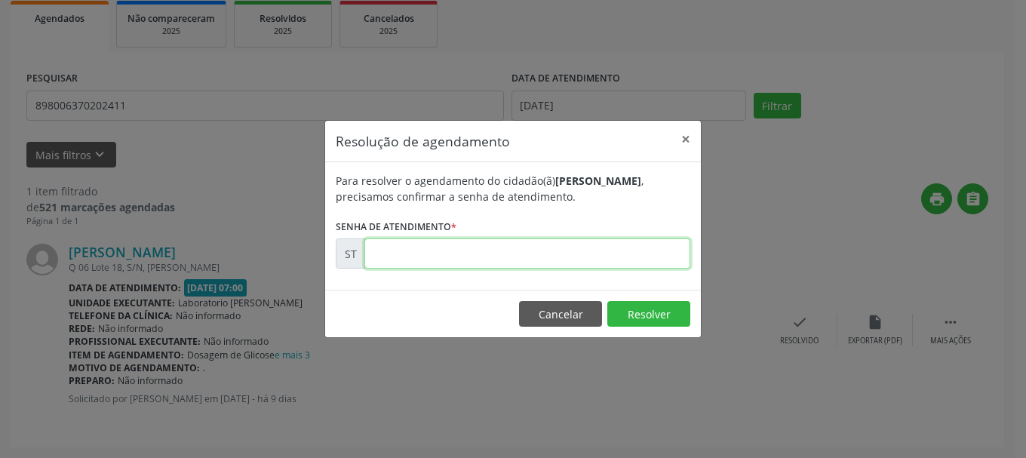
click at [617, 254] on input "text" at bounding box center [527, 253] width 326 height 30
type input "00015034"
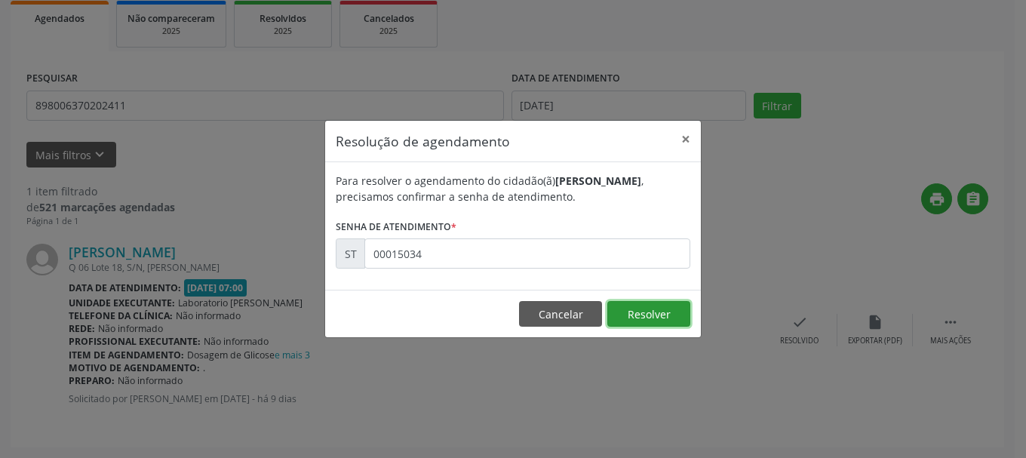
click at [637, 312] on button "Resolver" at bounding box center [648, 314] width 83 height 26
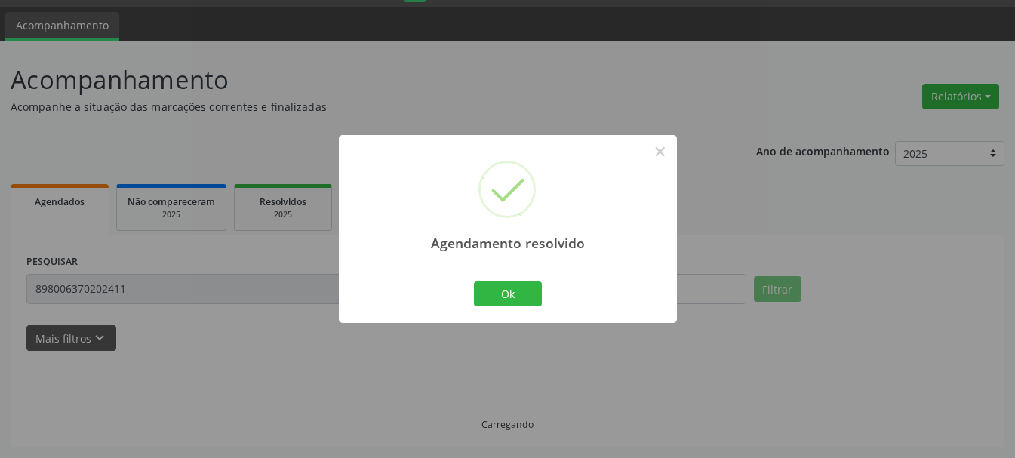
scroll to position [8, 0]
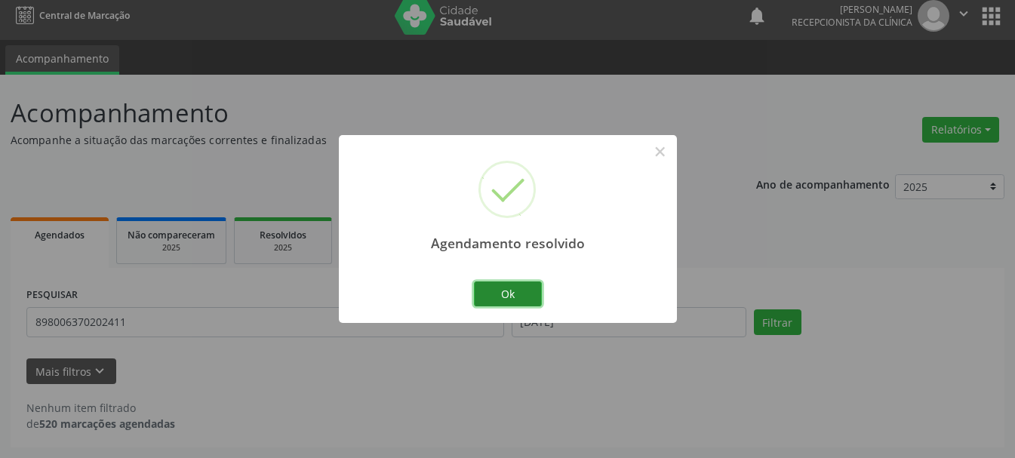
click at [490, 294] on button "Ok" at bounding box center [508, 294] width 68 height 26
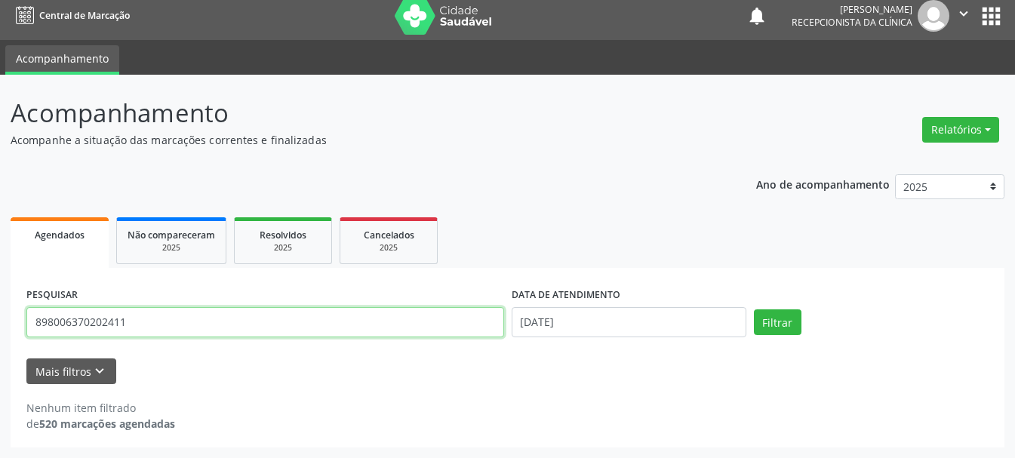
click at [216, 322] on input "898006370202411" at bounding box center [265, 322] width 478 height 30
drag, startPoint x: 177, startPoint y: 320, endPoint x: 68, endPoint y: 324, distance: 109.5
click at [68, 324] on input "898006370202411" at bounding box center [265, 322] width 478 height 30
type input "898003431062336"
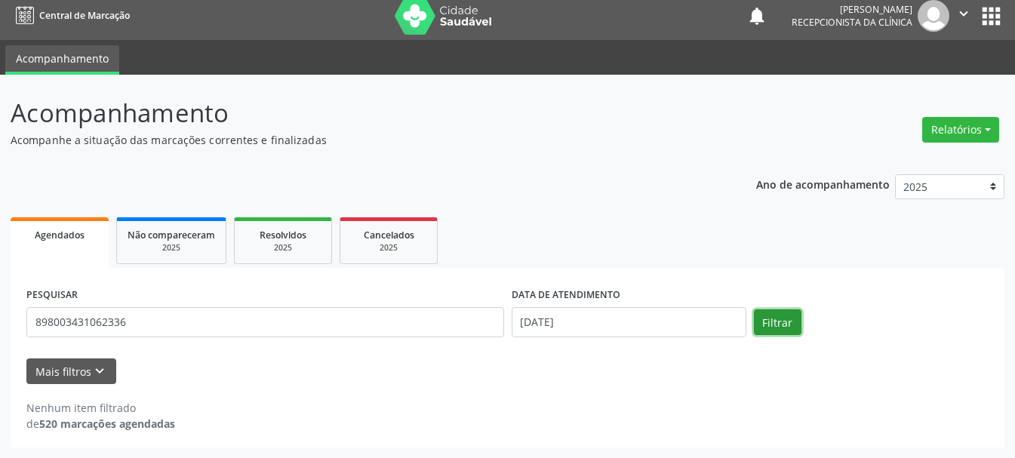
click at [771, 324] on button "Filtrar" at bounding box center [778, 322] width 48 height 26
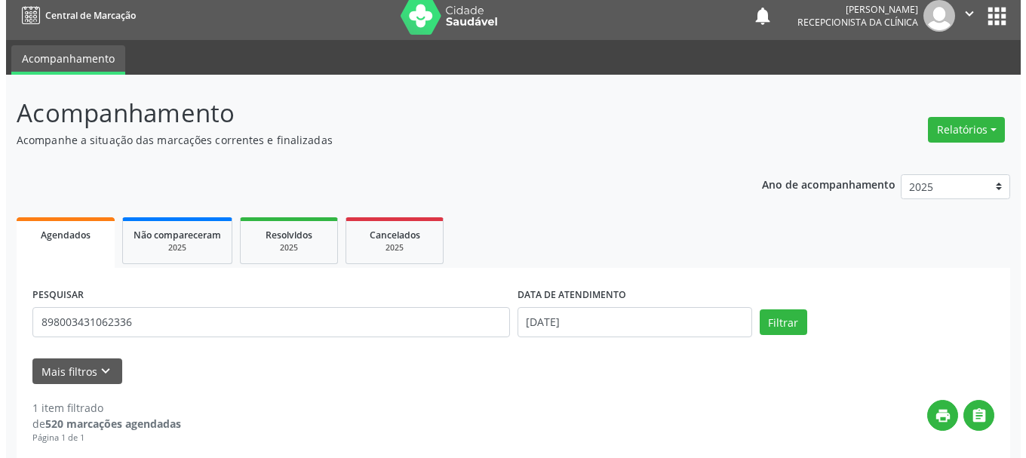
scroll to position [225, 0]
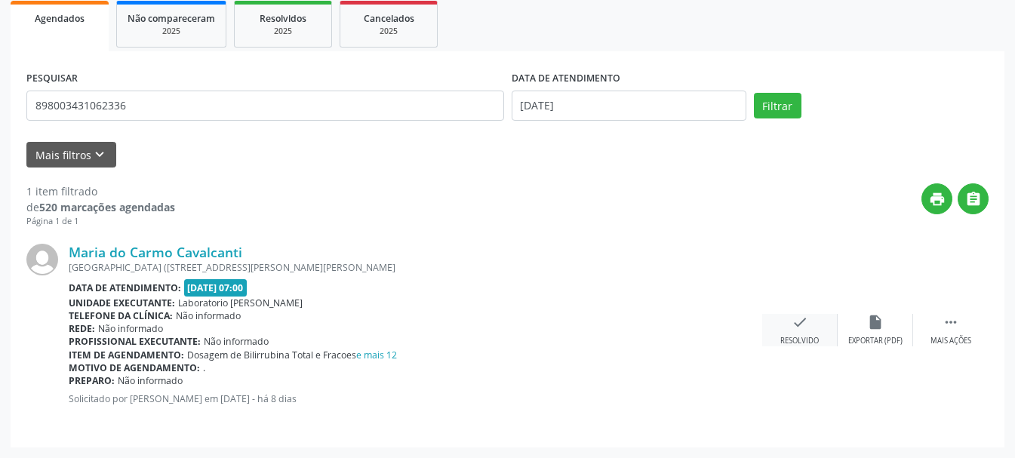
click at [801, 334] on div "check Resolvido" at bounding box center [799, 330] width 75 height 32
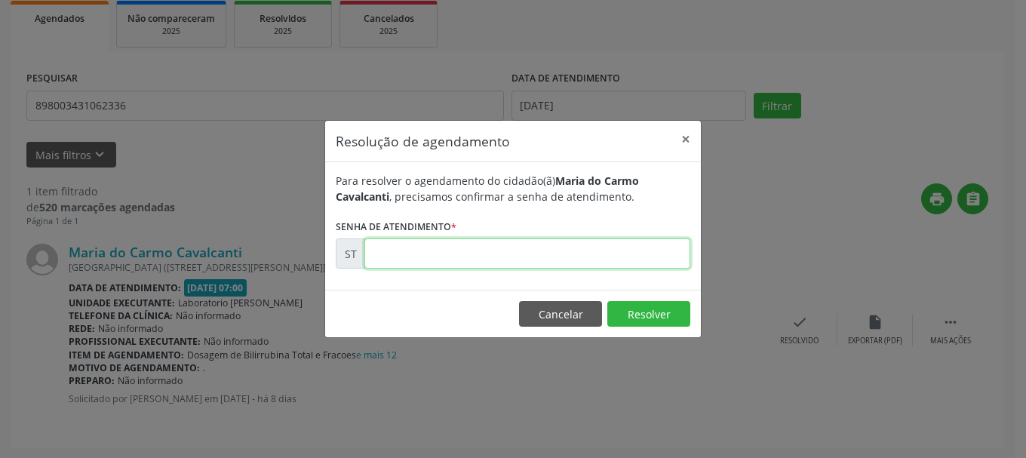
click at [400, 254] on input "text" at bounding box center [527, 253] width 326 height 30
type input "00015219"
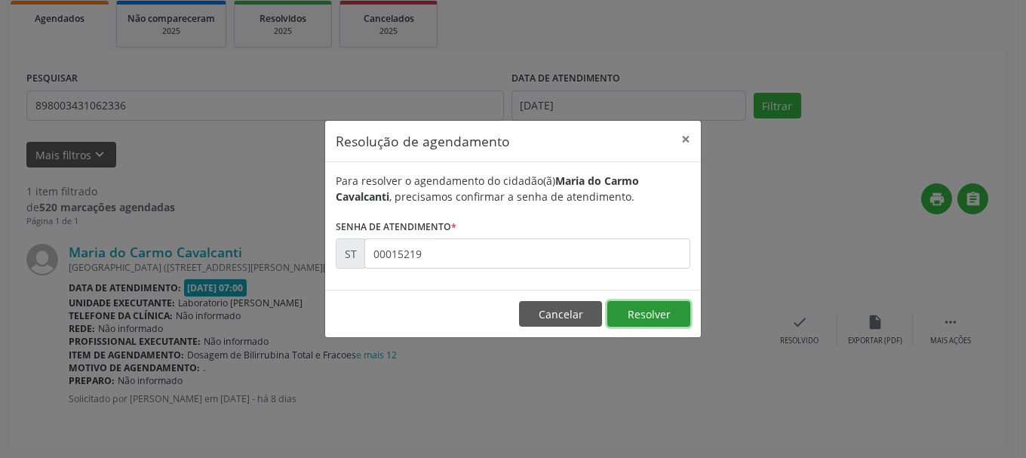
click at [626, 312] on button "Resolver" at bounding box center [648, 314] width 83 height 26
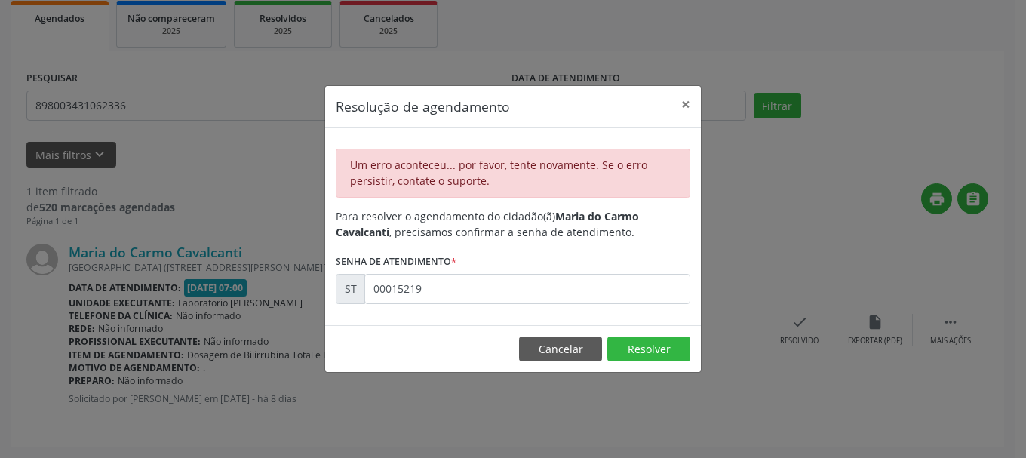
click at [692, 367] on footer "Cancelar Resolver" at bounding box center [513, 349] width 376 height 48
click at [672, 349] on button "Resolver" at bounding box center [648, 350] width 83 height 26
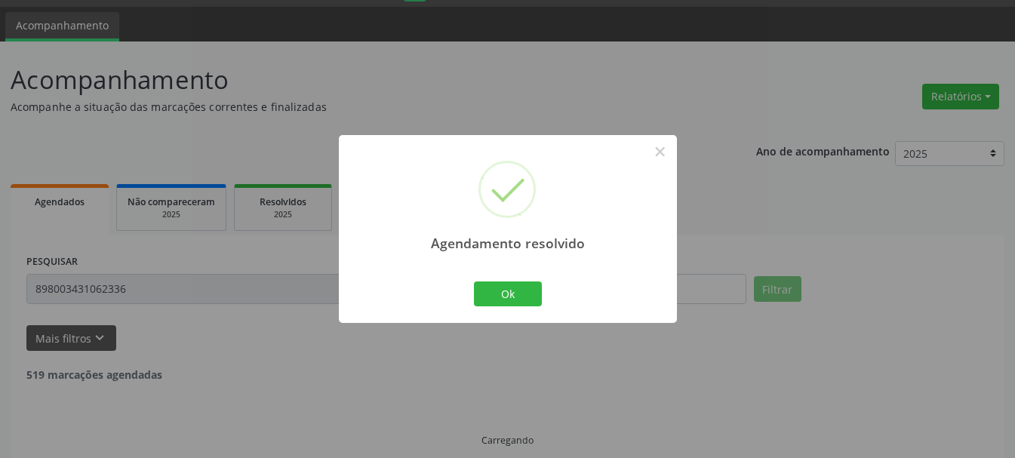
scroll to position [8, 0]
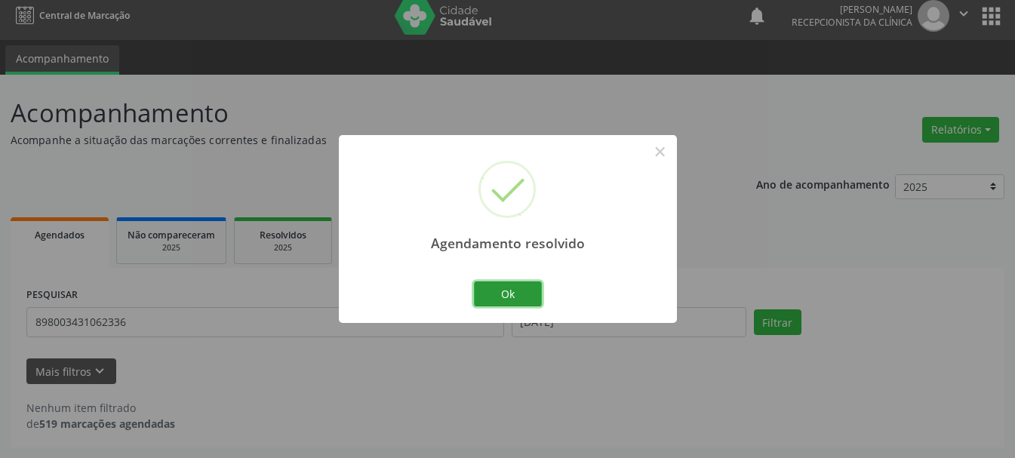
drag, startPoint x: 524, startPoint y: 289, endPoint x: 303, endPoint y: 281, distance: 220.5
click at [523, 289] on button "Ok" at bounding box center [508, 294] width 68 height 26
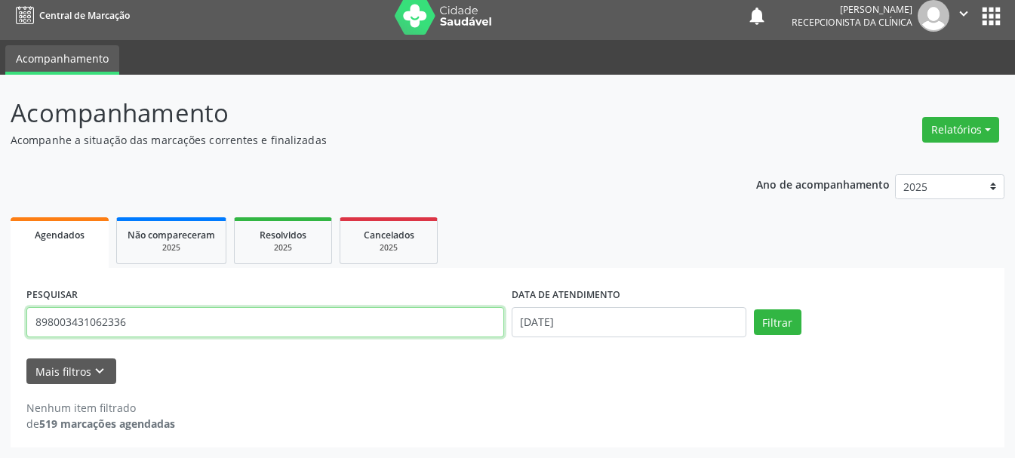
click at [193, 329] on input "898003431062336" at bounding box center [265, 322] width 478 height 30
type input "8"
type input "702408526572226"
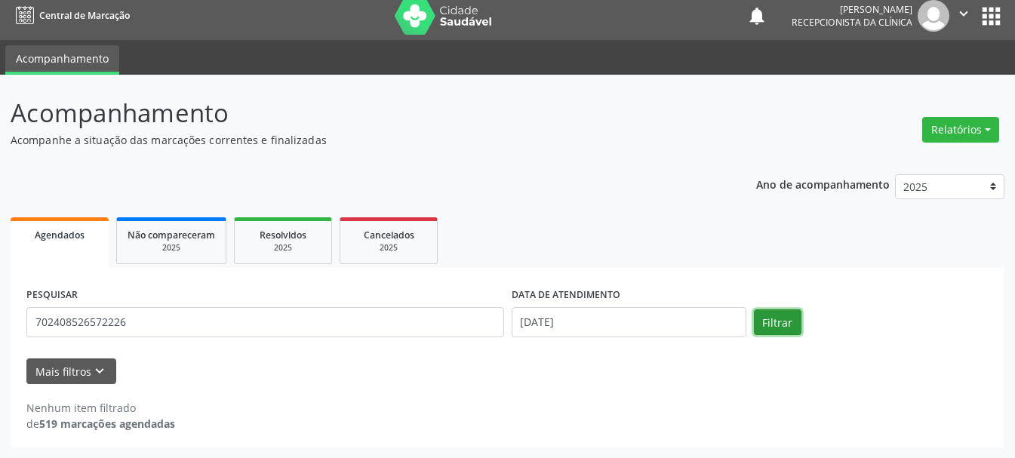
click at [783, 314] on button "Filtrar" at bounding box center [778, 322] width 48 height 26
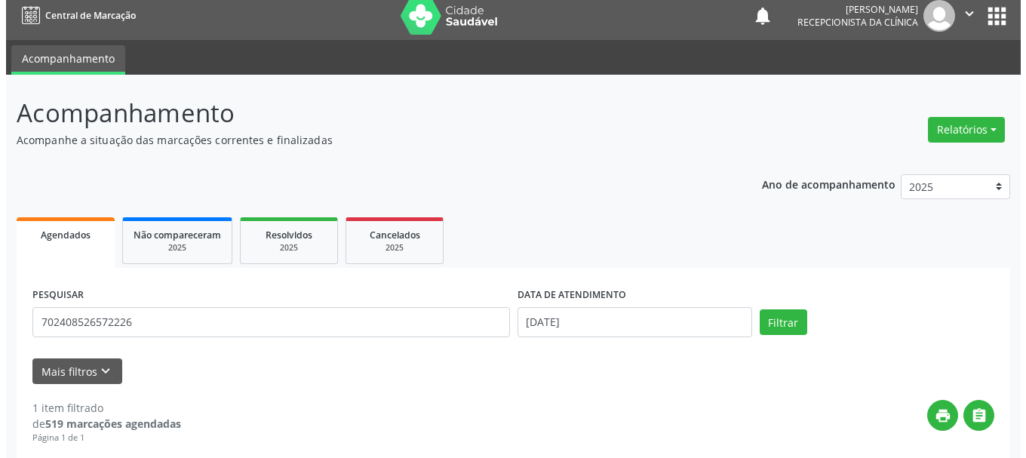
scroll to position [225, 0]
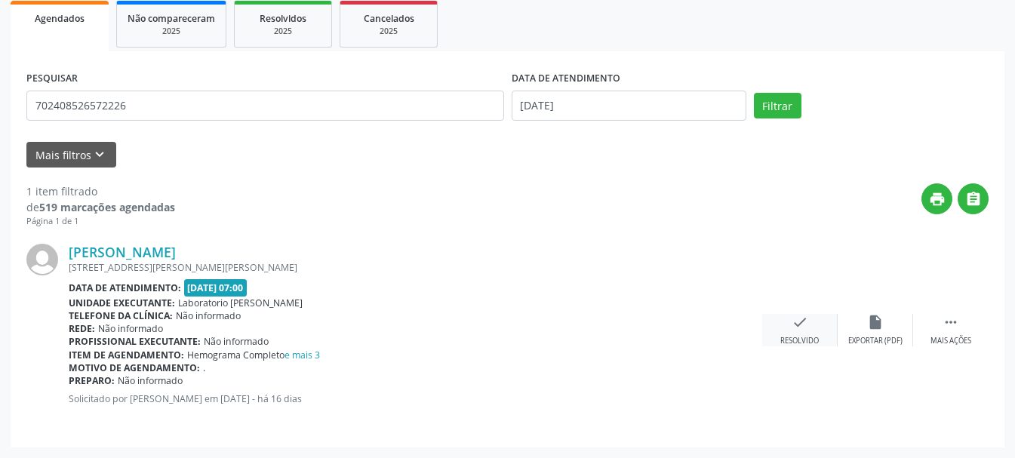
click at [796, 322] on icon "check" at bounding box center [800, 322] width 17 height 17
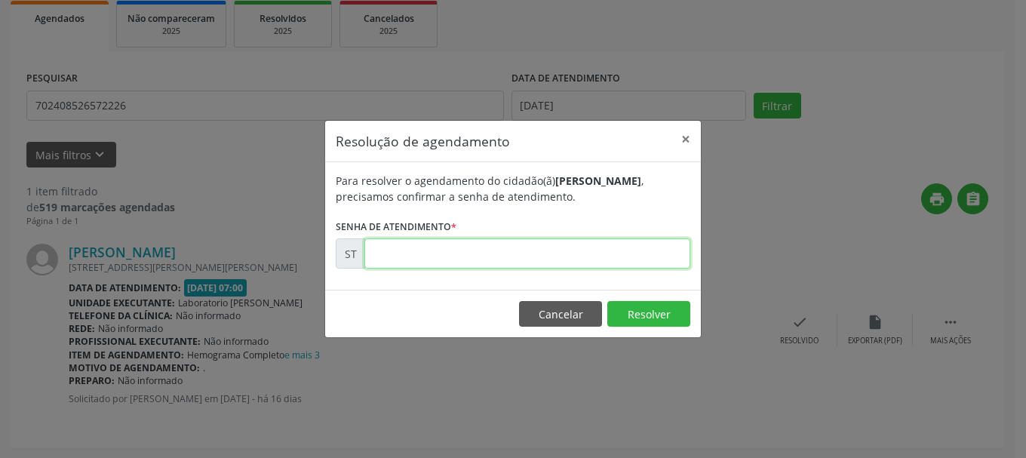
click at [629, 254] on input "text" at bounding box center [527, 253] width 326 height 30
type input "00013535"
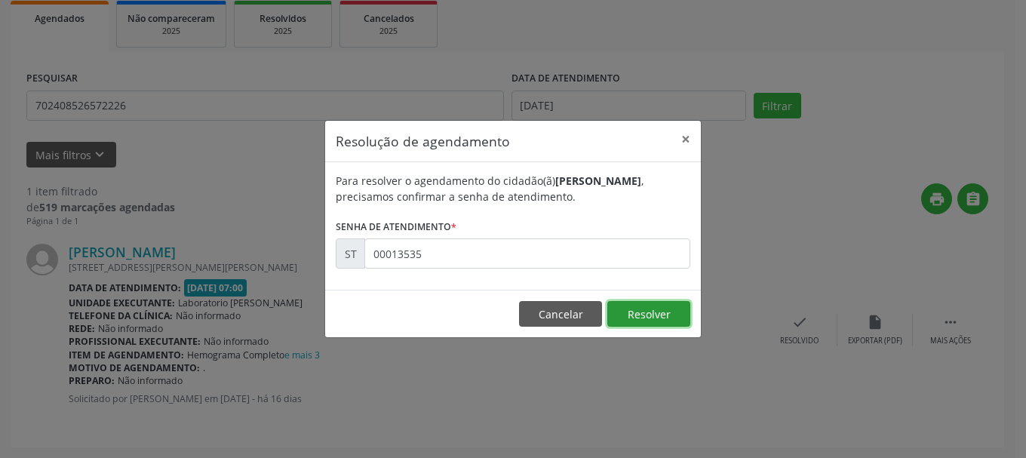
click at [666, 316] on button "Resolver" at bounding box center [648, 314] width 83 height 26
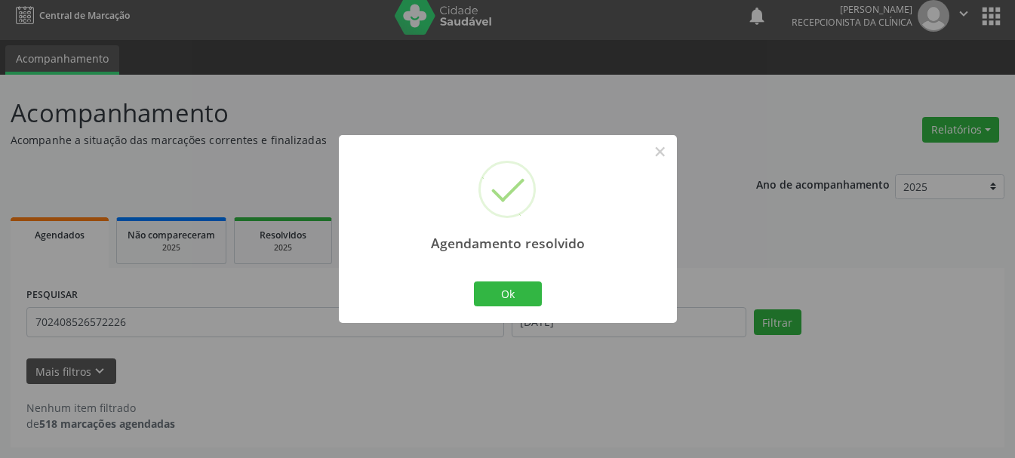
scroll to position [8, 0]
click at [497, 291] on button "Ok" at bounding box center [508, 294] width 68 height 26
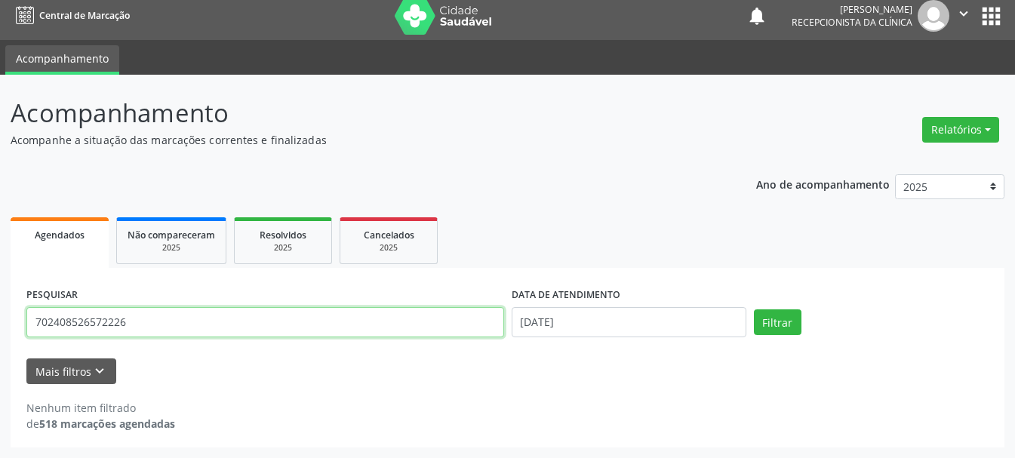
click at [378, 312] on input "702408526572226" at bounding box center [265, 322] width 478 height 30
type input "700908965584198"
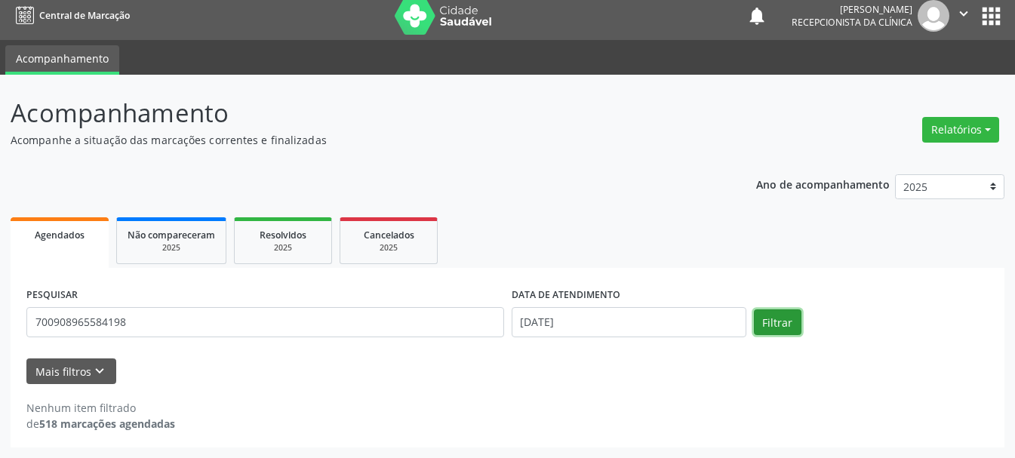
click at [767, 327] on button "Filtrar" at bounding box center [778, 322] width 48 height 26
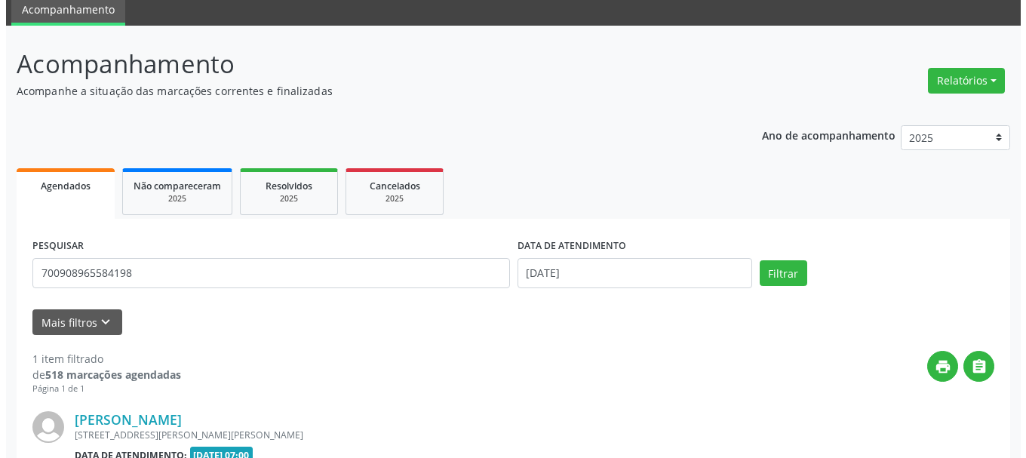
scroll to position [208, 0]
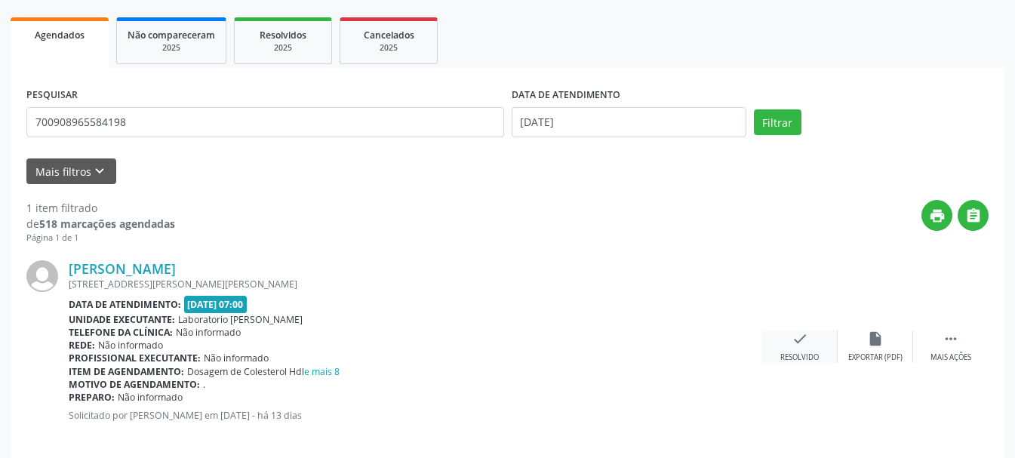
click at [796, 343] on icon "check" at bounding box center [800, 338] width 17 height 17
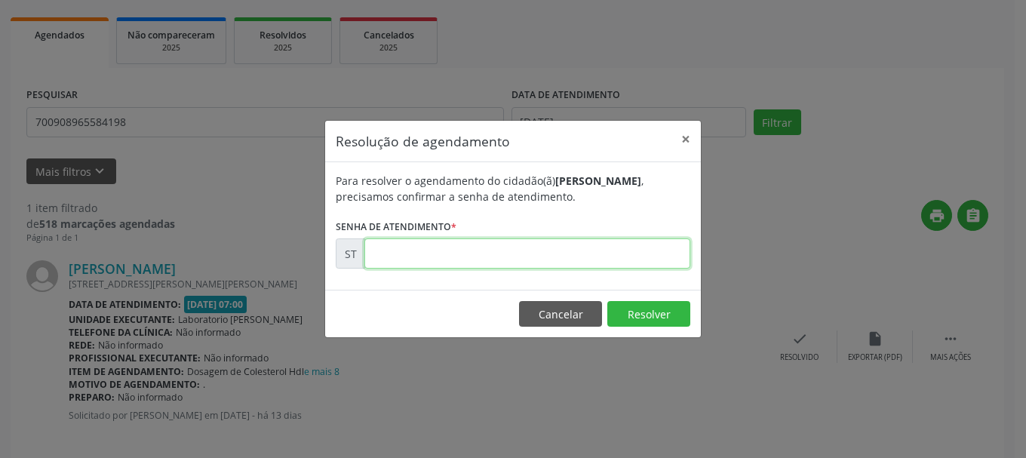
click at [412, 248] on input "text" at bounding box center [527, 253] width 326 height 30
type input "00014499"
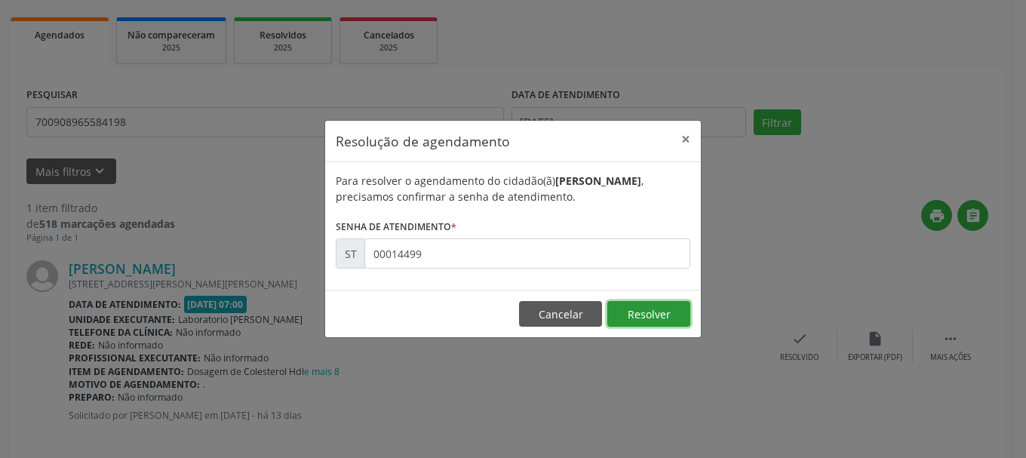
click at [643, 325] on button "Resolver" at bounding box center [648, 314] width 83 height 26
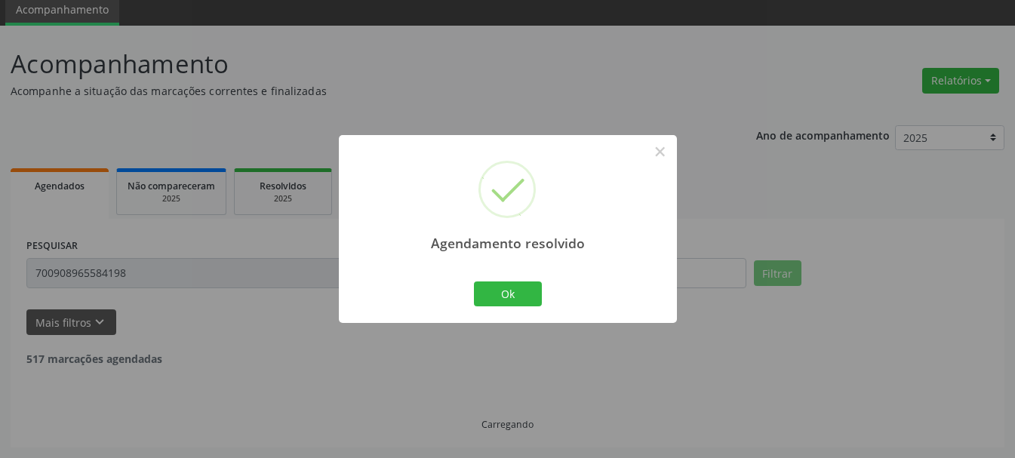
scroll to position [8, 0]
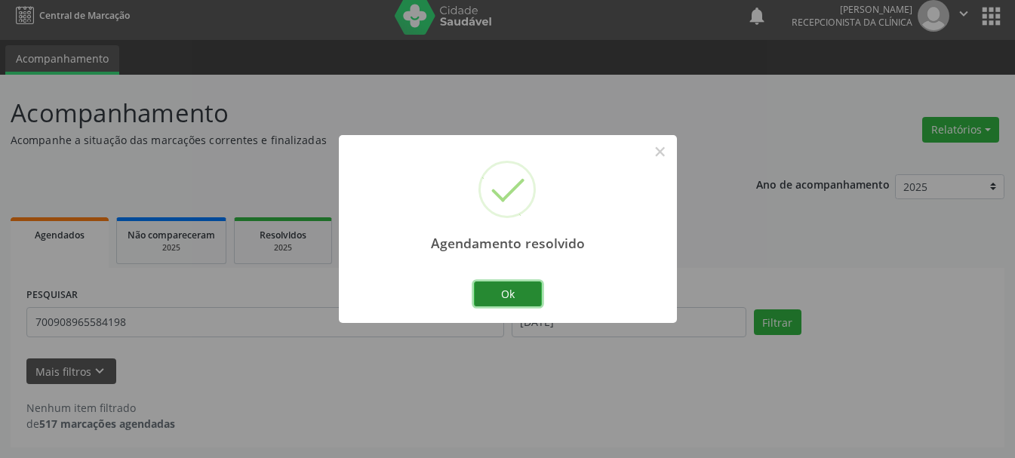
click at [509, 298] on button "Ok" at bounding box center [508, 294] width 68 height 26
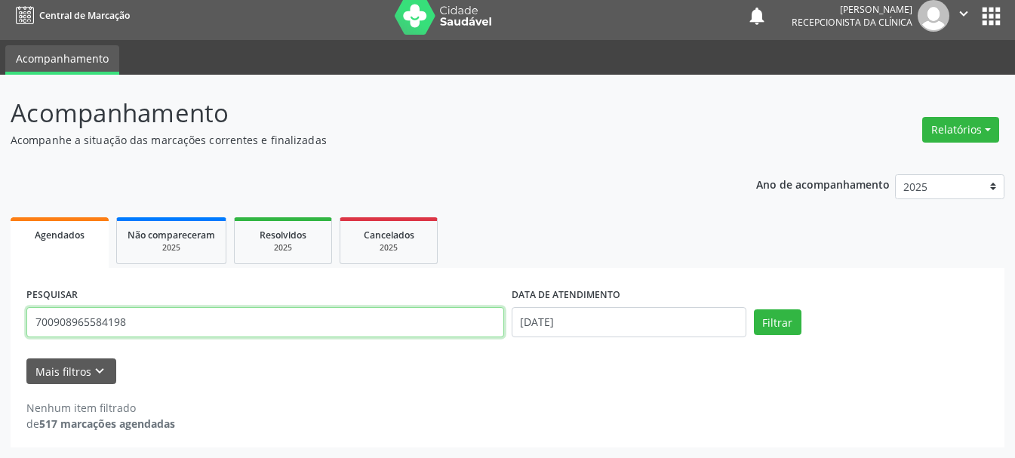
click at [382, 324] on input "700908965584198" at bounding box center [265, 322] width 478 height 30
type input "7"
type input "898006228846355"
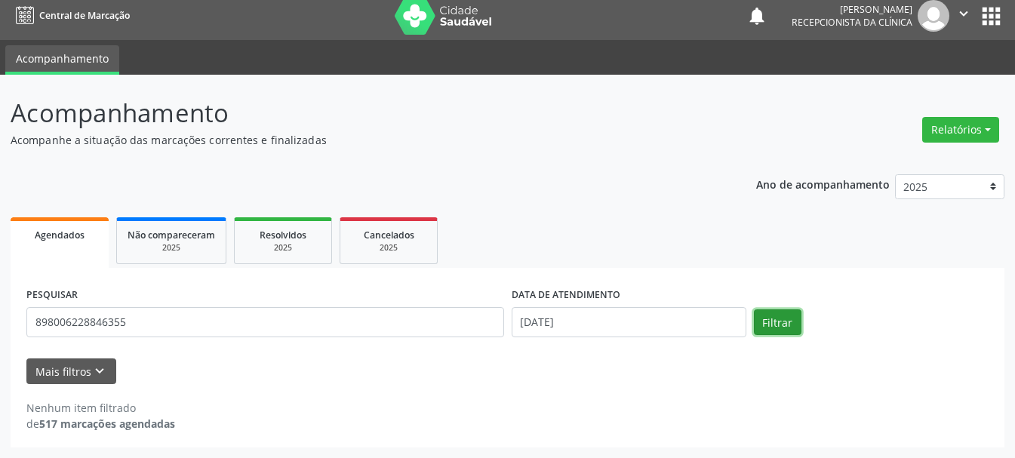
click at [767, 328] on button "Filtrar" at bounding box center [778, 322] width 48 height 26
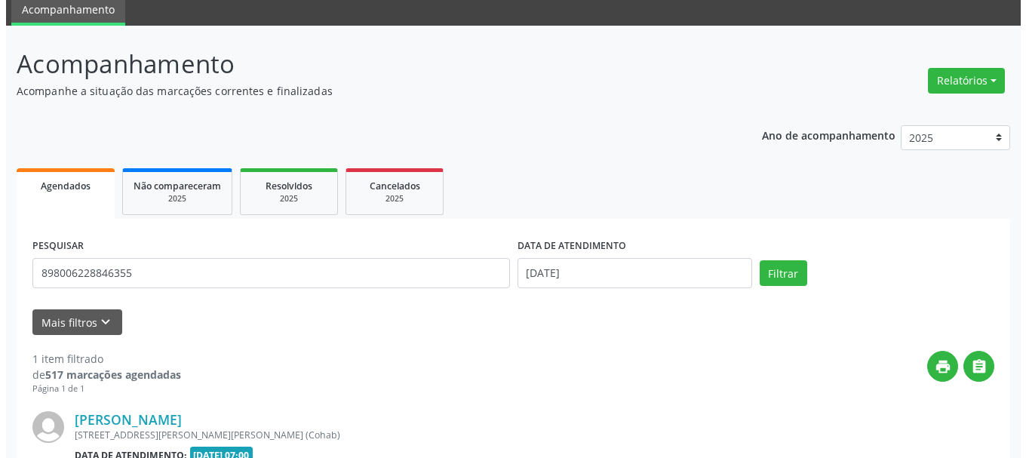
scroll to position [225, 0]
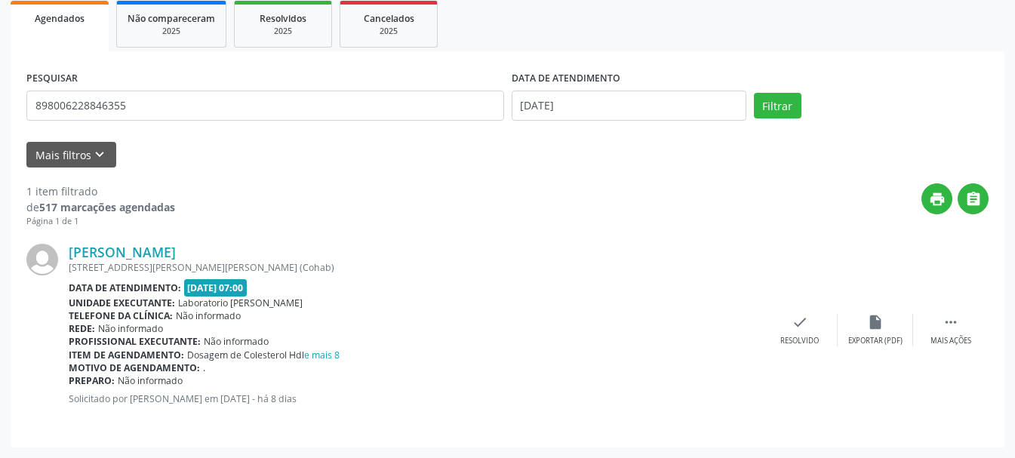
click at [795, 349] on div "[PERSON_NAME] [STREET_ADDRESS][PERSON_NAME][PERSON_NAME] Data de atendimento: […" at bounding box center [507, 330] width 962 height 204
click at [801, 329] on icon "check" at bounding box center [800, 322] width 17 height 17
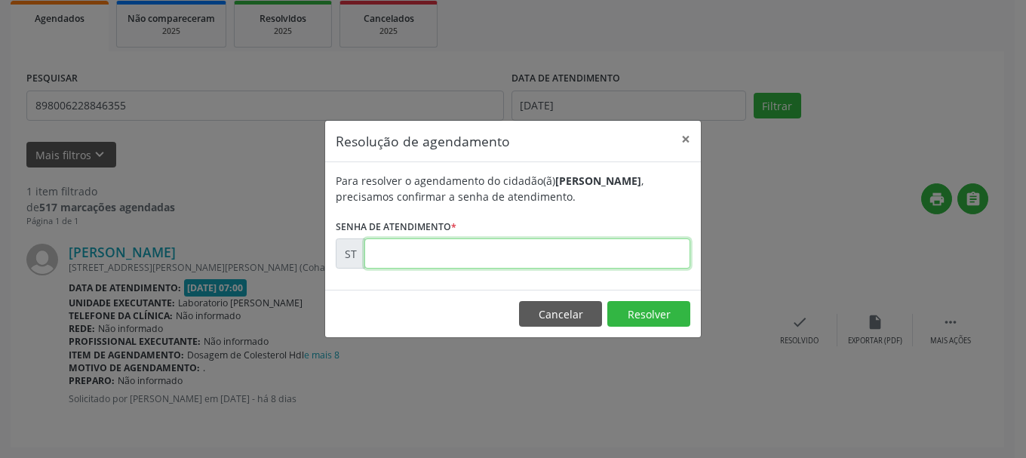
click at [569, 243] on input "text" at bounding box center [527, 253] width 326 height 30
type input "00015213"
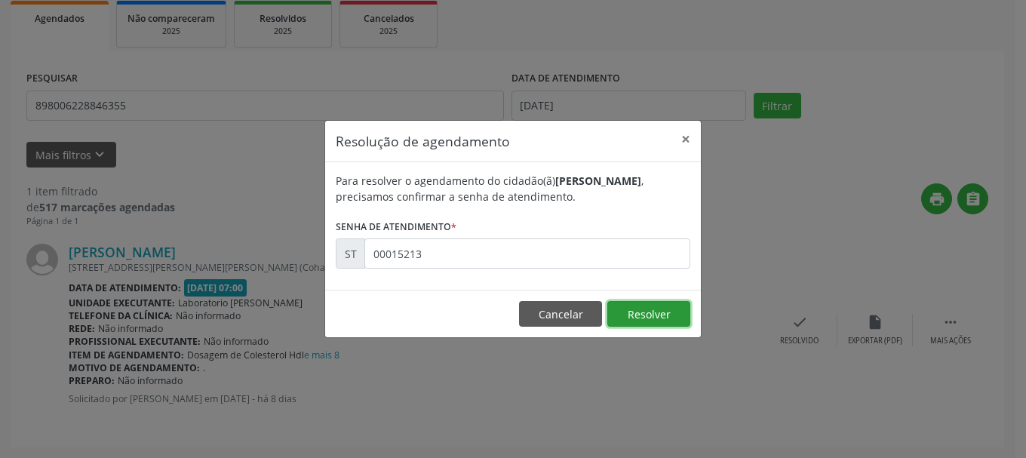
click at [643, 310] on button "Resolver" at bounding box center [648, 314] width 83 height 26
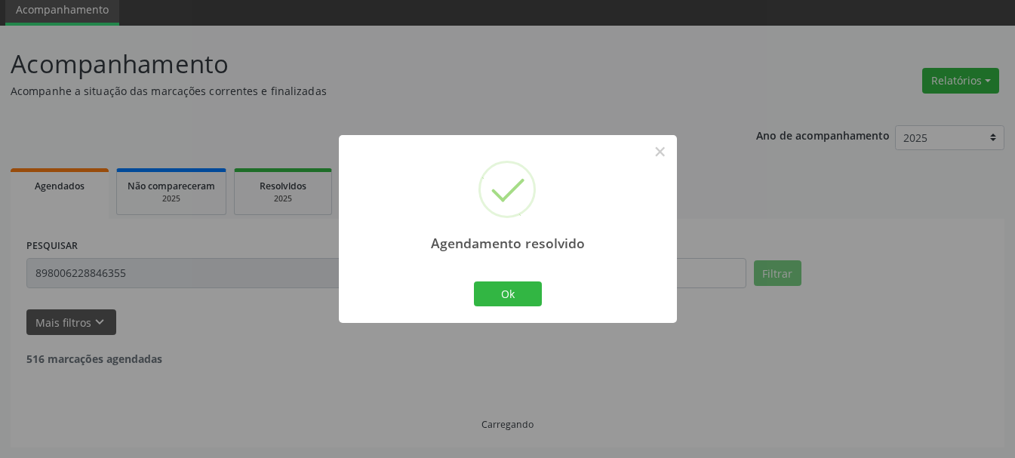
scroll to position [8, 0]
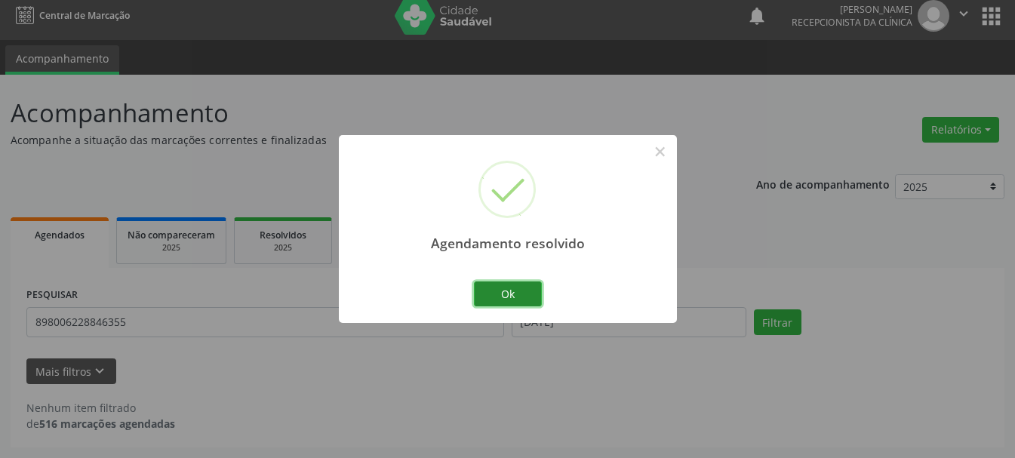
click at [521, 298] on button "Ok" at bounding box center [508, 294] width 68 height 26
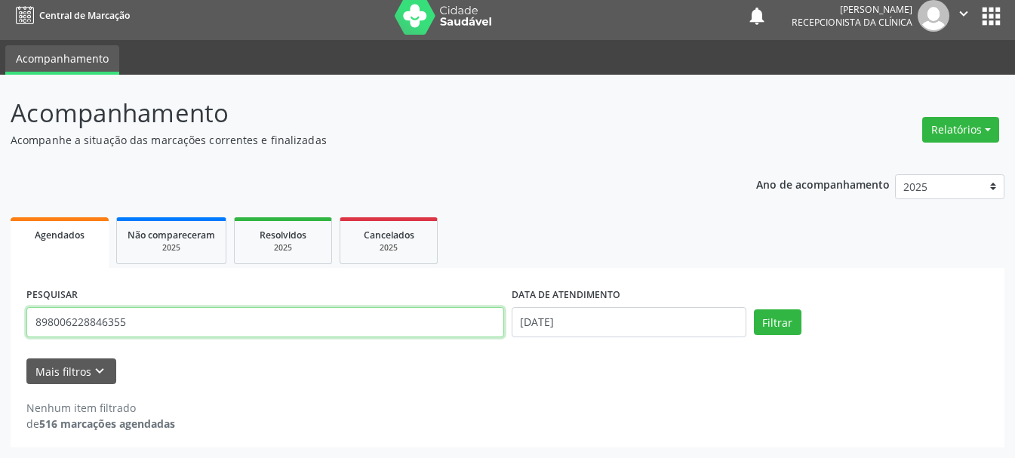
click at [265, 316] on input "898006228846355" at bounding box center [265, 322] width 478 height 30
type input "8"
type input "708104563218331"
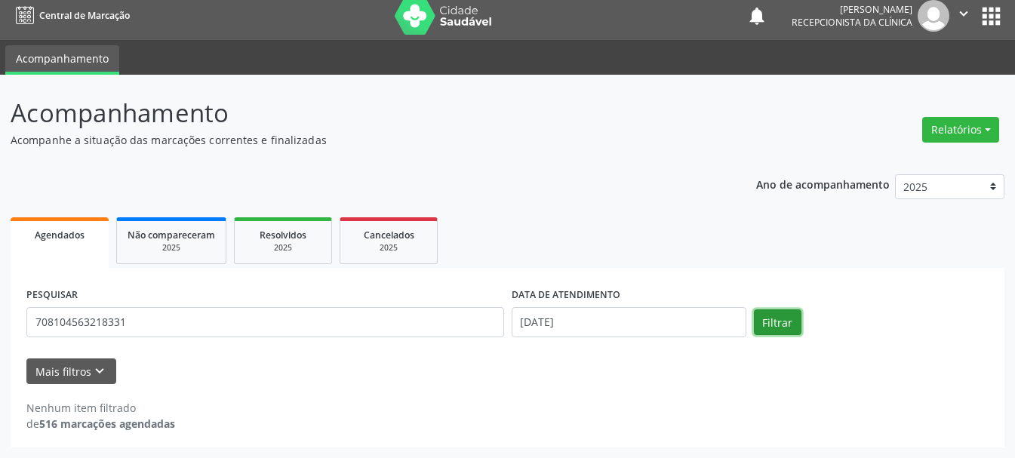
click at [776, 315] on button "Filtrar" at bounding box center [778, 322] width 48 height 26
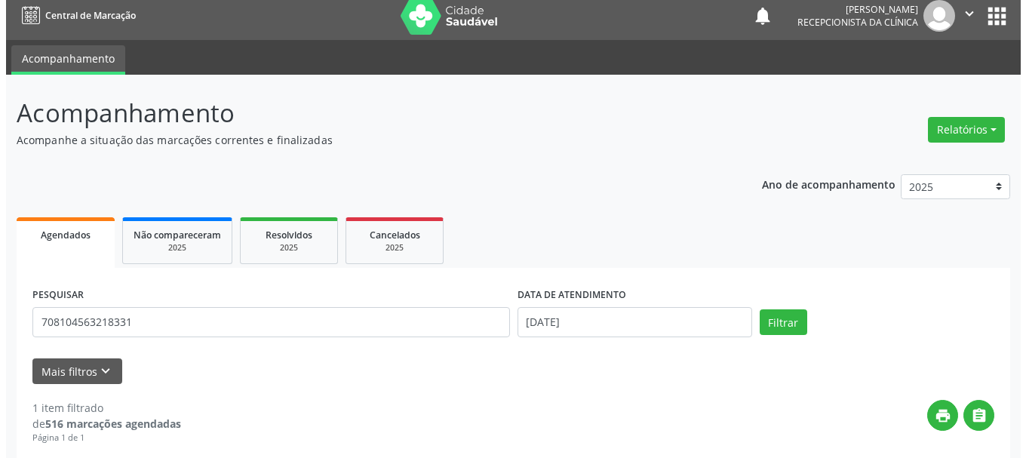
scroll to position [225, 0]
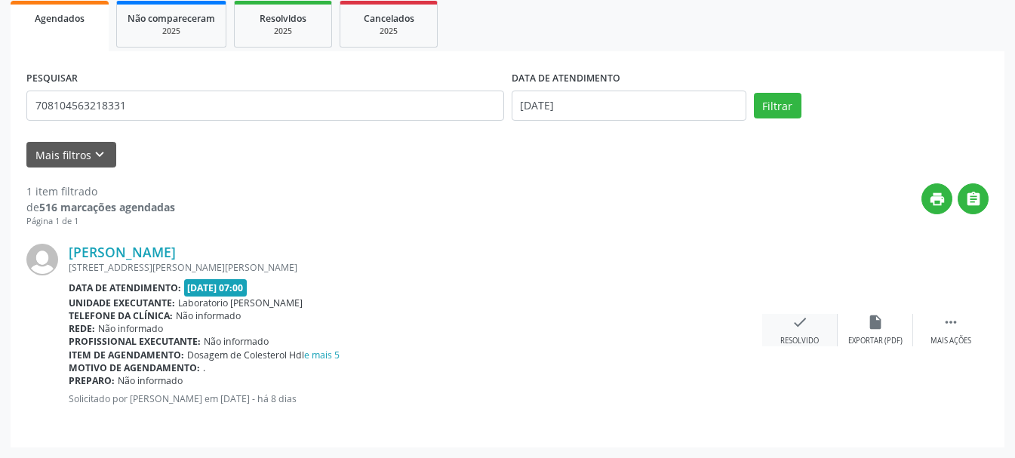
click at [798, 327] on icon "check" at bounding box center [800, 322] width 17 height 17
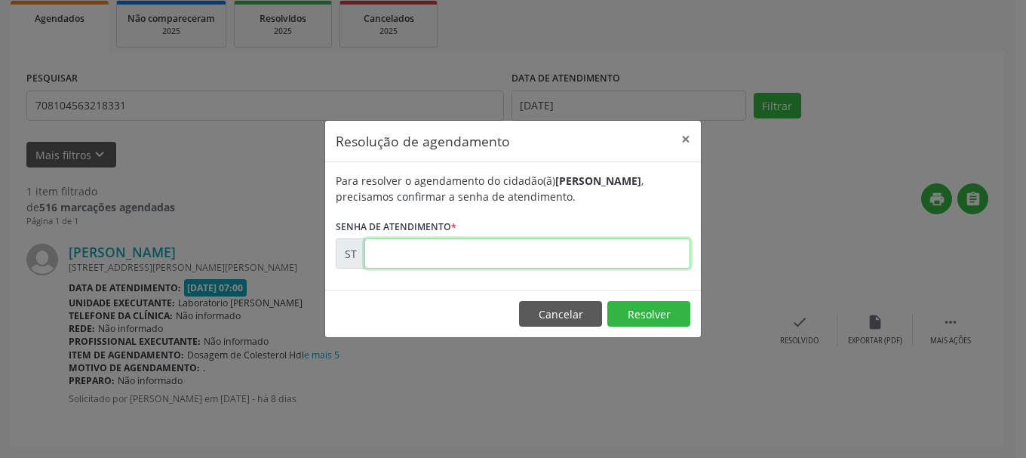
click at [602, 264] on input "text" at bounding box center [527, 253] width 326 height 30
type input "00015227"
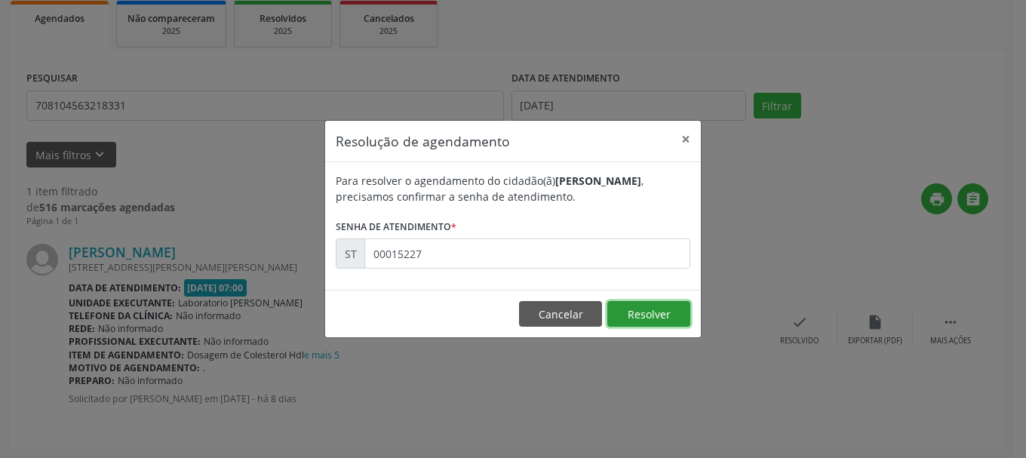
click at [675, 312] on button "Resolver" at bounding box center [648, 314] width 83 height 26
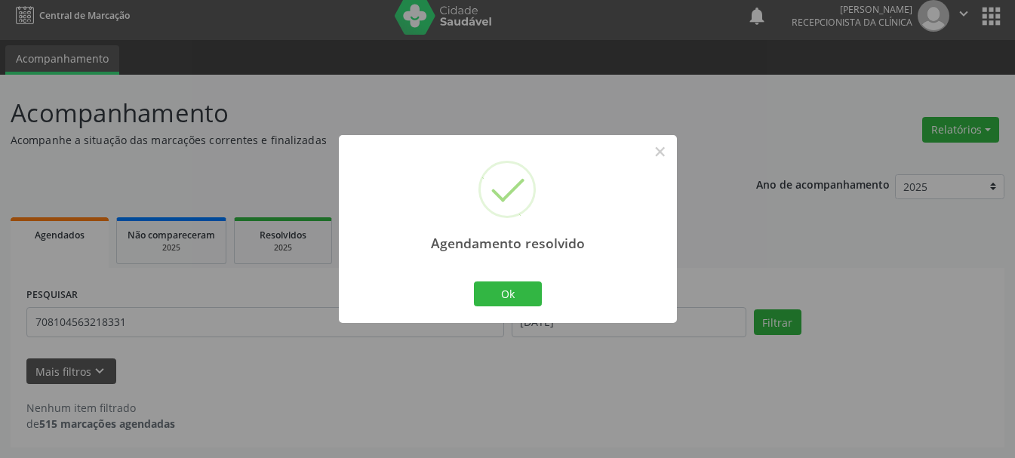
scroll to position [8, 0]
click at [509, 291] on button "Ok" at bounding box center [508, 294] width 68 height 26
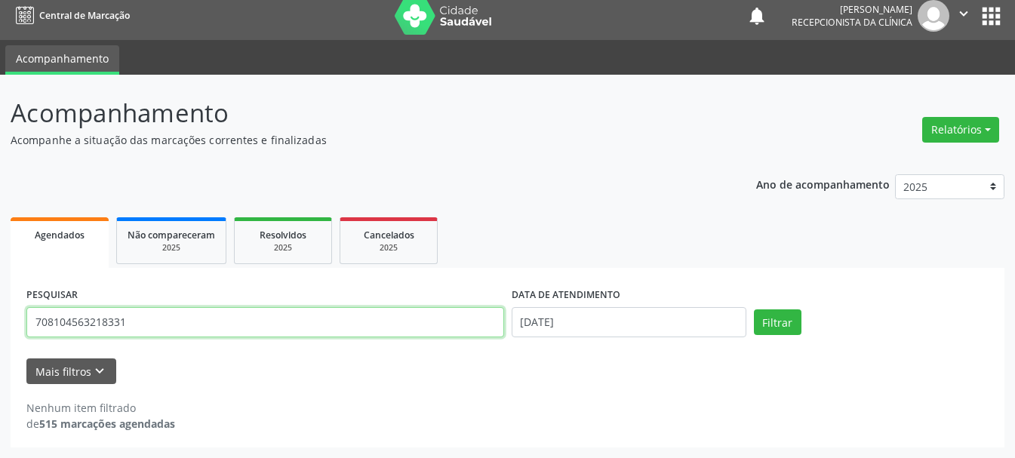
click at [424, 318] on input "708104563218331" at bounding box center [265, 322] width 478 height 30
type input "7"
type input "1"
type input "898004519208795"
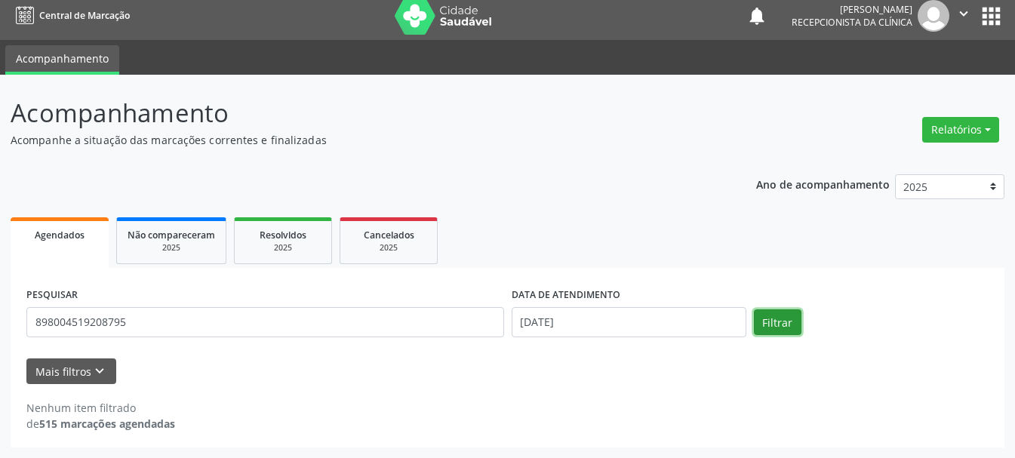
click at [775, 321] on button "Filtrar" at bounding box center [778, 322] width 48 height 26
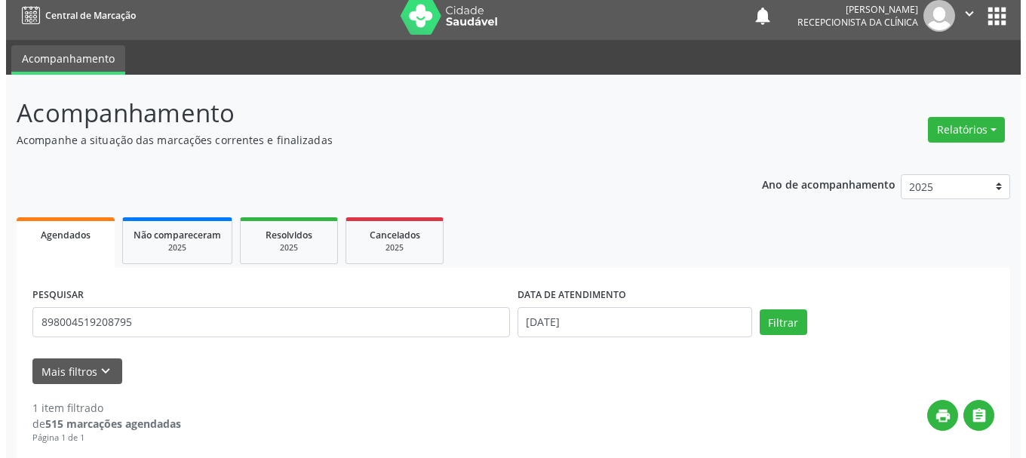
scroll to position [225, 0]
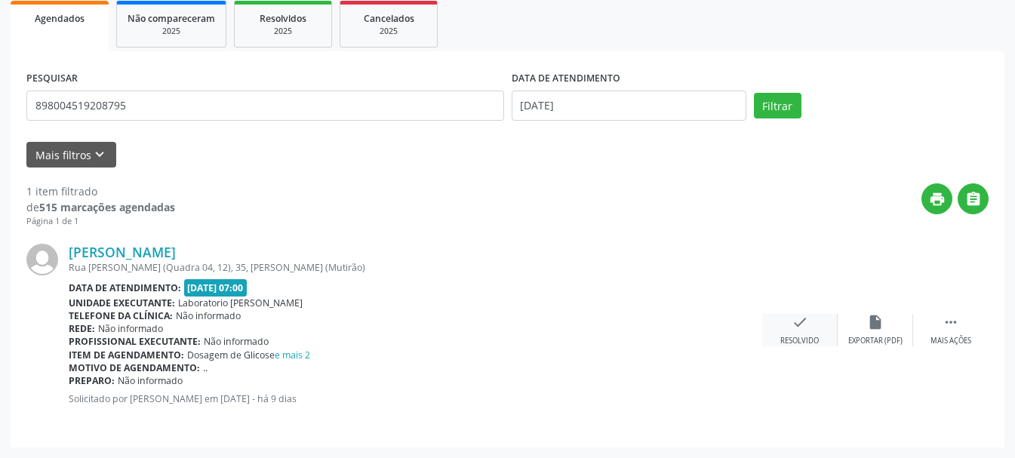
click at [789, 325] on div "check Resolvido" at bounding box center [799, 330] width 75 height 32
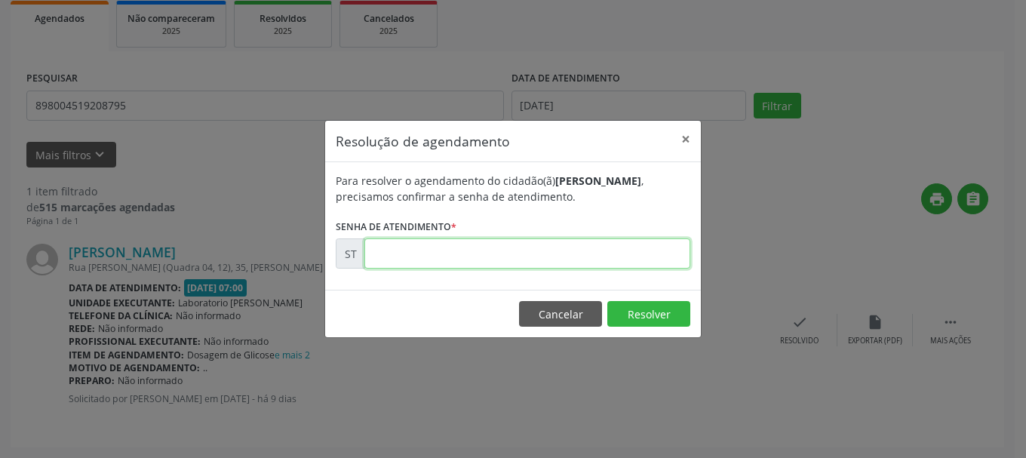
click at [479, 259] on input "text" at bounding box center [527, 253] width 326 height 30
type input "00015020"
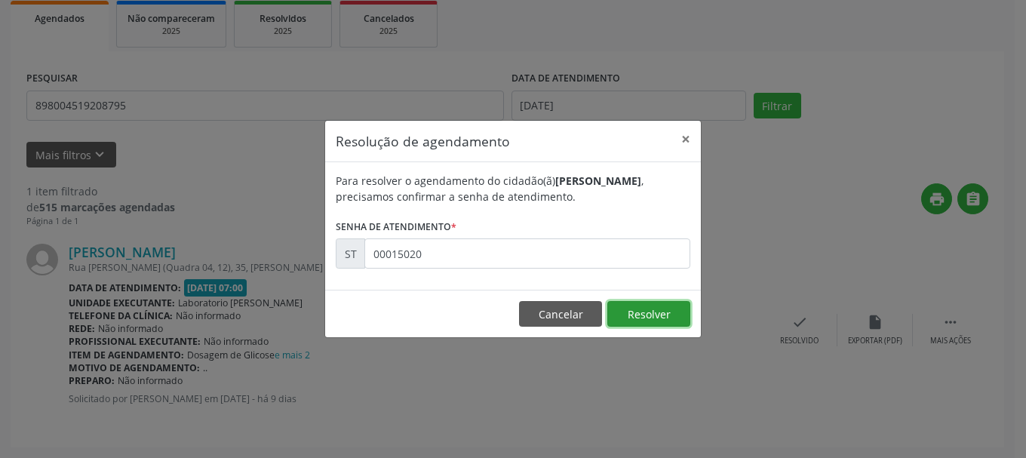
click at [648, 310] on button "Resolver" at bounding box center [648, 314] width 83 height 26
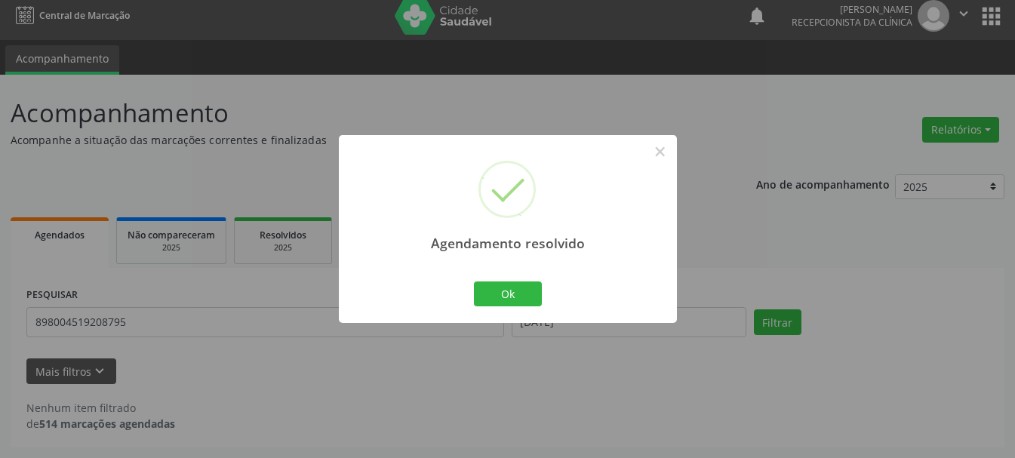
scroll to position [8, 0]
click at [500, 285] on button "Ok" at bounding box center [508, 294] width 68 height 26
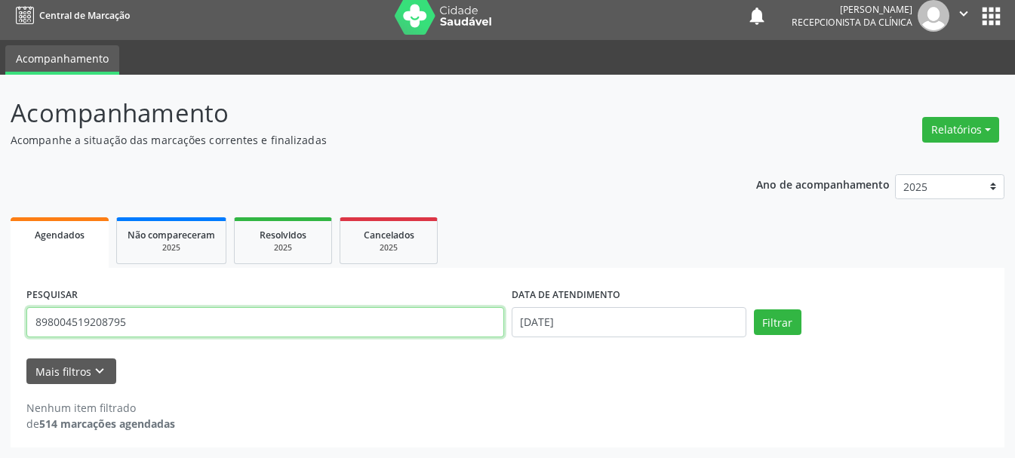
click at [460, 313] on input "898004519208795" at bounding box center [265, 322] width 478 height 30
type input "8"
type input "204950086260003"
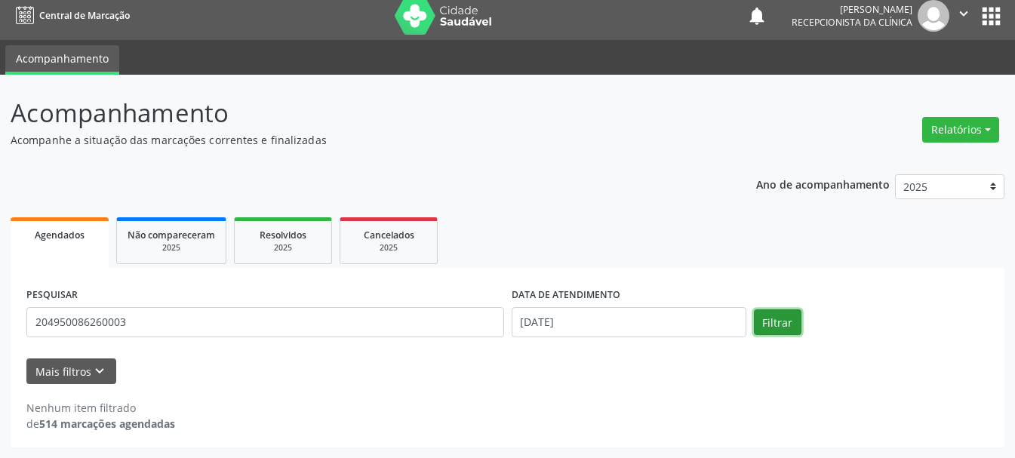
click at [781, 318] on button "Filtrar" at bounding box center [778, 322] width 48 height 26
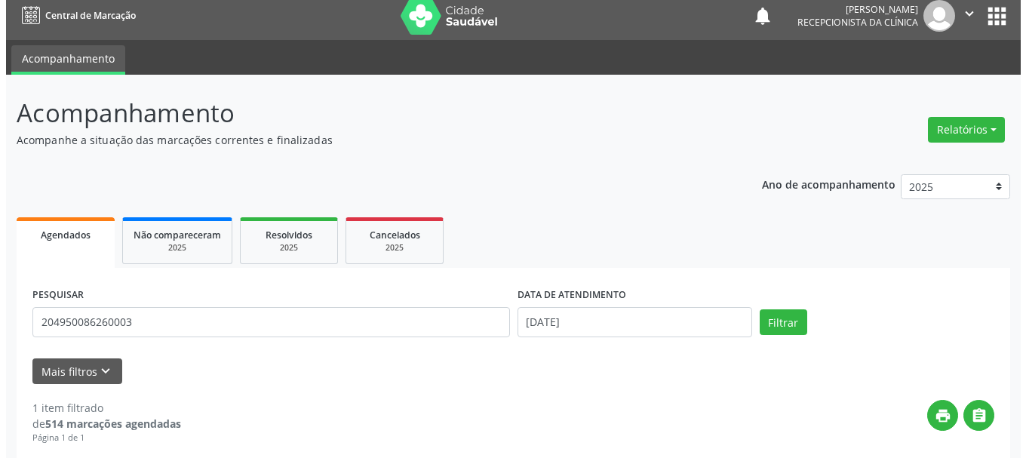
scroll to position [225, 0]
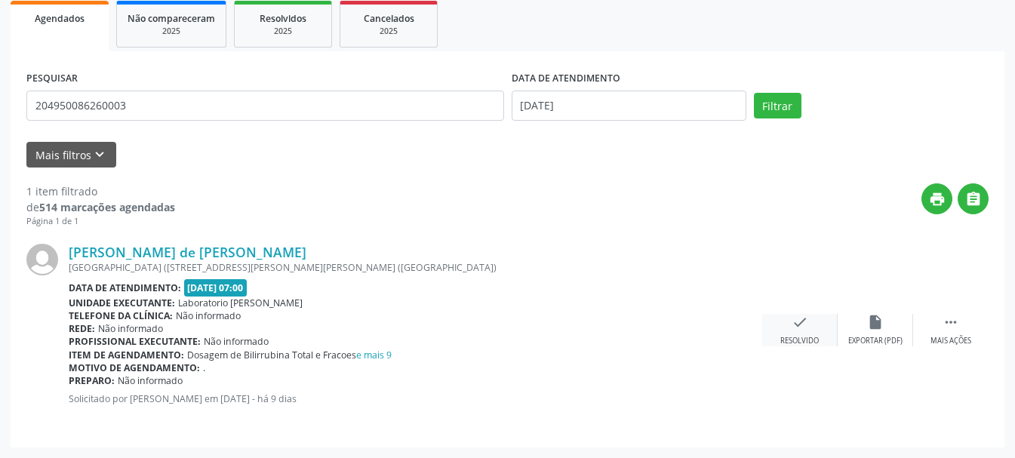
click at [795, 328] on icon "check" at bounding box center [800, 322] width 17 height 17
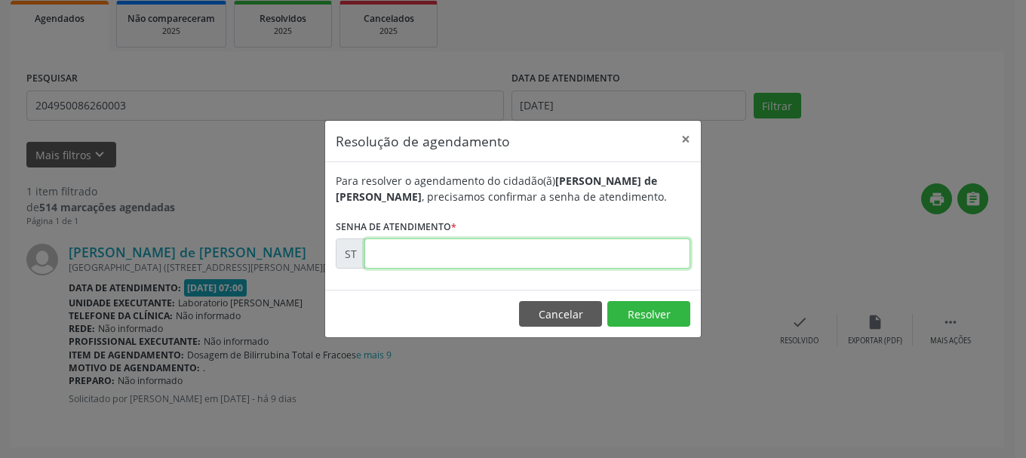
click at [531, 248] on input "text" at bounding box center [527, 253] width 326 height 30
type input "00014994"
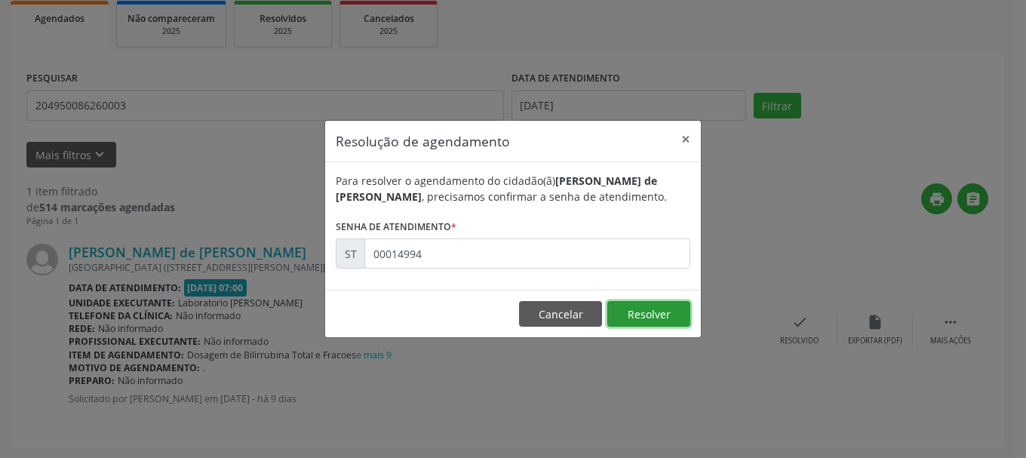
click at [638, 310] on button "Resolver" at bounding box center [648, 314] width 83 height 26
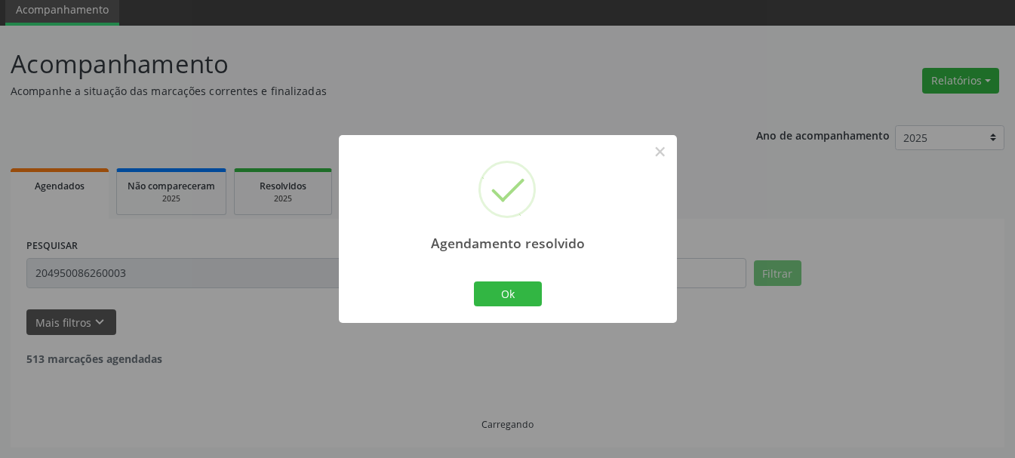
scroll to position [8, 0]
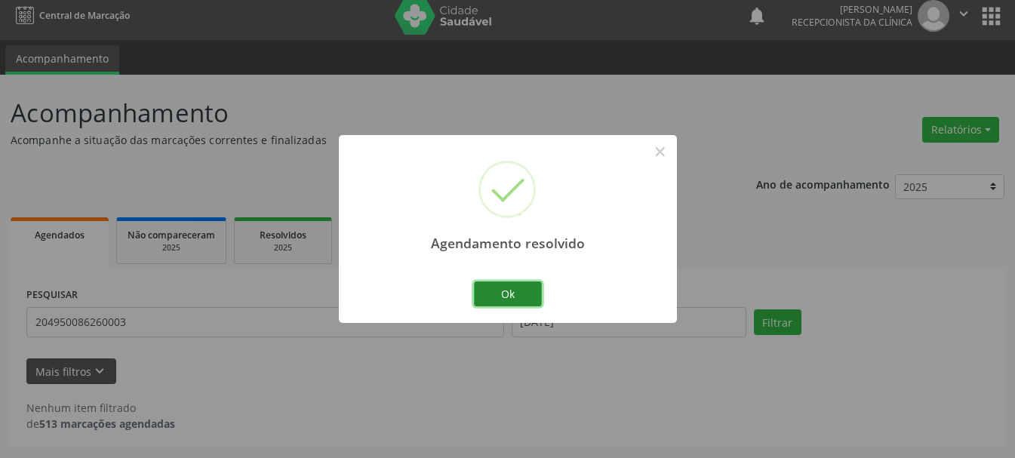
click at [506, 291] on button "Ok" at bounding box center [508, 294] width 68 height 26
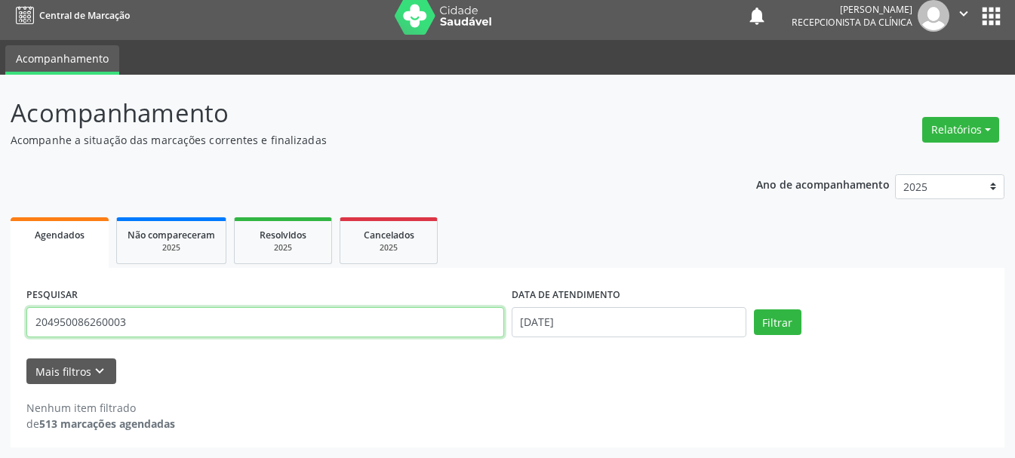
click at [358, 327] on input "204950086260003" at bounding box center [265, 322] width 478 height 30
type input "2"
type input "708109533825935"
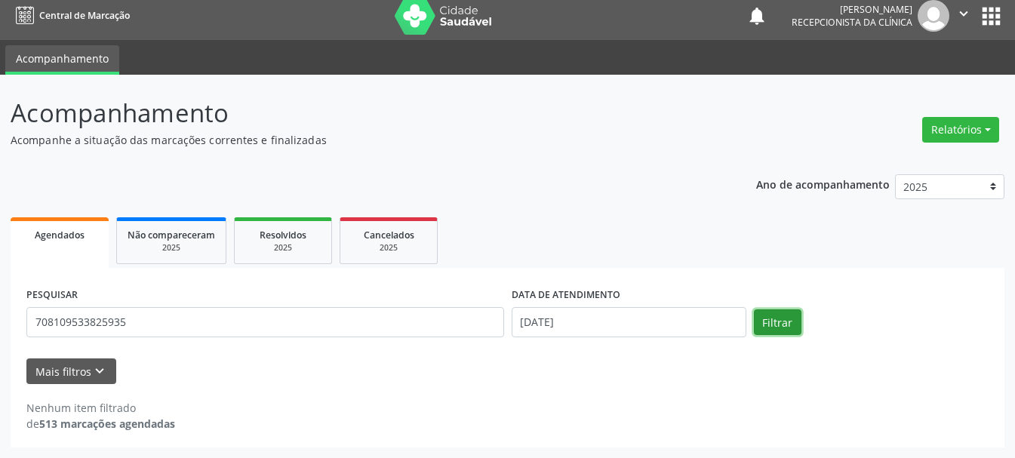
click at [789, 331] on button "Filtrar" at bounding box center [778, 322] width 48 height 26
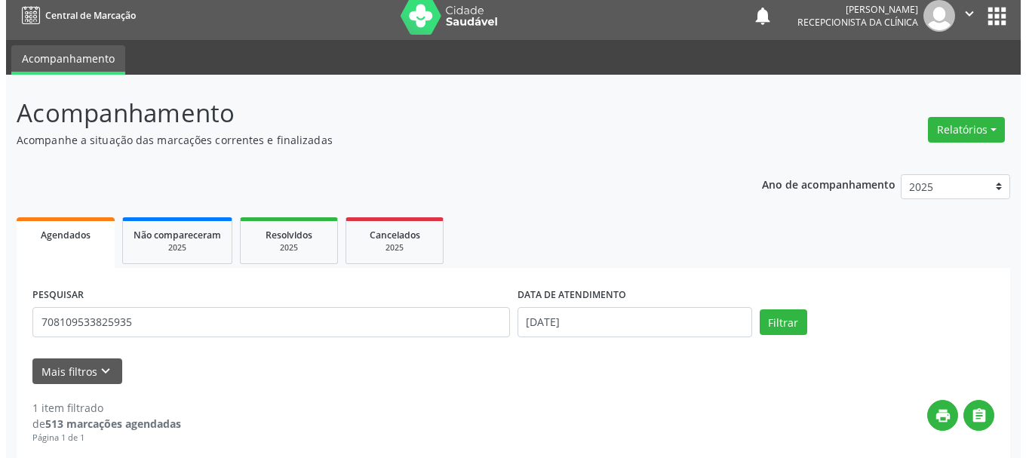
scroll to position [225, 0]
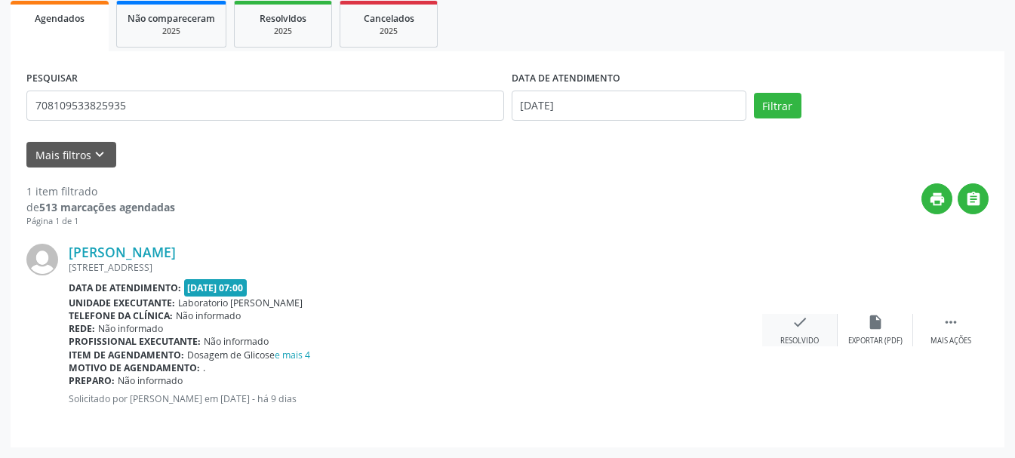
click at [808, 321] on div "check Resolvido" at bounding box center [799, 330] width 75 height 32
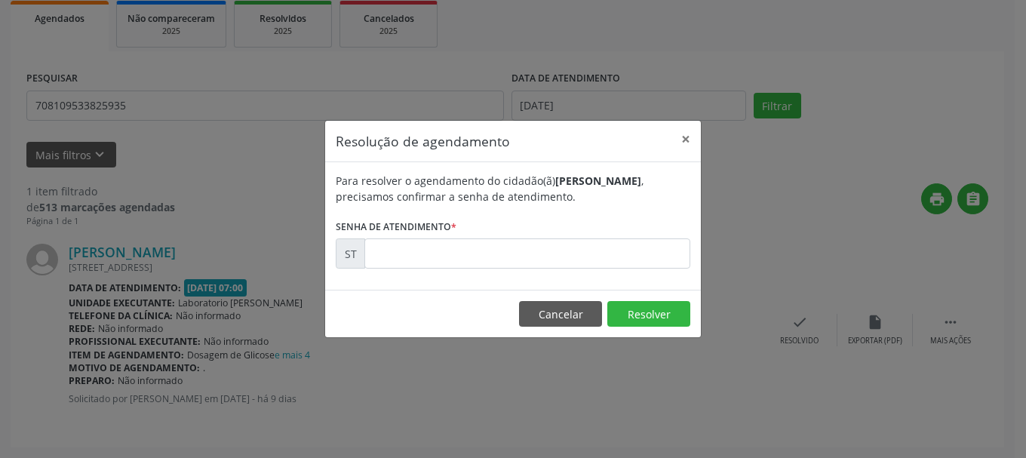
click at [525, 231] on form "Para resolver o agendamento do cidadão(ã) [PERSON_NAME] , precisamos confirmar …" at bounding box center [513, 221] width 355 height 96
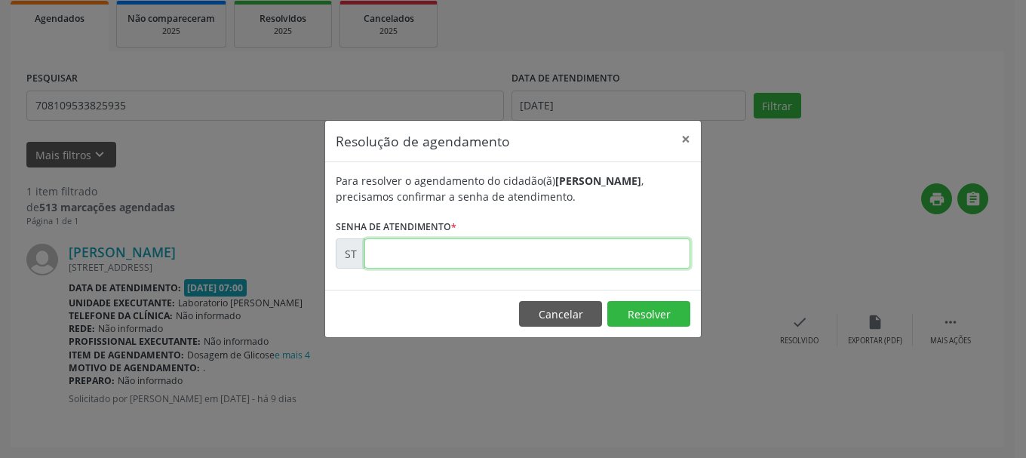
click at [515, 249] on input "text" at bounding box center [527, 253] width 326 height 30
type input "00015023"
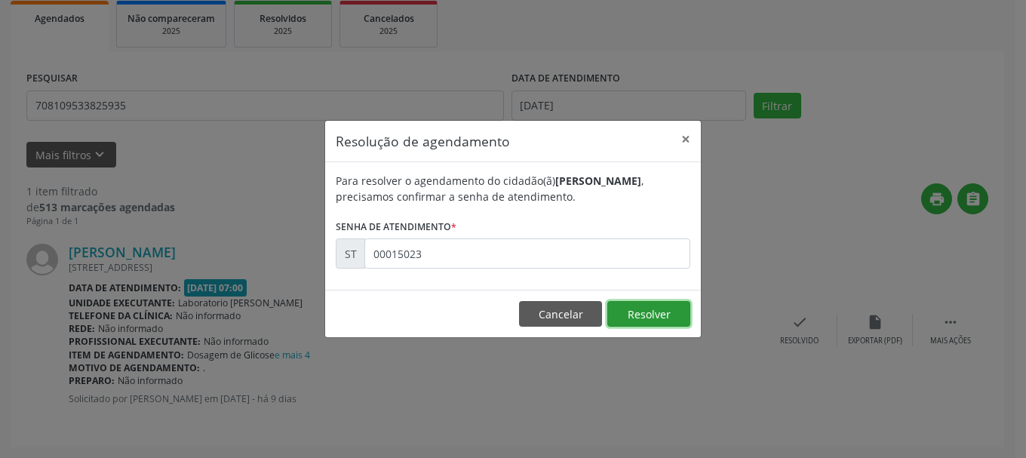
click at [644, 309] on button "Resolver" at bounding box center [648, 314] width 83 height 26
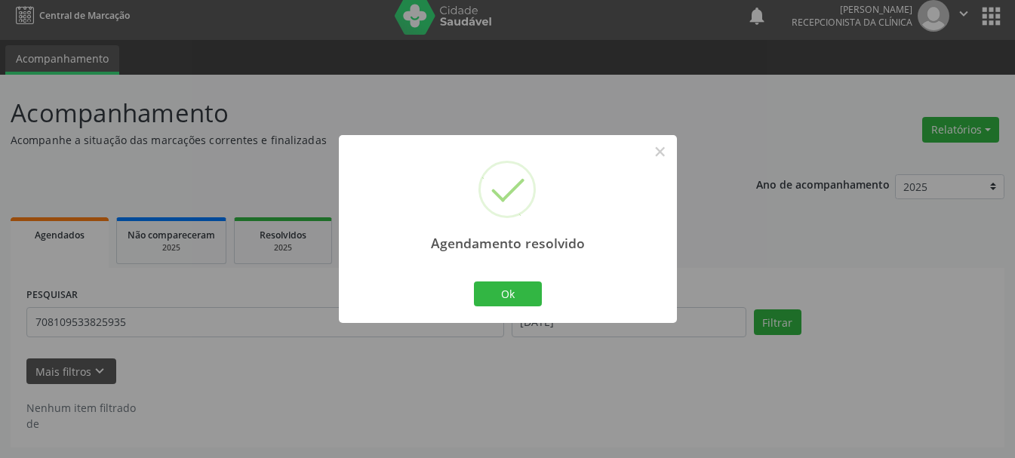
scroll to position [8, 0]
click at [524, 286] on button "Ok" at bounding box center [508, 294] width 68 height 26
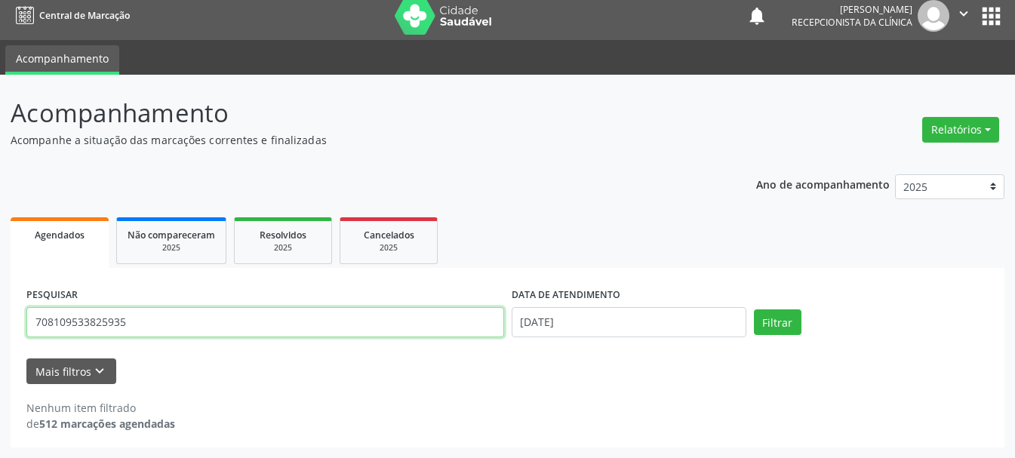
click at [251, 330] on input "708109533825935" at bounding box center [265, 322] width 478 height 30
type input "708505037890980"
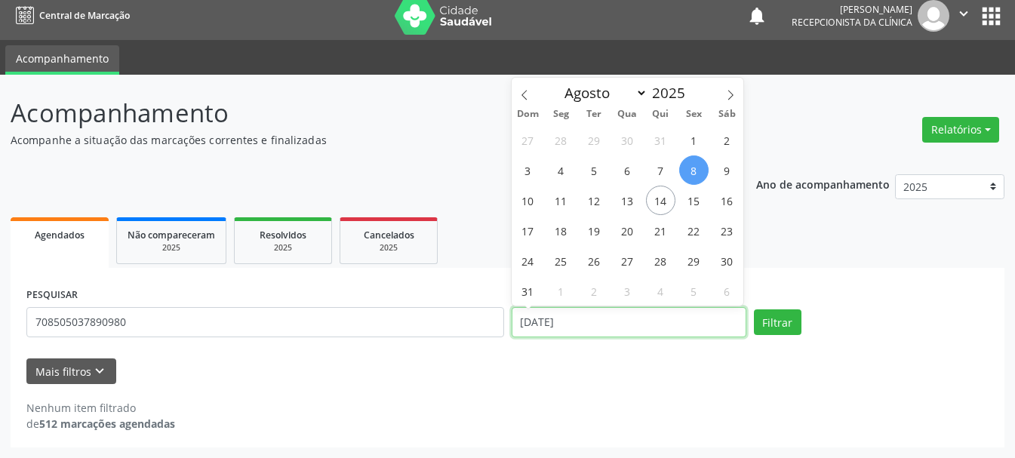
click at [535, 334] on input "[DATE]" at bounding box center [629, 322] width 235 height 30
click at [664, 172] on span "7" at bounding box center [660, 169] width 29 height 29
type input "[DATE]"
click at [664, 172] on span "7" at bounding box center [660, 169] width 29 height 29
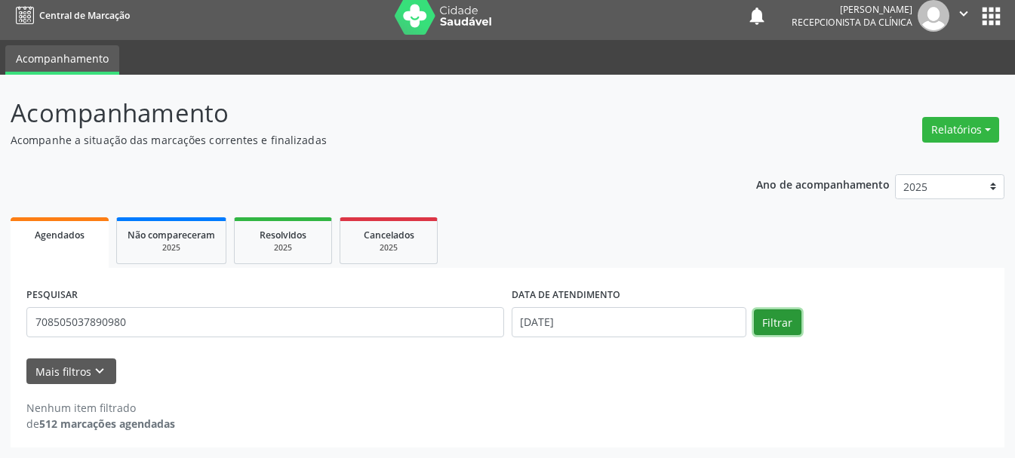
click at [769, 326] on button "Filtrar" at bounding box center [778, 322] width 48 height 26
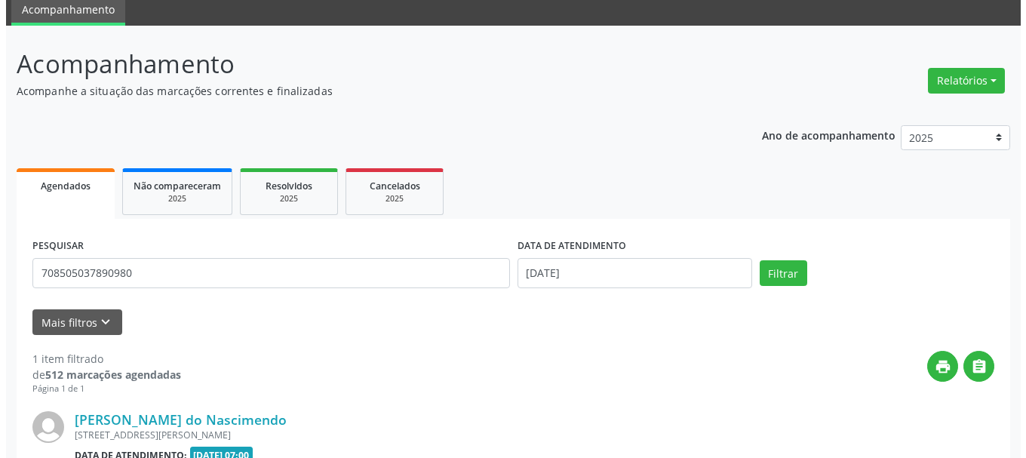
scroll to position [225, 0]
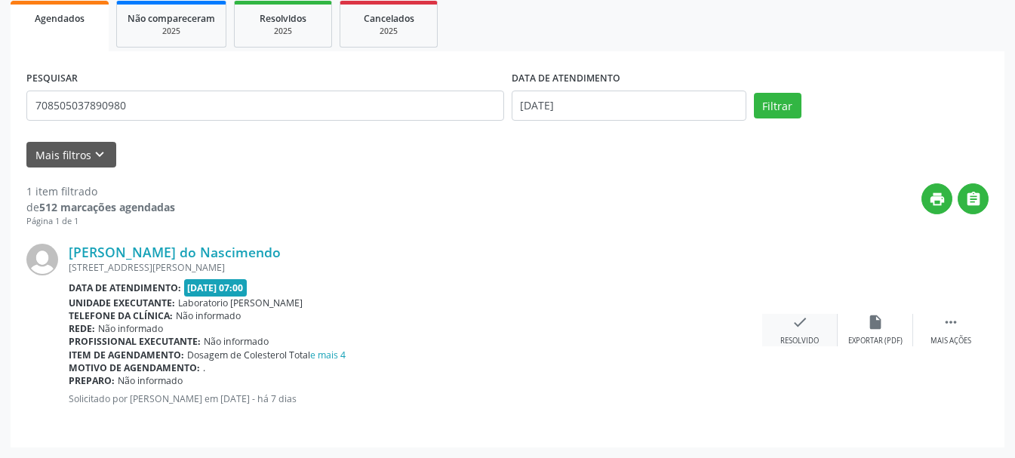
click at [801, 327] on icon "check" at bounding box center [800, 322] width 17 height 17
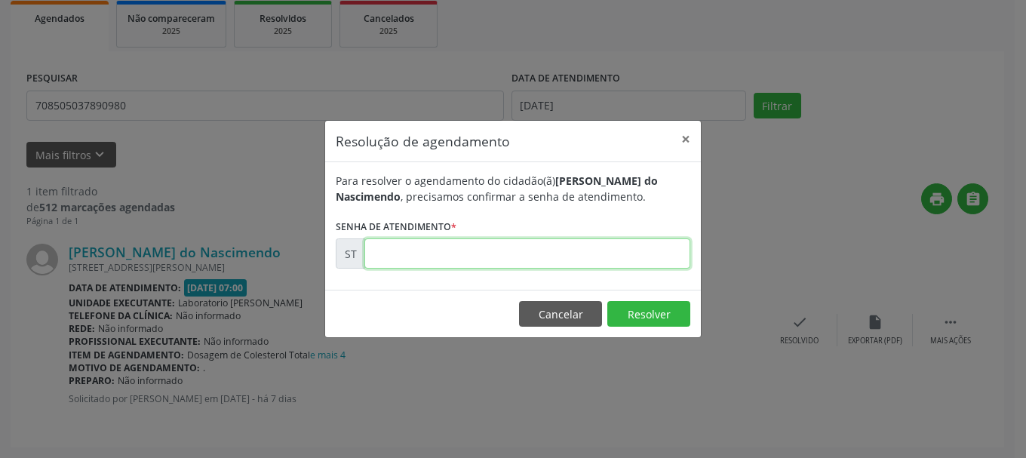
click at [467, 269] on input "text" at bounding box center [527, 253] width 326 height 30
type input "00015351"
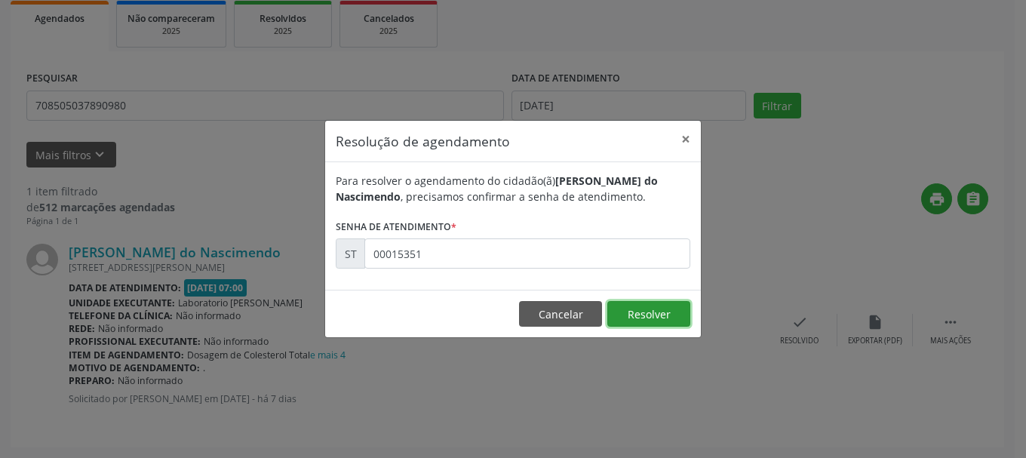
click at [641, 320] on button "Resolver" at bounding box center [648, 314] width 83 height 26
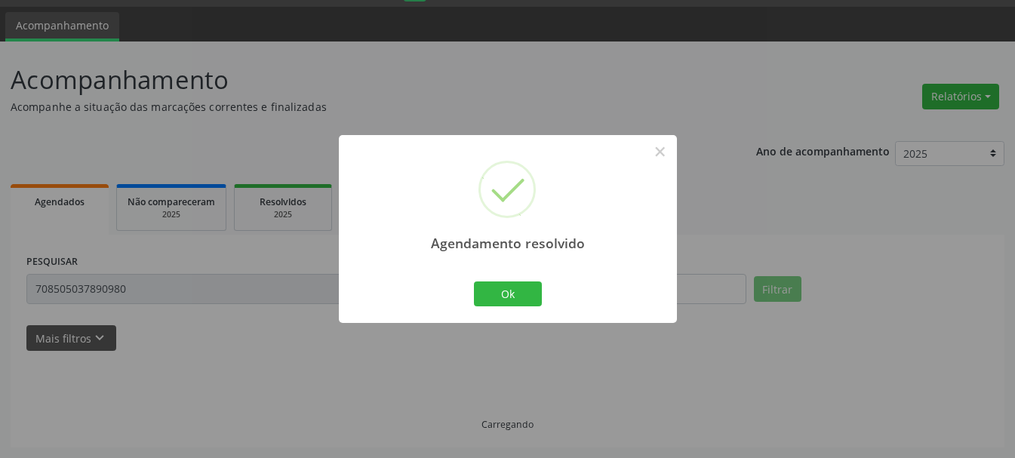
scroll to position [8, 0]
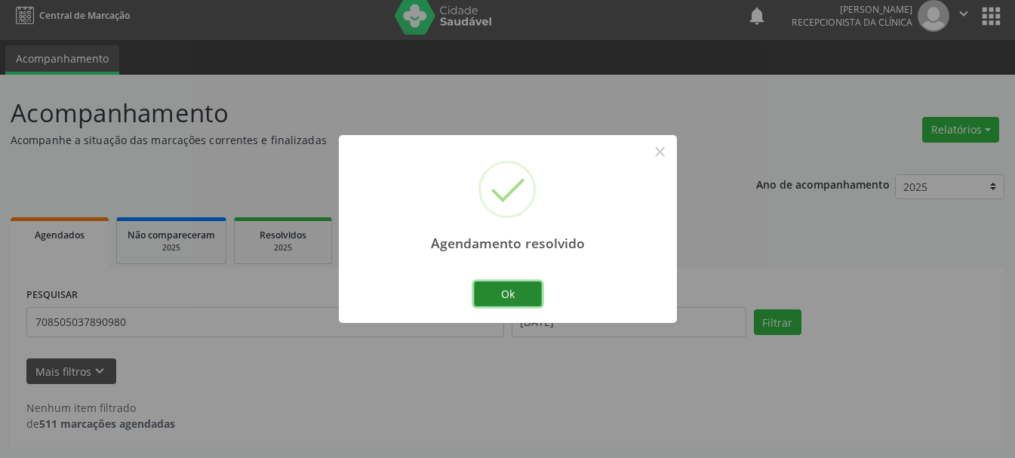
click at [524, 298] on button "Ok" at bounding box center [508, 294] width 68 height 26
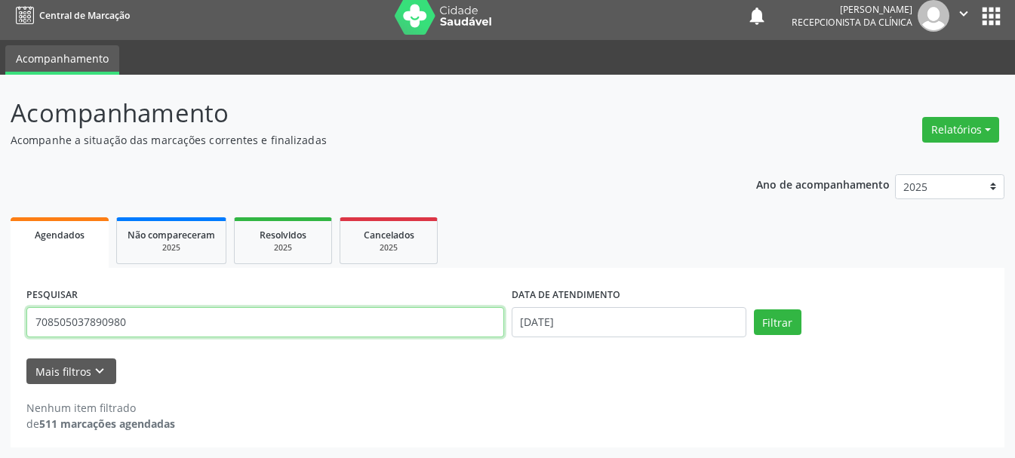
click at [416, 313] on input "708505037890980" at bounding box center [265, 322] width 478 height 30
type input "706409149022180"
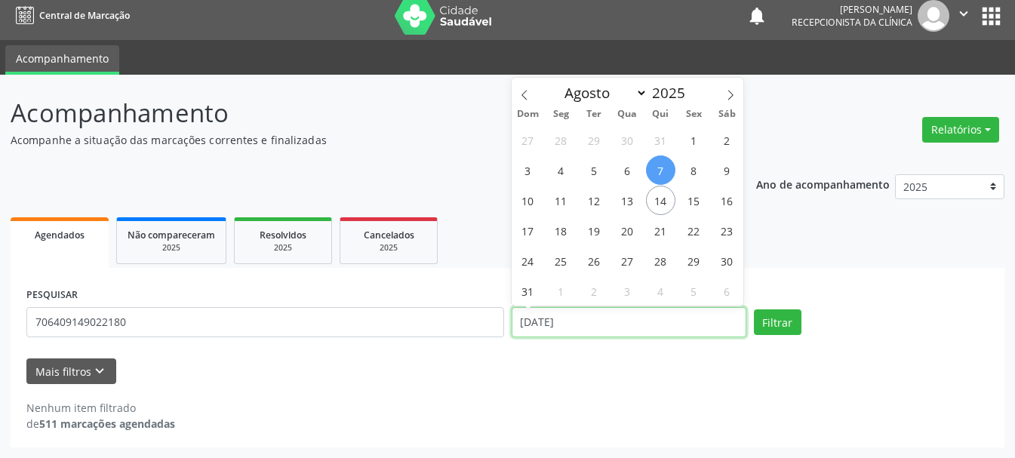
click at [586, 323] on input "[DATE]" at bounding box center [629, 322] width 235 height 30
click at [619, 180] on span "6" at bounding box center [627, 169] width 29 height 29
type input "[DATE]"
click at [619, 180] on span "6" at bounding box center [627, 169] width 29 height 29
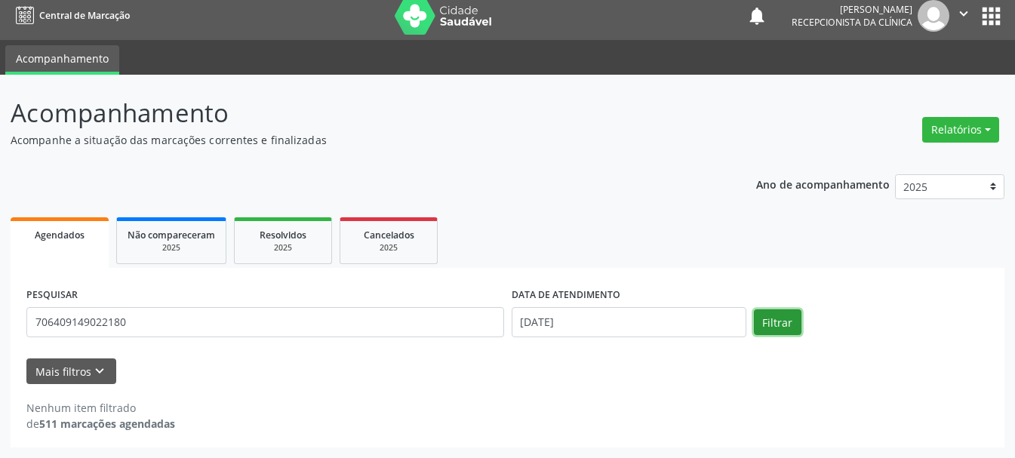
click at [760, 320] on button "Filtrar" at bounding box center [778, 322] width 48 height 26
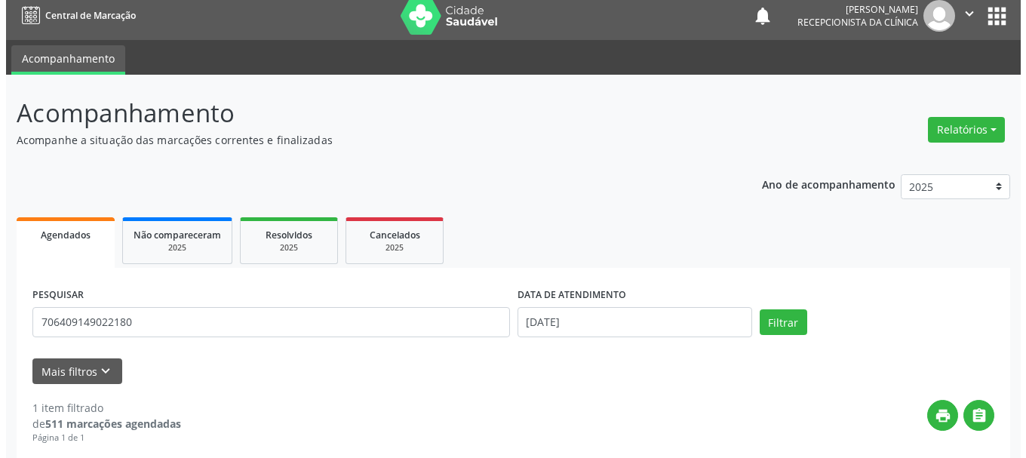
scroll to position [225, 0]
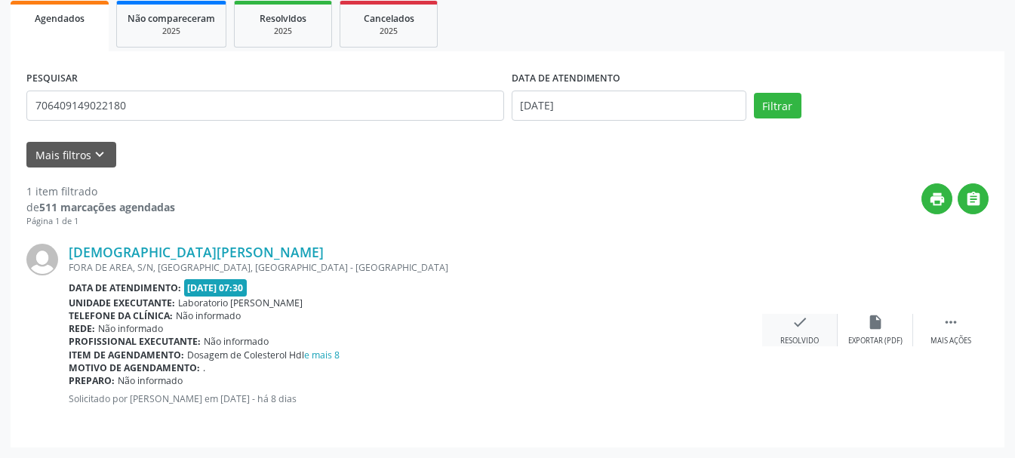
click at [768, 340] on div "check Resolvido" at bounding box center [799, 330] width 75 height 32
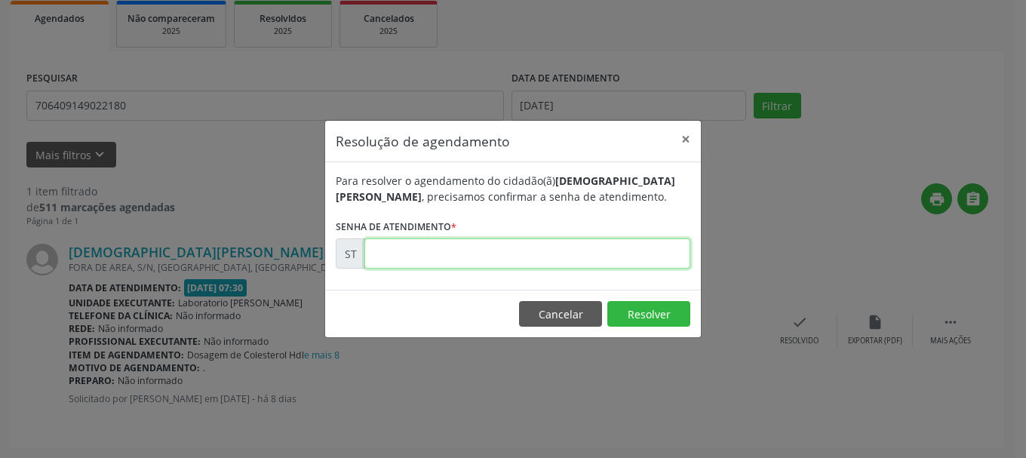
click at [571, 266] on input "text" at bounding box center [527, 253] width 326 height 30
type input "00015162"
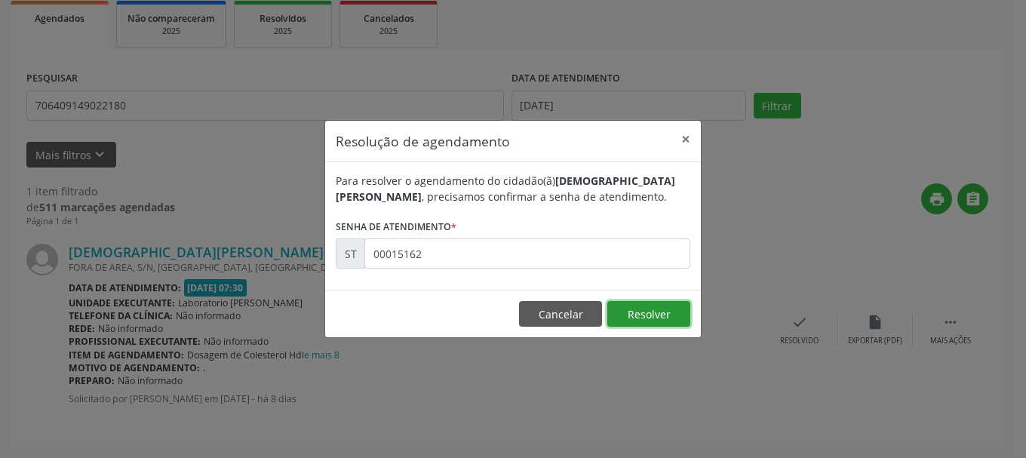
click at [636, 323] on button "Resolver" at bounding box center [648, 314] width 83 height 26
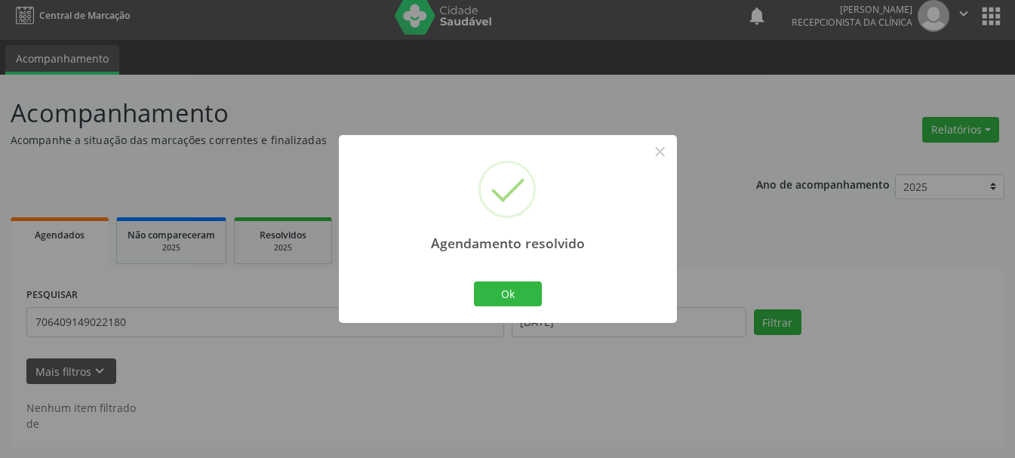
scroll to position [8, 0]
click at [510, 294] on button "Ok" at bounding box center [508, 294] width 68 height 26
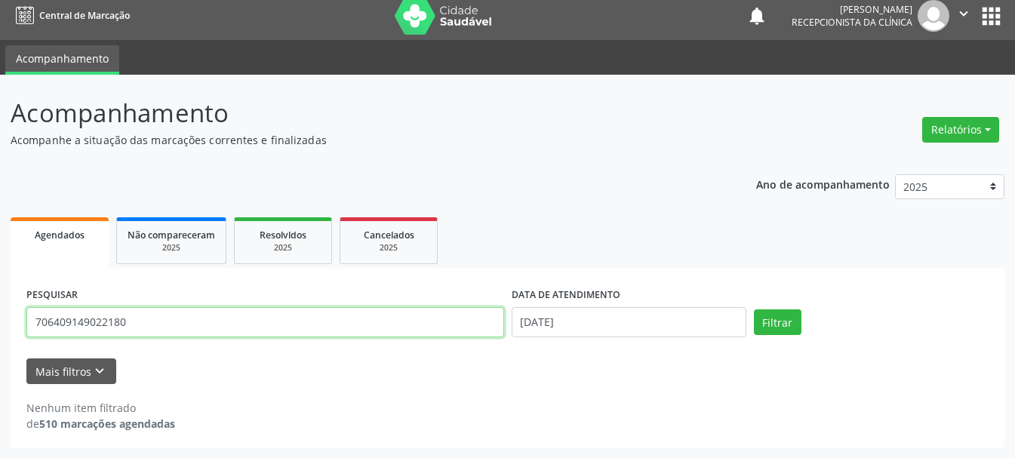
click at [355, 327] on input "706409149022180" at bounding box center [265, 322] width 478 height 30
type input "703201649074597"
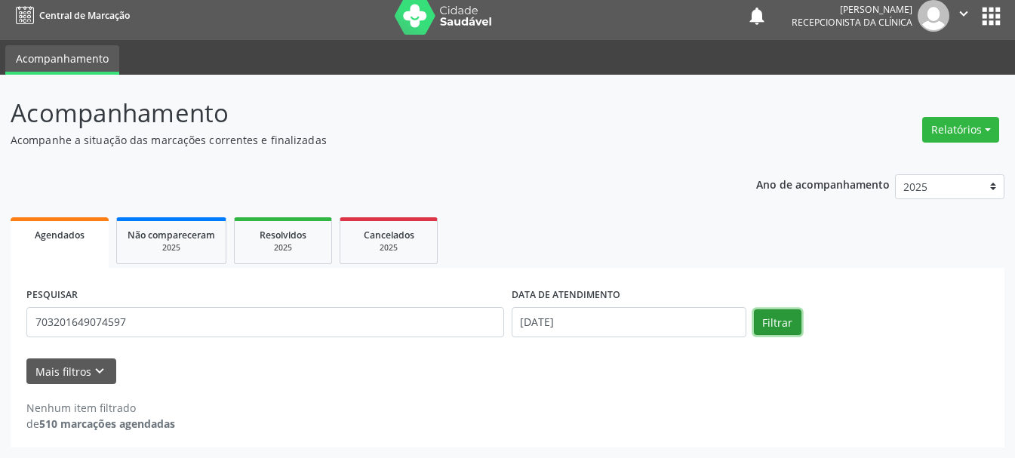
click at [761, 318] on button "Filtrar" at bounding box center [778, 322] width 48 height 26
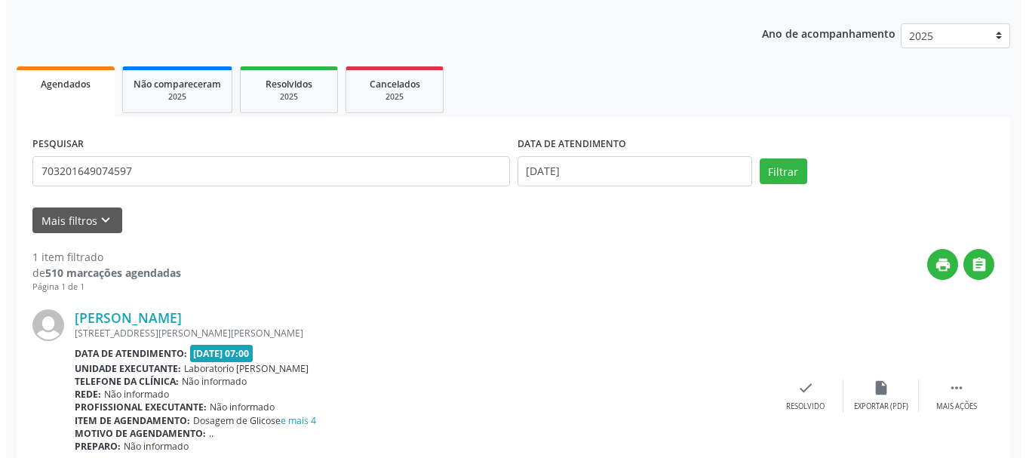
scroll to position [225, 0]
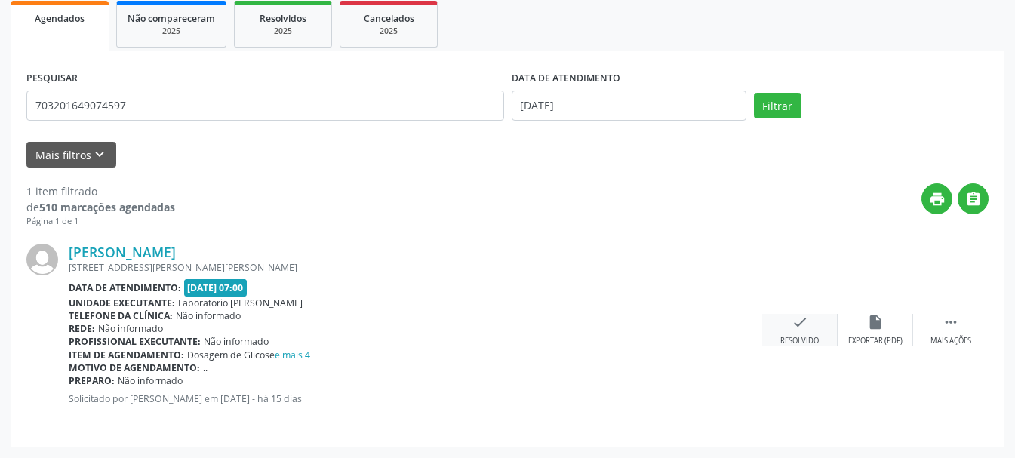
click at [806, 338] on div "Resolvido" at bounding box center [799, 341] width 38 height 11
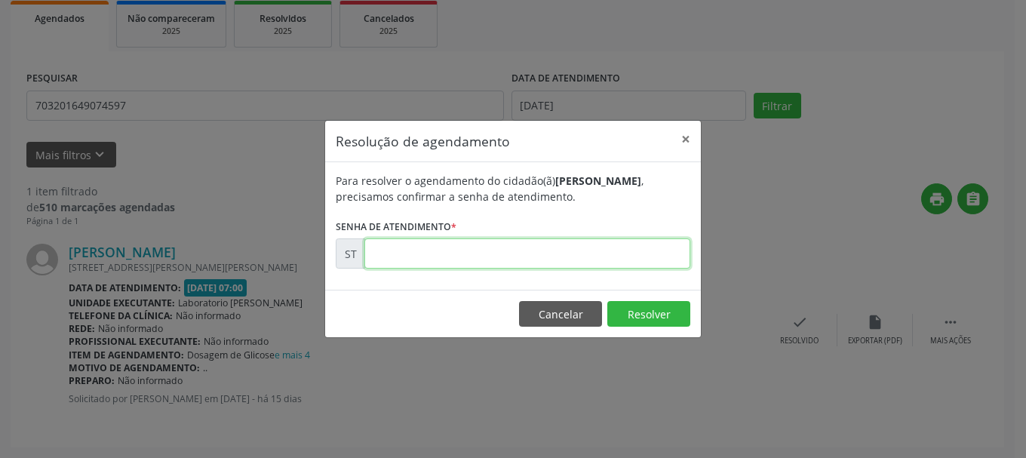
click at [489, 251] on input "text" at bounding box center [527, 253] width 326 height 30
type input "00013922"
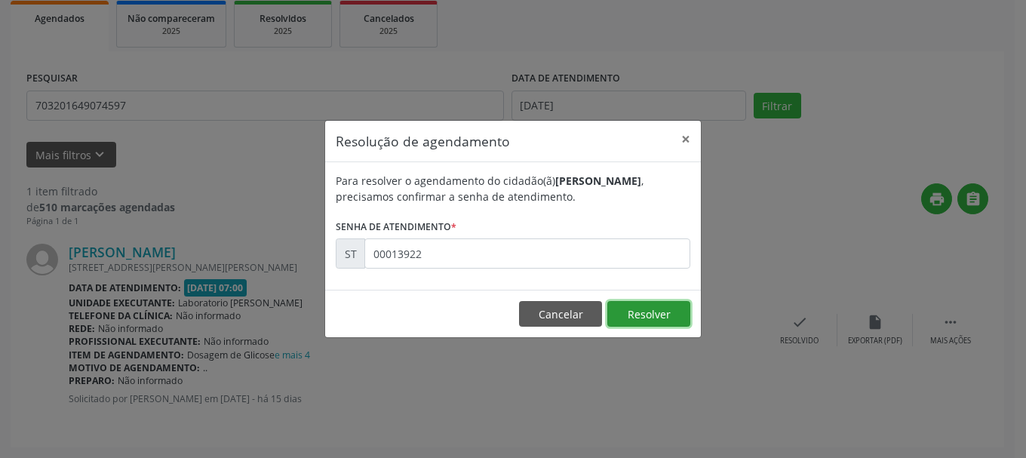
click at [629, 307] on button "Resolver" at bounding box center [648, 314] width 83 height 26
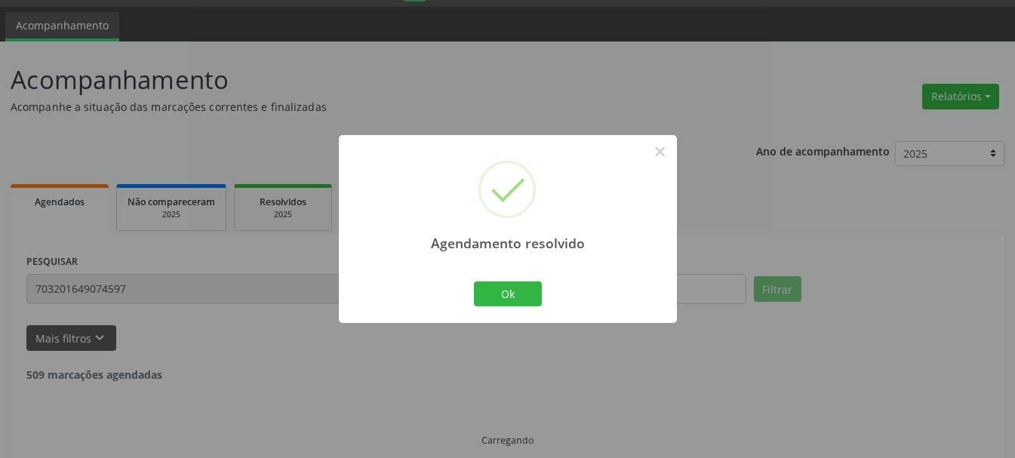
scroll to position [8, 0]
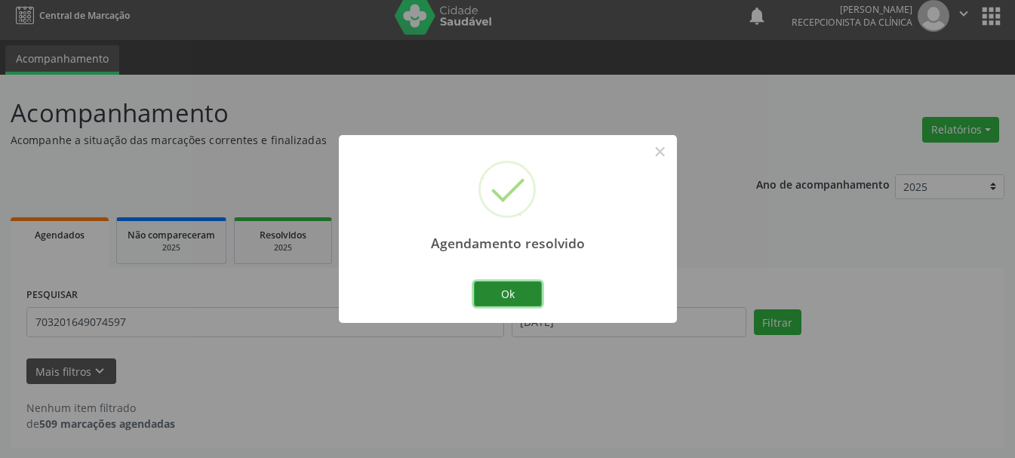
click at [517, 299] on button "Ok" at bounding box center [508, 294] width 68 height 26
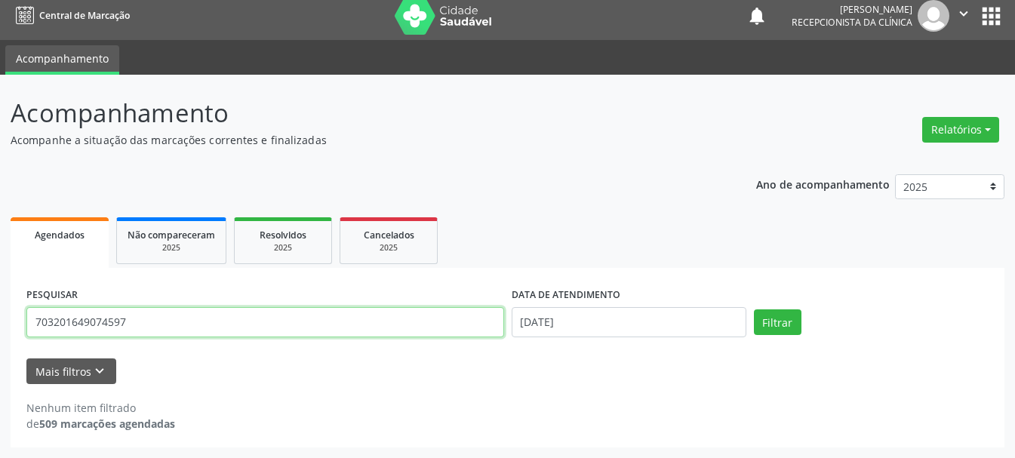
click at [306, 321] on input "703201649074597" at bounding box center [265, 322] width 478 height 30
type input "7"
type input "702301199384915"
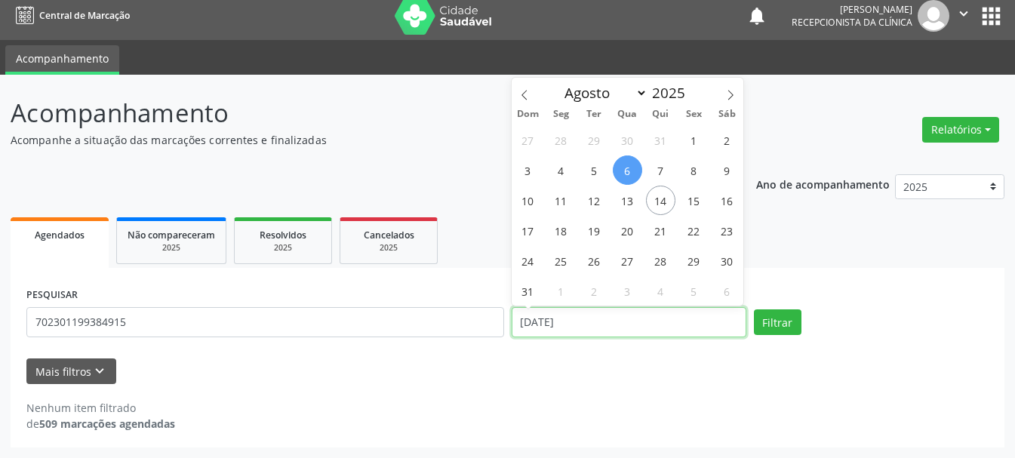
drag, startPoint x: 621, startPoint y: 322, endPoint x: 546, endPoint y: 331, distance: 76.0
click at [546, 331] on input "[DATE]" at bounding box center [629, 322] width 235 height 30
click at [548, 327] on input "[DATE]" at bounding box center [629, 322] width 235 height 30
drag, startPoint x: 579, startPoint y: 323, endPoint x: 494, endPoint y: 323, distance: 84.5
click at [494, 323] on div "PESQUISAR 702301199384915 DATA DE ATENDIMENTO [DATE] Filtrar" at bounding box center [508, 316] width 970 height 64
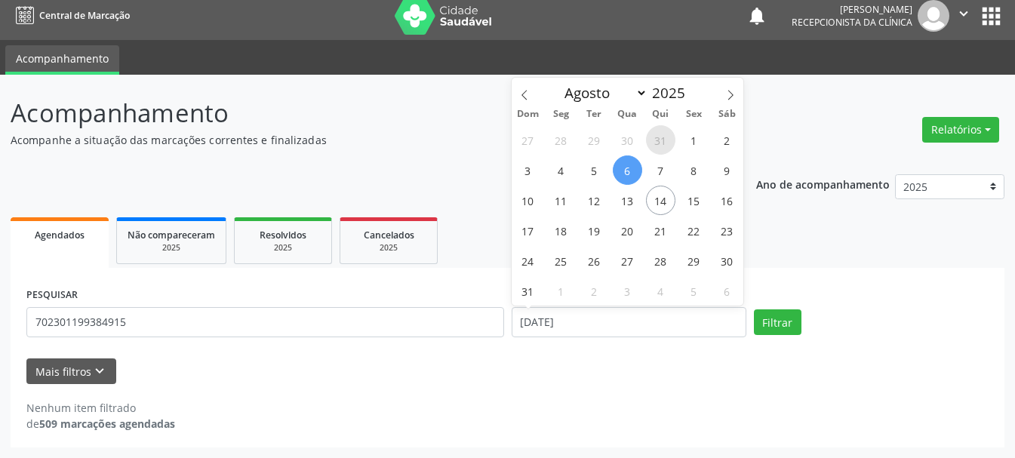
click at [671, 146] on span "31" at bounding box center [660, 139] width 29 height 29
type input "[DATE]"
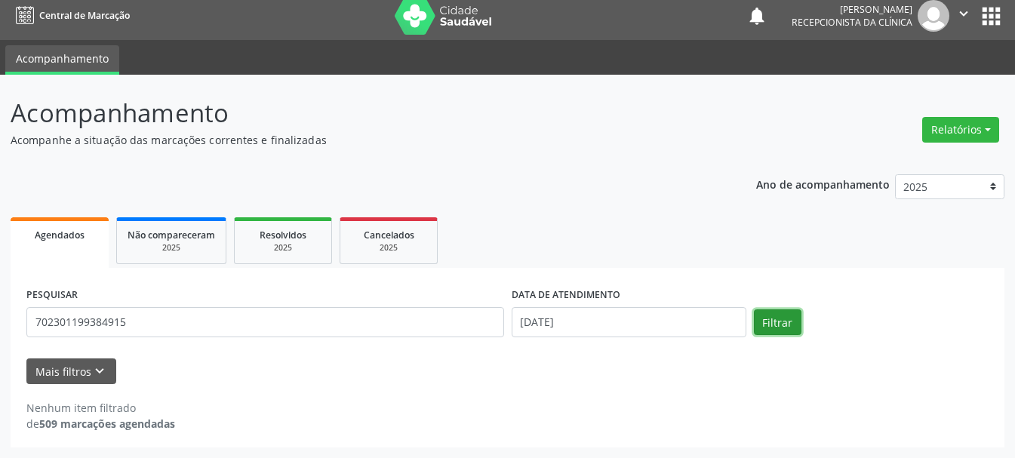
click at [779, 318] on button "Filtrar" at bounding box center [778, 322] width 48 height 26
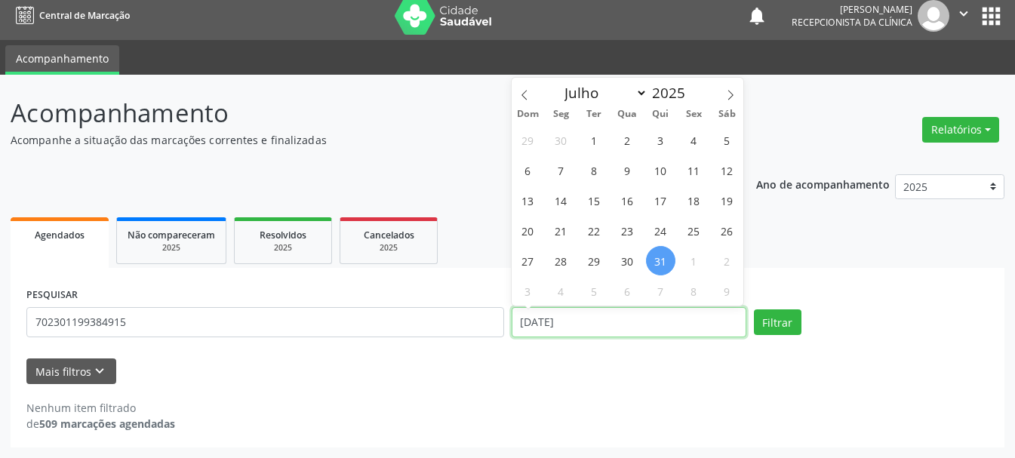
click at [555, 332] on input "[DATE]" at bounding box center [629, 322] width 235 height 30
click at [651, 259] on span "31" at bounding box center [660, 260] width 29 height 29
type input "[DATE]"
click at [651, 259] on span "31" at bounding box center [660, 260] width 29 height 29
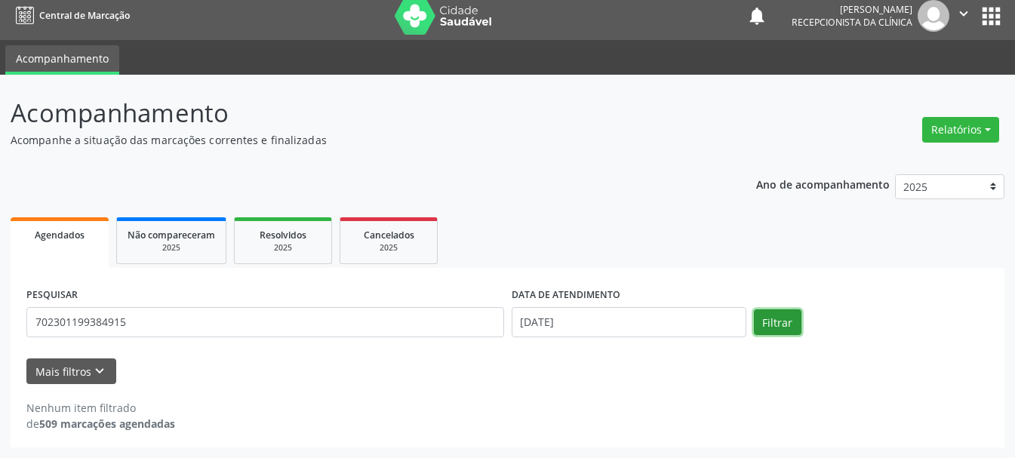
click at [782, 320] on button "Filtrar" at bounding box center [778, 322] width 48 height 26
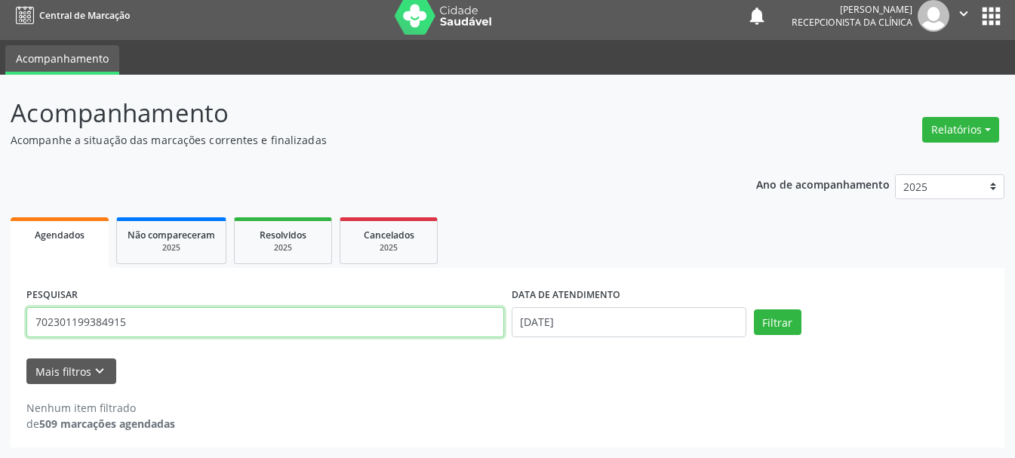
click at [74, 318] on input "702301199384915" at bounding box center [265, 322] width 478 height 30
click at [76, 317] on input "702301199384915" at bounding box center [265, 322] width 478 height 30
click at [99, 323] on input "702301199384915" at bounding box center [265, 322] width 478 height 30
click at [155, 335] on input "702301199384915" at bounding box center [265, 322] width 478 height 30
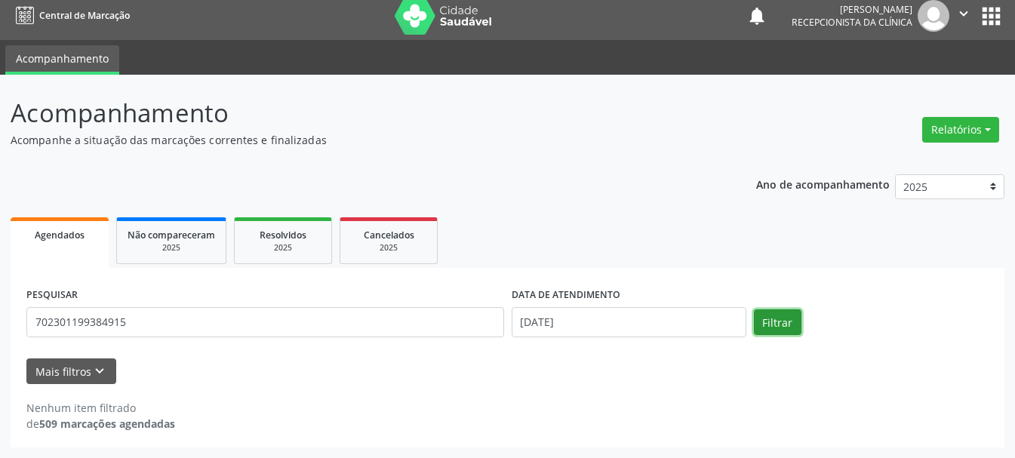
click at [767, 326] on button "Filtrar" at bounding box center [778, 322] width 48 height 26
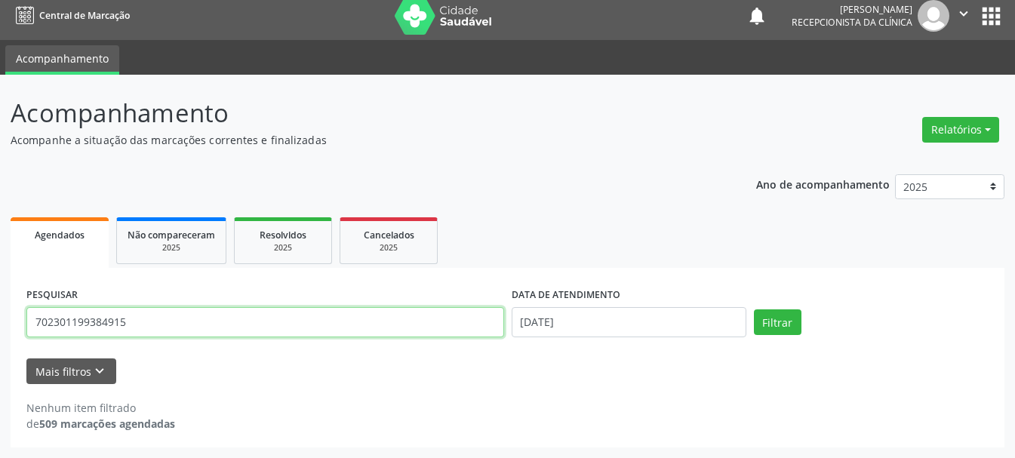
drag, startPoint x: 144, startPoint y: 320, endPoint x: 21, endPoint y: 325, distance: 123.1
click at [21, 325] on div "PESQUISAR 702301199384915 DATA DE ATENDIMENTO [DATE] Filtrar UNIDADE DE REFERÊN…" at bounding box center [508, 358] width 994 height 180
type input "[PERSON_NAME]"
